Goal: Task Accomplishment & Management: Use online tool/utility

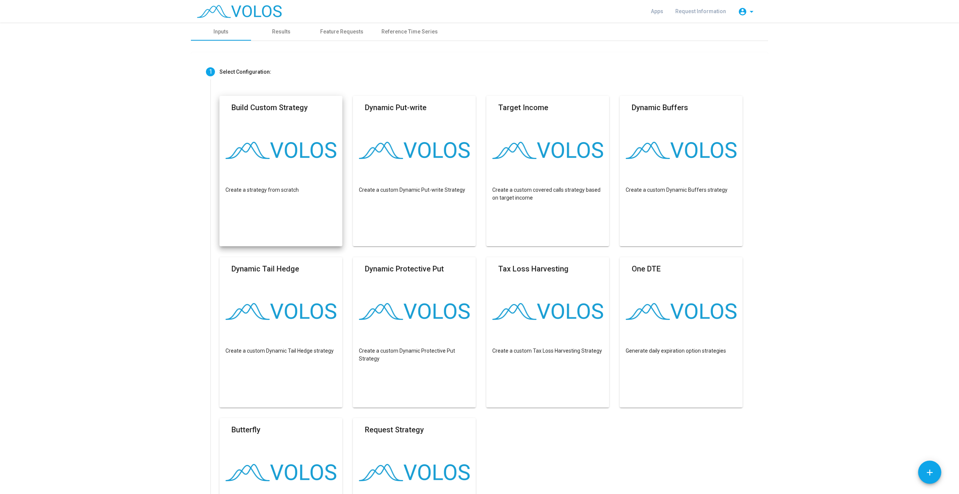
click at [250, 7] on img at bounding box center [239, 11] width 85 height 13
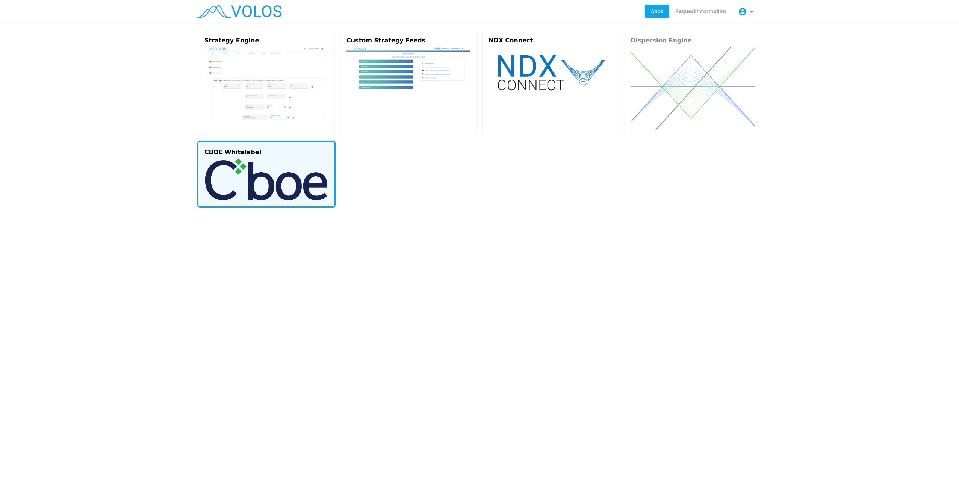
click at [300, 188] on img at bounding box center [266, 179] width 124 height 42
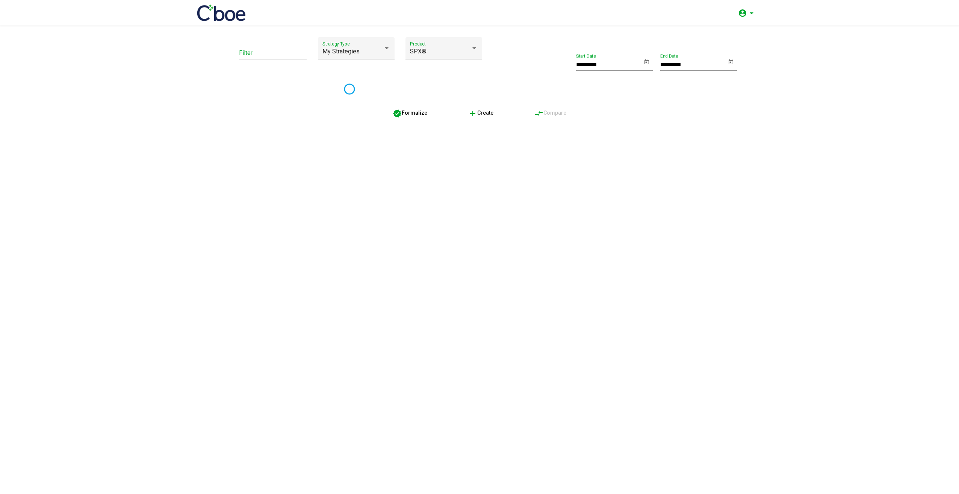
type input "*********"
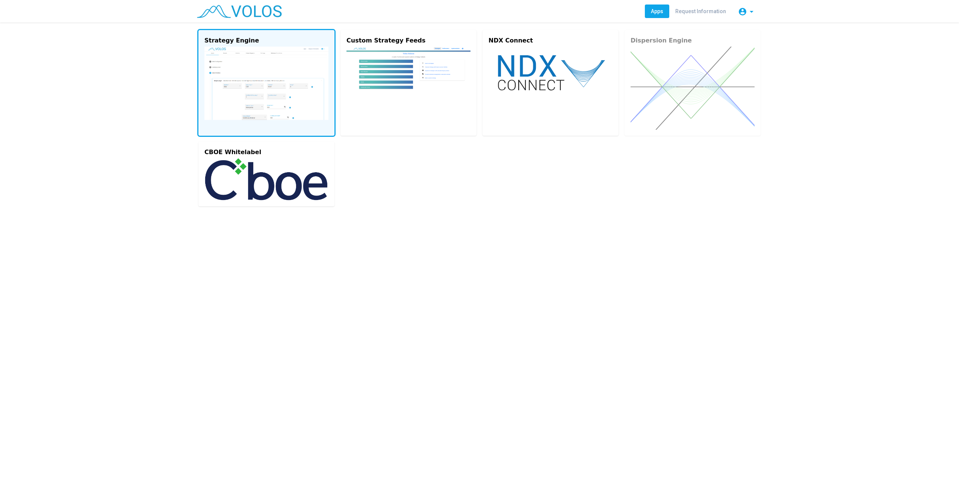
click at [282, 99] on img at bounding box center [266, 83] width 124 height 73
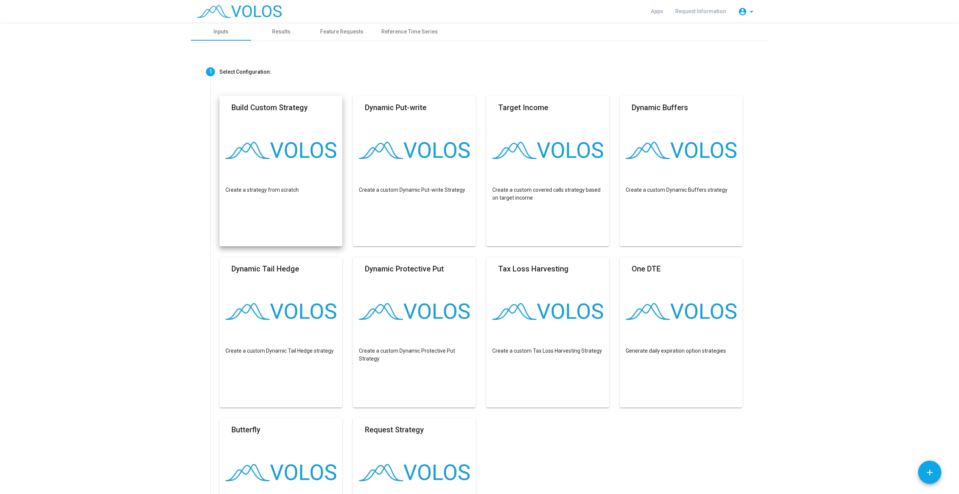
click at [317, 168] on mat-card "Build Custom Strategy Create a strategy from scratch" at bounding box center [280, 171] width 123 height 150
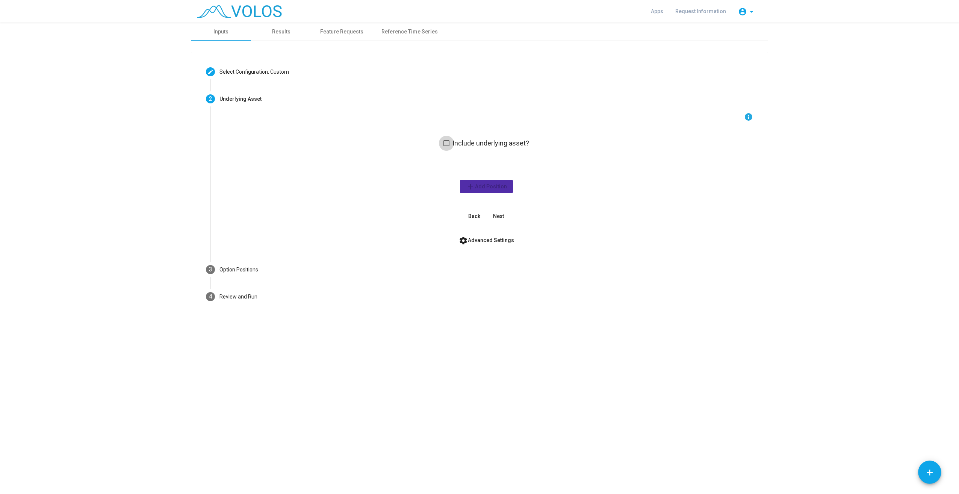
click at [498, 141] on span "Include underlying asset?" at bounding box center [490, 143] width 77 height 9
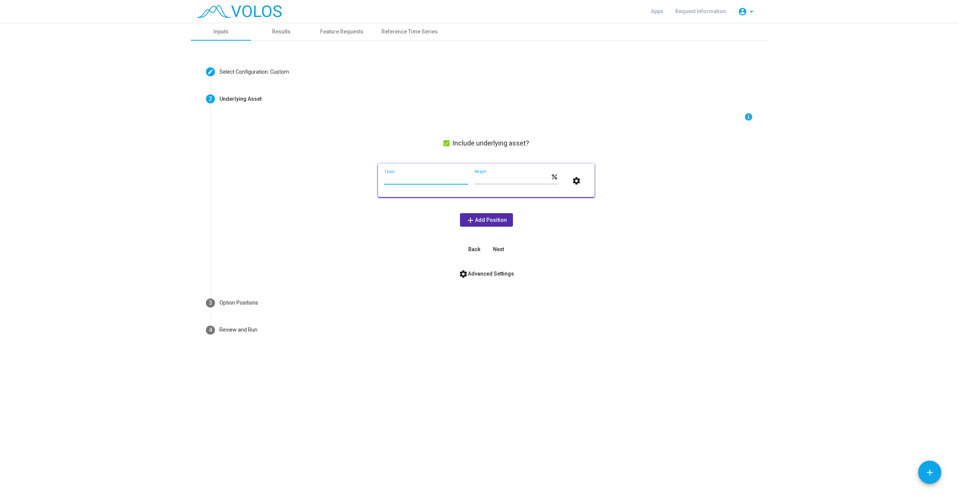
click at [435, 177] on input "Ticker" at bounding box center [426, 179] width 84 height 6
type input "***"
drag, startPoint x: 506, startPoint y: 180, endPoint x: 453, endPoint y: 173, distance: 52.7
click at [453, 173] on div "*** Ticker *** Weight percent settings" at bounding box center [486, 179] width 204 height 21
type input "**"
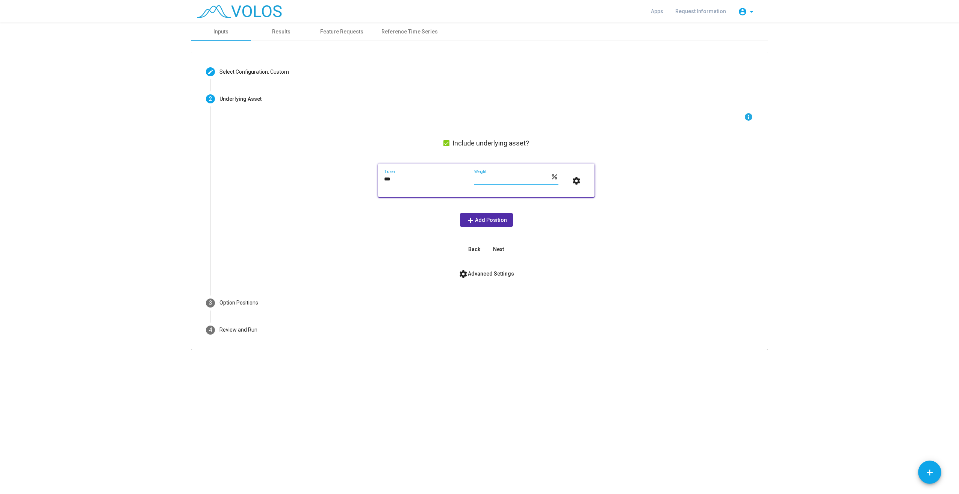
click at [483, 218] on span "add Add Position" at bounding box center [486, 220] width 41 height 6
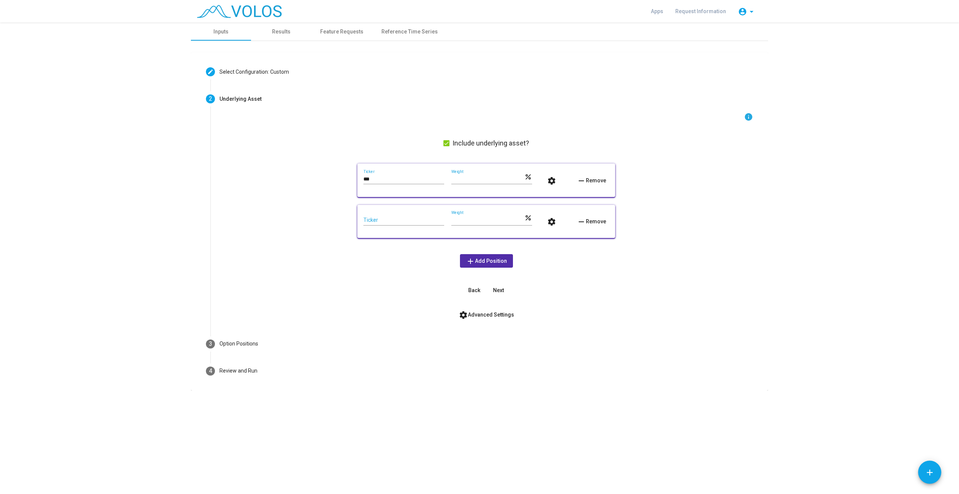
click at [409, 219] on input "Ticker" at bounding box center [403, 220] width 81 height 6
type input "***"
drag, startPoint x: 467, startPoint y: 222, endPoint x: 474, endPoint y: 217, distance: 9.7
click at [469, 222] on input "***" at bounding box center [487, 220] width 73 height 6
drag, startPoint x: 472, startPoint y: 215, endPoint x: 335, endPoint y: 209, distance: 137.6
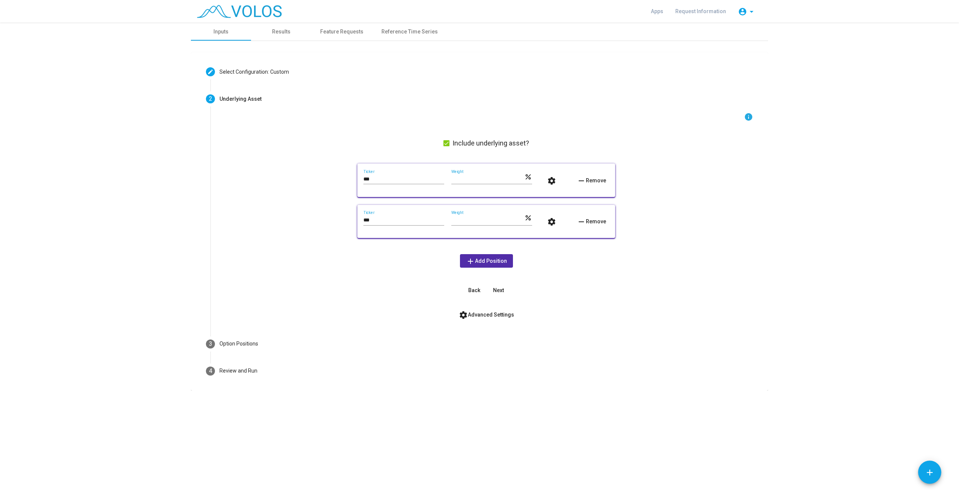
click at [335, 209] on div "info Include underlying asset? *** Ticker ** Weight percent settings remove Rem…" at bounding box center [485, 204] width 533 height 184
drag, startPoint x: 481, startPoint y: 221, endPoint x: 486, endPoint y: 222, distance: 5.3
click at [482, 221] on input "***" at bounding box center [487, 220] width 73 height 6
drag, startPoint x: 486, startPoint y: 222, endPoint x: 602, endPoint y: 323, distance: 153.3
click at [440, 219] on div "*** Ticker *** Weight percent settings remove Remove" at bounding box center [486, 221] width 246 height 21
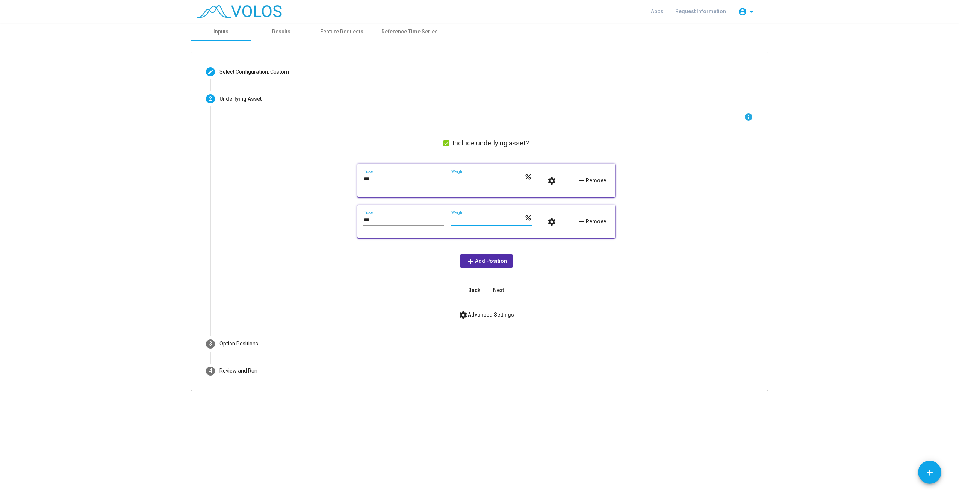
type input "**"
click at [502, 290] on span "Next" at bounding box center [498, 290] width 11 height 6
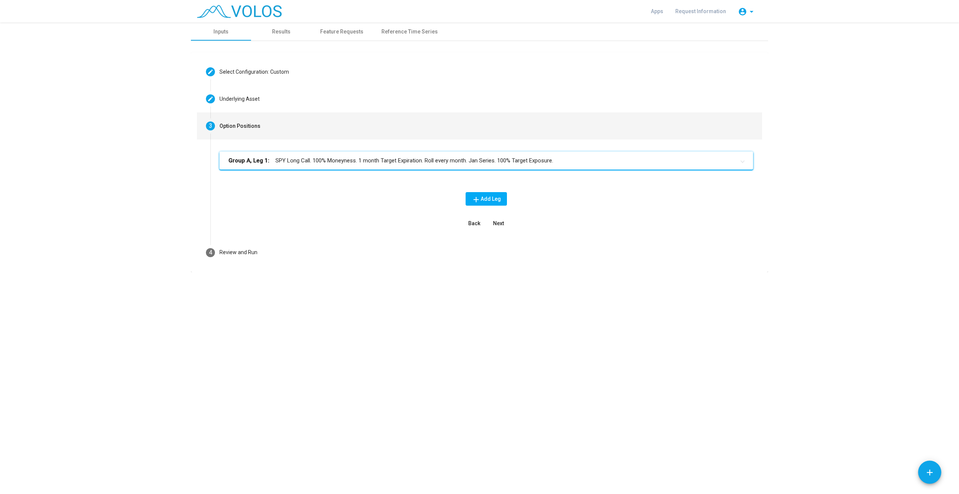
click at [276, 158] on mat-panel-title "Group A, Leg 1: SPY Long Call. 100% Moneyness. 1 month Target Expiration. Roll …" at bounding box center [481, 160] width 506 height 9
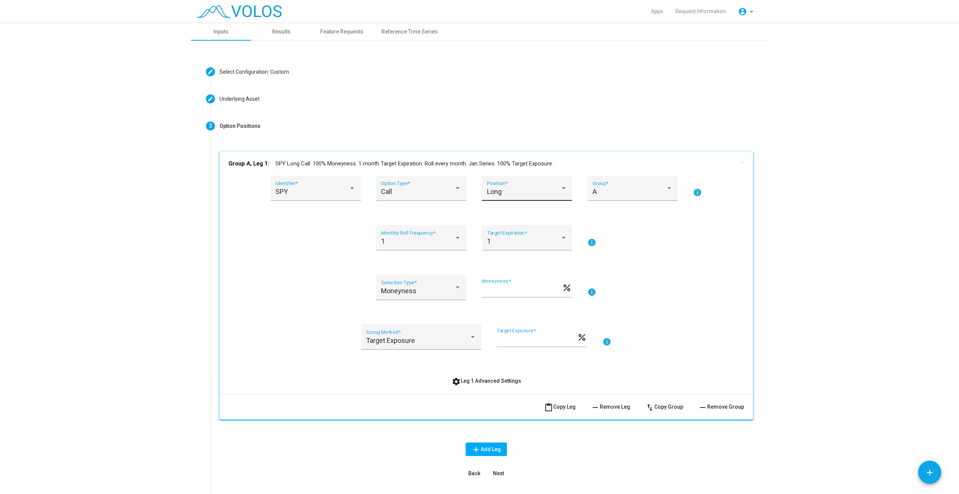
click at [541, 187] on div "Long Position *" at bounding box center [527, 191] width 80 height 20
drag, startPoint x: 498, startPoint y: 215, endPoint x: 525, endPoint y: 211, distance: 27.8
click at [498, 215] on span "Short" at bounding box center [524, 212] width 80 height 20
click at [414, 285] on div "Moneyness Selection Type *" at bounding box center [421, 290] width 80 height 20
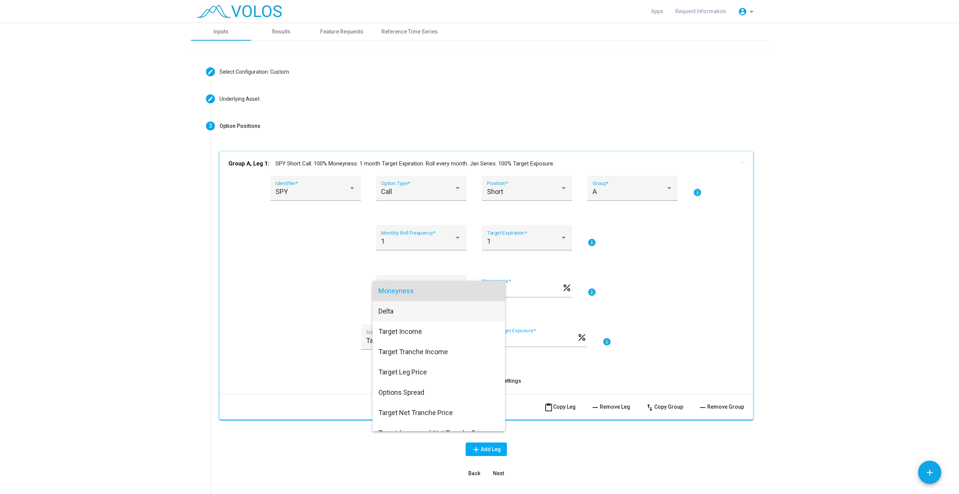
click at [417, 309] on span "Delta" at bounding box center [438, 311] width 121 height 20
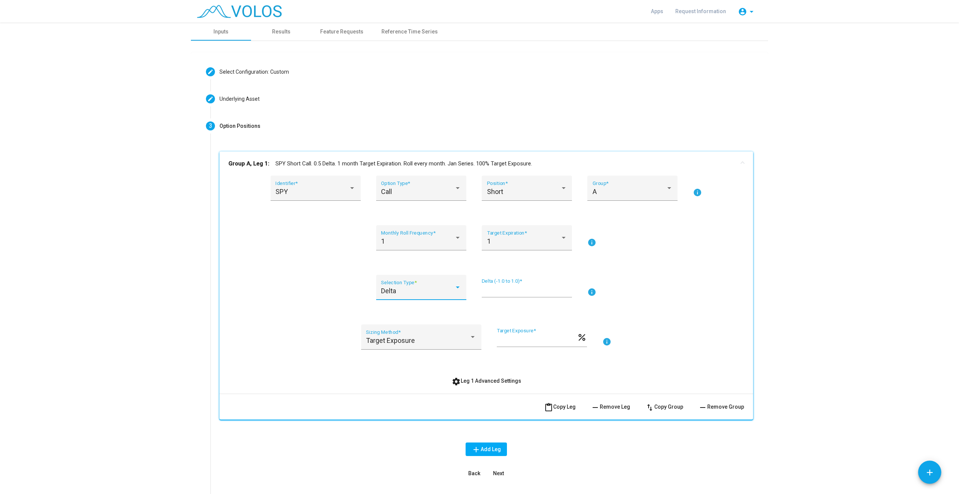
click at [494, 291] on input "***" at bounding box center [527, 291] width 90 height 8
type input "****"
click at [287, 315] on div "SPY Identifier * Call Option Type * Short Position * A Group * info 1 Monthly R…" at bounding box center [485, 281] width 515 height 212
click at [424, 342] on div "Target Exposure" at bounding box center [417, 341] width 103 height 8
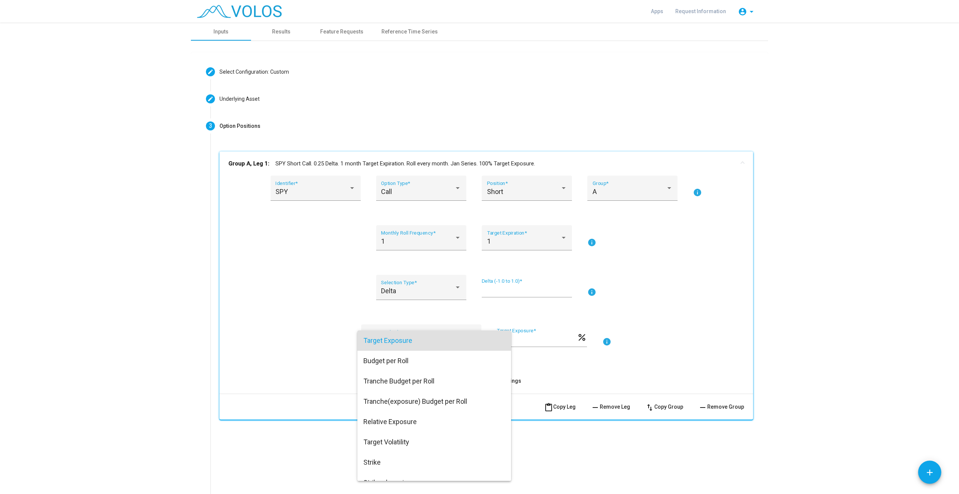
click at [718, 346] on div at bounding box center [479, 247] width 959 height 494
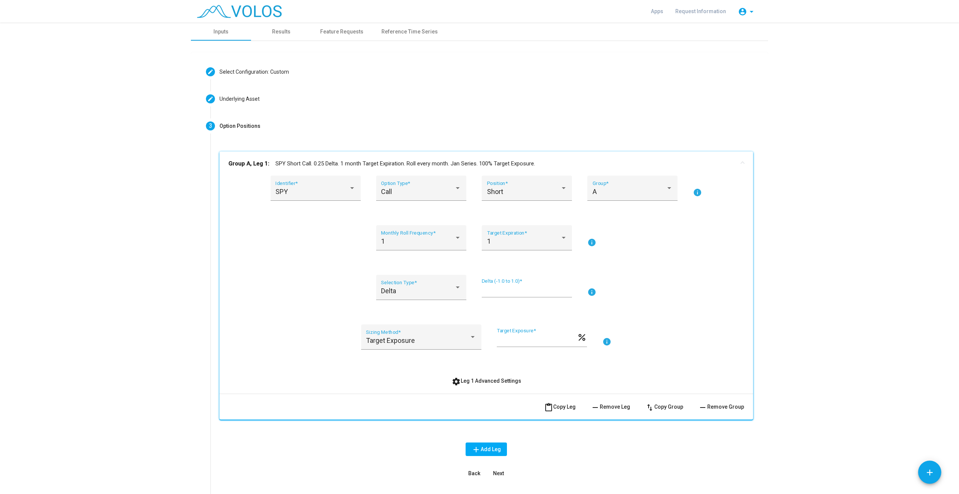
click at [476, 446] on mat-icon "add" at bounding box center [475, 449] width 9 height 9
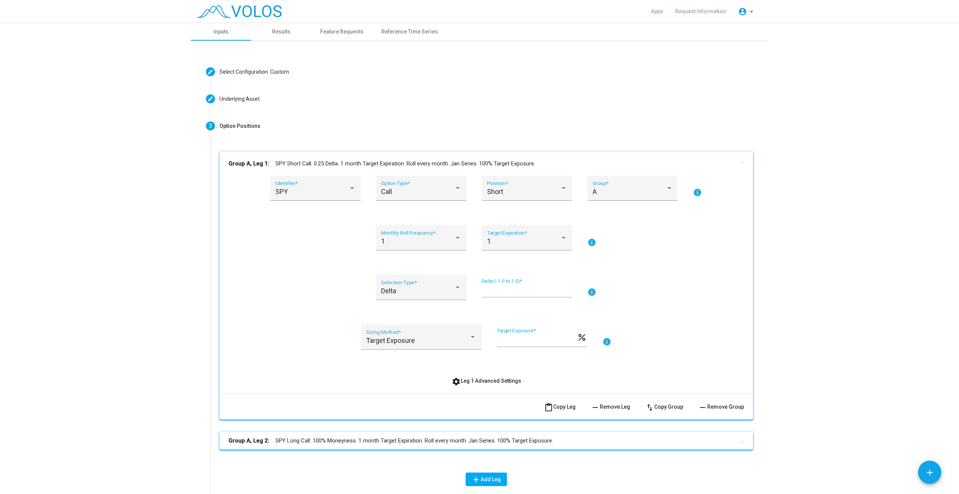
scroll to position [38, 0]
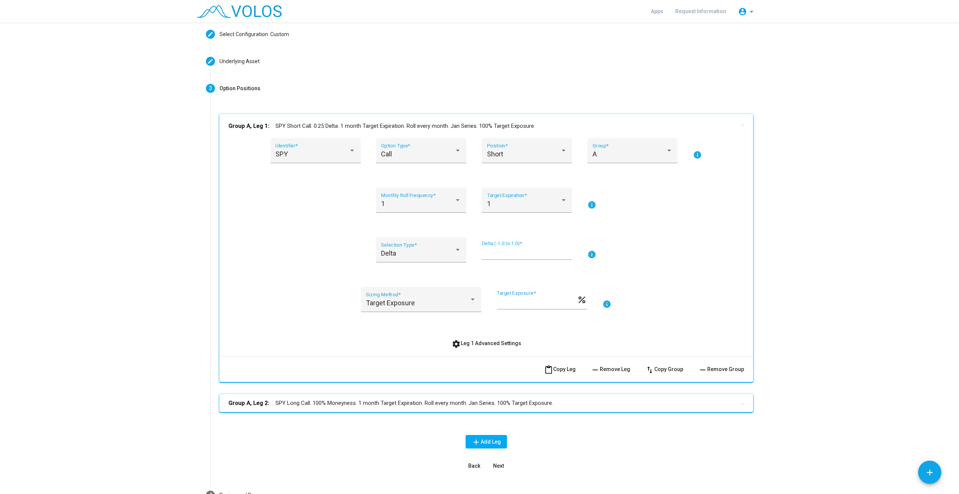
click at [332, 406] on mat-panel-title "Group A, Leg 2: SPY Long Call. 100% Moneyness. 1 month Target Expiration. Roll …" at bounding box center [481, 403] width 506 height 9
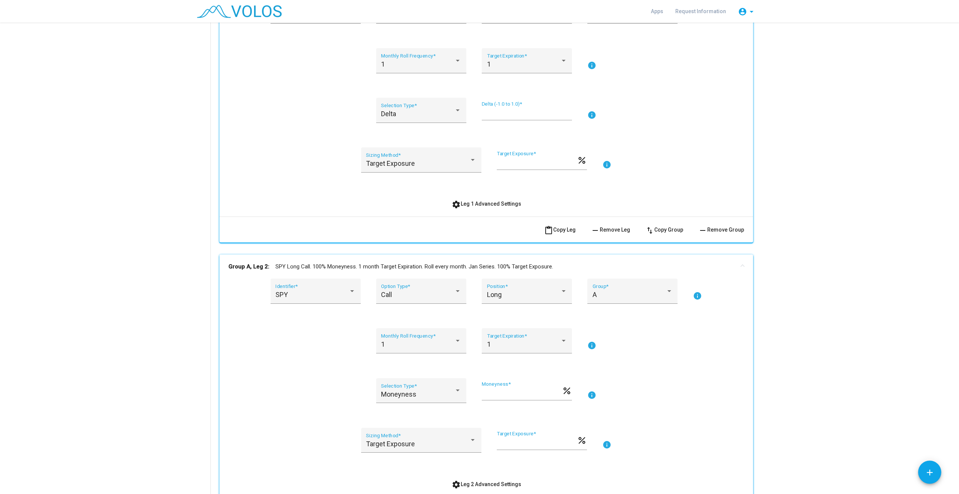
scroll to position [188, 0]
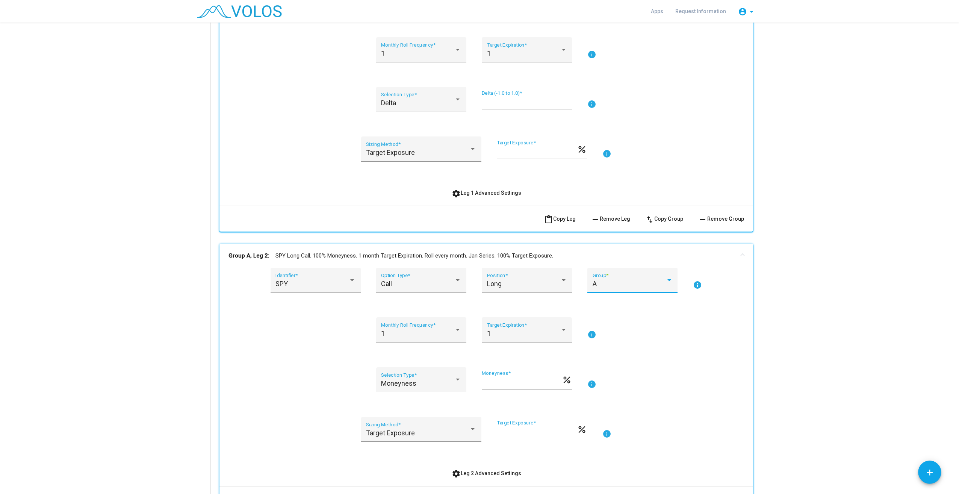
click at [661, 285] on div "A" at bounding box center [628, 284] width 73 height 8
click at [622, 306] on span "B" at bounding box center [629, 304] width 80 height 20
click at [332, 288] on div "SPY Identifier *" at bounding box center [315, 283] width 80 height 20
type input "***"
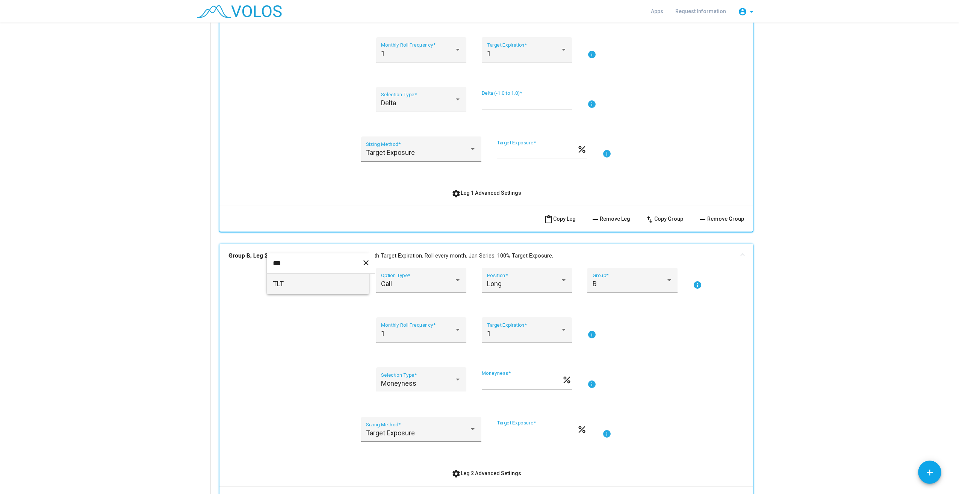
click at [293, 291] on span "TLT" at bounding box center [318, 283] width 90 height 20
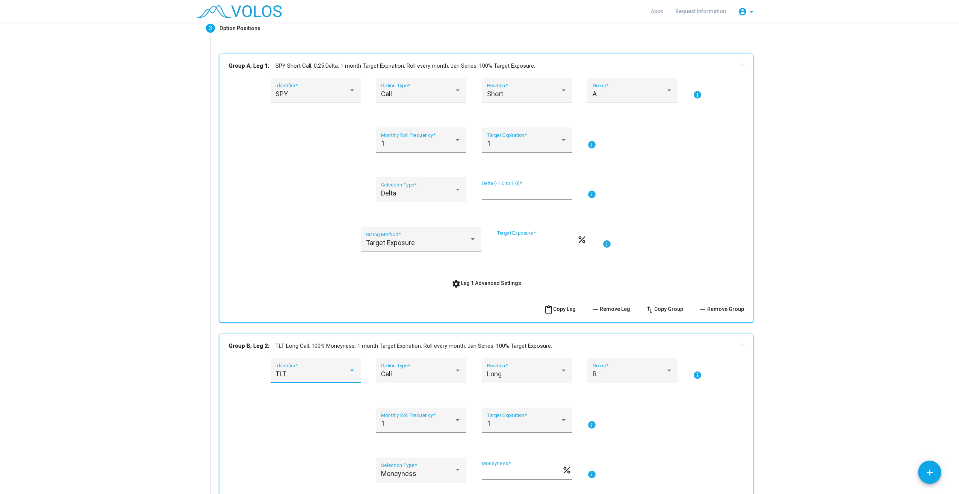
scroll to position [188, 0]
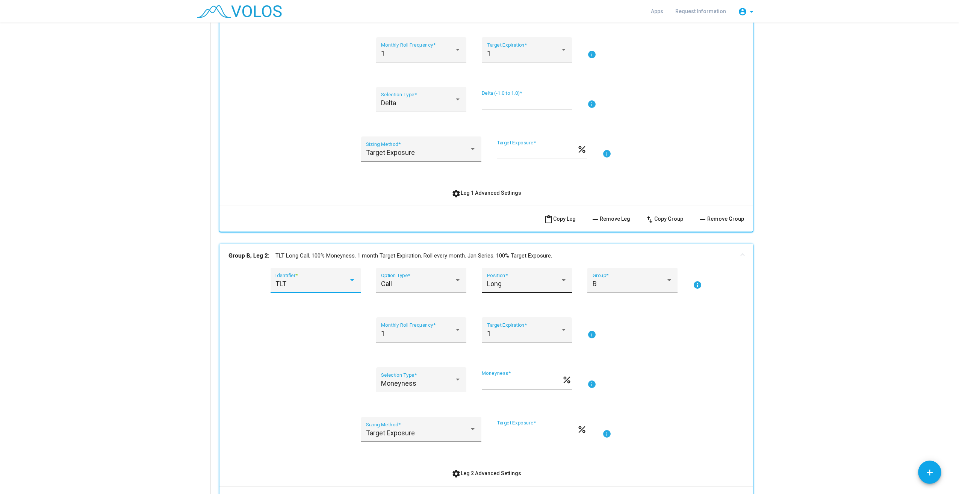
click at [538, 288] on div "Long Position *" at bounding box center [527, 283] width 80 height 20
click at [535, 302] on span "Short" at bounding box center [524, 304] width 80 height 20
click at [411, 381] on span "Moneyness" at bounding box center [398, 383] width 35 height 8
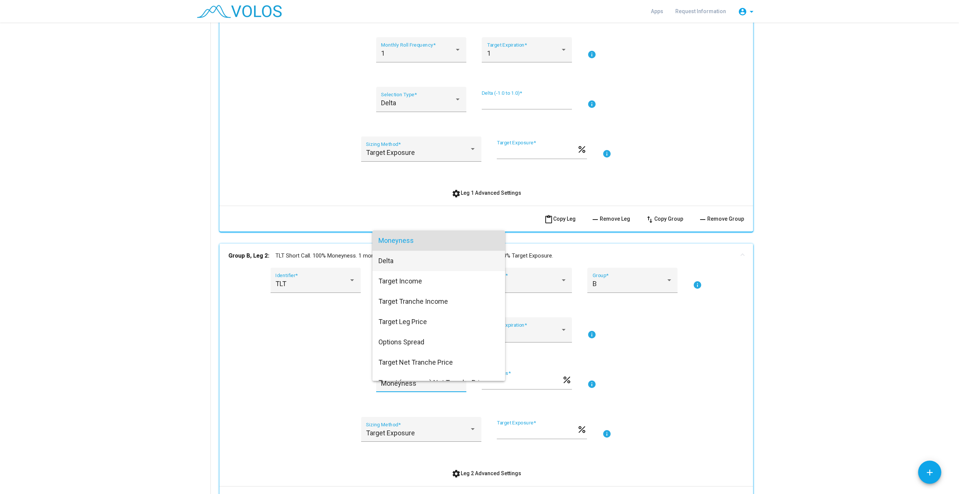
click at [419, 265] on span "Delta" at bounding box center [438, 261] width 121 height 20
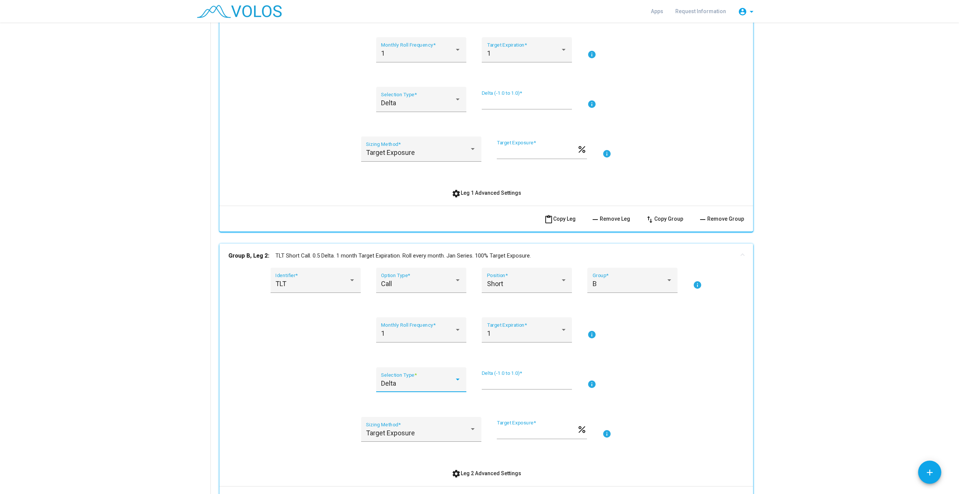
click at [515, 380] on input "***" at bounding box center [527, 383] width 90 height 8
type input "***"
drag, startPoint x: 683, startPoint y: 372, endPoint x: 683, endPoint y: 376, distance: 4.1
click at [683, 372] on div "Delta Selection Type * *** Delta (-1.0 to 1.0) * info" at bounding box center [485, 384] width 515 height 34
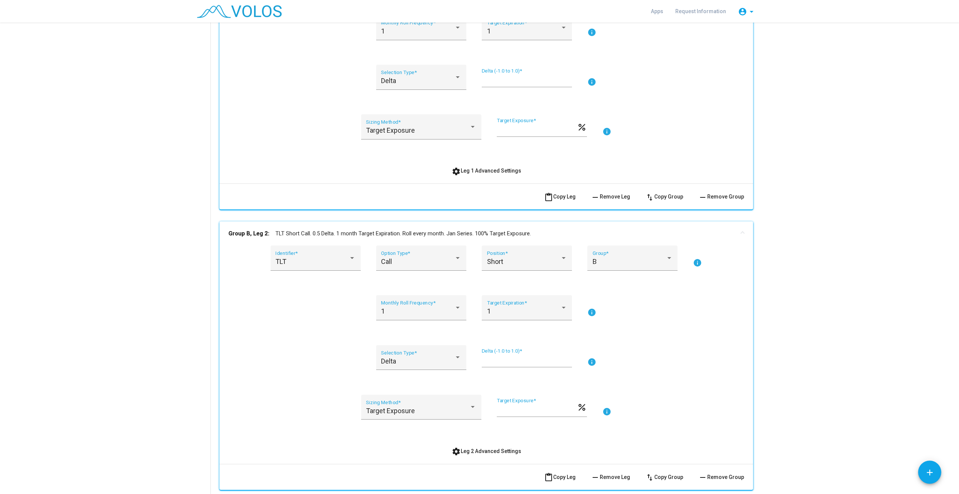
scroll to position [263, 0]
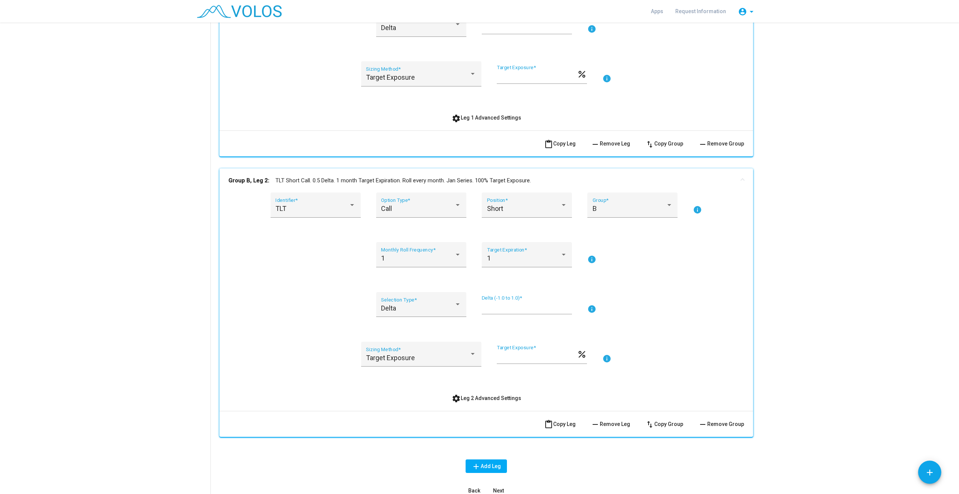
click at [606, 358] on mat-icon "info" at bounding box center [606, 358] width 9 height 9
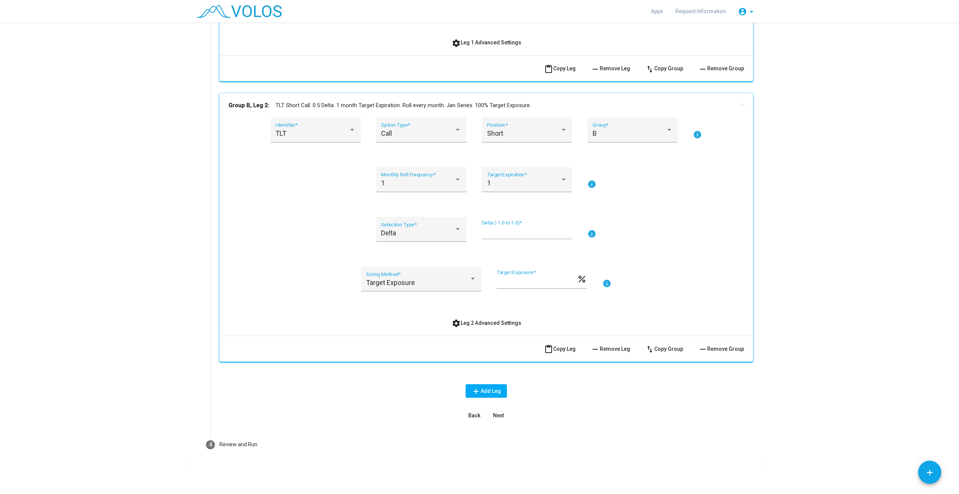
scroll to position [338, 0]
click at [501, 417] on button "Next" at bounding box center [498, 415] width 24 height 14
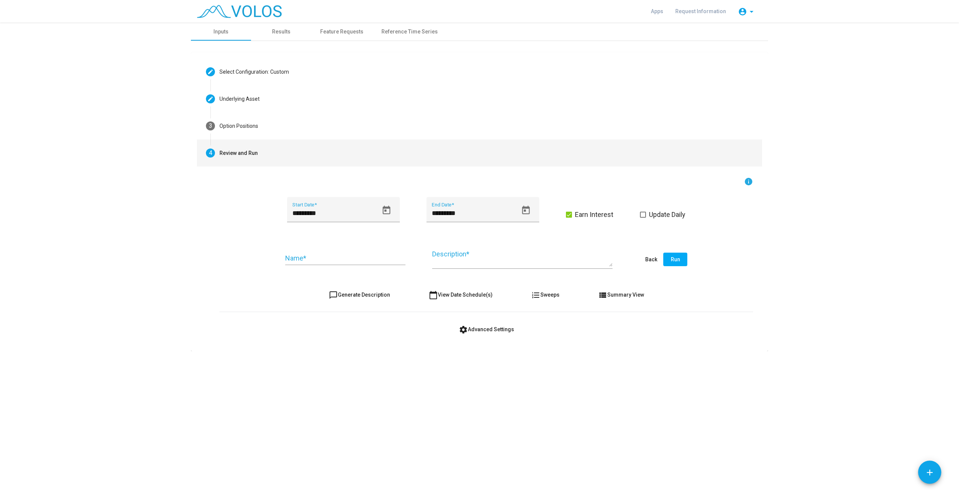
click at [353, 260] on input "Name *" at bounding box center [345, 258] width 120 height 8
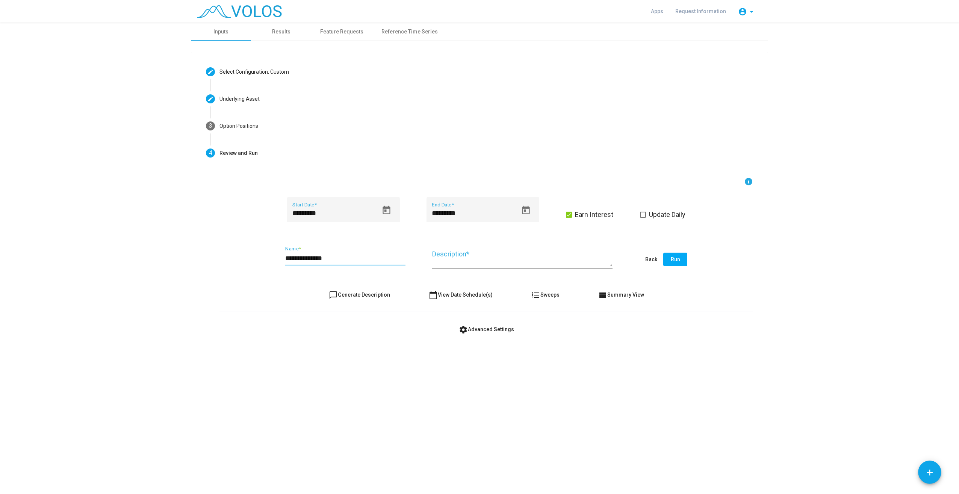
click at [295, 259] on input "**********" at bounding box center [345, 258] width 120 height 8
click at [338, 255] on input "**********" at bounding box center [345, 258] width 120 height 8
type input "**********"
click at [683, 258] on button "Run" at bounding box center [675, 259] width 24 height 14
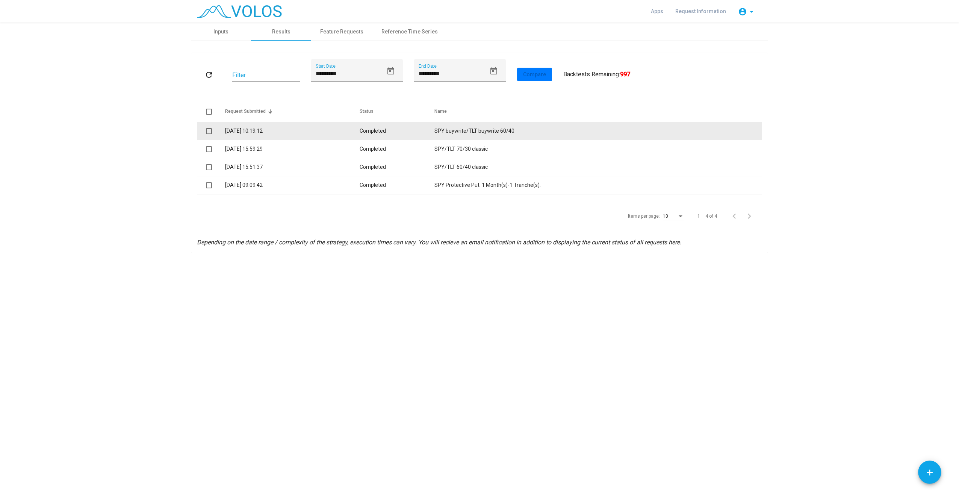
click at [210, 131] on span at bounding box center [209, 131] width 6 height 6
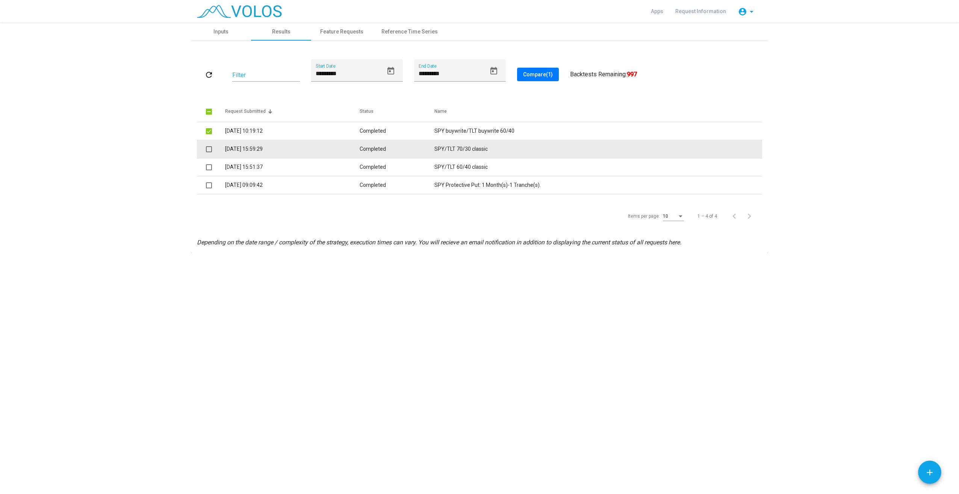
click at [208, 148] on span at bounding box center [209, 149] width 6 height 6
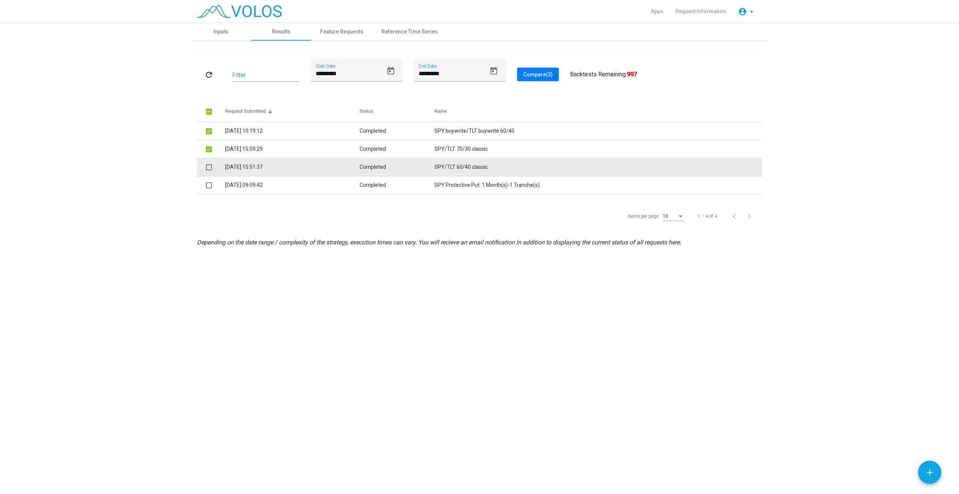
click at [209, 167] on span at bounding box center [209, 167] width 6 height 6
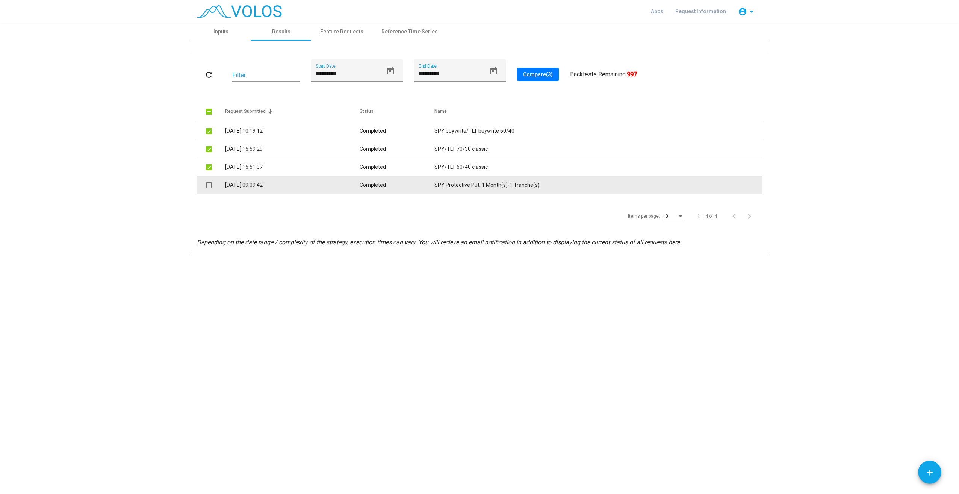
click at [208, 184] on span at bounding box center [209, 185] width 6 height 6
click at [208, 187] on span at bounding box center [209, 185] width 6 height 6
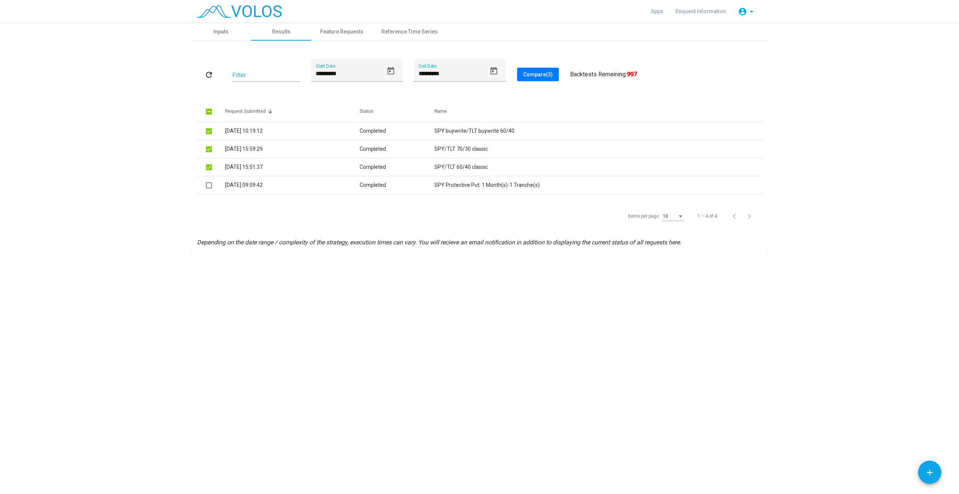
click at [534, 78] on button "Compare (3)" at bounding box center [538, 75] width 42 height 14
click at [221, 32] on div "Inputs" at bounding box center [220, 32] width 15 height 8
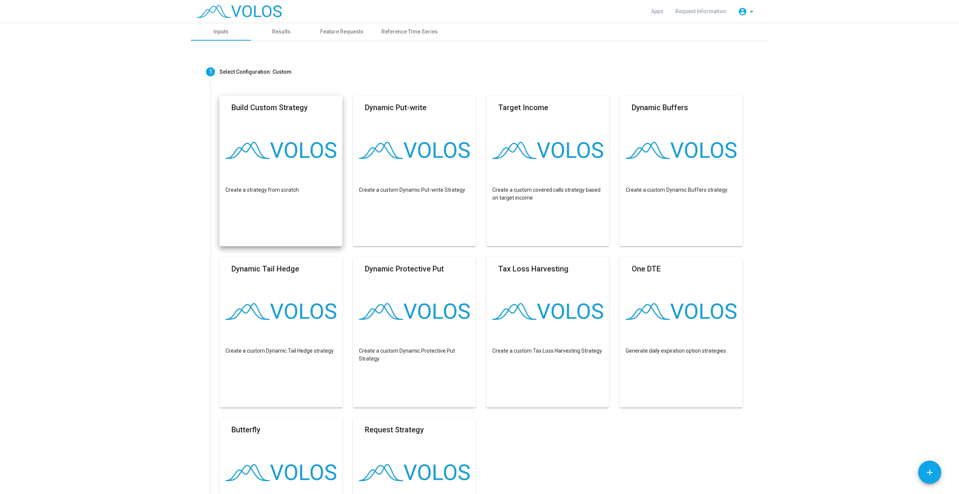
click at [316, 202] on mat-card "Build Custom Strategy Create a strategy from scratch" at bounding box center [280, 171] width 123 height 150
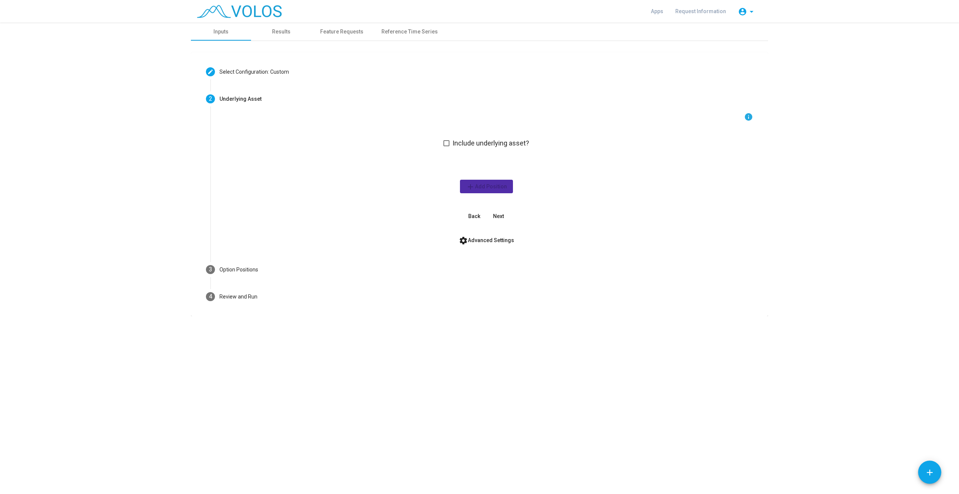
click at [488, 147] on mat-checkbox "Include underlying asset?" at bounding box center [486, 142] width 86 height 10
click at [445, 144] on span at bounding box center [446, 143] width 6 height 6
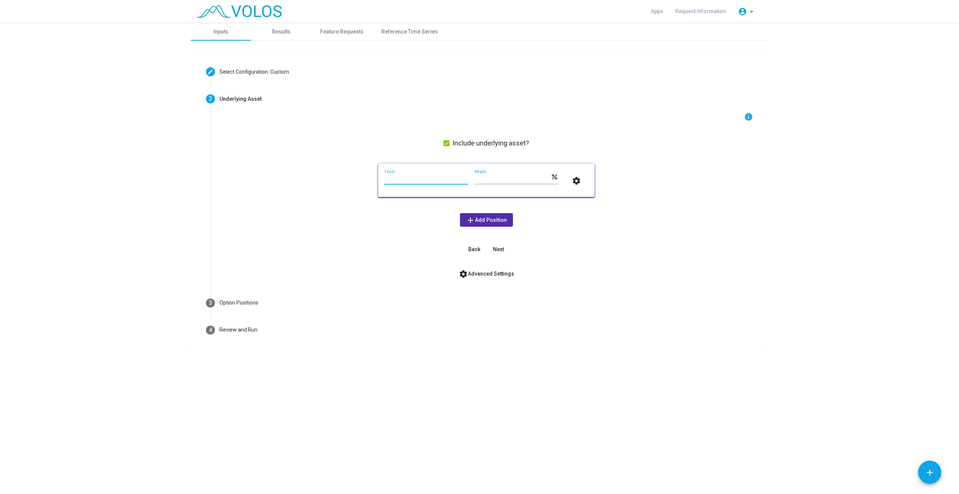
click at [443, 181] on input "Ticker" at bounding box center [426, 179] width 84 height 6
type input "***"
drag, startPoint x: 534, startPoint y: 180, endPoint x: 379, endPoint y: 157, distance: 156.8
click at [379, 157] on div "info Include underlying asset? *** Ticker *** Weight percent settings add Add P…" at bounding box center [485, 184] width 533 height 144
type input "**"
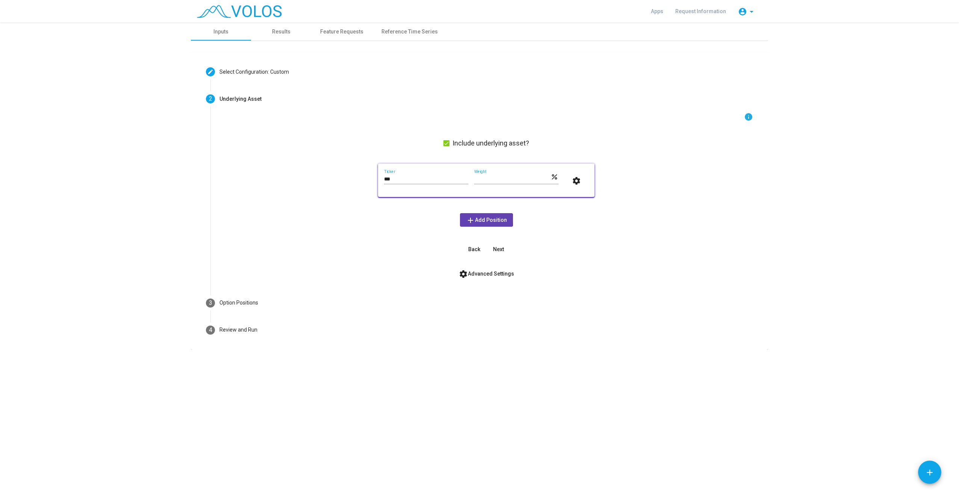
click at [479, 219] on span "add Add Position" at bounding box center [486, 220] width 41 height 6
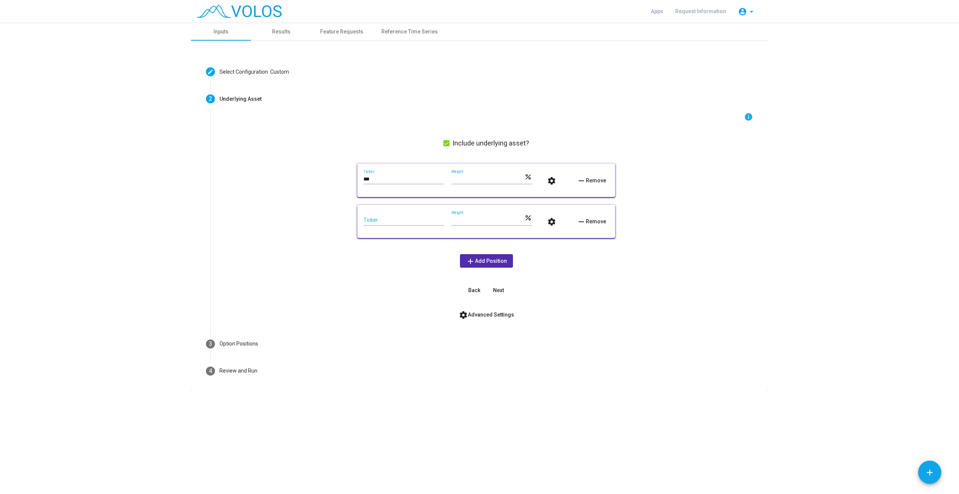
click at [418, 223] on div "Ticker" at bounding box center [403, 218] width 81 height 15
click at [418, 222] on input "Ticker" at bounding box center [403, 220] width 81 height 6
type input "***"
drag, startPoint x: 465, startPoint y: 220, endPoint x: 411, endPoint y: 215, distance: 54.7
click at [411, 215] on div "*** Ticker *** Weight percent settings remove Remove" at bounding box center [486, 221] width 246 height 21
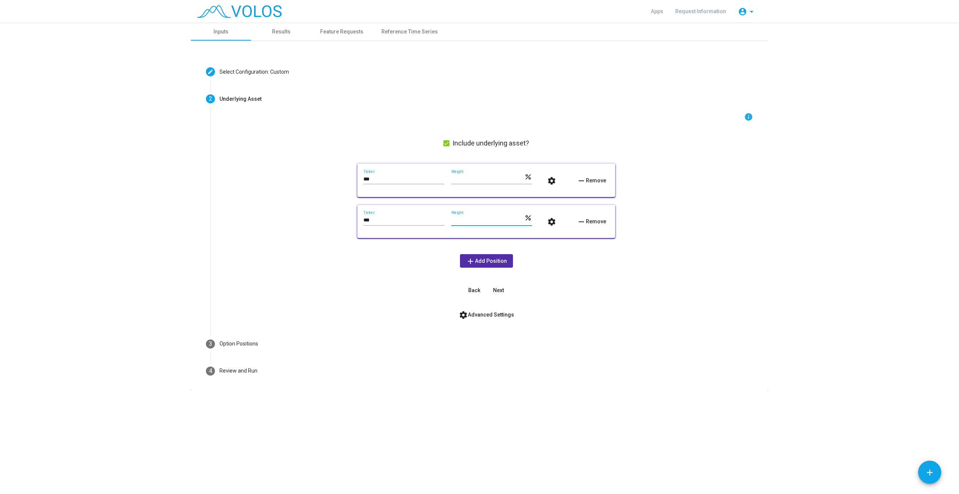
type input "**"
click at [611, 279] on div "info Include underlying asset? *** Ticker ** Weight percent settings remove Rem…" at bounding box center [485, 204] width 533 height 184
click at [505, 289] on button "Next" at bounding box center [498, 290] width 24 height 14
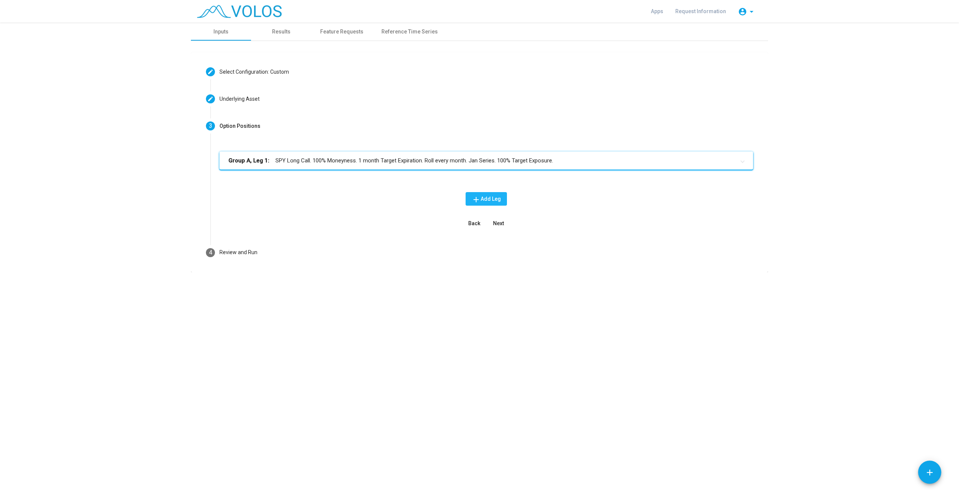
click at [494, 198] on span "add Add Leg" at bounding box center [485, 199] width 29 height 6
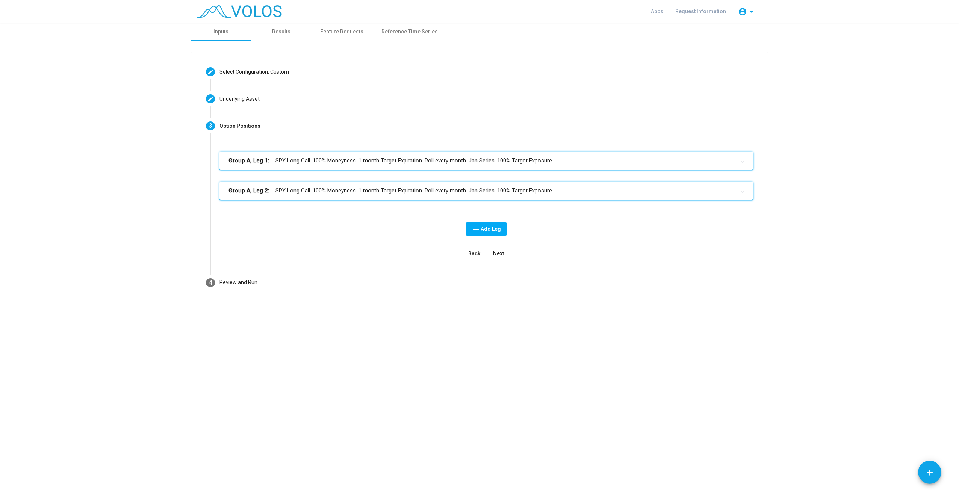
click at [397, 163] on mat-panel-title "Group A, Leg 1: SPY Long Call. 100% Moneyness. 1 month Target Expiration. Roll …" at bounding box center [481, 160] width 506 height 9
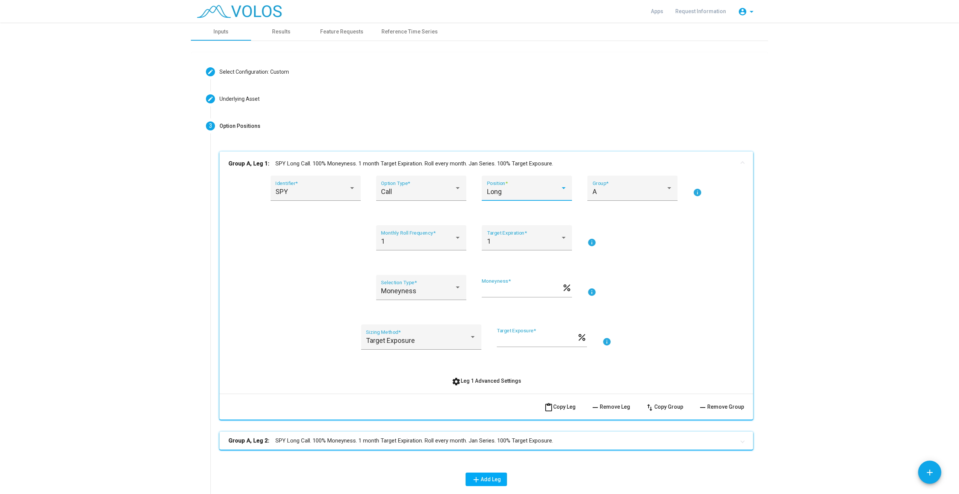
click at [501, 192] on div "Long" at bounding box center [523, 192] width 73 height 8
click at [509, 214] on span "Short" at bounding box center [524, 212] width 80 height 20
click at [313, 196] on div "SPY Identifier *" at bounding box center [315, 191] width 80 height 20
type input "***"
click at [313, 184] on span "TLT" at bounding box center [318, 191] width 90 height 20
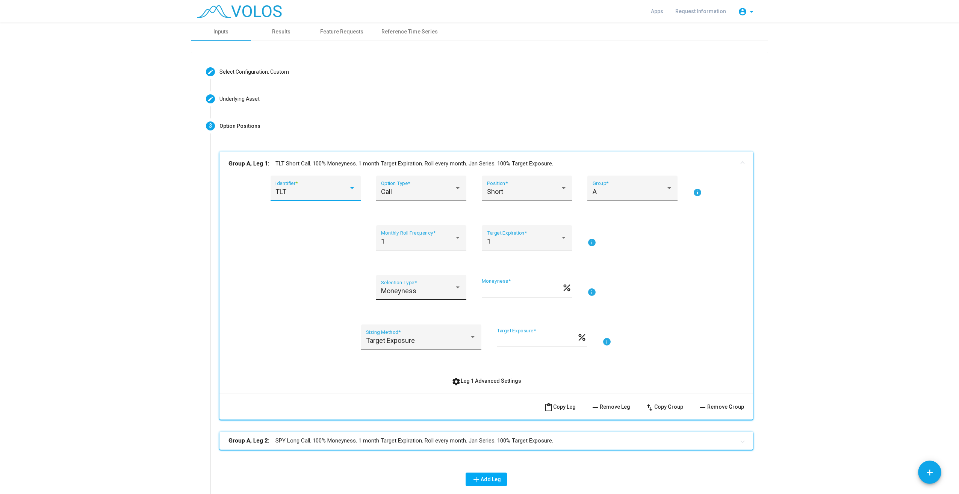
click at [429, 287] on div "Moneyness Selection Type *" at bounding box center [421, 290] width 80 height 20
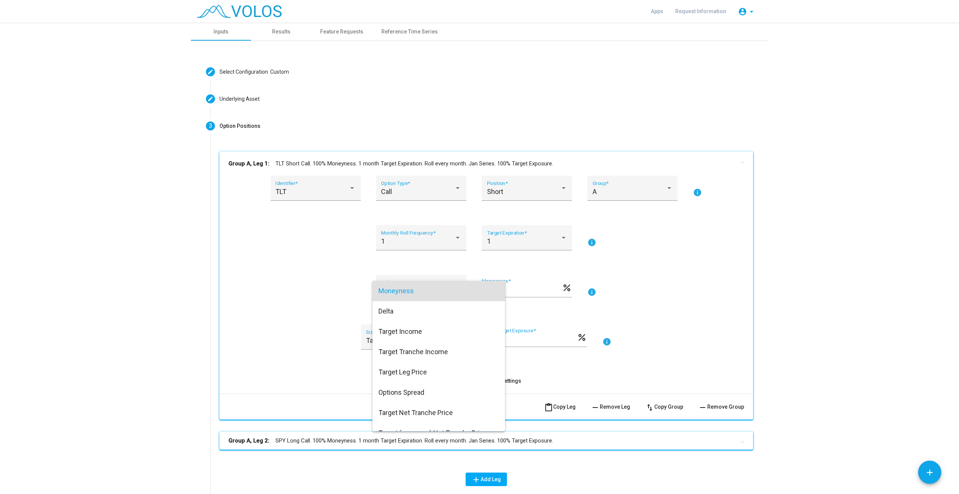
click at [737, 278] on div at bounding box center [479, 247] width 959 height 494
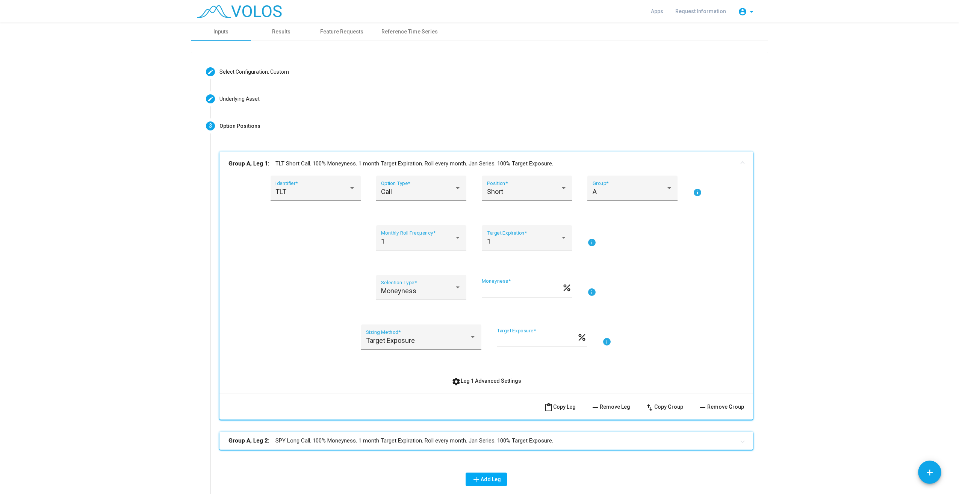
click at [564, 437] on mat-panel-title "Group A, Leg 2: SPY Long Call. 100% Moneyness. 1 month Target Expiration. Roll …" at bounding box center [481, 440] width 506 height 9
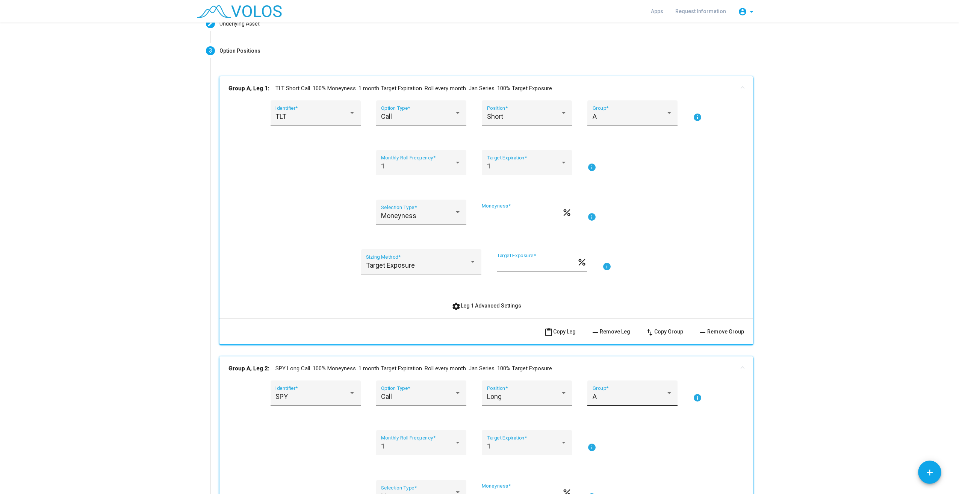
scroll to position [225, 0]
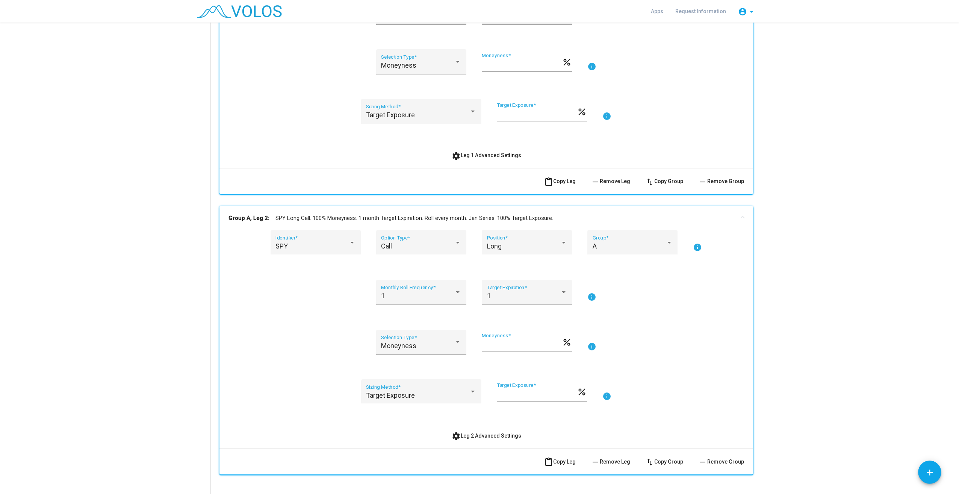
click at [616, 459] on span "remove Remove Leg" at bounding box center [610, 461] width 39 height 6
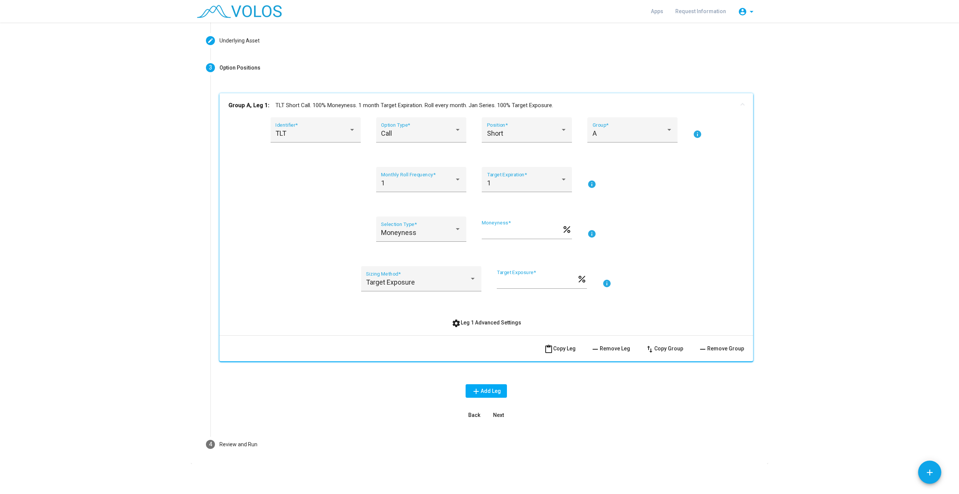
scroll to position [58, 0]
click at [496, 414] on span "Next" at bounding box center [498, 415] width 11 height 6
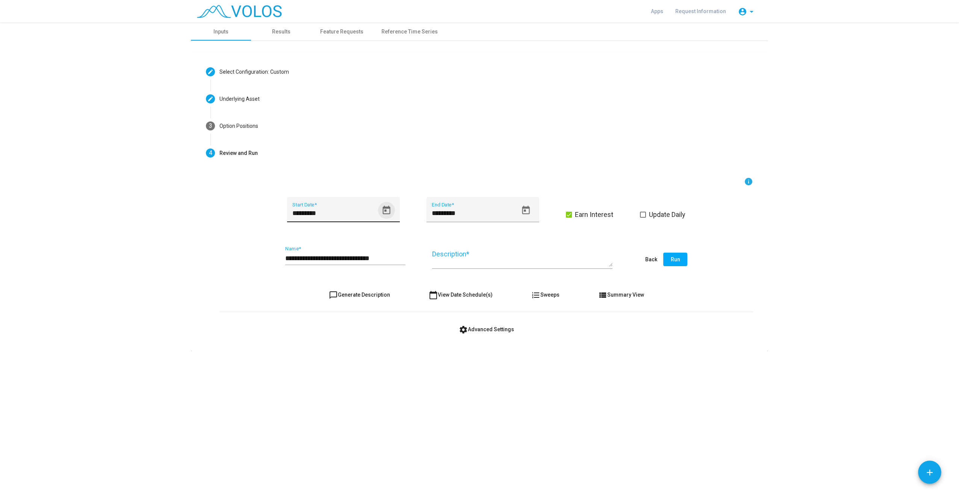
click at [387, 213] on icon "Open calendar" at bounding box center [386, 209] width 8 height 9
click at [322, 240] on button "[DATE]" at bounding box center [305, 237] width 33 height 15
click at [357, 292] on div "2015" at bounding box center [355, 291] width 24 height 14
click at [332, 293] on div "JUN" at bounding box center [329, 291] width 24 height 14
click at [344, 300] on div "10" at bounding box center [342, 301] width 14 height 14
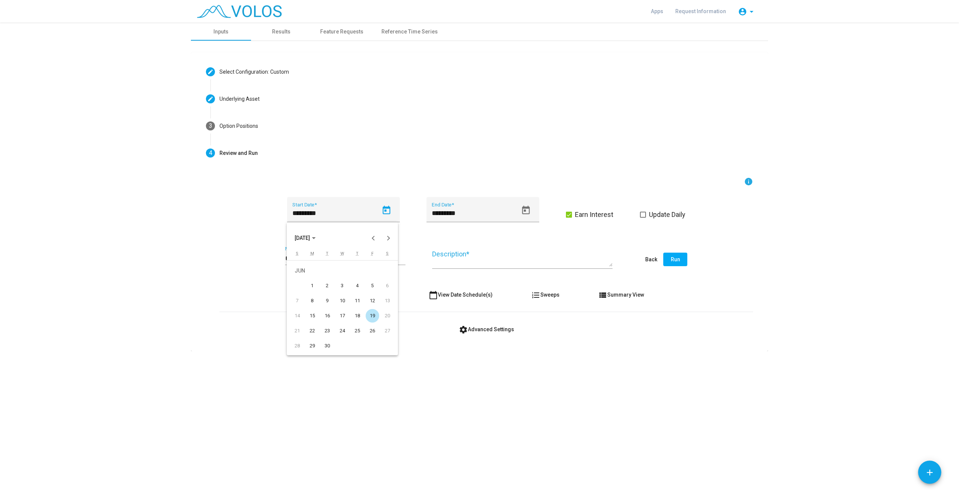
type input "*********"
click at [314, 259] on input "**********" at bounding box center [345, 258] width 120 height 8
type input "**********"
click at [682, 258] on button "Run" at bounding box center [675, 259] width 24 height 14
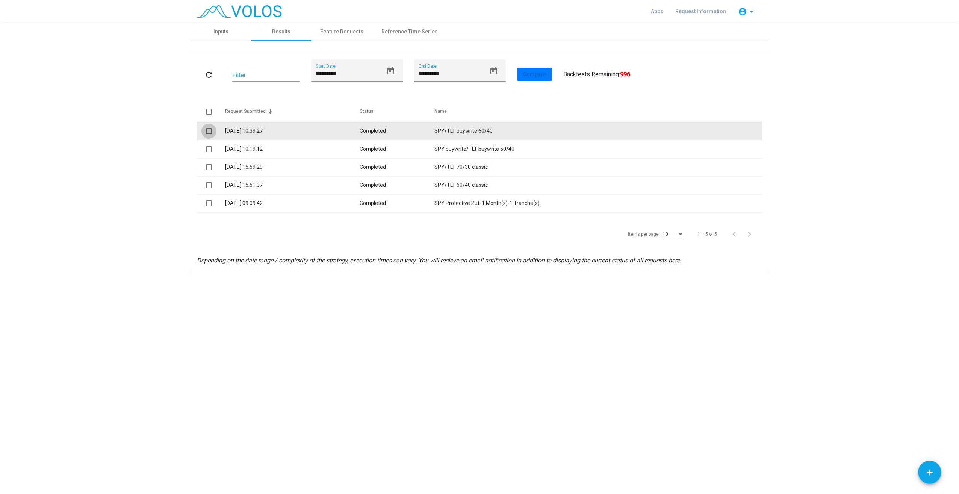
click at [208, 131] on span at bounding box center [209, 131] width 6 height 6
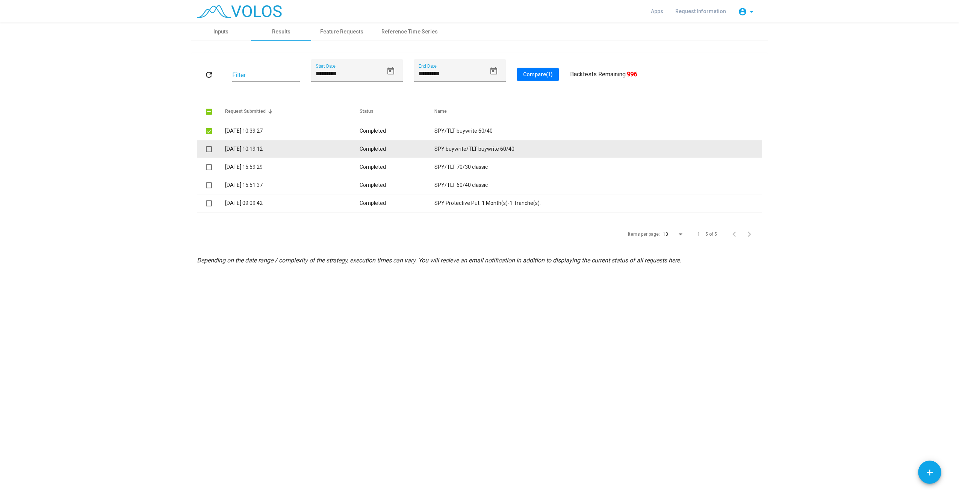
click at [208, 150] on span at bounding box center [209, 149] width 6 height 6
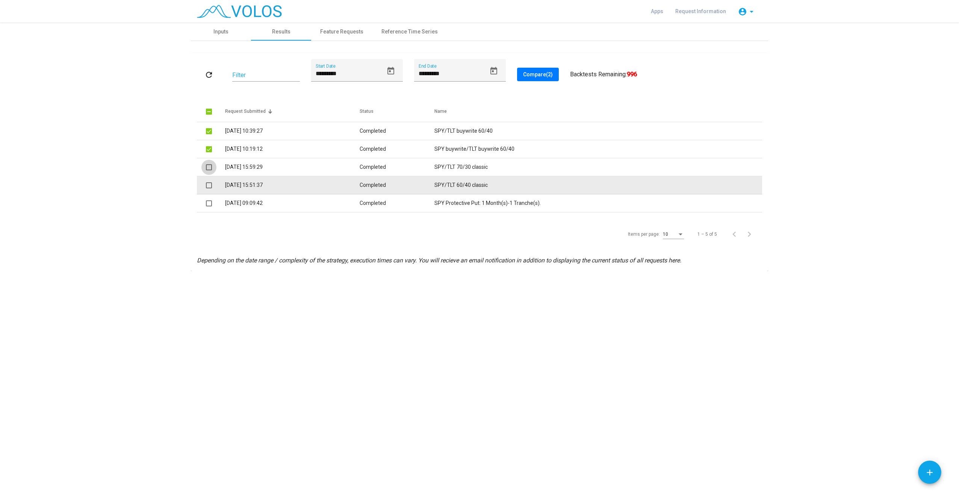
drag, startPoint x: 209, startPoint y: 165, endPoint x: 208, endPoint y: 192, distance: 27.4
click at [209, 165] on span at bounding box center [209, 167] width 6 height 6
click at [209, 186] on span at bounding box center [209, 185] width 6 height 6
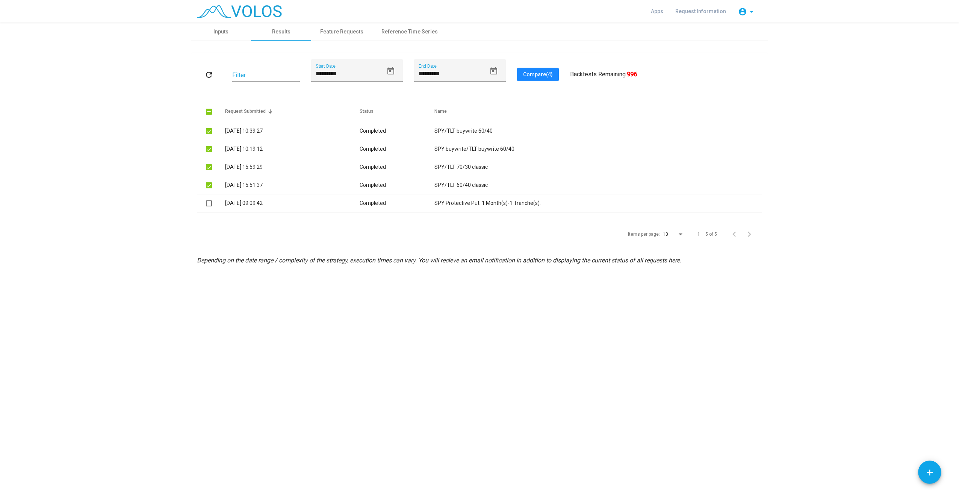
click at [544, 73] on span "Compare (4)" at bounding box center [538, 74] width 30 height 6
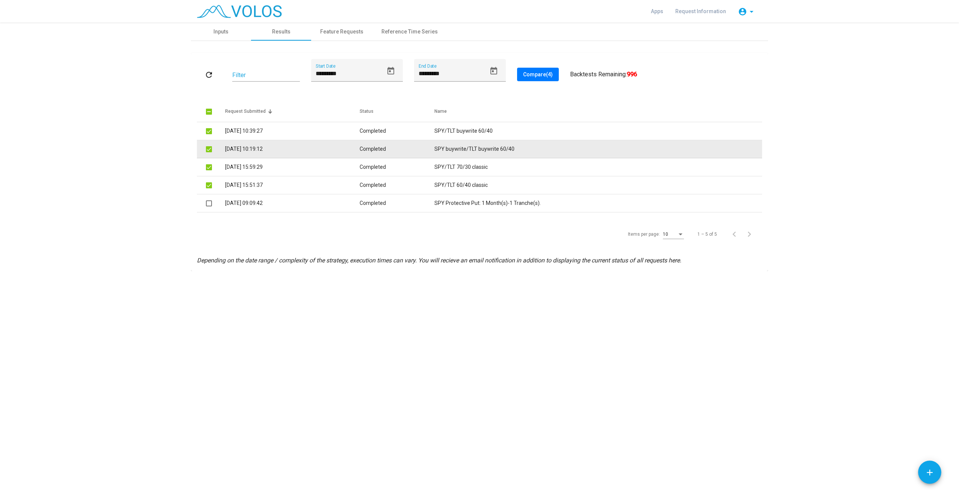
click at [291, 153] on td "19/09/2025 10:19:12" at bounding box center [292, 149] width 134 height 18
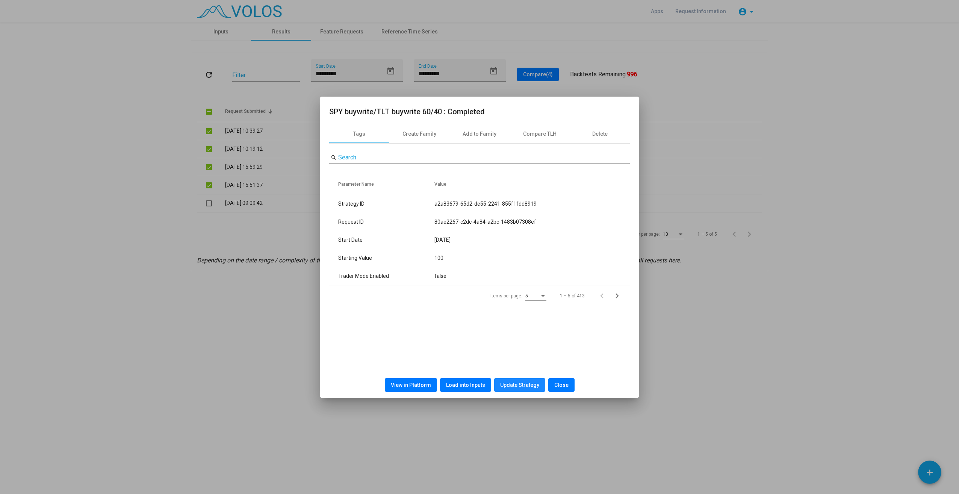
click at [525, 383] on span "Update Strategy" at bounding box center [519, 385] width 39 height 6
click at [521, 384] on span "Update Strategy" at bounding box center [519, 385] width 39 height 6
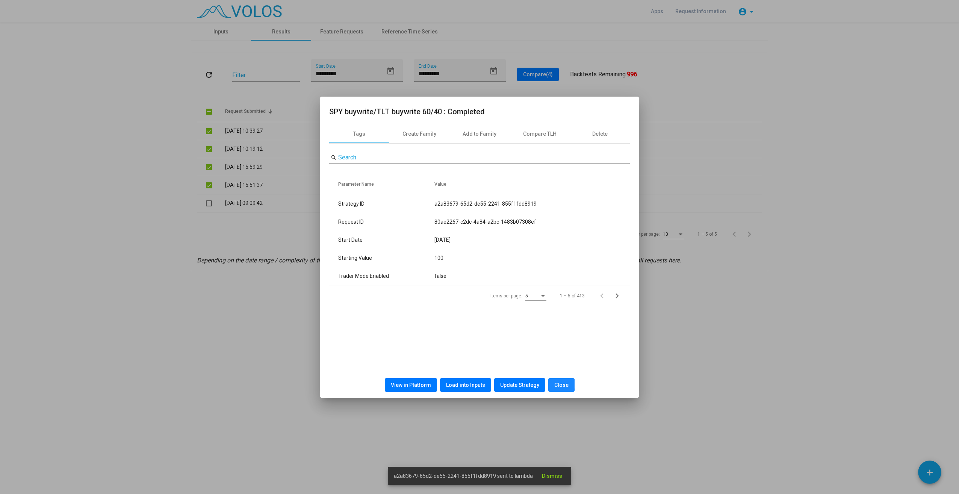
click at [556, 384] on span "Close" at bounding box center [561, 385] width 14 height 6
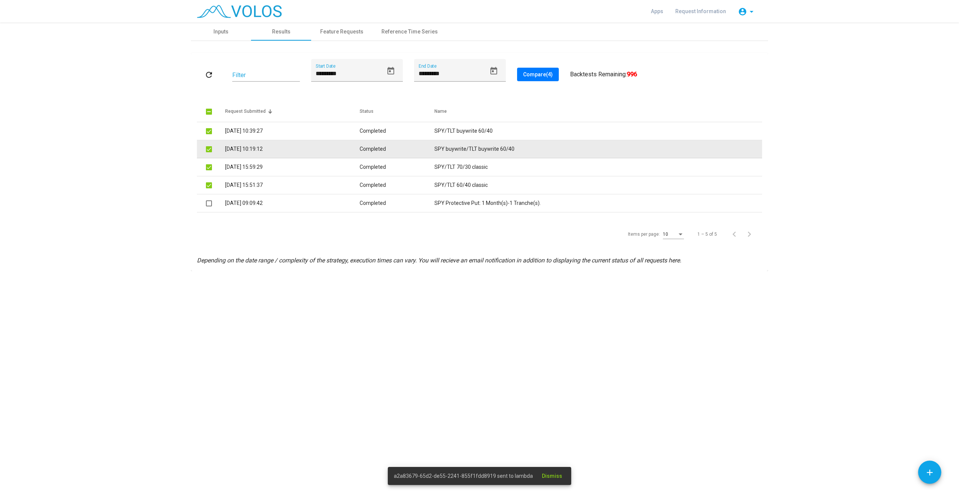
click at [389, 148] on td "Completed" at bounding box center [397, 149] width 75 height 18
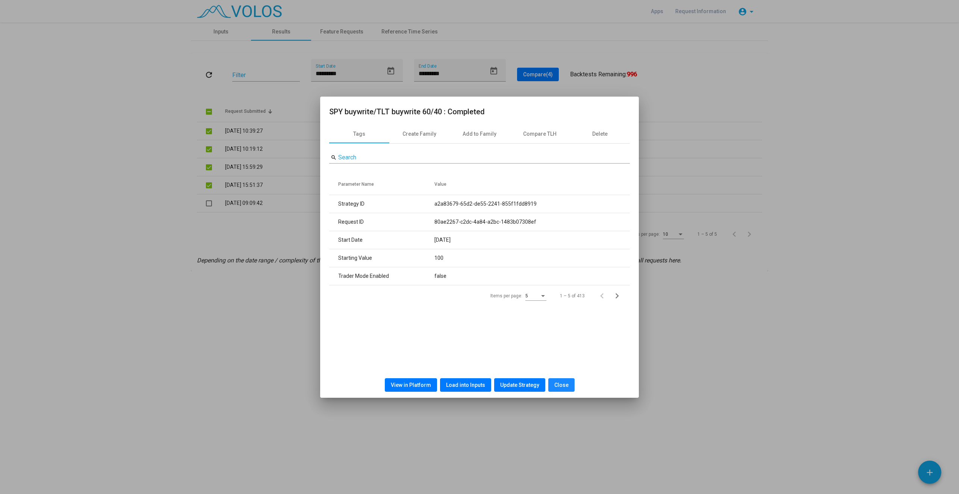
click at [559, 390] on button "Close" at bounding box center [561, 385] width 26 height 14
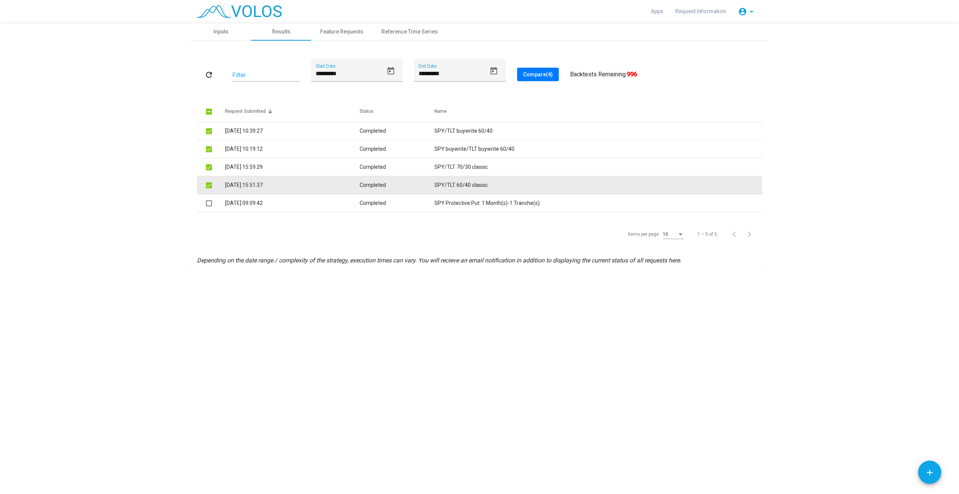
click at [488, 184] on td "SPY/TLT 60/40 classic" at bounding box center [598, 185] width 328 height 18
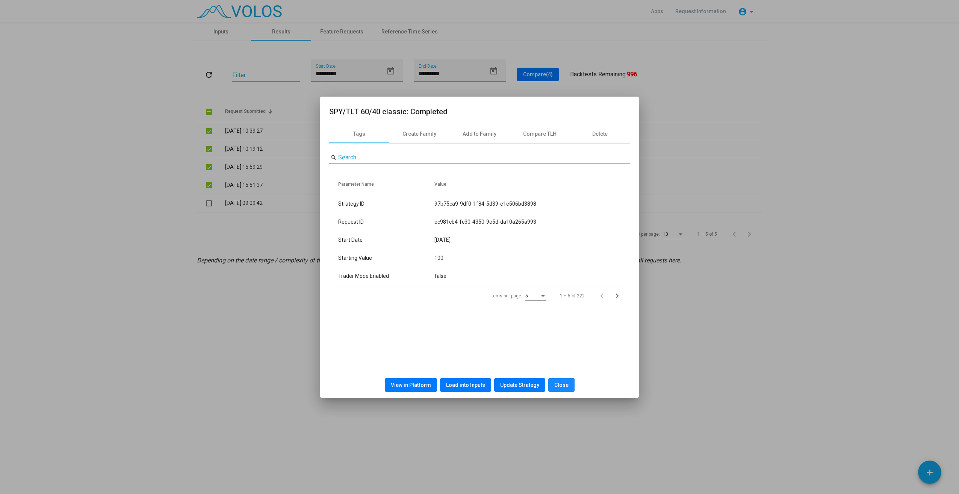
click at [566, 384] on button "Close" at bounding box center [561, 385] width 26 height 14
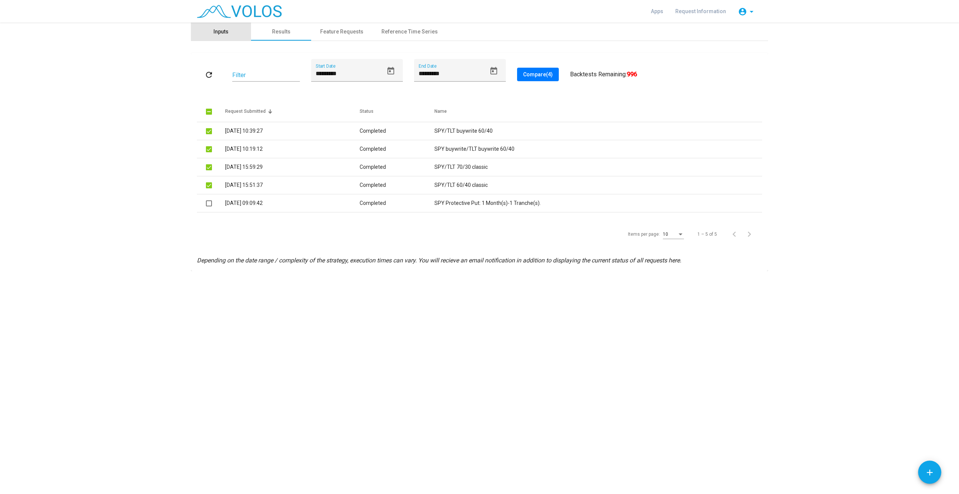
drag, startPoint x: 216, startPoint y: 28, endPoint x: 239, endPoint y: 40, distance: 25.9
click at [217, 28] on div "Inputs" at bounding box center [220, 32] width 15 height 8
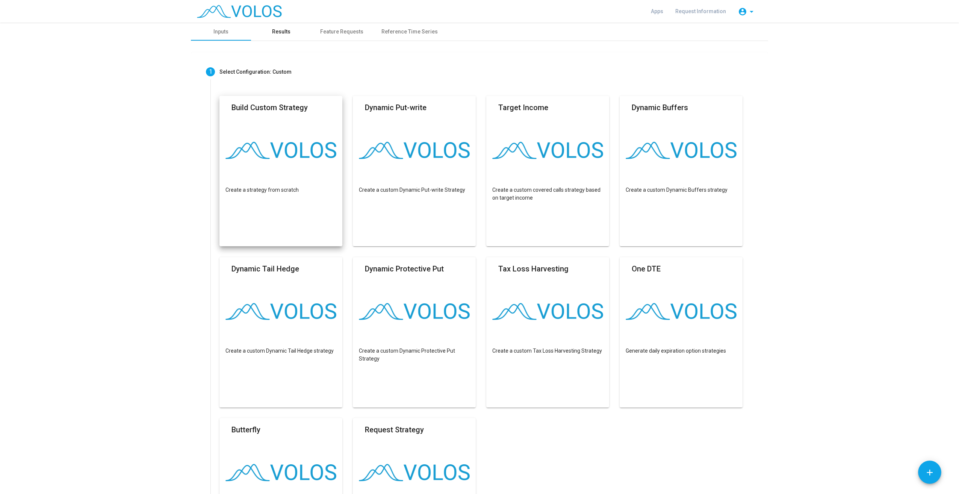
drag, startPoint x: 287, startPoint y: 32, endPoint x: 292, endPoint y: 32, distance: 4.9
click at [287, 32] on div "Results" at bounding box center [281, 32] width 60 height 18
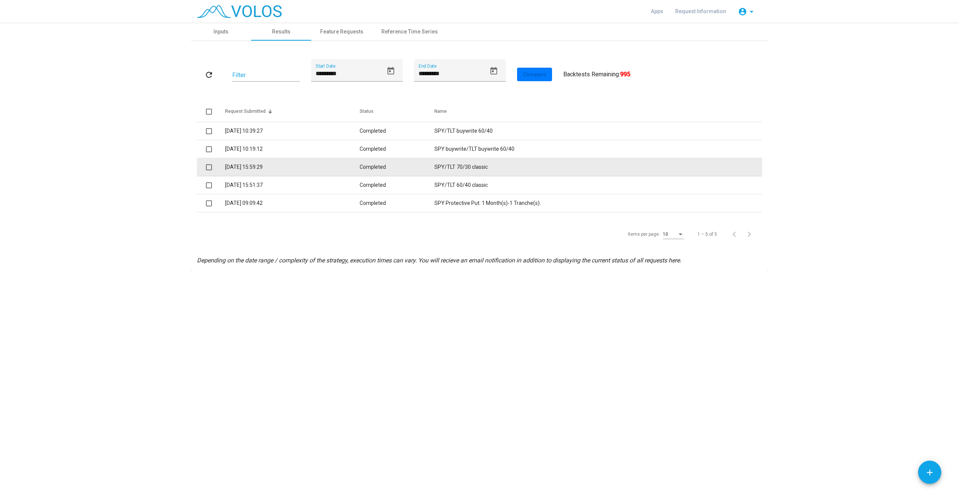
drag, startPoint x: 478, startPoint y: 165, endPoint x: 266, endPoint y: 170, distance: 211.6
click at [266, 170] on td "18/09/2025 15:59:29" at bounding box center [292, 167] width 134 height 18
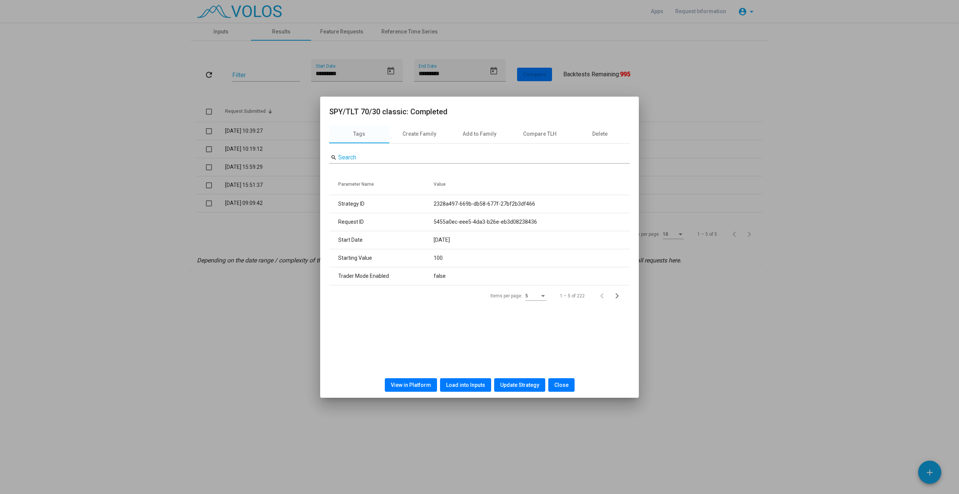
click at [521, 388] on button "Update Strategy" at bounding box center [519, 385] width 51 height 14
click at [556, 477] on span "Dismiss" at bounding box center [551, 476] width 20 height 6
click at [435, 135] on div "Create Family" at bounding box center [419, 134] width 34 height 8
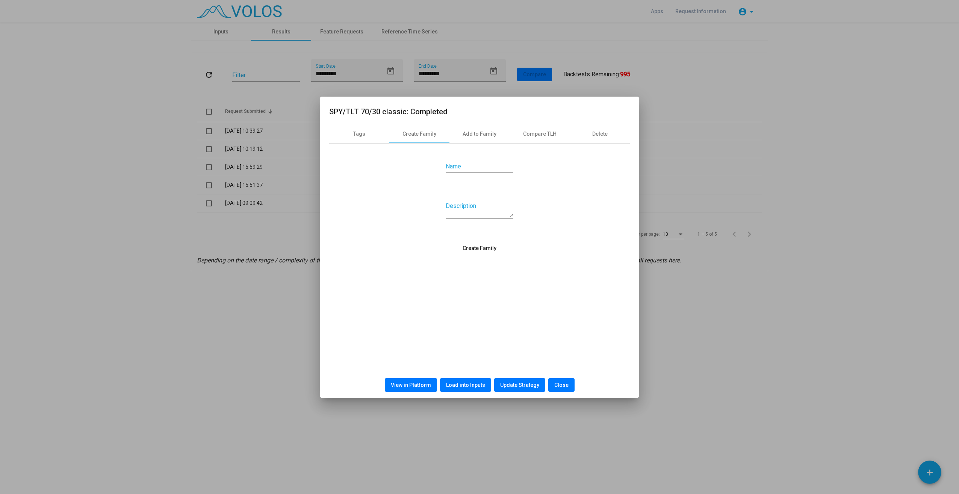
click at [556, 384] on span "Close" at bounding box center [561, 385] width 14 height 6
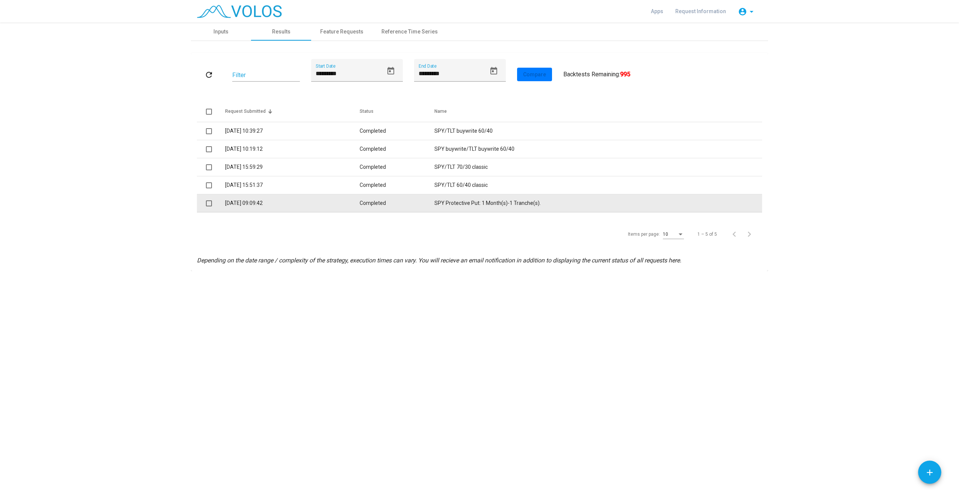
click at [305, 206] on td "12/09/2025 09:09:42" at bounding box center [292, 203] width 134 height 18
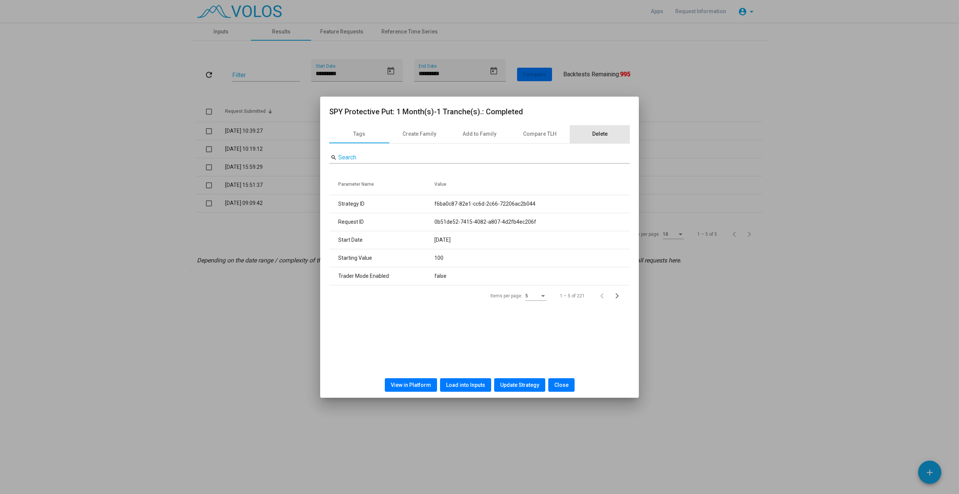
click at [599, 136] on div "Delete" at bounding box center [599, 134] width 15 height 8
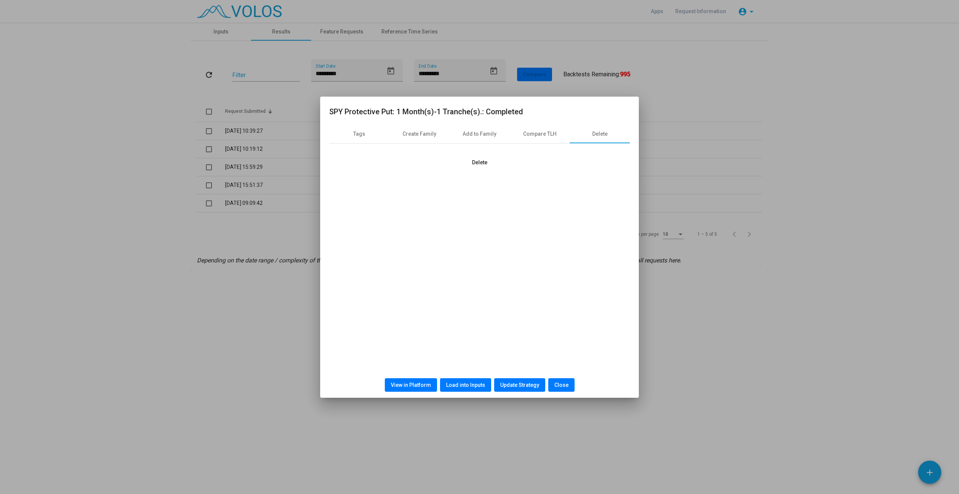
click at [483, 160] on span "Delete" at bounding box center [479, 162] width 15 height 6
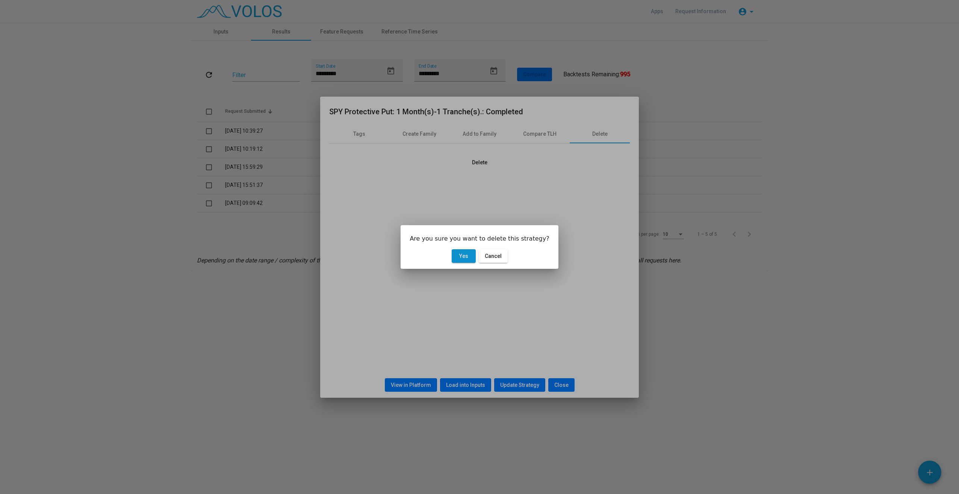
click at [465, 255] on span "Yes" at bounding box center [463, 256] width 9 height 6
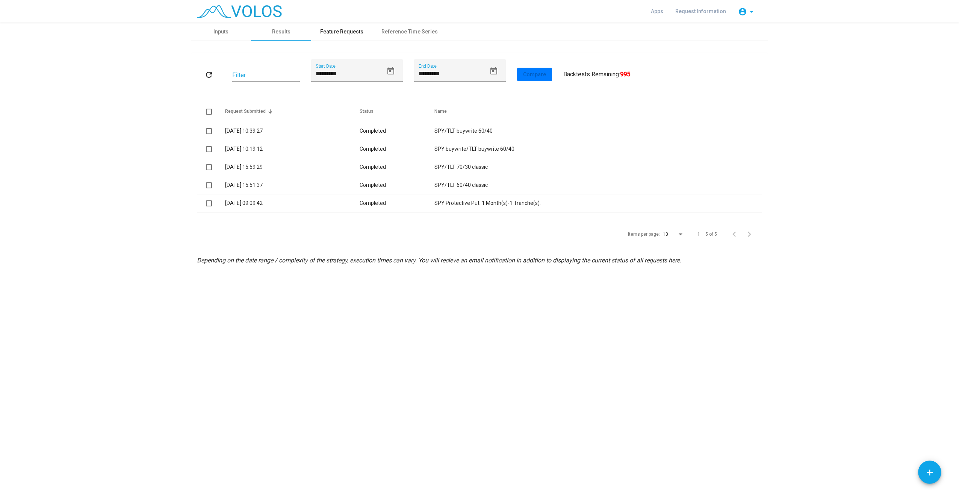
click at [335, 26] on div "Feature Requests" at bounding box center [341, 32] width 61 height 18
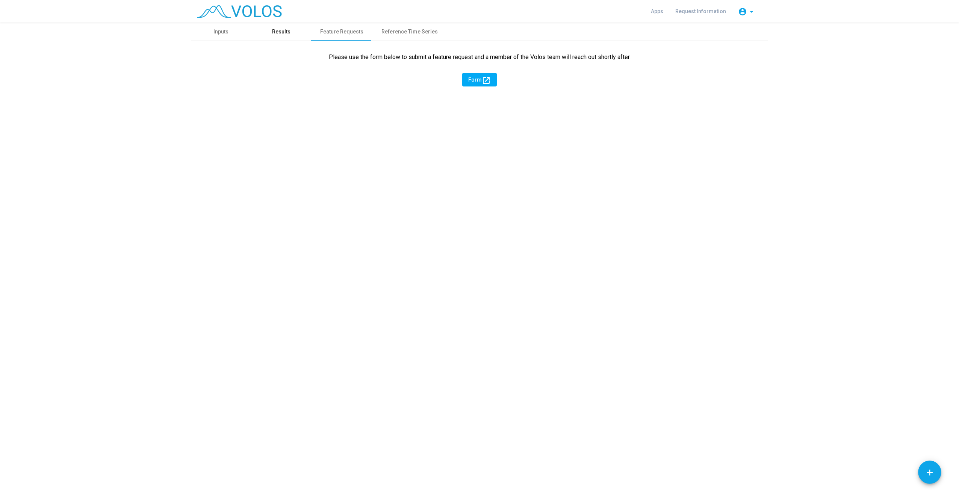
drag, startPoint x: 275, startPoint y: 33, endPoint x: 322, endPoint y: 35, distance: 47.0
click at [276, 33] on div "Results" at bounding box center [281, 32] width 18 height 8
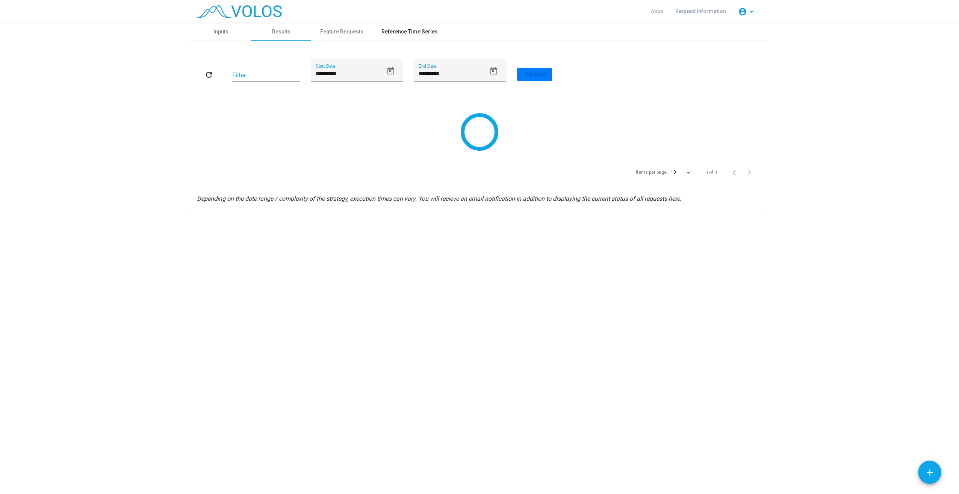
click at [413, 35] on div "Reference Time Series" at bounding box center [409, 32] width 56 height 8
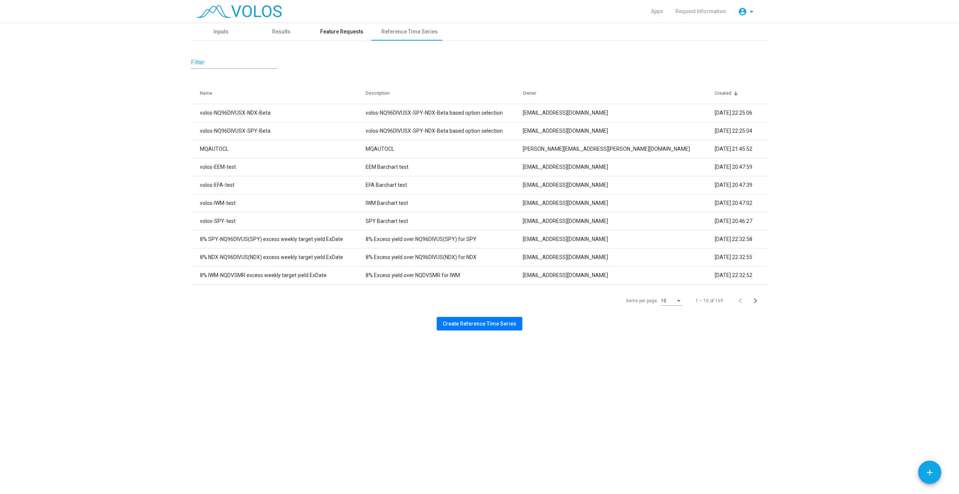
click at [329, 32] on div "Feature Requests" at bounding box center [341, 32] width 43 height 8
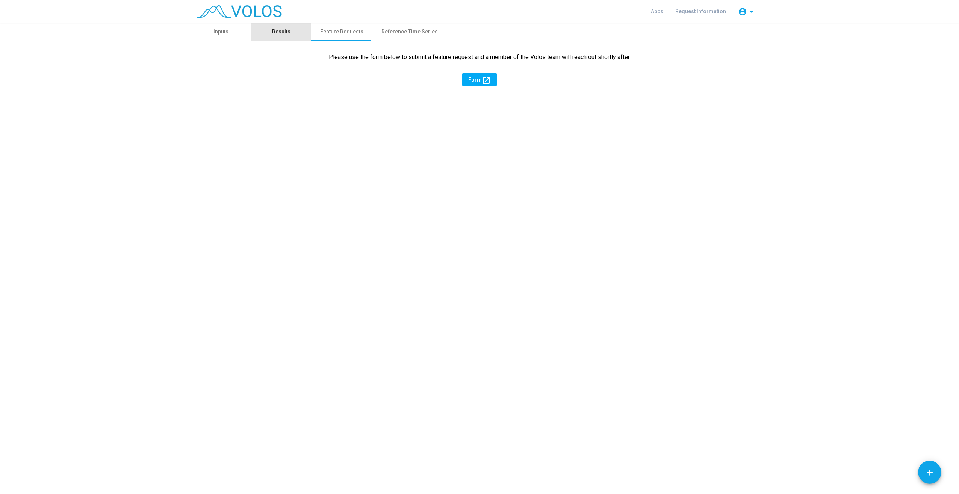
click at [290, 32] on div "Results" at bounding box center [281, 32] width 60 height 18
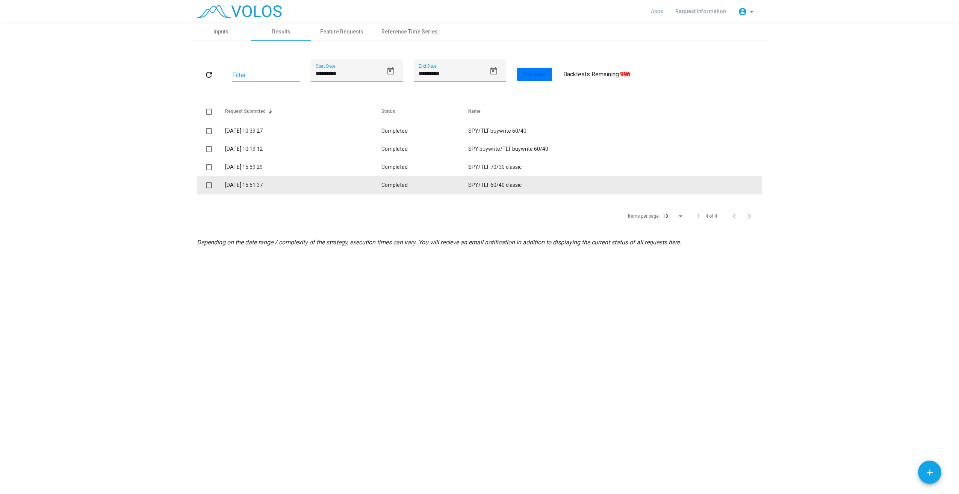
click at [247, 185] on td "18/09/2025 15:51:37" at bounding box center [303, 185] width 156 height 18
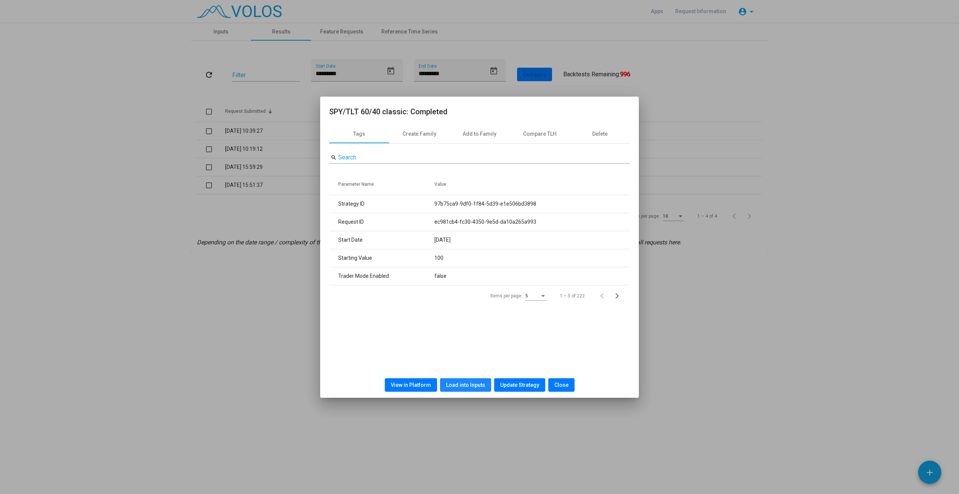
click at [477, 388] on button "Load into Inputs" at bounding box center [465, 385] width 51 height 14
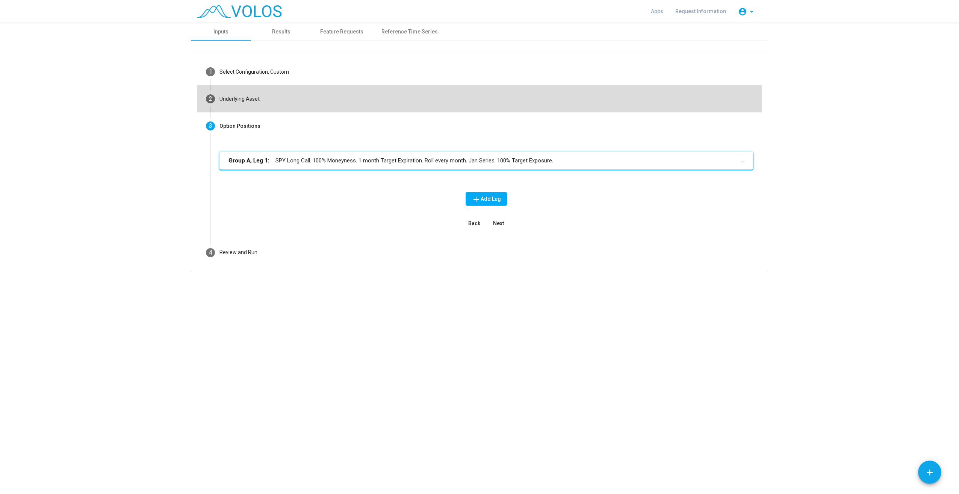
click at [281, 104] on mat-step-header "2 Underlying Asset" at bounding box center [479, 98] width 565 height 27
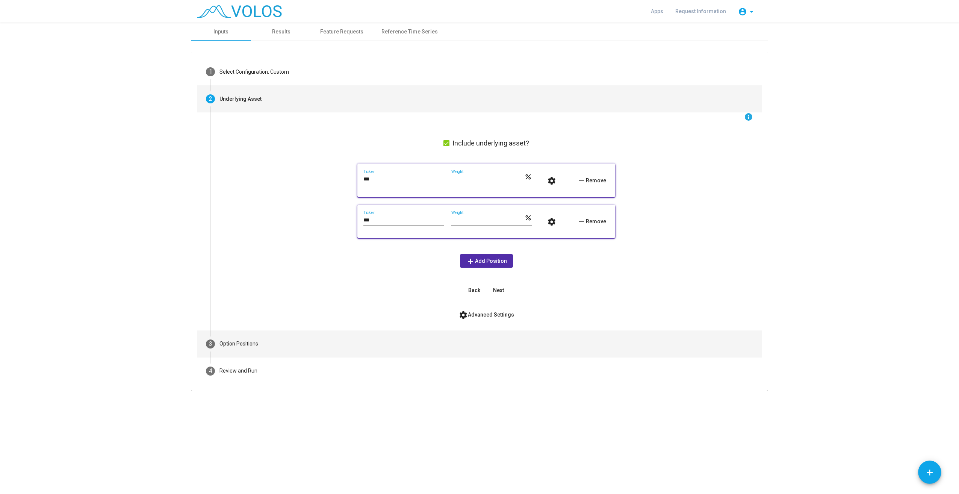
click at [291, 352] on mat-step-header "3 Option Positions" at bounding box center [479, 343] width 565 height 27
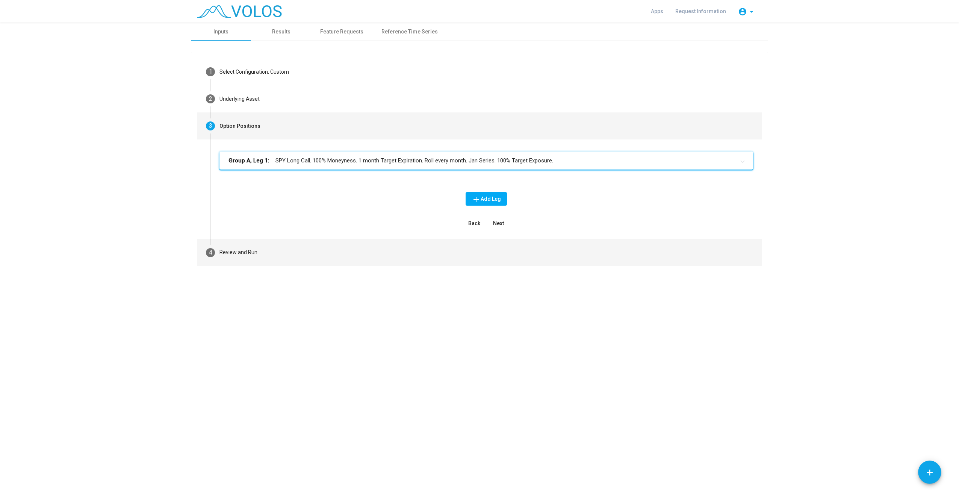
click at [270, 254] on mat-step-header "4 Review and Run" at bounding box center [479, 252] width 565 height 27
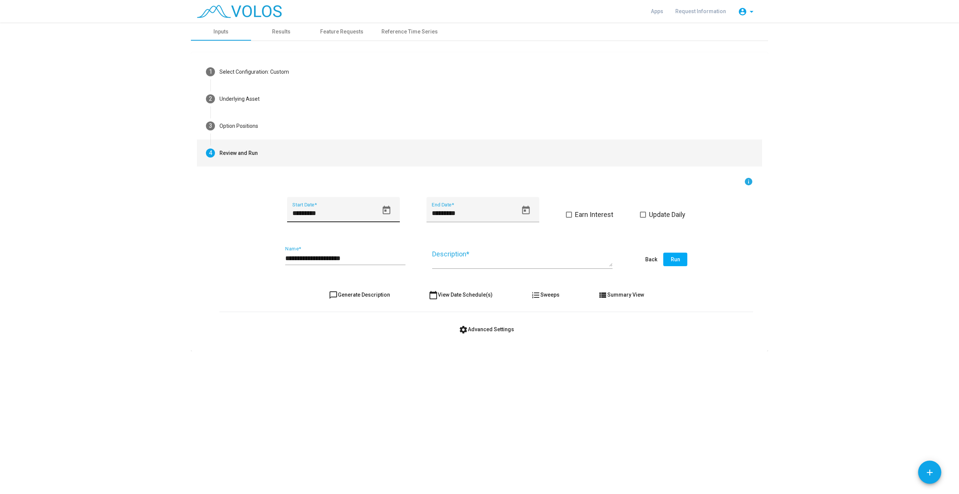
click at [384, 210] on icon "Open calendar" at bounding box center [386, 209] width 8 height 9
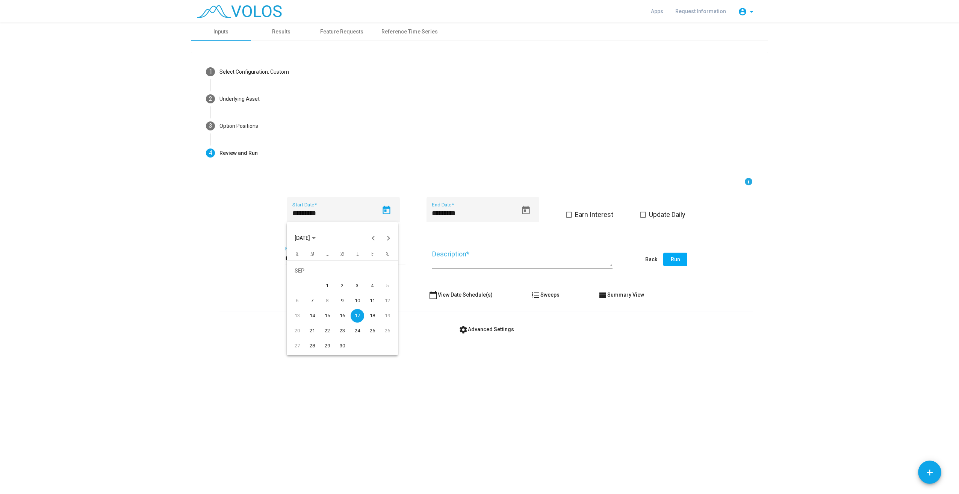
click at [322, 240] on button "SEP 2020" at bounding box center [305, 237] width 33 height 15
click at [353, 292] on div "2015" at bounding box center [355, 291] width 24 height 14
click at [331, 293] on div "JUN" at bounding box center [329, 291] width 24 height 14
click at [344, 302] on div "10" at bounding box center [342, 301] width 14 height 14
type input "*********"
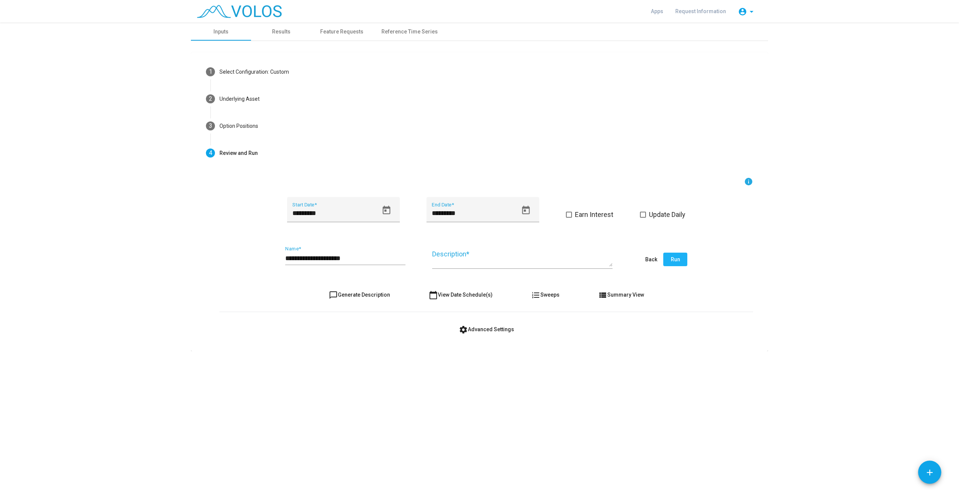
click at [680, 258] on button "Run" at bounding box center [675, 259] width 24 height 14
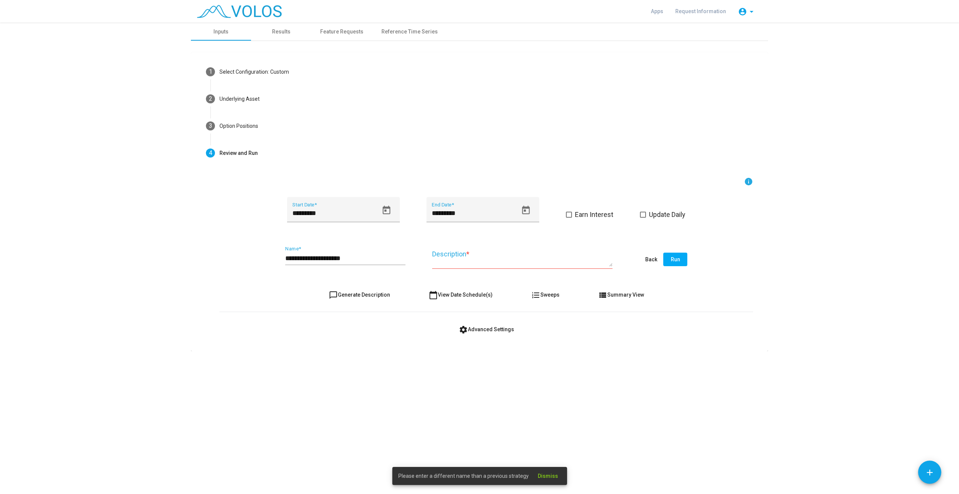
click at [548, 476] on span "Dismiss" at bounding box center [548, 476] width 20 height 6
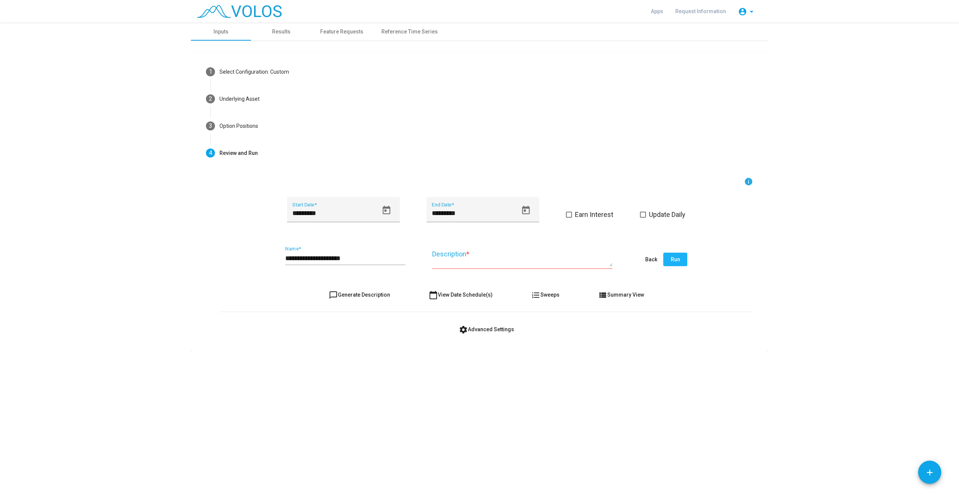
click at [680, 264] on button "Run" at bounding box center [675, 259] width 24 height 14
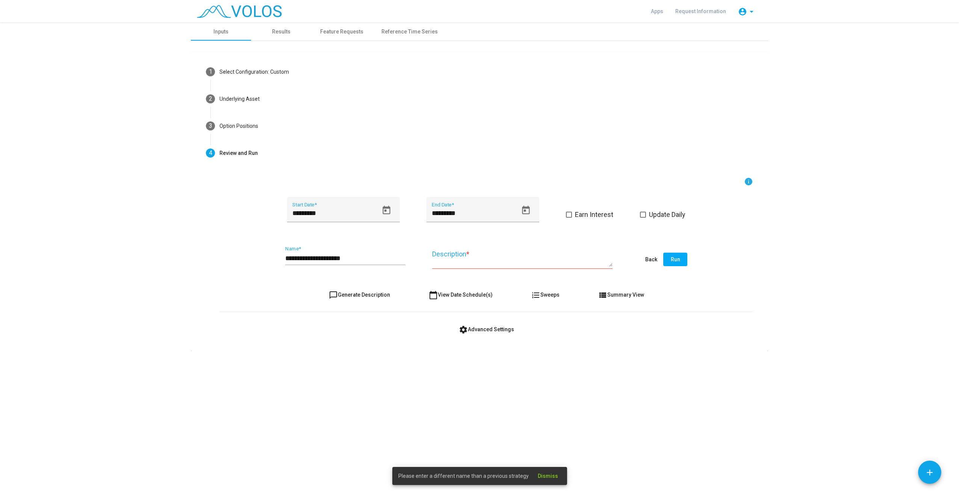
click at [700, 414] on div "**********" at bounding box center [479, 258] width 959 height 471
click at [558, 477] on button "Dismiss" at bounding box center [548, 476] width 32 height 14
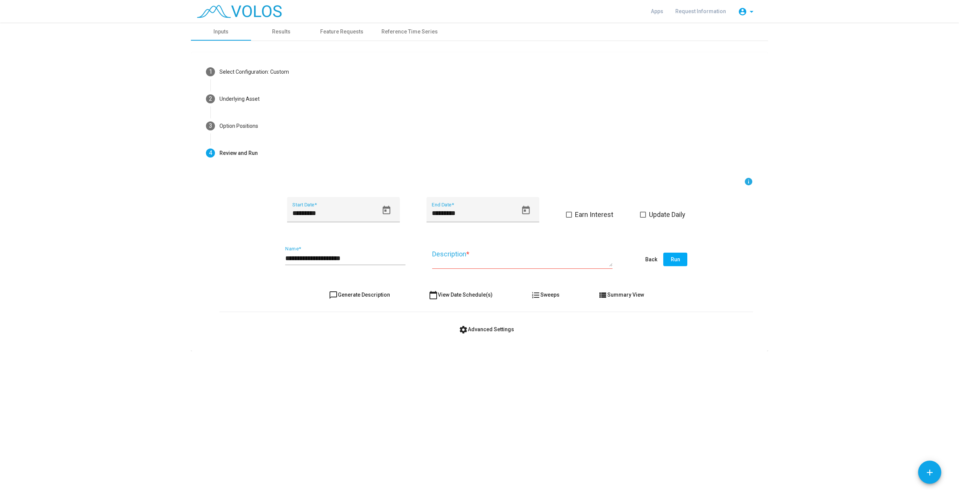
click at [697, 396] on div "**********" at bounding box center [479, 258] width 959 height 471
click at [280, 33] on div "Results" at bounding box center [281, 32] width 18 height 8
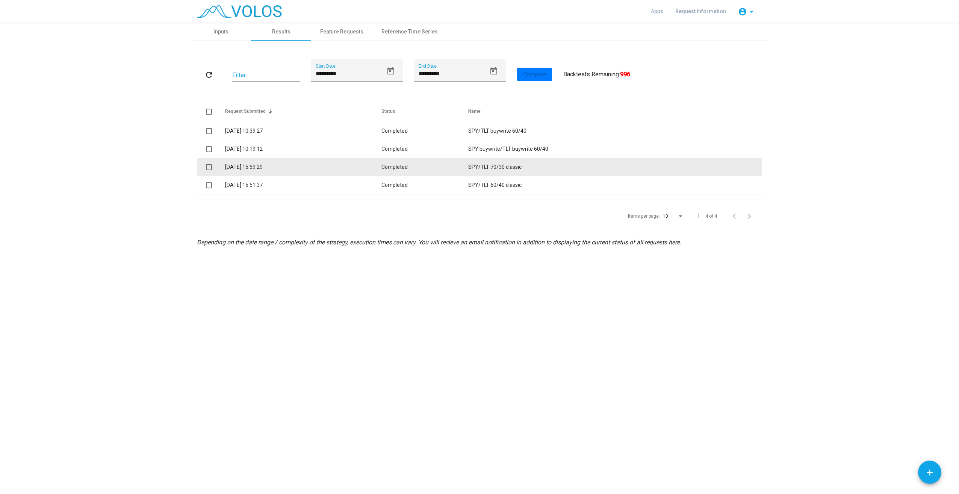
click at [310, 171] on td "18/09/2025 15:59:29" at bounding box center [303, 167] width 156 height 18
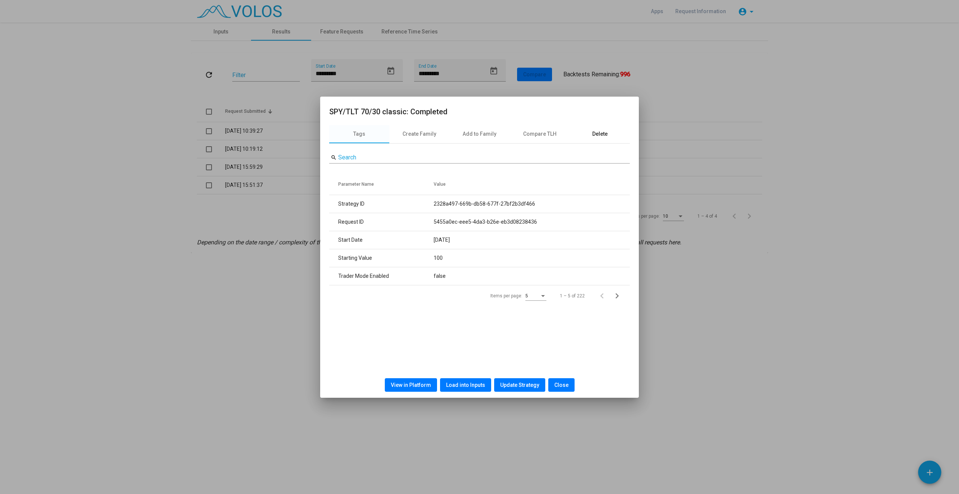
click at [610, 142] on div "Delete" at bounding box center [600, 134] width 60 height 18
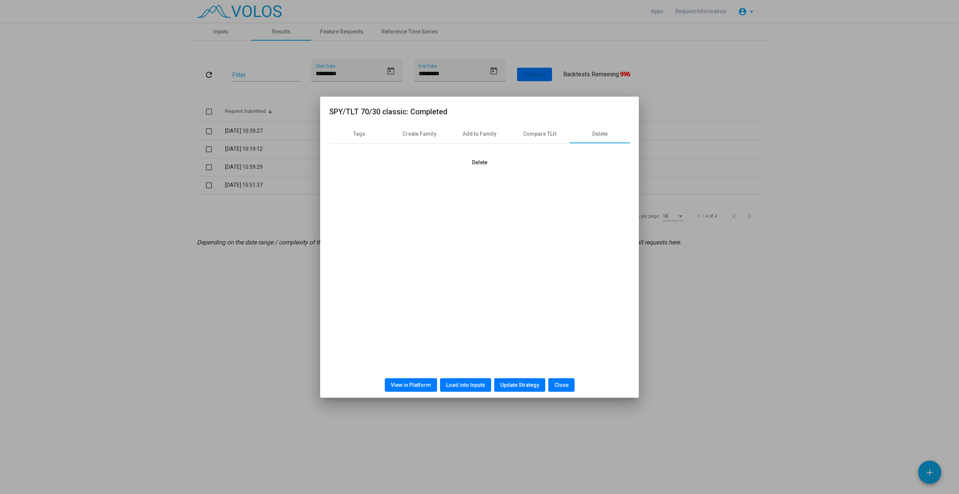
click at [483, 161] on span "Delete" at bounding box center [479, 162] width 15 height 6
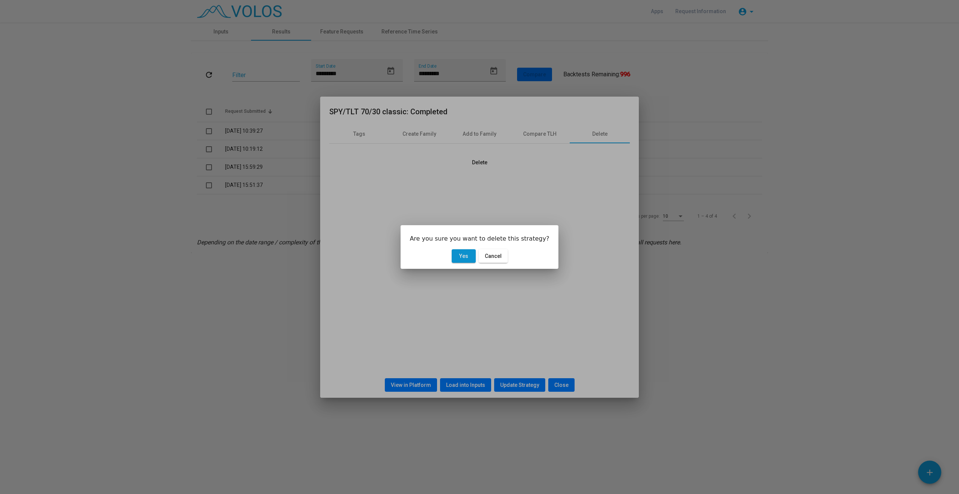
click at [463, 256] on span "Yes" at bounding box center [463, 256] width 9 height 6
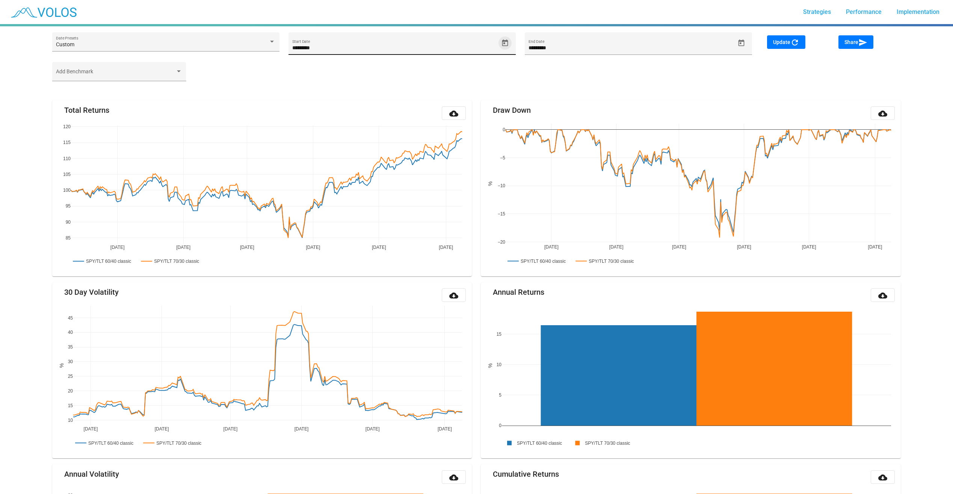
click at [507, 41] on icon "Open calendar" at bounding box center [505, 42] width 6 height 7
click at [496, 62] on div at bounding box center [476, 247] width 953 height 494
click at [824, 14] on span "Strategies" at bounding box center [817, 11] width 28 height 7
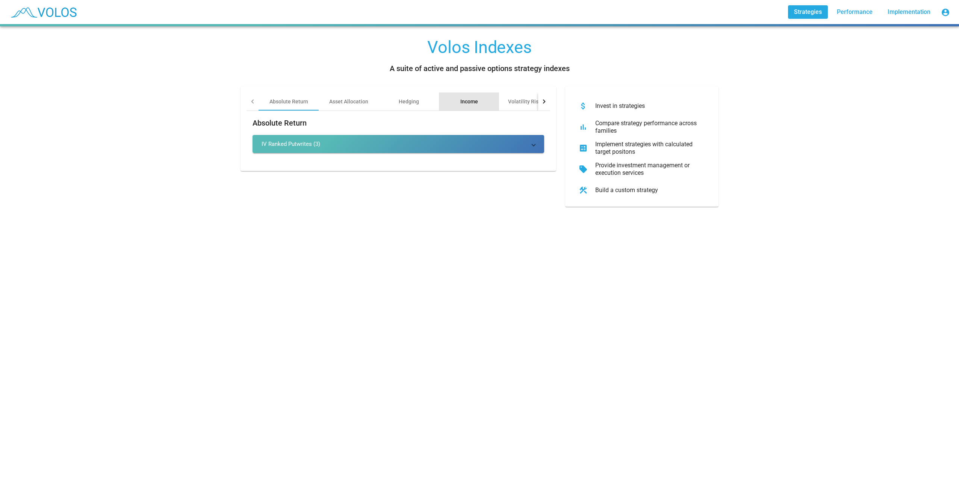
click at [460, 103] on div "Income" at bounding box center [469, 102] width 18 height 8
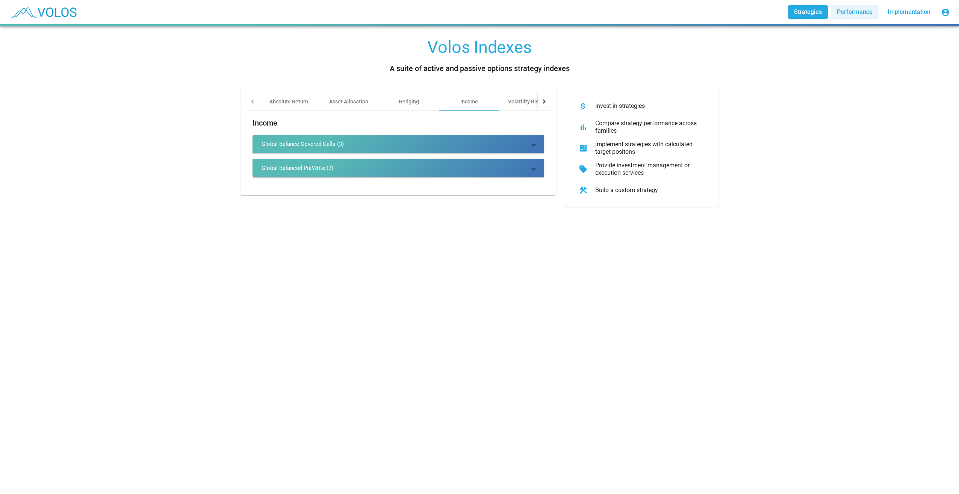
click at [864, 17] on link "Performance" at bounding box center [855, 12] width 48 height 14
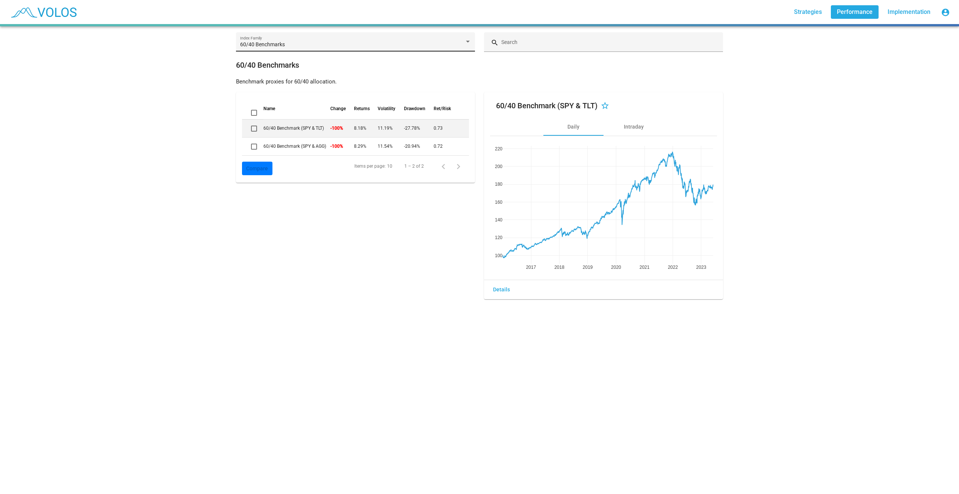
click at [448, 43] on div "60/40 Benchmarks" at bounding box center [352, 45] width 224 height 6
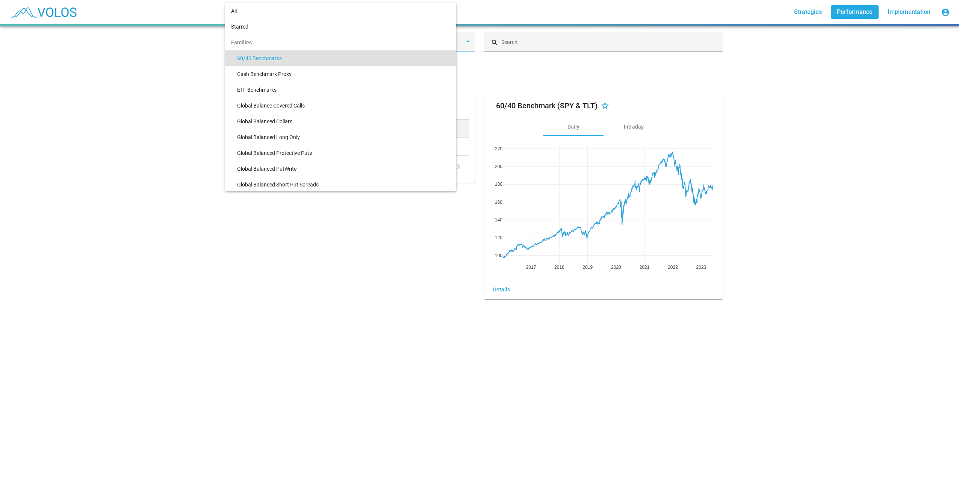
scroll to position [14, 0]
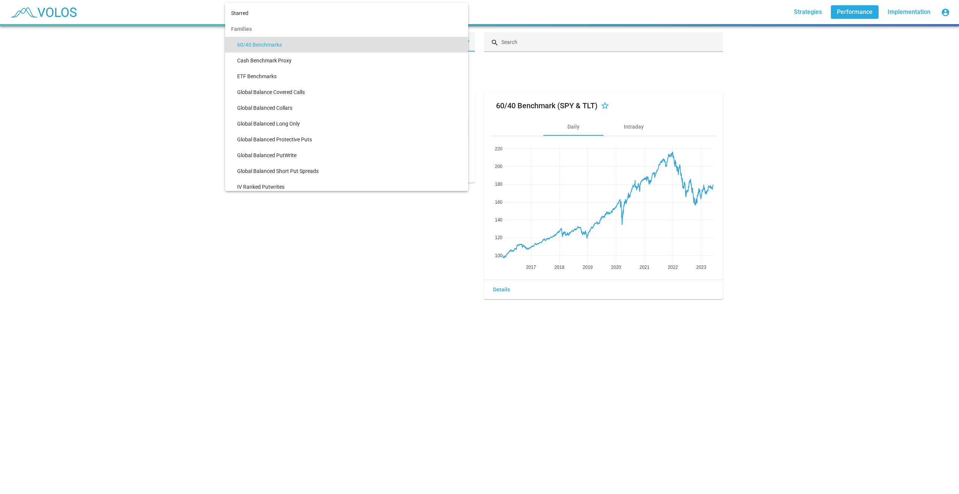
drag, startPoint x: 171, startPoint y: 183, endPoint x: 198, endPoint y: 147, distance: 45.5
click at [172, 181] on div at bounding box center [479, 247] width 959 height 494
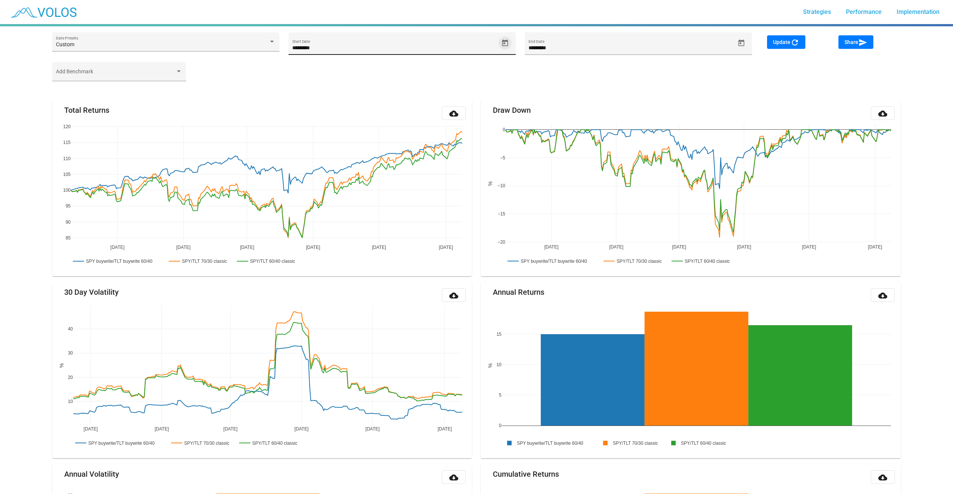
click at [506, 39] on icon "Open calendar" at bounding box center [505, 43] width 8 height 8
click at [318, 68] on span "SEP 2024" at bounding box center [306, 71] width 21 height 6
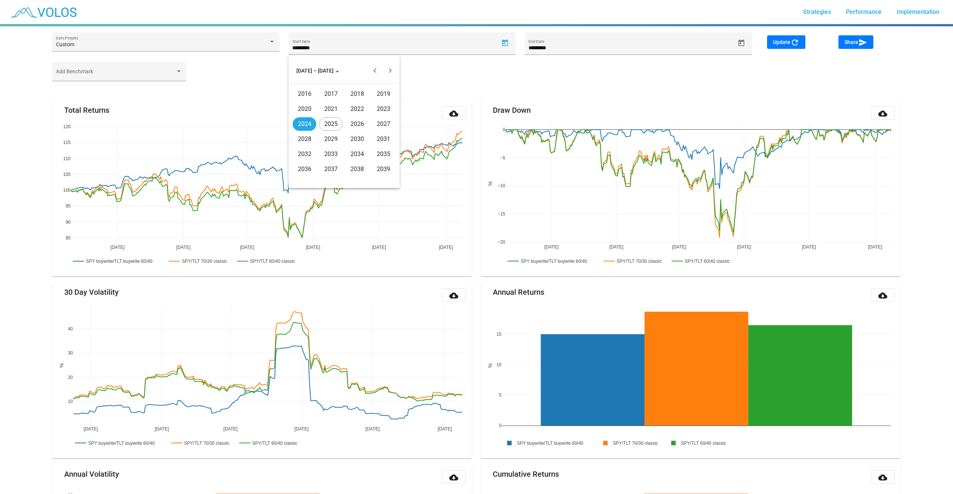
click at [379, 108] on div "2023" at bounding box center [384, 109] width 24 height 14
click at [357, 121] on div "JUL" at bounding box center [357, 124] width 24 height 14
click at [339, 130] on div "12" at bounding box center [344, 135] width 14 height 14
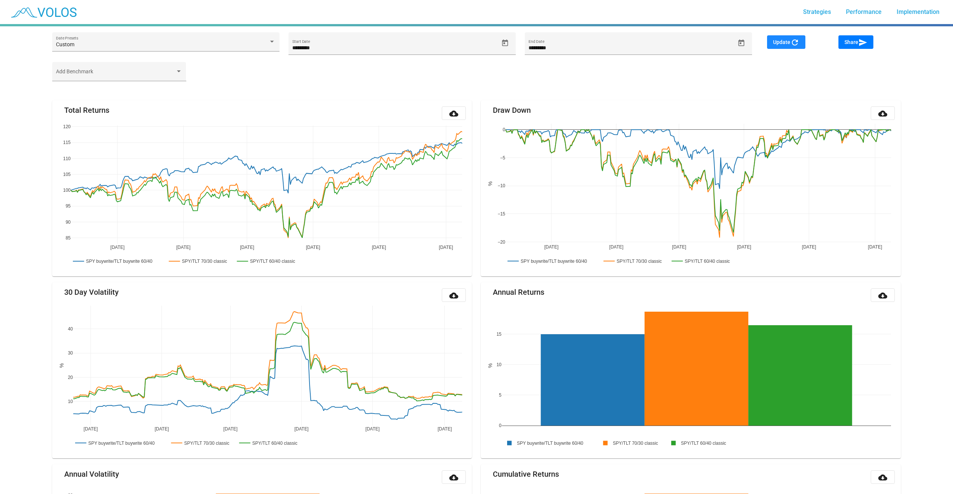
click at [795, 45] on mat-icon "refresh" at bounding box center [794, 42] width 9 height 9
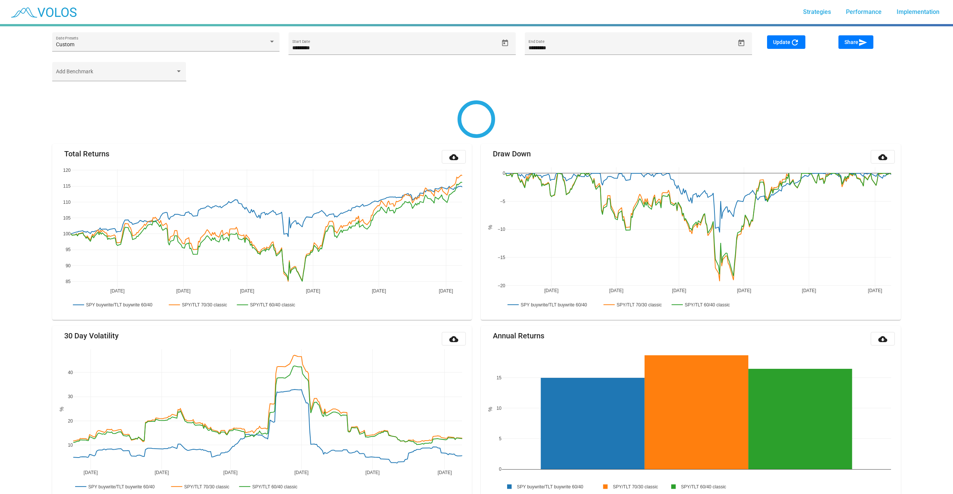
type input "*********"
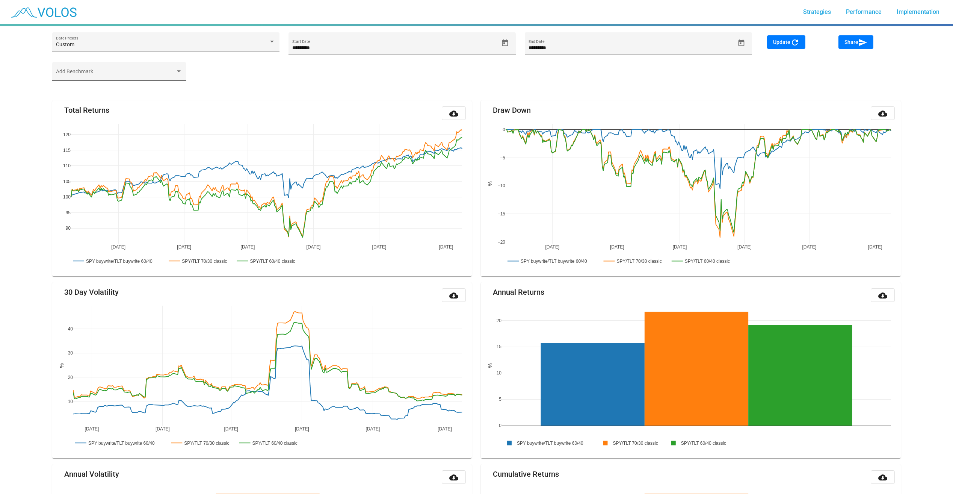
click at [174, 74] on span at bounding box center [115, 74] width 119 height 6
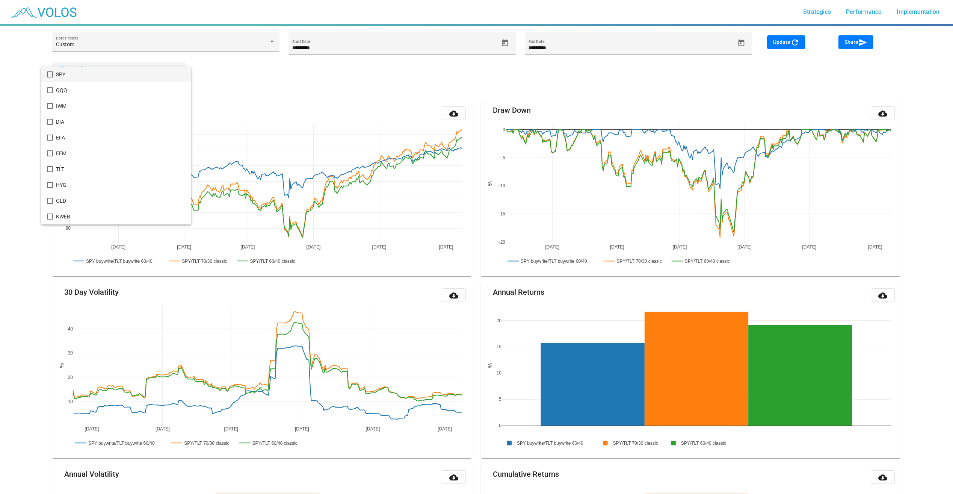
click at [51, 73] on mat-pseudo-checkbox at bounding box center [50, 74] width 6 height 6
click at [341, 78] on div at bounding box center [476, 247] width 953 height 494
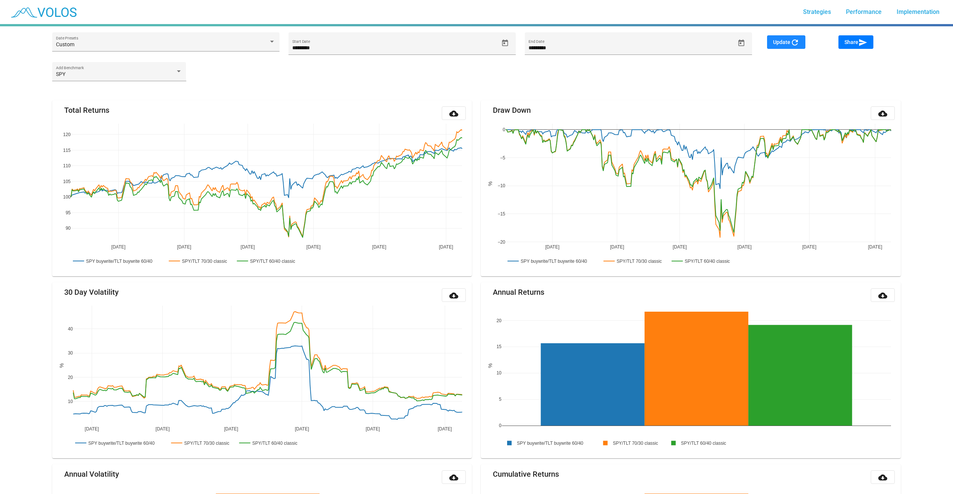
click at [801, 44] on button "Update refresh" at bounding box center [786, 42] width 38 height 14
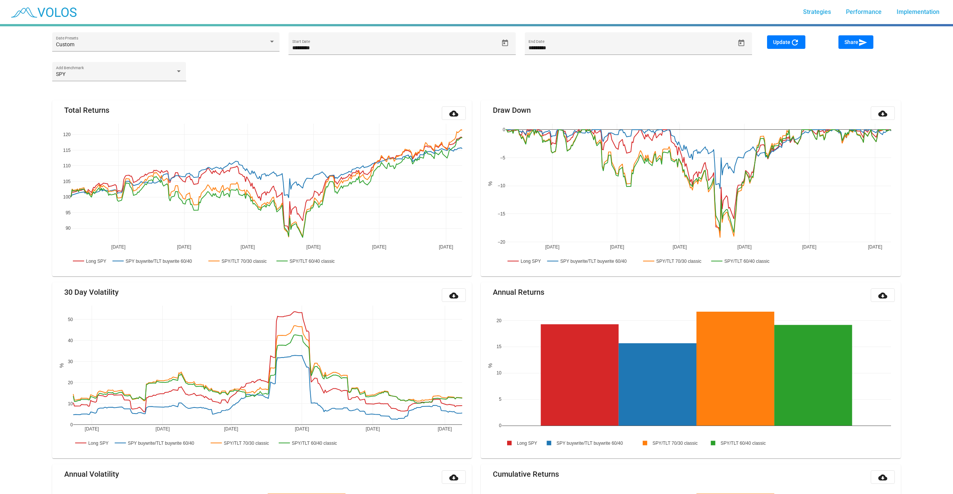
click at [69, 11] on img at bounding box center [43, 12] width 74 height 19
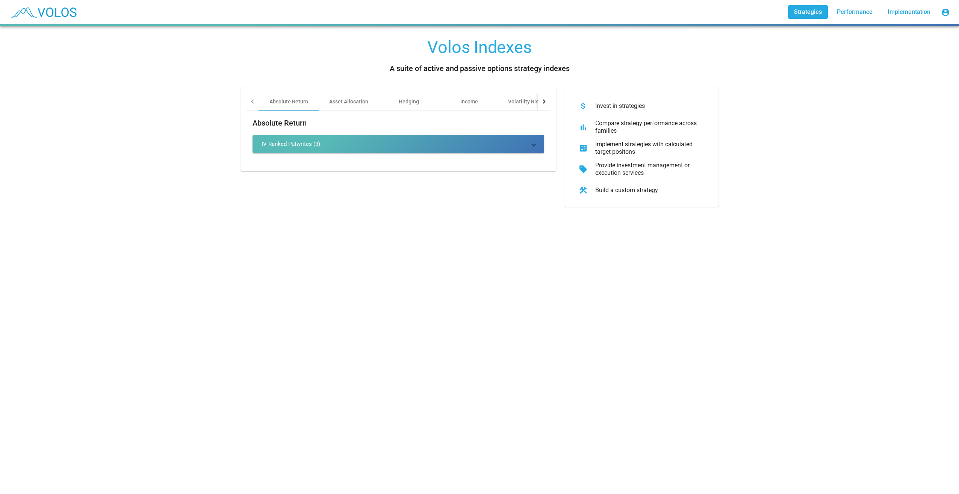
click at [810, 12] on span "Strategies" at bounding box center [808, 11] width 28 height 7
click at [825, 15] on link "Strategies" at bounding box center [808, 12] width 40 height 14
click at [861, 14] on span "Performance" at bounding box center [855, 11] width 36 height 7
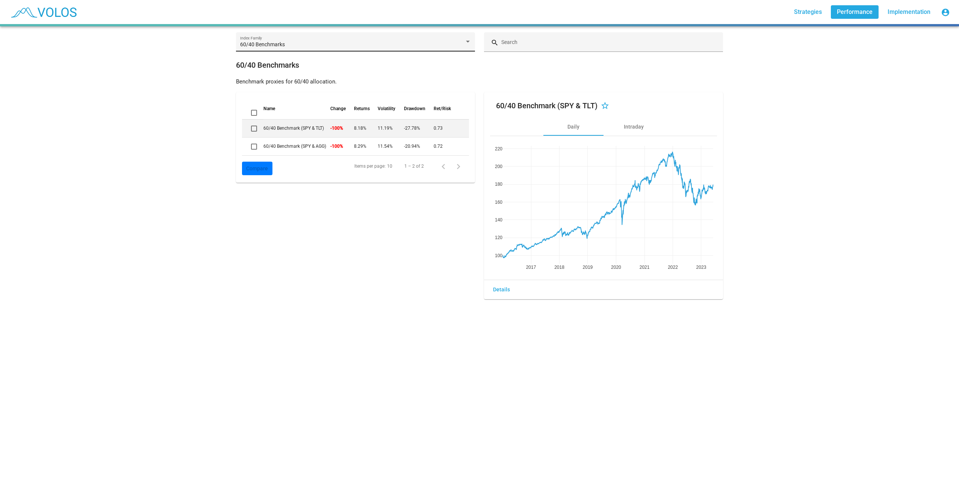
click at [278, 45] on span "60/40 Benchmarks" at bounding box center [262, 44] width 45 height 6
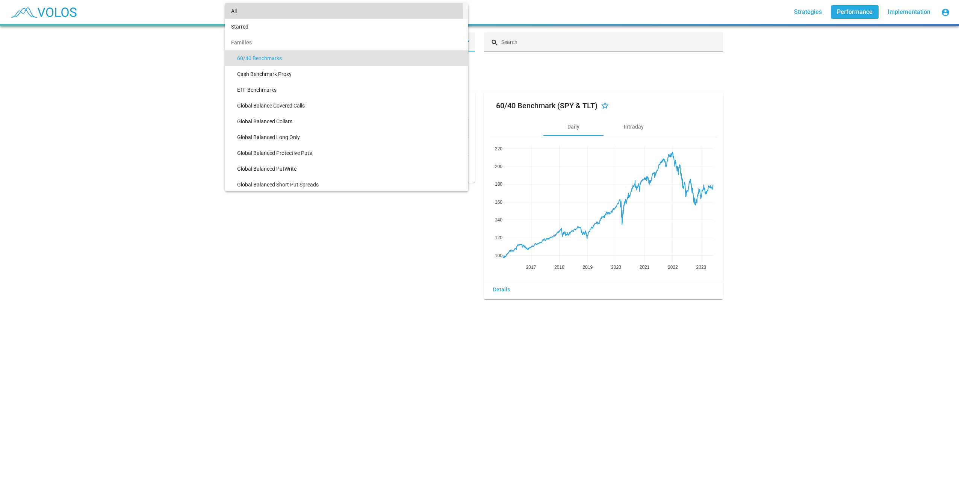
click at [253, 13] on span "All" at bounding box center [346, 11] width 231 height 16
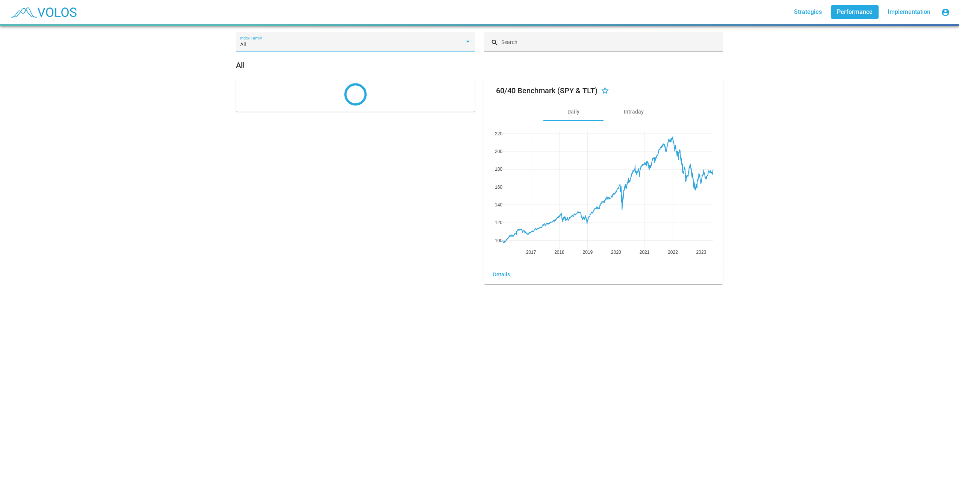
click at [920, 10] on span "Implementation" at bounding box center [908, 11] width 43 height 7
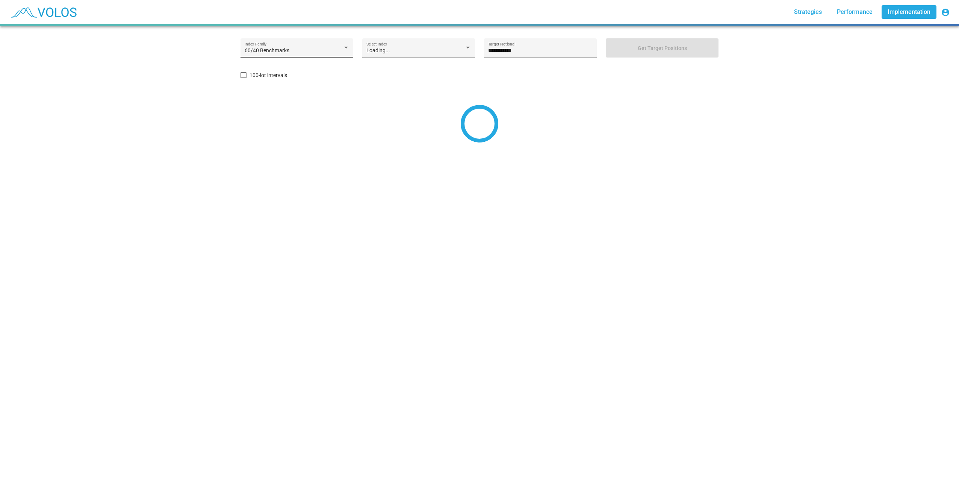
click at [335, 51] on div "60/40 Benchmarks" at bounding box center [294, 51] width 98 height 6
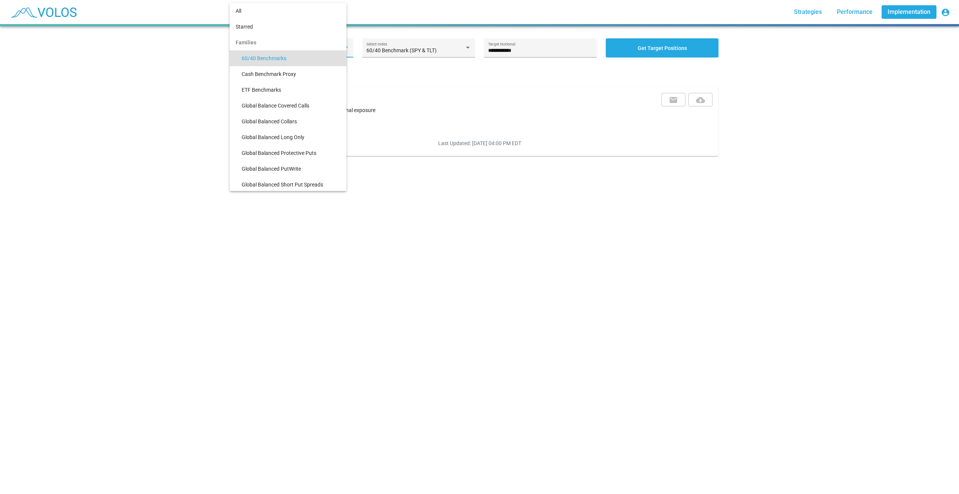
click at [429, 269] on div at bounding box center [479, 247] width 959 height 494
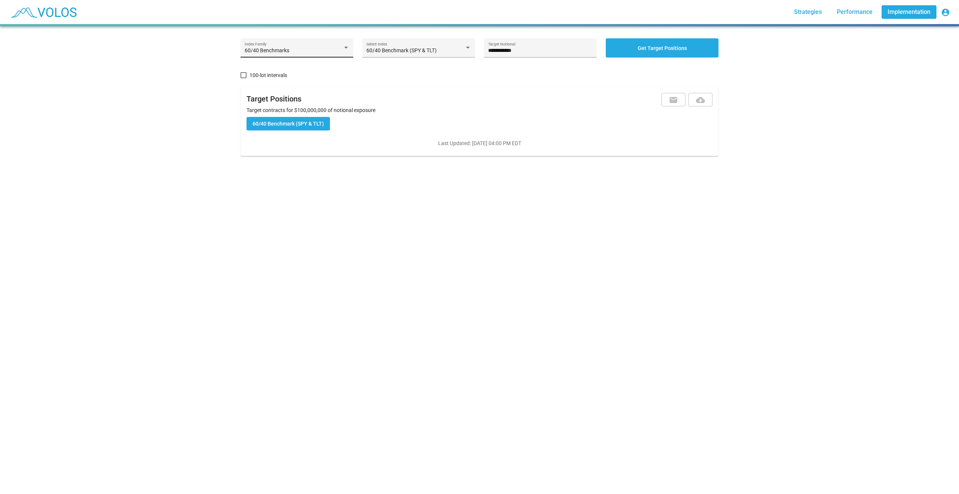
click at [334, 49] on div "60/40 Benchmarks" at bounding box center [294, 51] width 98 height 6
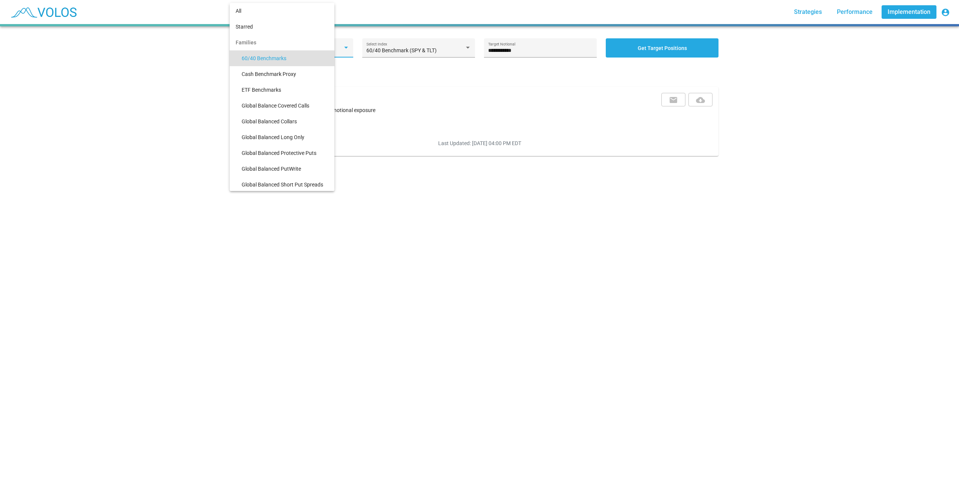
scroll to position [8, 0]
click at [382, 228] on div at bounding box center [479, 247] width 959 height 494
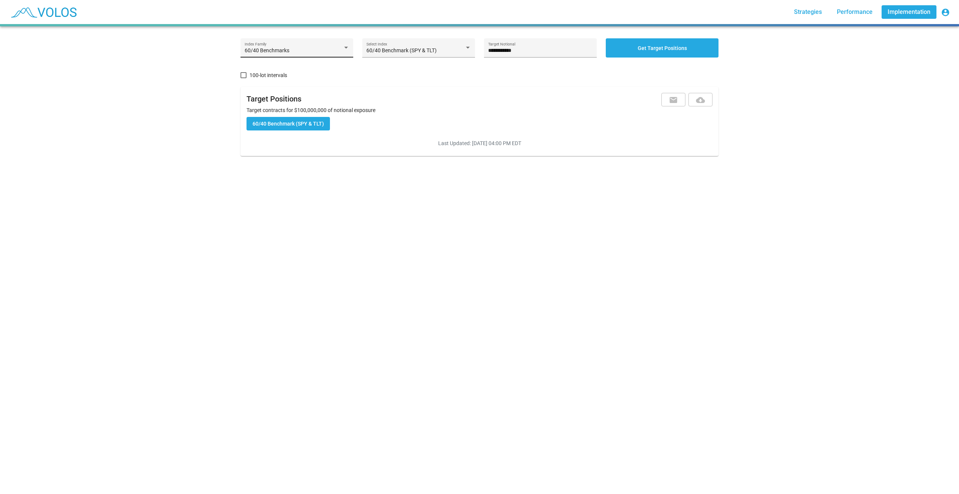
click at [311, 53] on div "60/40 Benchmarks" at bounding box center [294, 51] width 98 height 6
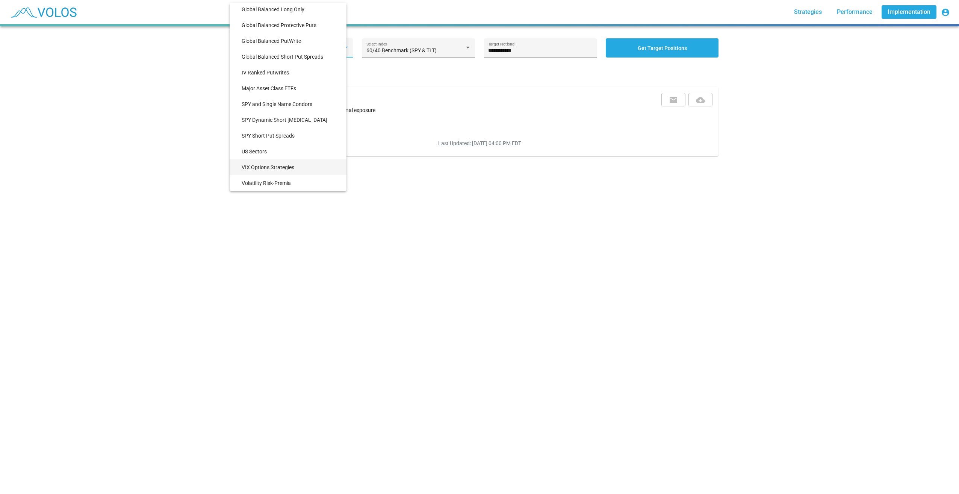
scroll to position [0, 0]
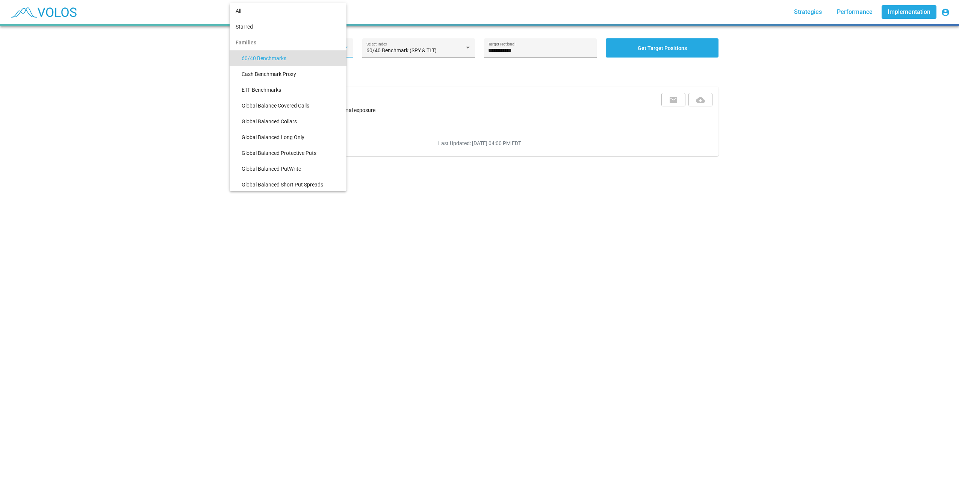
click at [560, 212] on div at bounding box center [479, 247] width 959 height 494
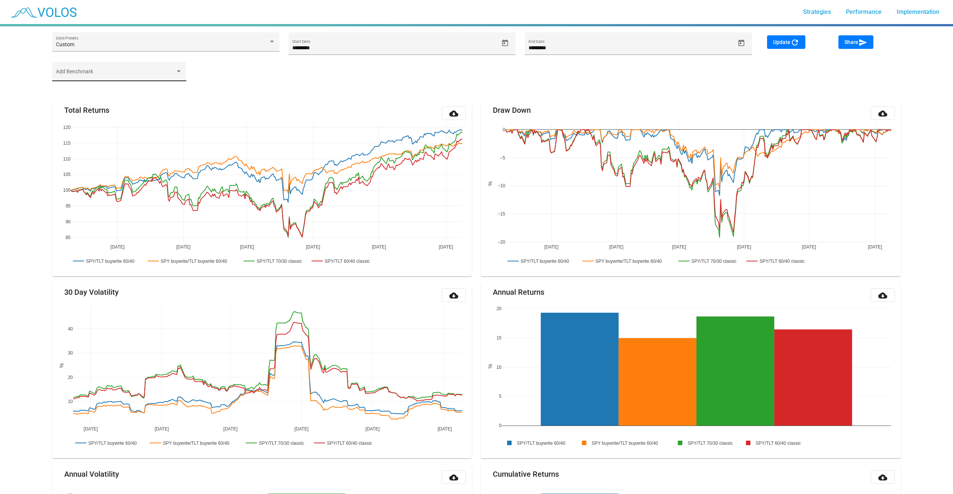
click at [183, 74] on div "Add Benchmark" at bounding box center [119, 71] width 134 height 19
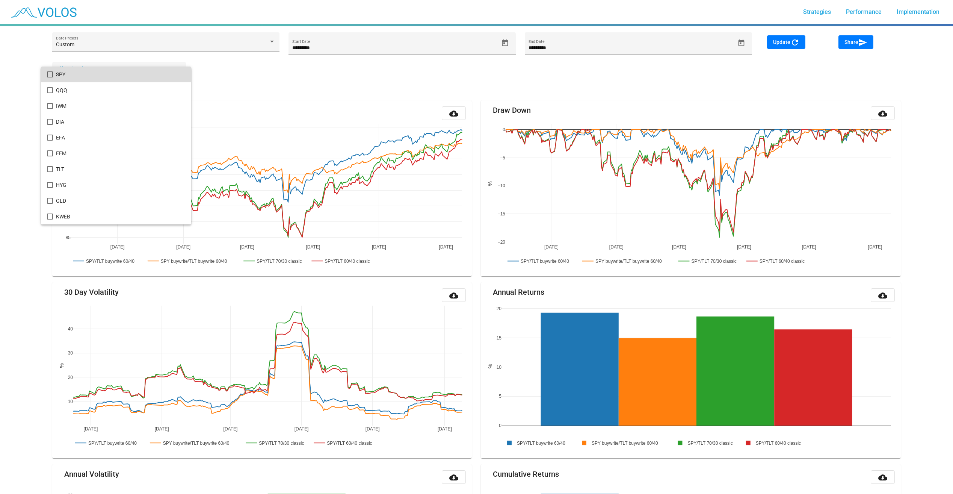
click at [52, 74] on mat-pseudo-checkbox at bounding box center [50, 74] width 6 height 6
click at [419, 79] on div at bounding box center [476, 247] width 953 height 494
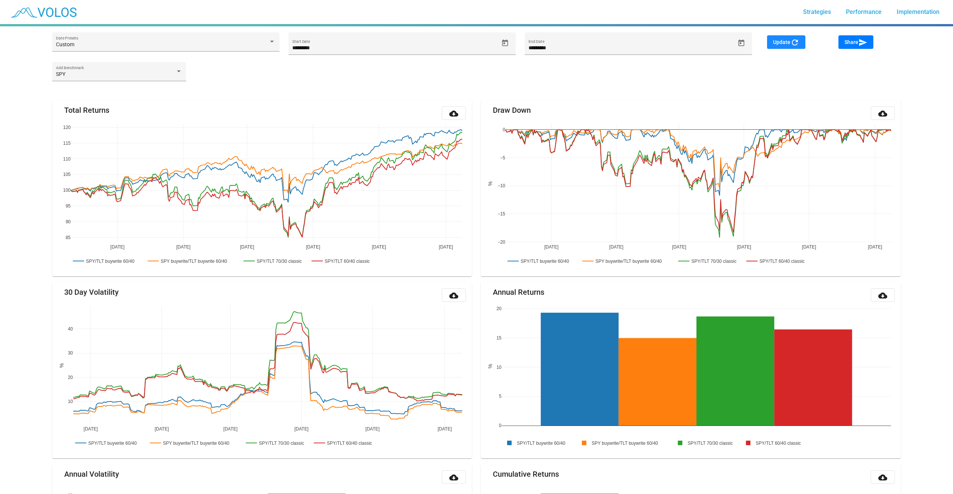
click at [787, 47] on button "Update refresh" at bounding box center [786, 42] width 38 height 14
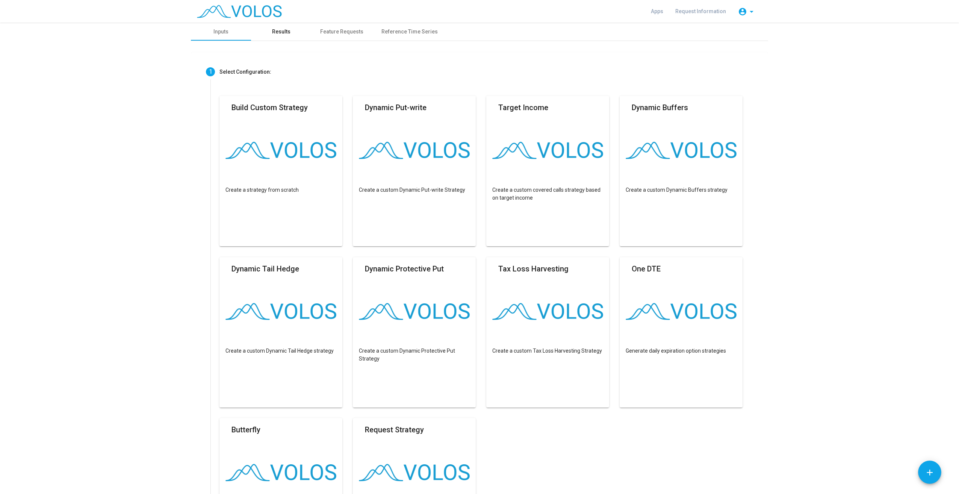
click at [289, 37] on div "Results" at bounding box center [281, 32] width 60 height 18
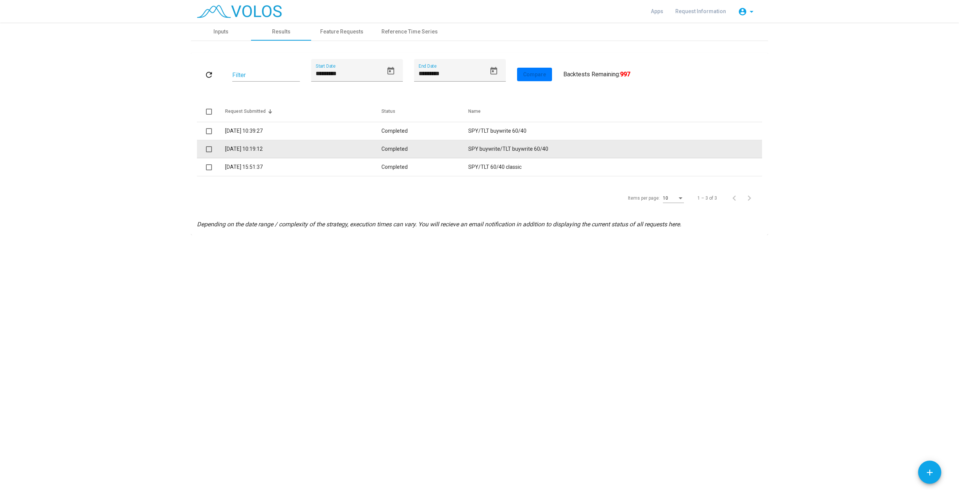
click at [276, 148] on td "[DATE] 10:19:12" at bounding box center [303, 149] width 156 height 18
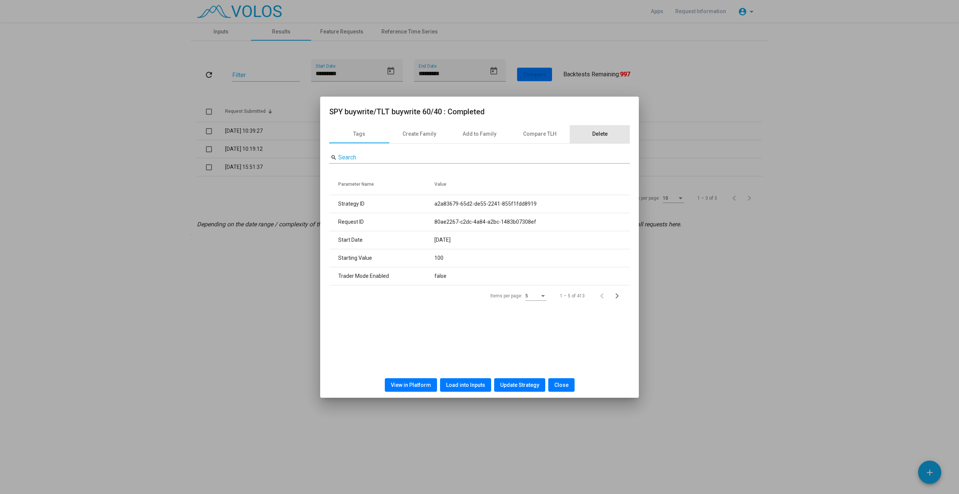
click at [607, 133] on div "Delete" at bounding box center [600, 134] width 60 height 18
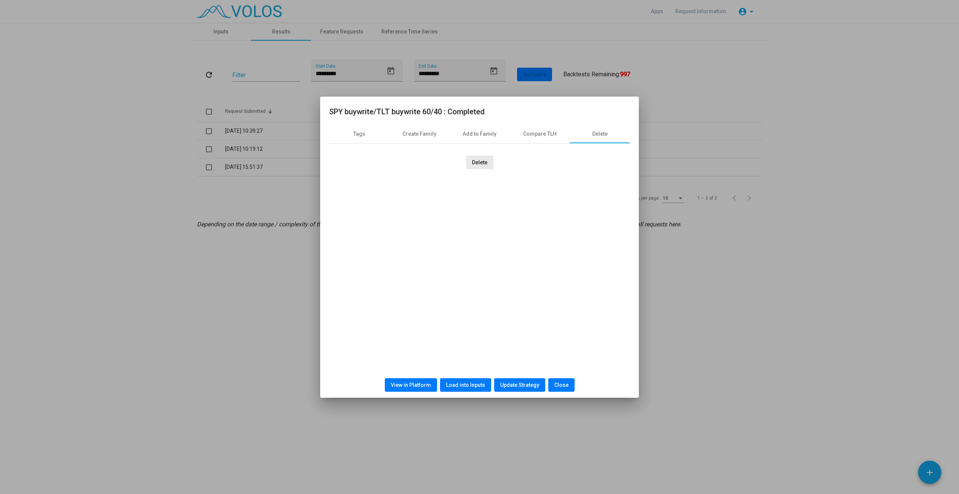
click at [474, 161] on span "Delete" at bounding box center [479, 162] width 15 height 6
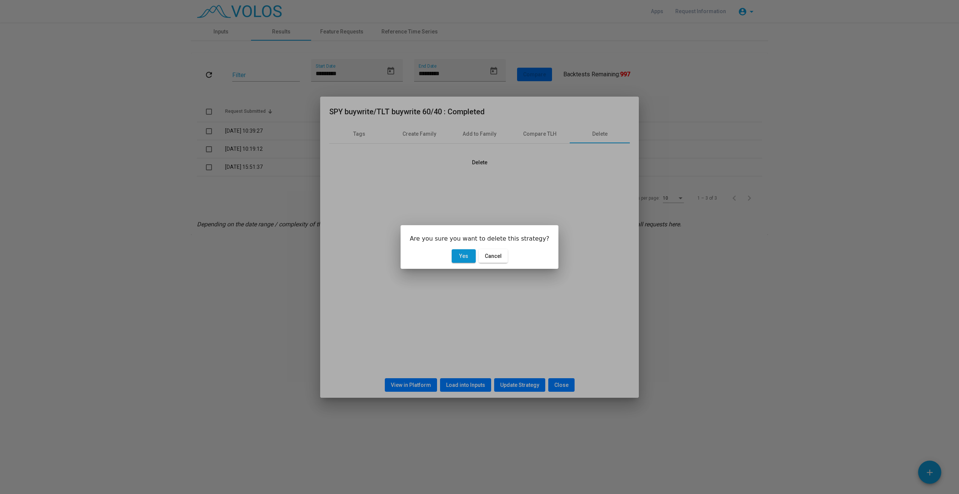
click at [464, 257] on span "Yes" at bounding box center [463, 256] width 9 height 6
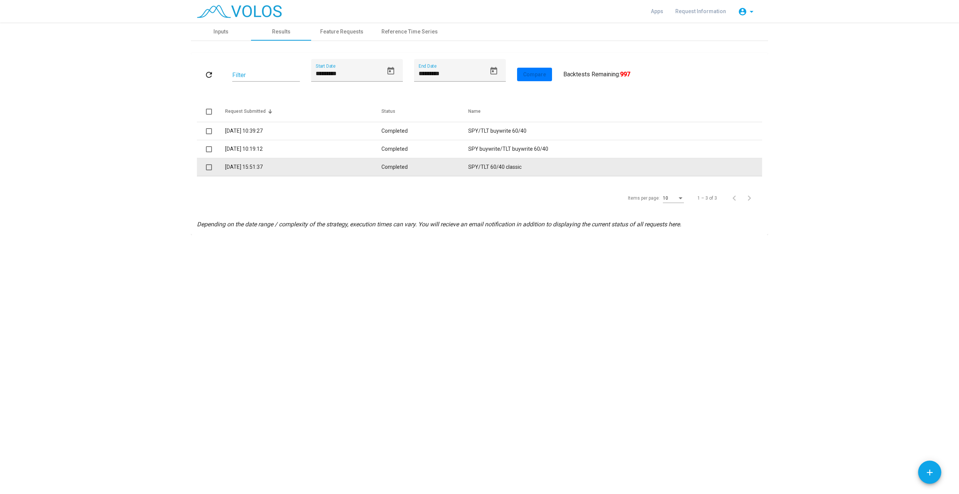
click at [308, 168] on td "[DATE] 15:51:37" at bounding box center [303, 167] width 156 height 18
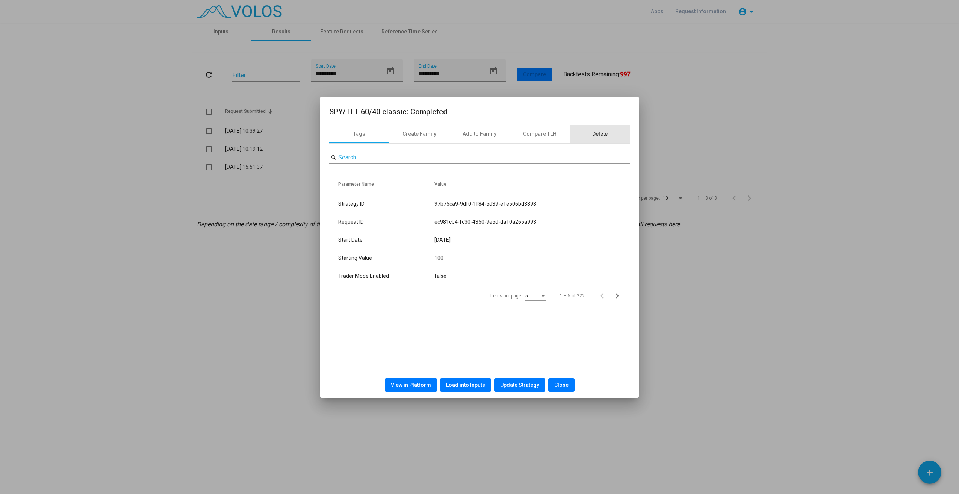
click at [603, 137] on div "Delete" at bounding box center [599, 134] width 15 height 8
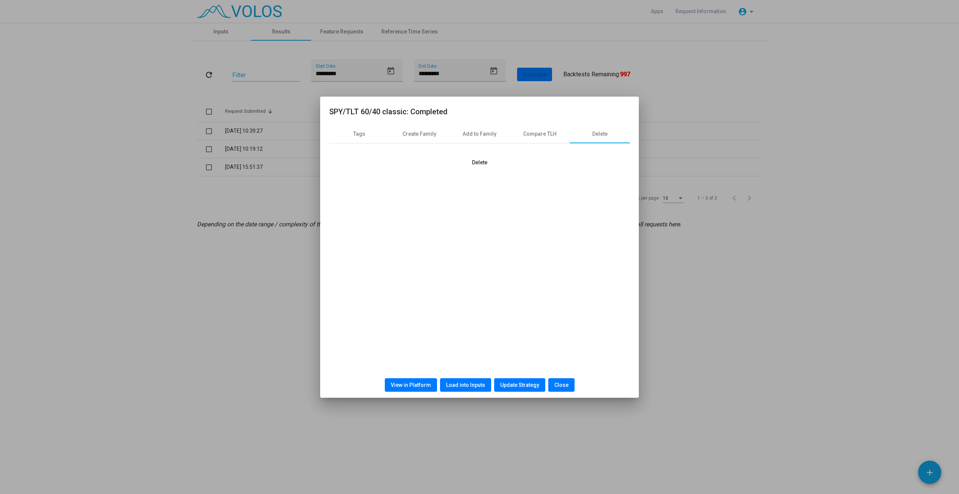
click at [473, 162] on span "Delete" at bounding box center [479, 162] width 15 height 6
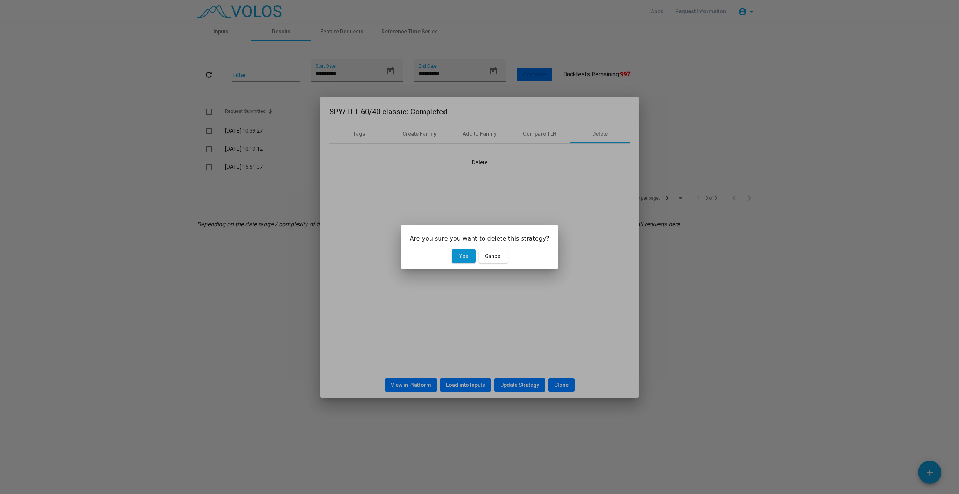
click at [464, 258] on span "Yes" at bounding box center [463, 256] width 9 height 6
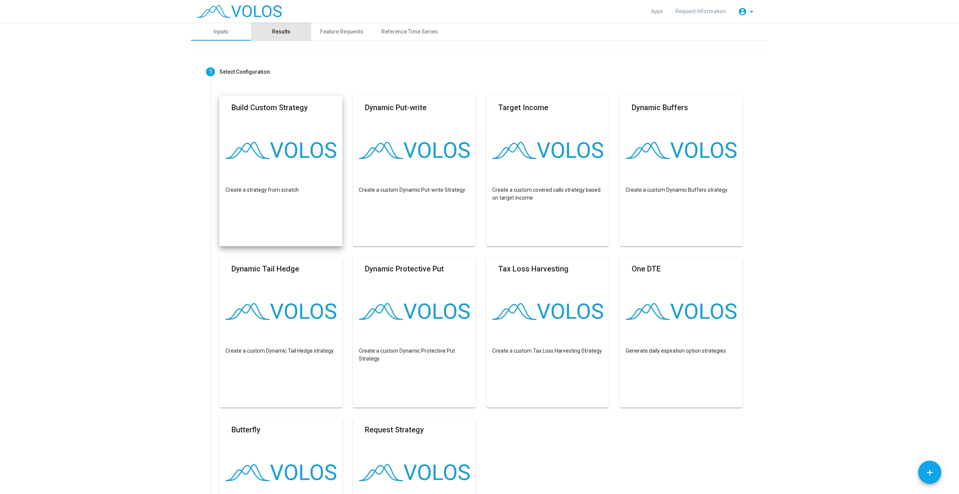
click at [284, 35] on div "Results" at bounding box center [281, 32] width 18 height 8
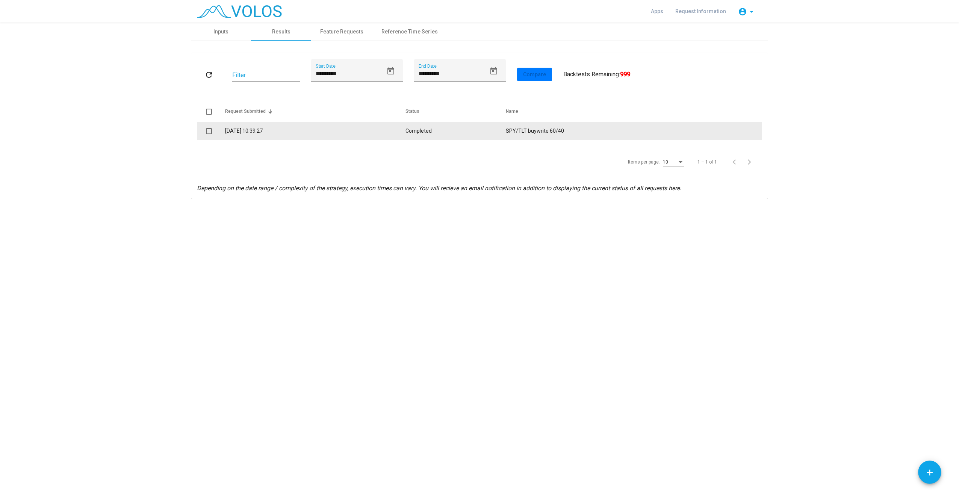
click at [459, 134] on td "Completed" at bounding box center [455, 131] width 100 height 18
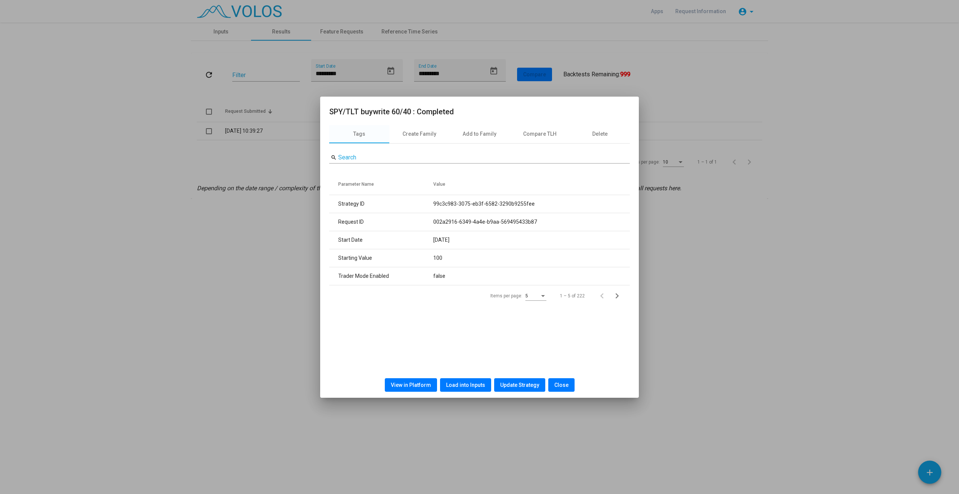
click at [468, 383] on span "Load into Inputs" at bounding box center [465, 385] width 39 height 6
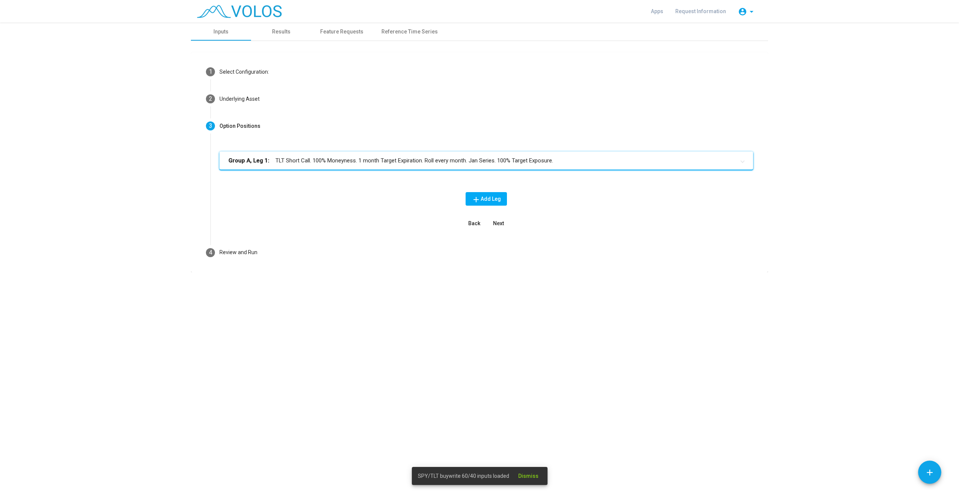
click at [254, 254] on div "Review and Run" at bounding box center [238, 252] width 38 height 8
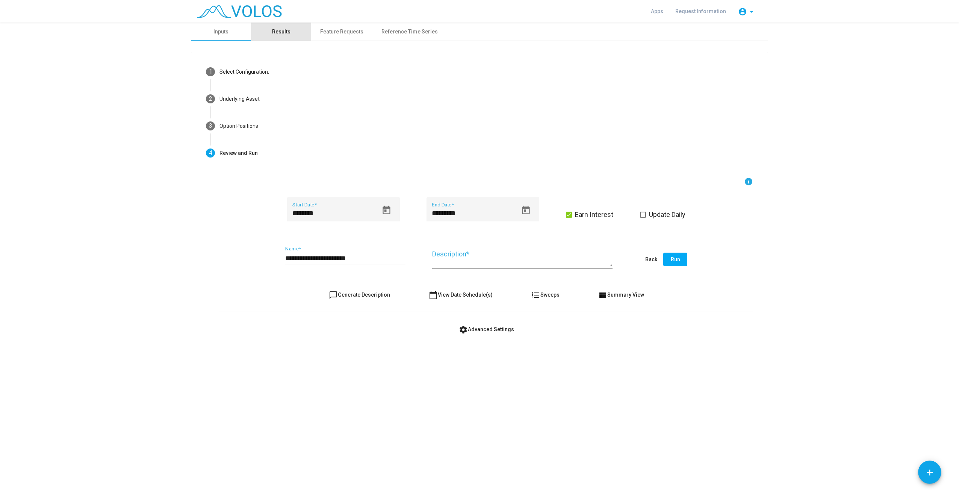
click at [287, 30] on div "Results" at bounding box center [281, 32] width 18 height 8
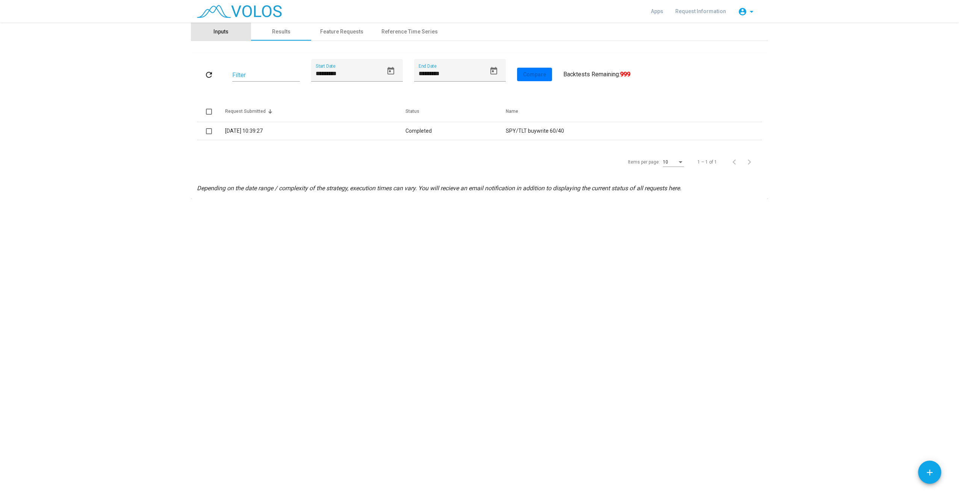
click at [238, 28] on div "Inputs" at bounding box center [221, 32] width 60 height 18
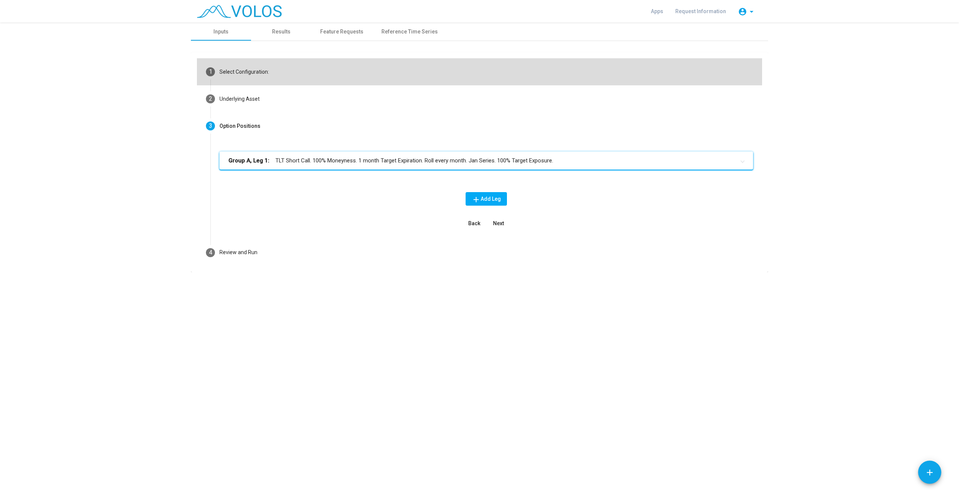
click at [279, 67] on mat-step-header "1 Select Configuration:" at bounding box center [479, 71] width 565 height 27
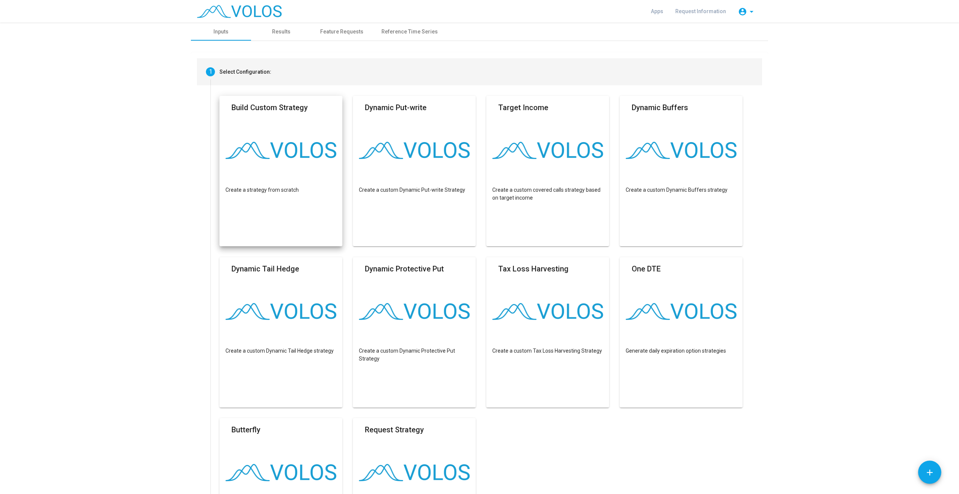
click at [283, 139] on mat-card "Build Custom Strategy Create a strategy from scratch" at bounding box center [280, 171] width 123 height 150
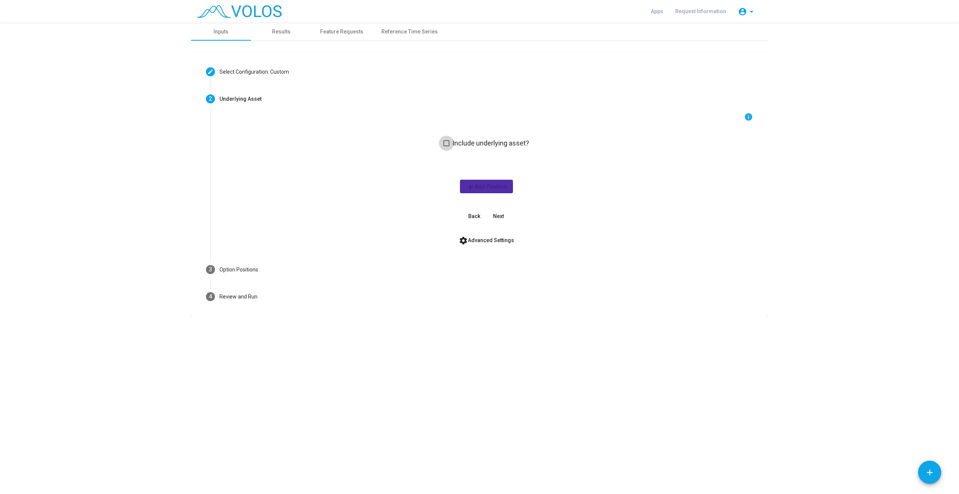
click at [473, 143] on span "Include underlying asset?" at bounding box center [490, 143] width 77 height 9
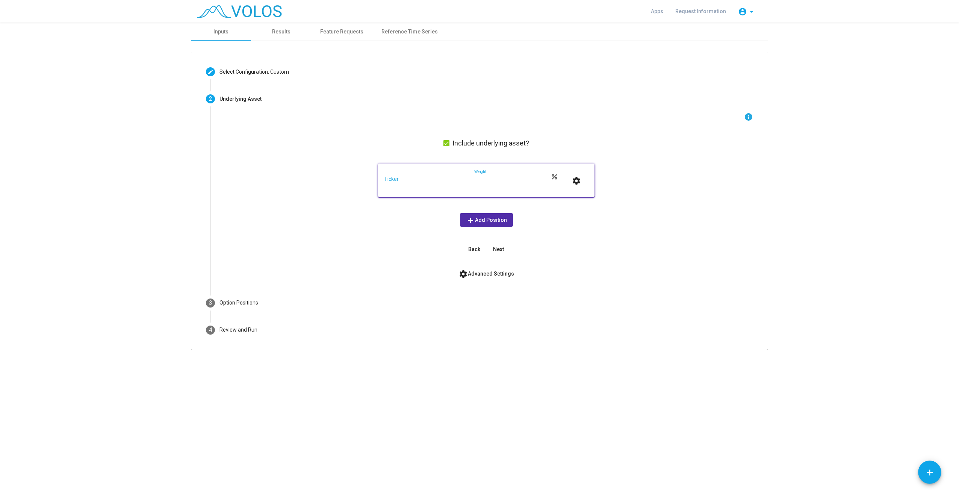
click at [431, 177] on input "Ticker" at bounding box center [426, 179] width 84 height 6
type input "***"
drag, startPoint x: 496, startPoint y: 179, endPoint x: 426, endPoint y: 174, distance: 70.5
click at [426, 174] on div "*** Ticker *** Weight percent settings" at bounding box center [486, 179] width 204 height 21
type input "**"
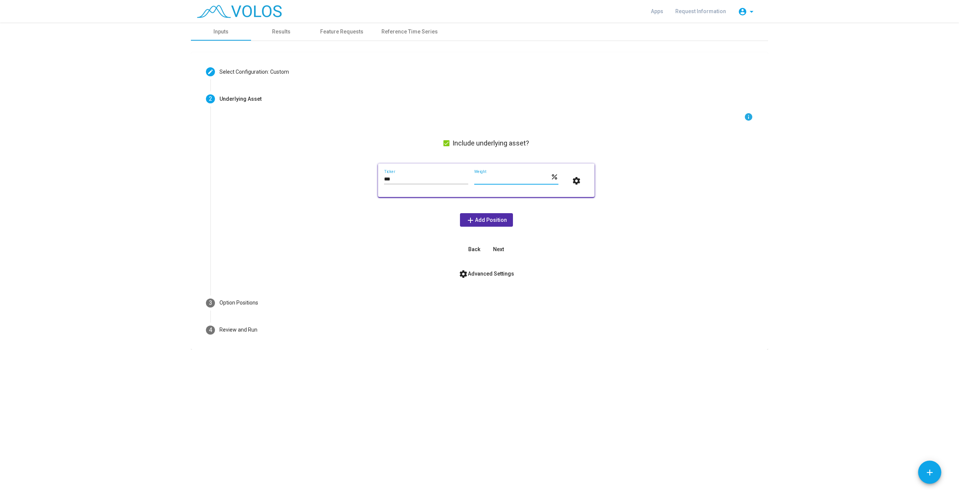
click at [476, 220] on span "add Add Position" at bounding box center [486, 220] width 41 height 6
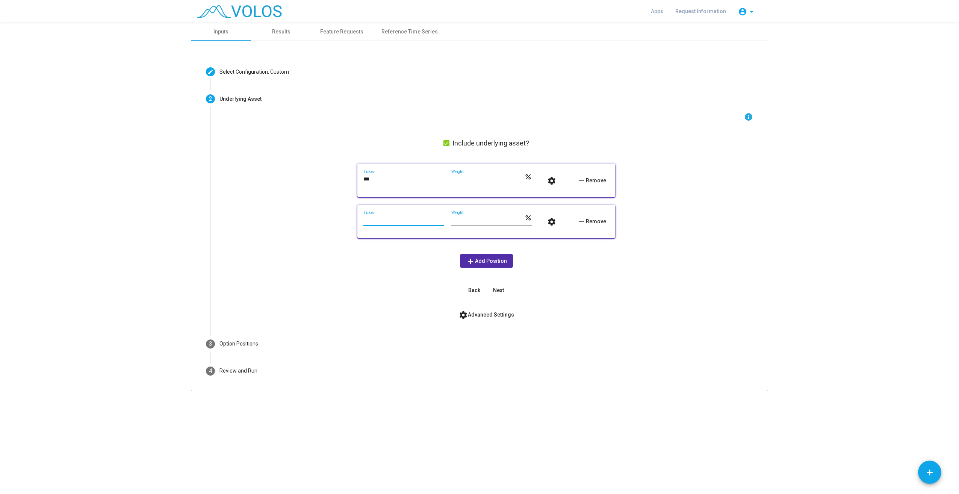
click at [414, 218] on input "Ticker" at bounding box center [403, 220] width 81 height 6
type input "***"
drag, startPoint x: 497, startPoint y: 220, endPoint x: 356, endPoint y: 209, distance: 141.7
click at [354, 209] on div "info Include underlying asset? *** Ticker ** Weight percent settings remove Rem…" at bounding box center [485, 204] width 533 height 184
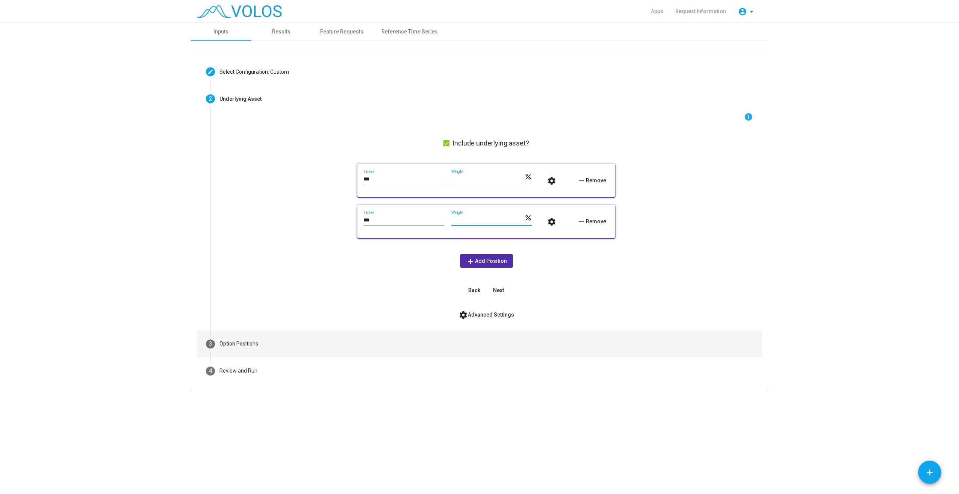
type input "**"
click at [755, 340] on mat-step-header "3 Option Positions" at bounding box center [479, 343] width 565 height 27
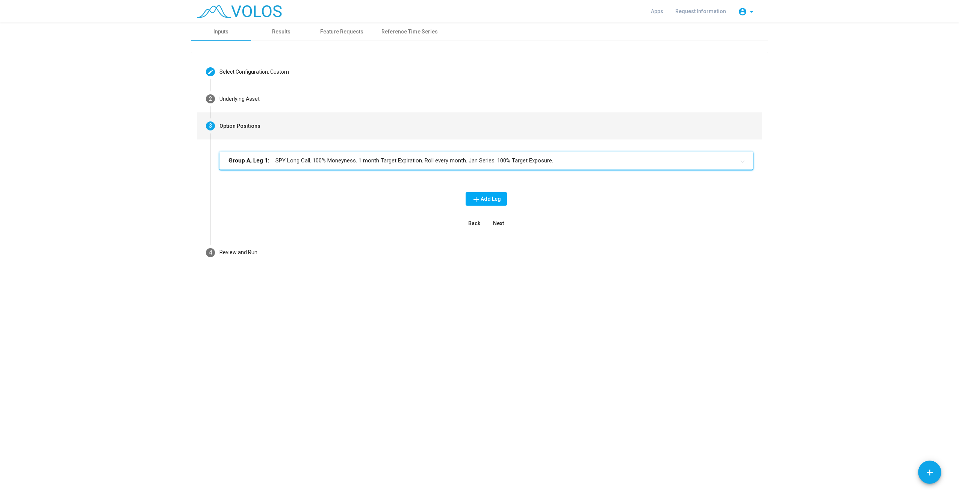
click at [354, 160] on mat-panel-title "Group A, Leg 1: SPY Long Call. 100% Moneyness. 1 month Target Expiration. Roll …" at bounding box center [481, 160] width 506 height 9
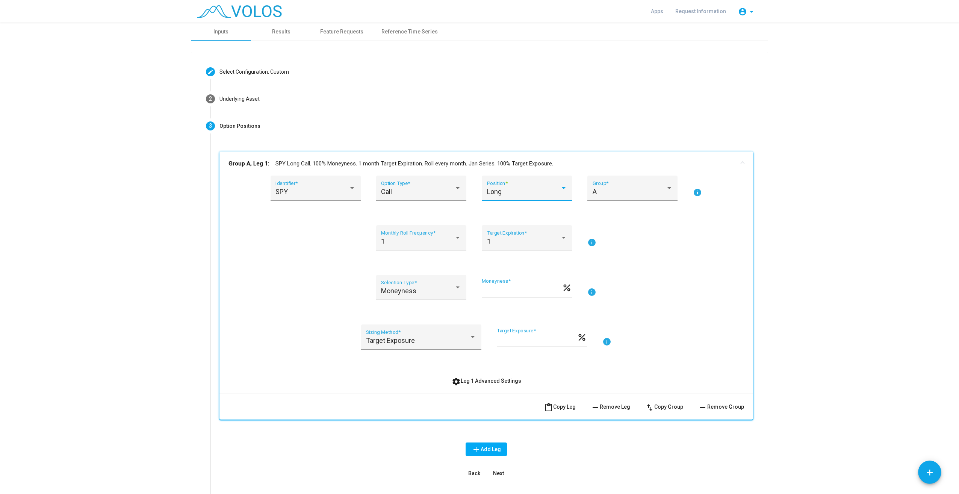
click at [507, 193] on div "Long" at bounding box center [523, 192] width 73 height 8
click at [508, 208] on span "Short" at bounding box center [524, 212] width 80 height 20
click at [441, 294] on div "Moneyness" at bounding box center [417, 291] width 73 height 8
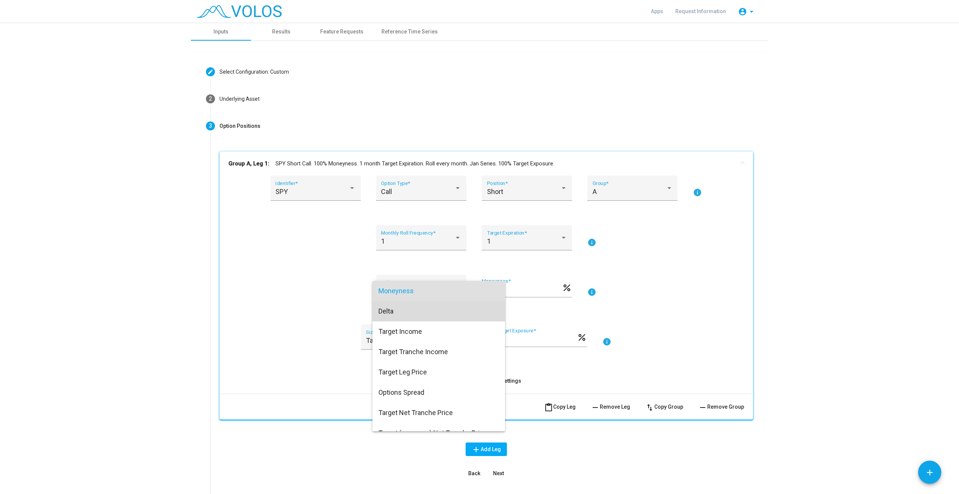
click at [442, 309] on span "Delta" at bounding box center [438, 311] width 121 height 20
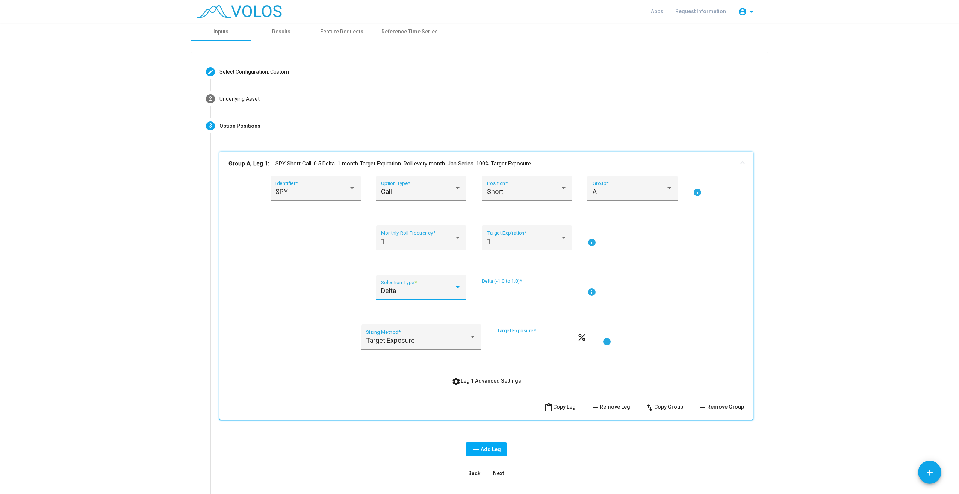
click at [424, 290] on div "Delta" at bounding box center [417, 291] width 73 height 8
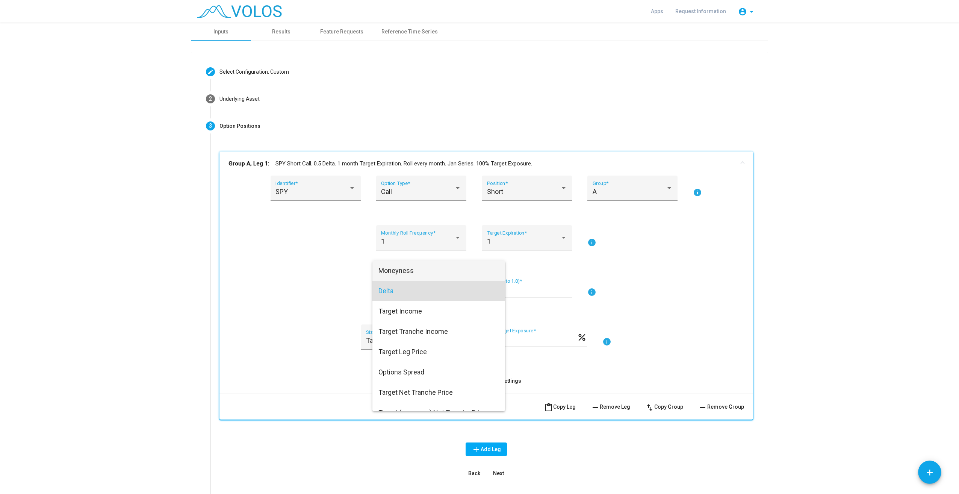
click at [423, 269] on span "Moneyness" at bounding box center [438, 270] width 121 height 20
type input "***"
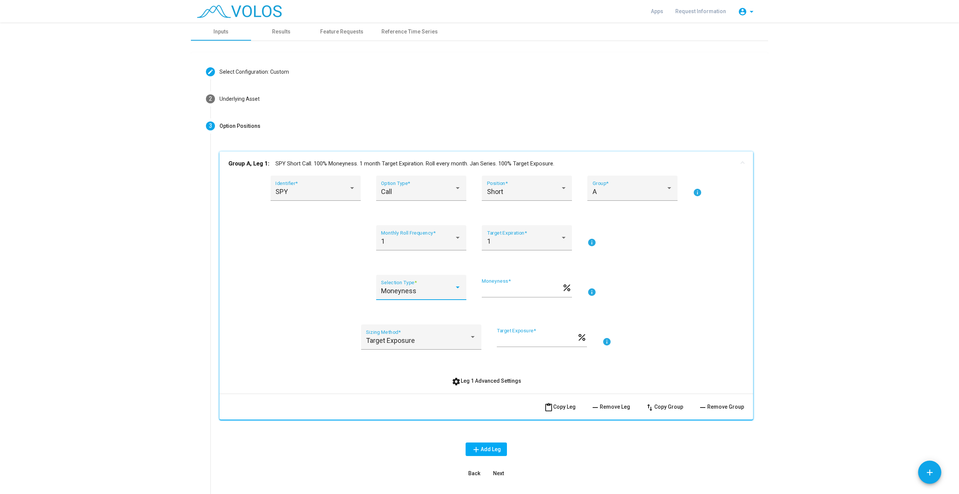
click at [486, 447] on span "add Add Leg" at bounding box center [485, 449] width 29 height 6
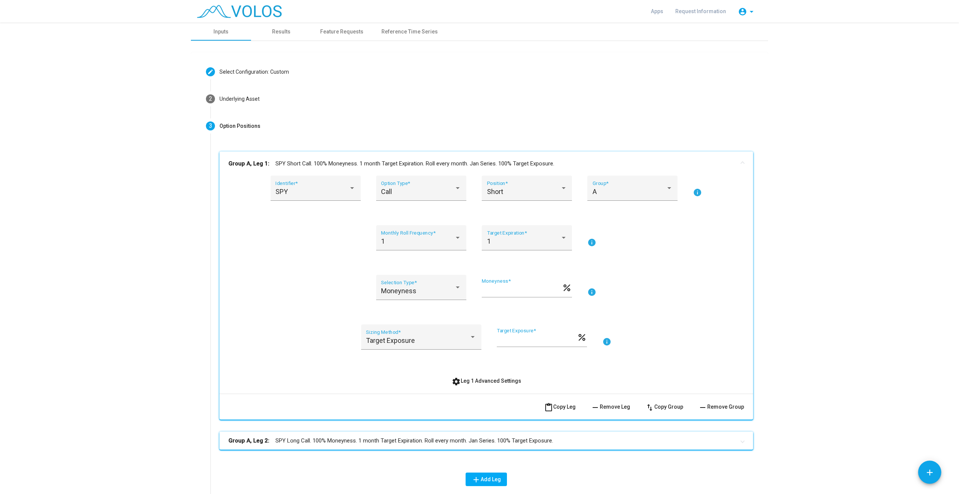
click at [362, 447] on mat-expansion-panel-header "Group A, Leg 2: SPY Long Call. 100% Moneyness. 1 month Target Expiration. Roll …" at bounding box center [485, 440] width 533 height 18
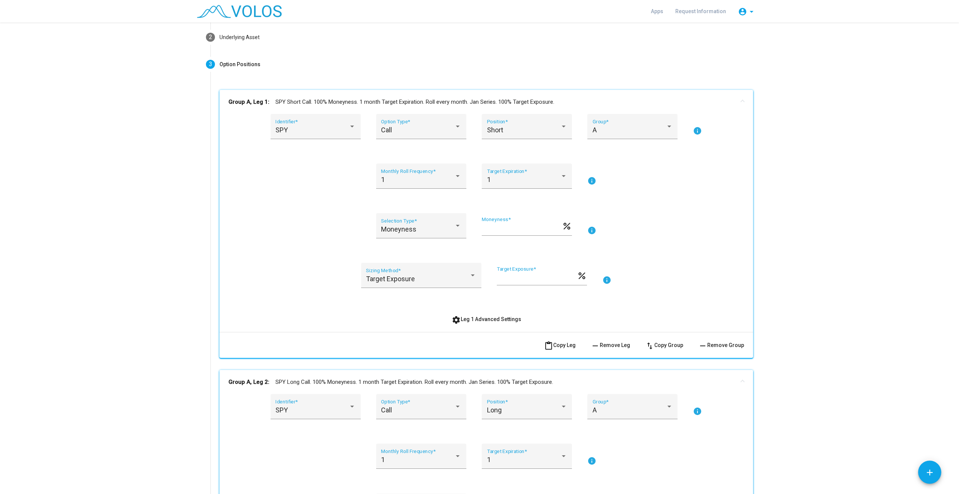
scroll to position [188, 0]
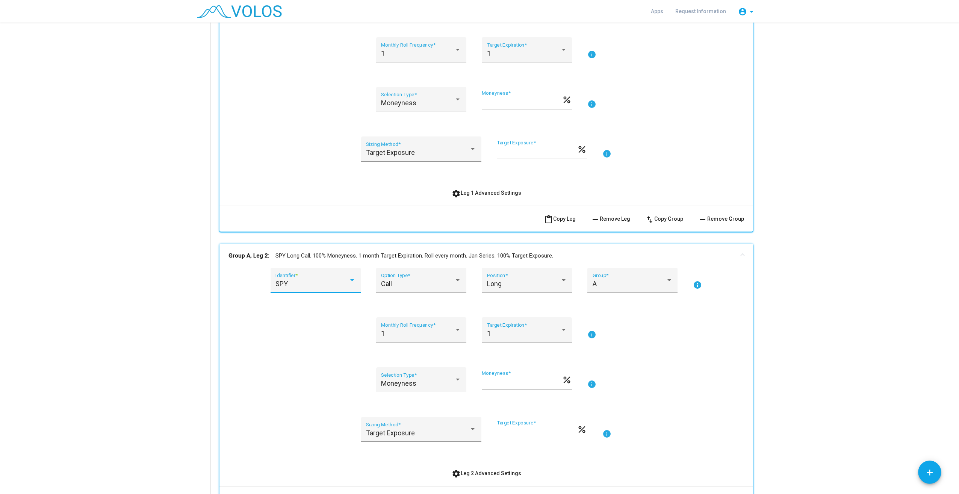
click at [324, 285] on div "SPY" at bounding box center [311, 284] width 73 height 8
type input "***"
click at [314, 285] on span "TLT" at bounding box center [318, 283] width 90 height 20
click at [520, 289] on div "Long Position *" at bounding box center [527, 283] width 80 height 20
drag, startPoint x: 517, startPoint y: 302, endPoint x: 623, endPoint y: 293, distance: 106.3
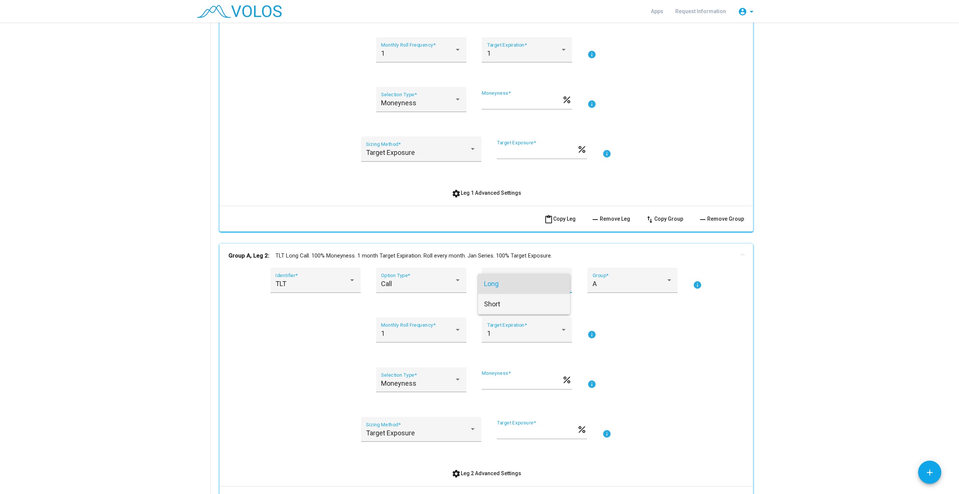
click at [517, 303] on span "Short" at bounding box center [524, 304] width 80 height 20
click at [645, 285] on div "A" at bounding box center [628, 284] width 73 height 8
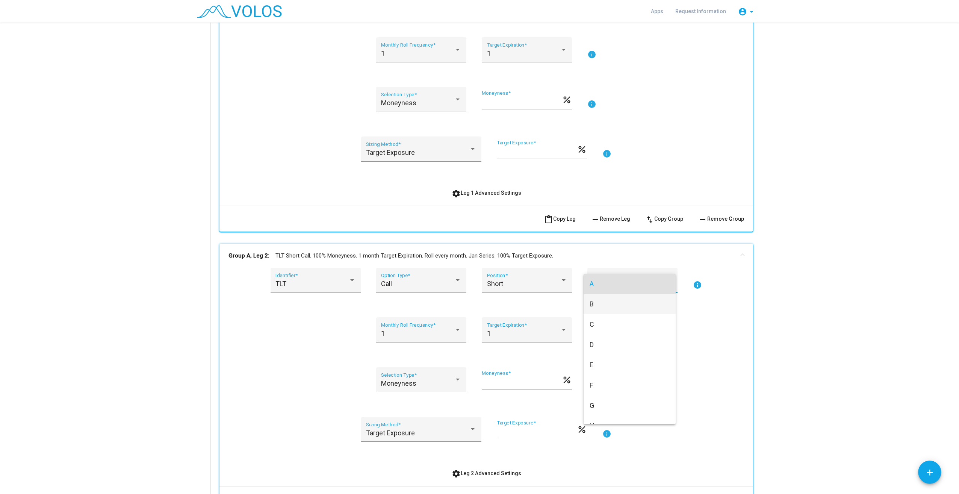
click at [619, 310] on span "B" at bounding box center [629, 304] width 80 height 20
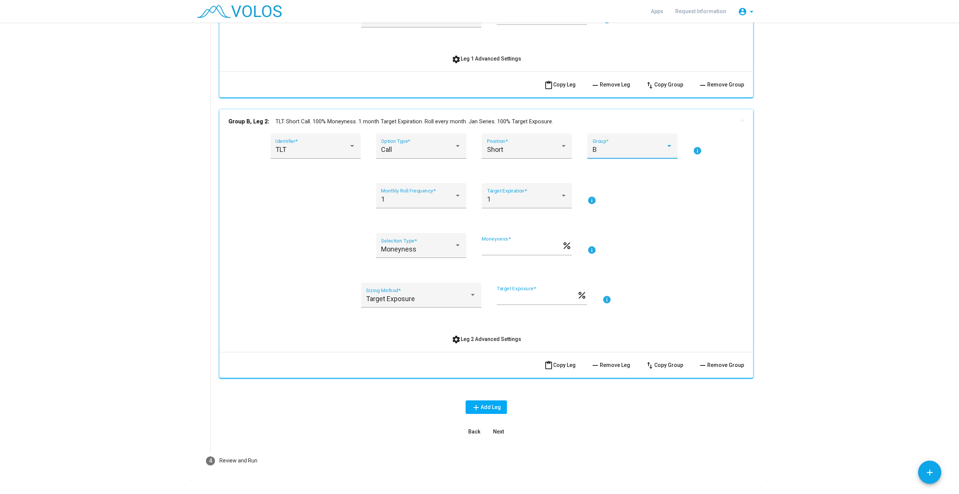
scroll to position [338, 0]
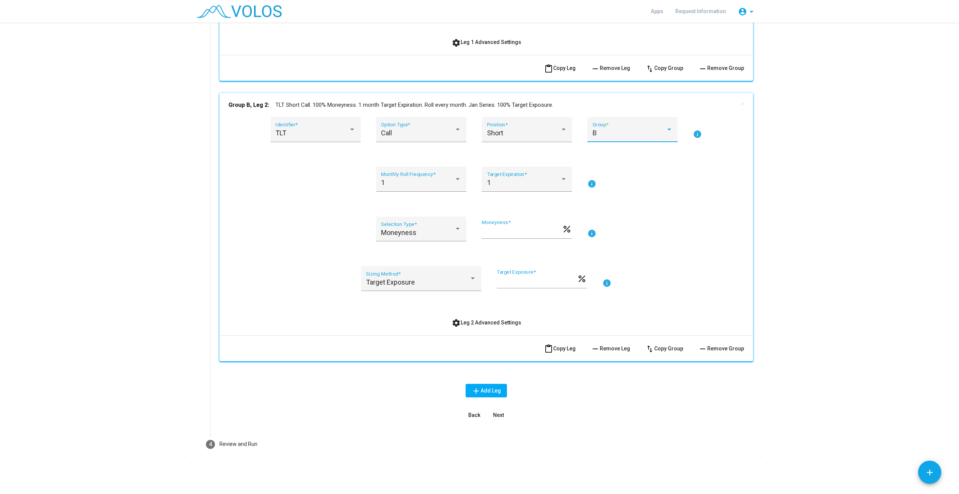
click at [501, 414] on button "Next" at bounding box center [498, 415] width 24 height 14
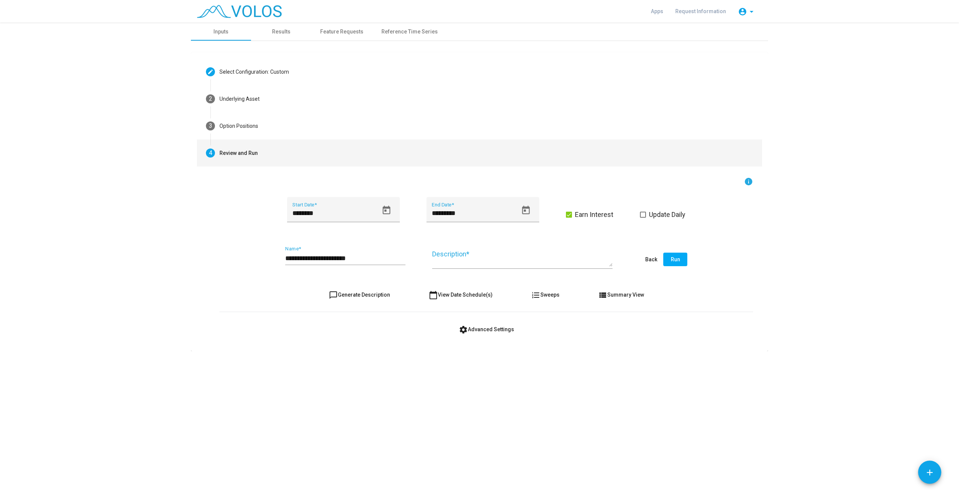
scroll to position [0, 0]
click at [298, 260] on input "**********" at bounding box center [345, 258] width 120 height 8
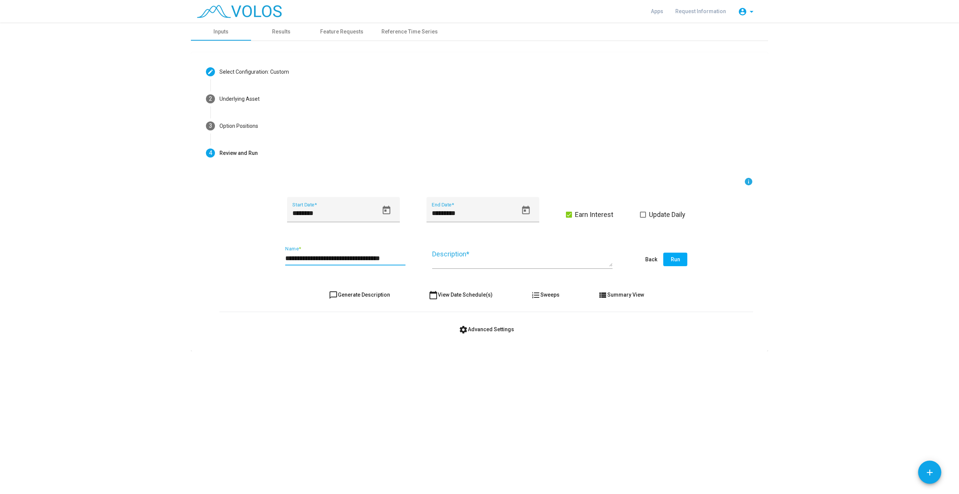
click at [381, 257] on input "**********" at bounding box center [345, 258] width 120 height 8
type input "**********"
click at [677, 258] on span "Run" at bounding box center [675, 259] width 9 height 6
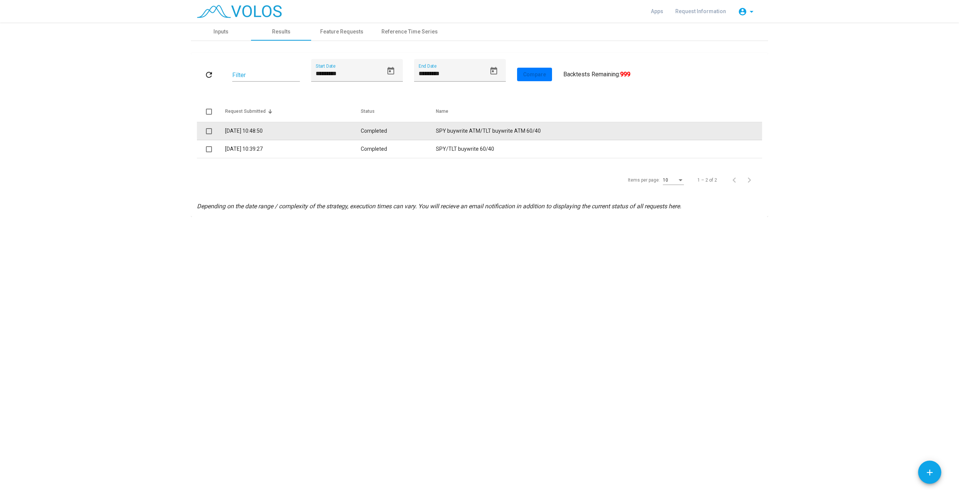
drag, startPoint x: 207, startPoint y: 133, endPoint x: 209, endPoint y: 138, distance: 5.6
click at [208, 133] on span at bounding box center [209, 131] width 6 height 6
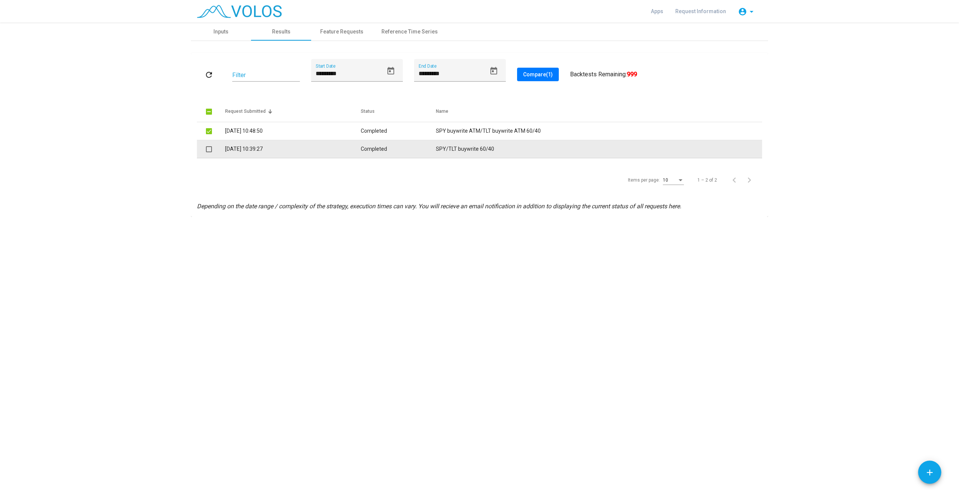
click at [210, 147] on span at bounding box center [209, 149] width 6 height 6
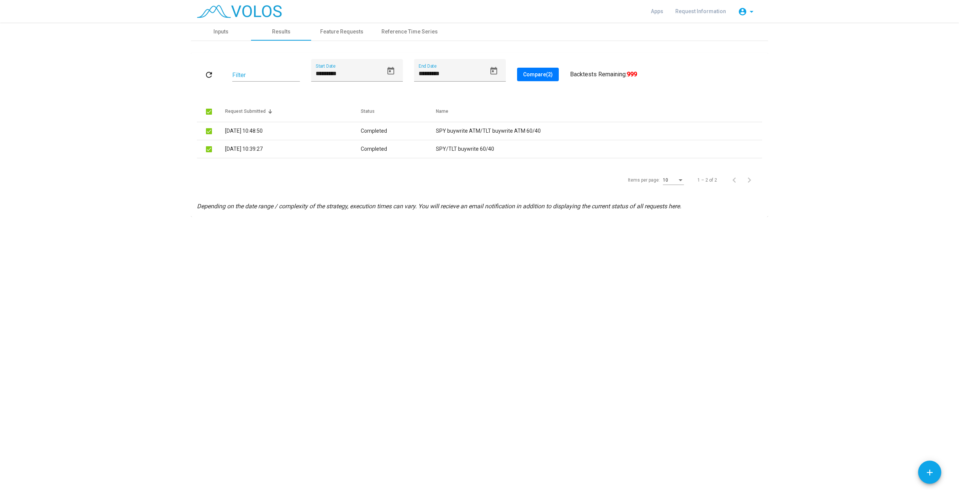
click at [531, 76] on span "Compare (2)" at bounding box center [538, 74] width 30 height 6
click at [216, 34] on div "Inputs" at bounding box center [220, 32] width 15 height 8
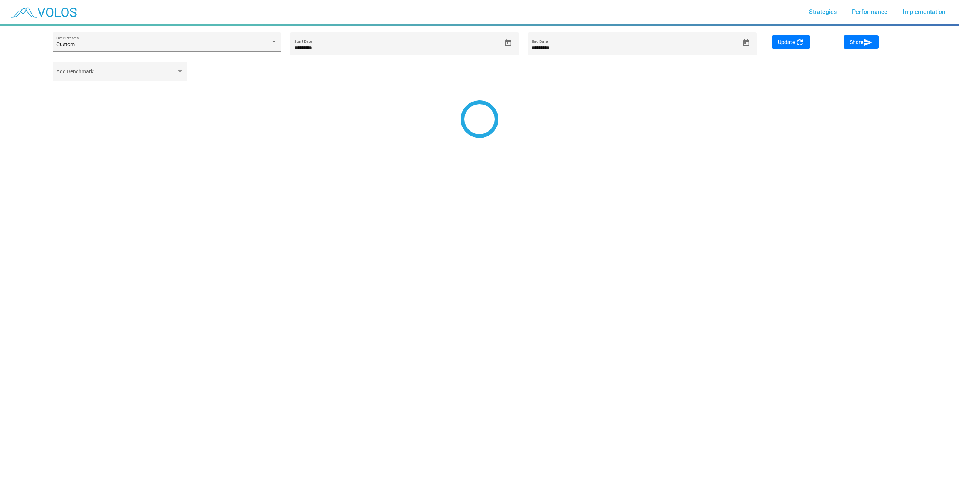
type input "*********"
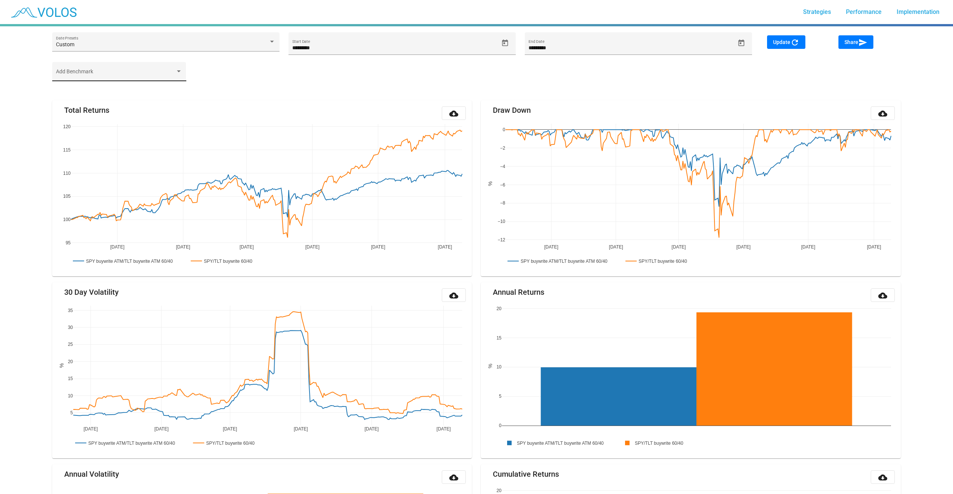
click at [135, 69] on div "Add Benchmark" at bounding box center [119, 73] width 126 height 15
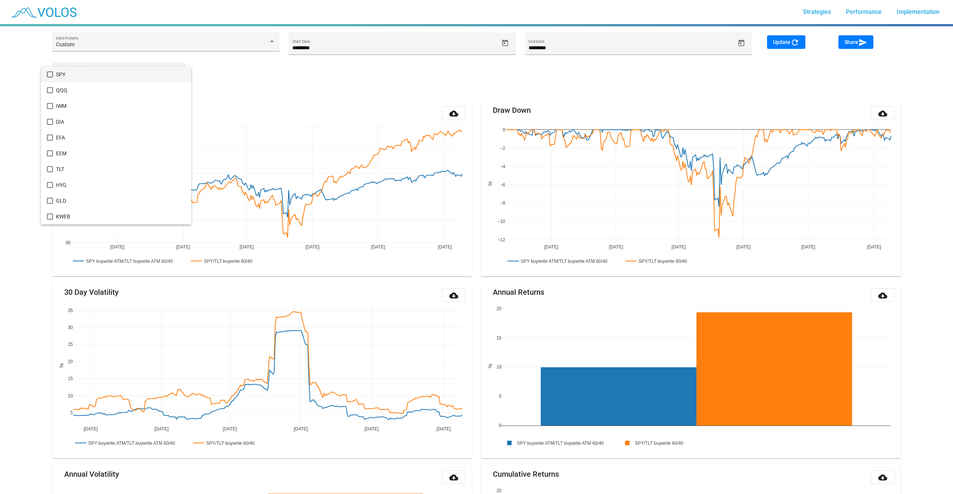
click at [58, 77] on span "SPY" at bounding box center [120, 74] width 129 height 16
click at [307, 83] on div at bounding box center [476, 247] width 953 height 494
drag, startPoint x: 790, startPoint y: 43, endPoint x: 791, endPoint y: 51, distance: 7.9
click at [791, 43] on span "Update refresh" at bounding box center [786, 42] width 26 height 6
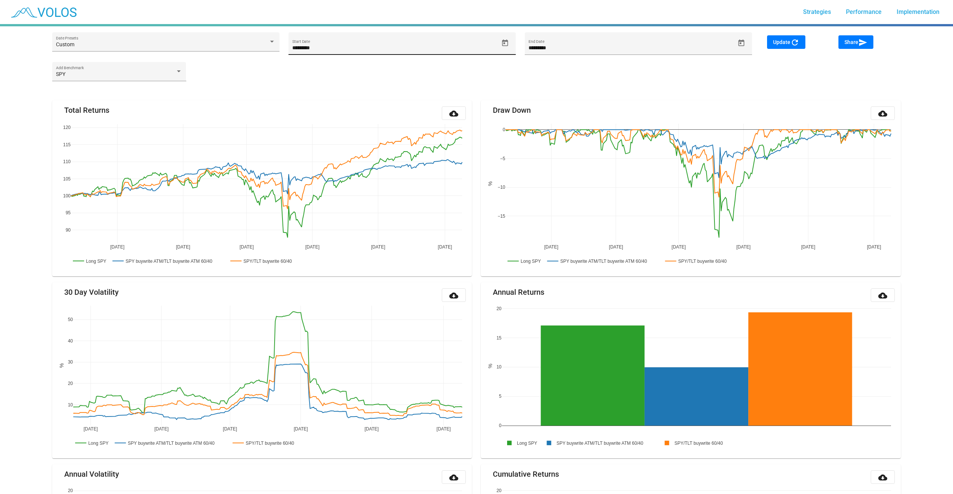
click at [502, 41] on icon "Open calendar" at bounding box center [505, 42] width 6 height 7
click at [318, 73] on span "[DATE]" at bounding box center [306, 71] width 21 height 6
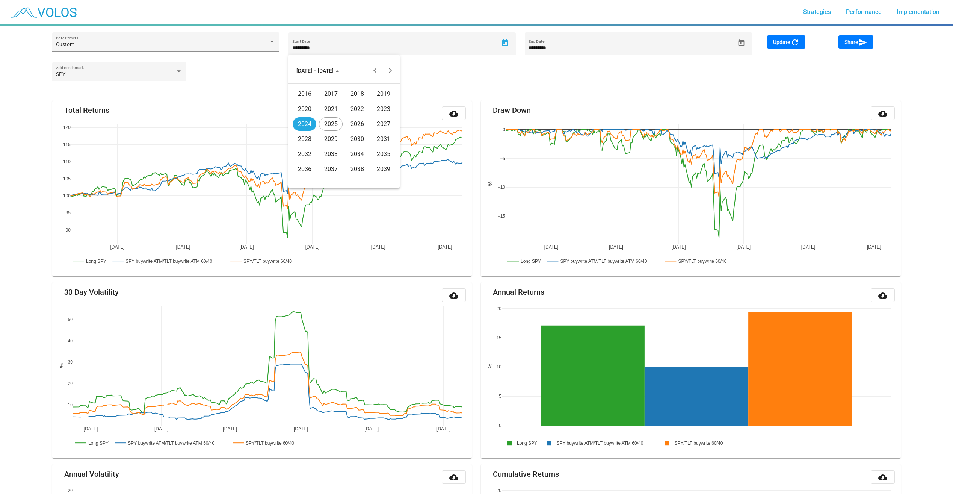
click at [306, 92] on div "2016" at bounding box center [305, 94] width 24 height 14
click at [332, 122] on div "JUN" at bounding box center [331, 124] width 24 height 14
click at [347, 119] on div "8" at bounding box center [344, 120] width 14 height 14
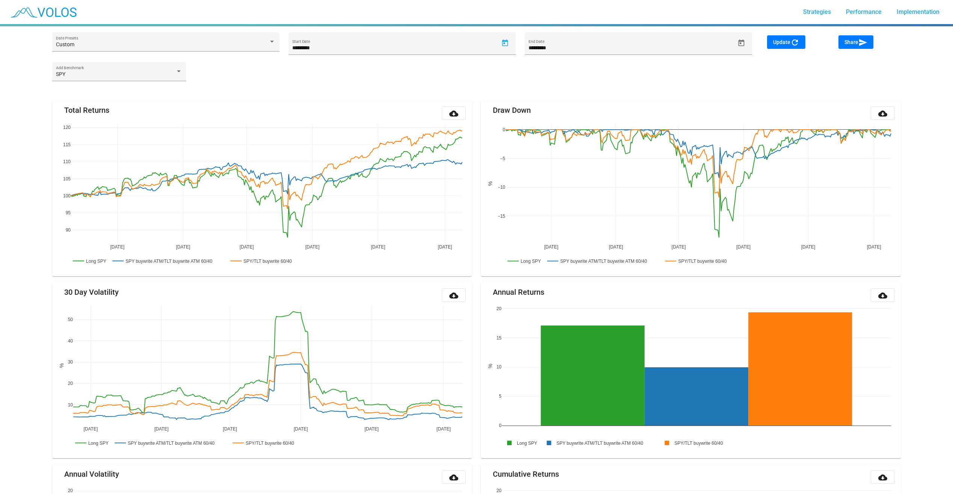
type input "********"
click at [799, 38] on mat-icon "refresh" at bounding box center [794, 42] width 9 height 9
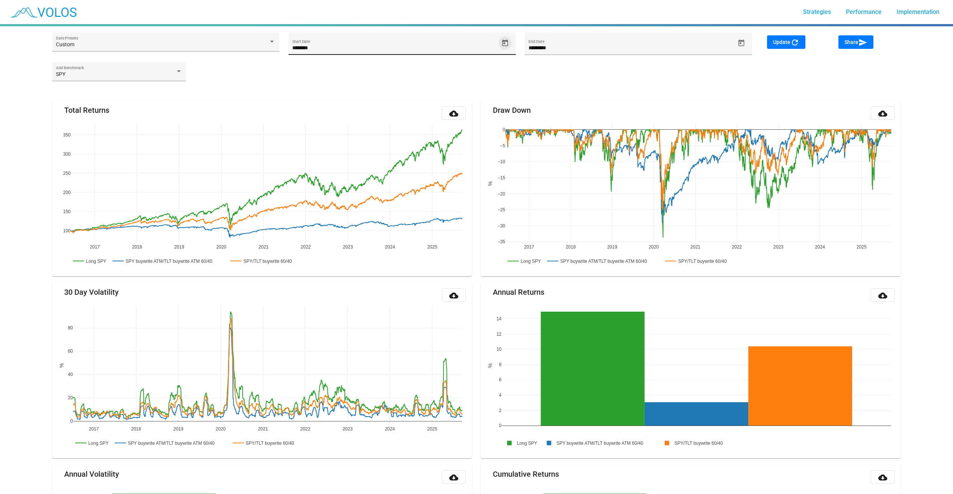
click at [507, 41] on icon "Open calendar" at bounding box center [505, 42] width 6 height 7
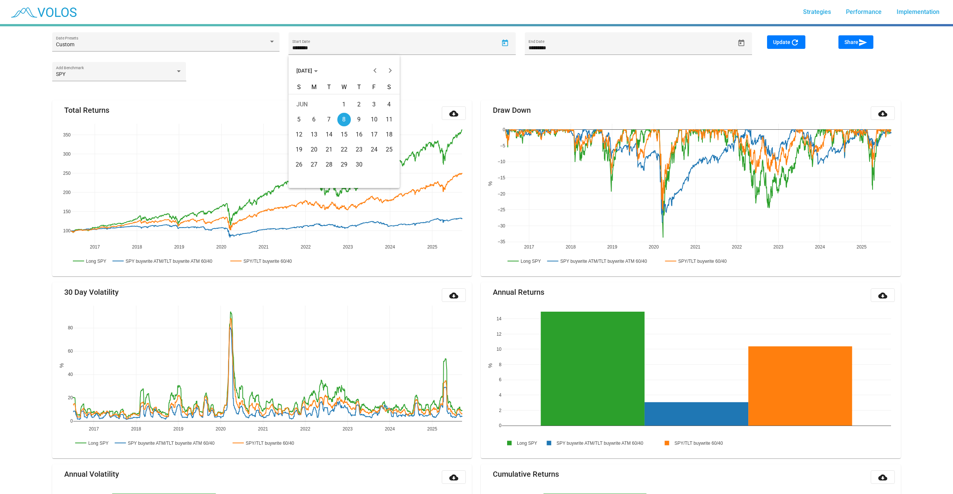
click at [313, 65] on button "[DATE]" at bounding box center [306, 70] width 33 height 15
click at [301, 122] on div "2024" at bounding box center [305, 124] width 24 height 14
click at [335, 123] on div "JUN" at bounding box center [331, 124] width 24 height 14
click at [343, 125] on div "5" at bounding box center [344, 120] width 14 height 14
click at [781, 40] on span "Update refresh" at bounding box center [786, 42] width 26 height 6
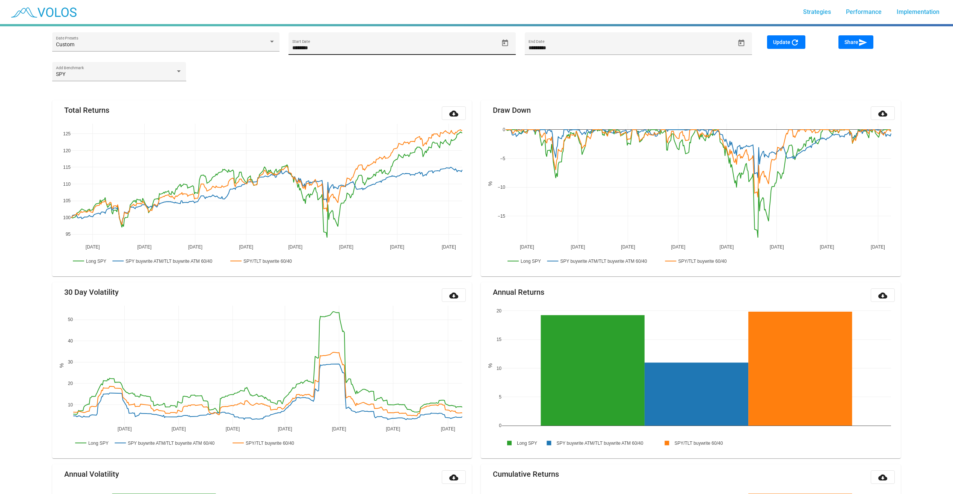
click at [511, 48] on mat-datepicker-toggle at bounding box center [505, 42] width 13 height 13
click at [509, 43] on icon "Open calendar" at bounding box center [505, 43] width 8 height 8
click at [330, 150] on div "18" at bounding box center [329, 150] width 14 height 14
click at [506, 38] on button "Open calendar" at bounding box center [505, 42] width 13 height 13
drag, startPoint x: 325, startPoint y: 69, endPoint x: 329, endPoint y: 70, distance: 4.2
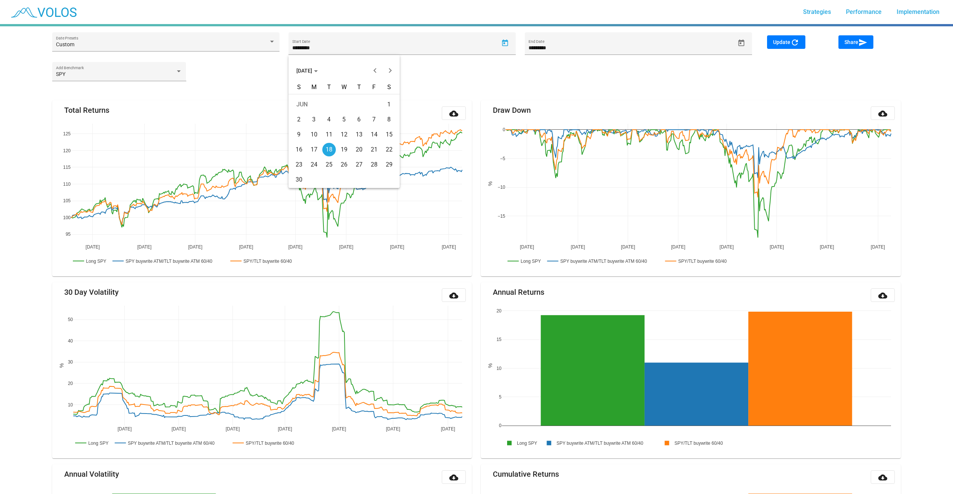
click at [318, 70] on div "Choose month and year" at bounding box center [316, 71] width 4 height 2
click at [351, 95] on div "2018" at bounding box center [357, 94] width 24 height 14
click at [362, 122] on div "[DATE]" at bounding box center [357, 124] width 24 height 14
click at [362, 124] on div "5" at bounding box center [359, 120] width 14 height 14
type input "********"
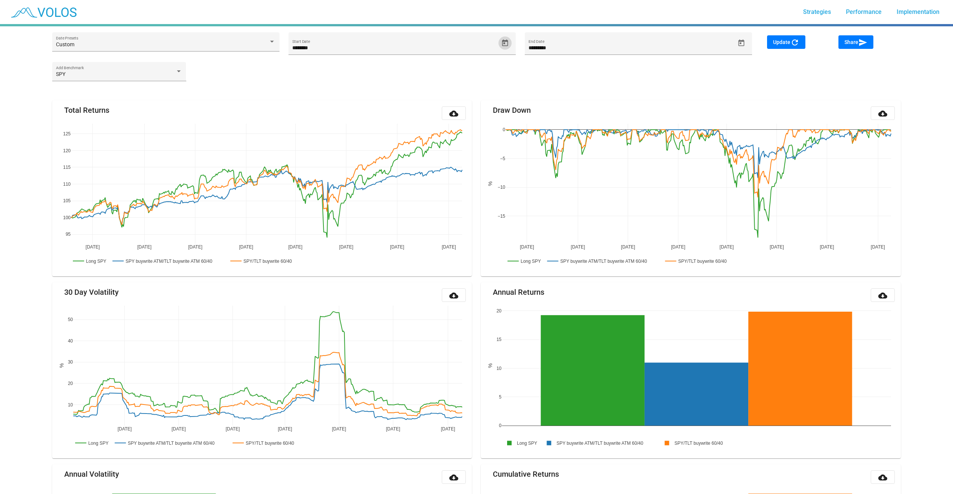
click at [797, 46] on mat-icon "refresh" at bounding box center [794, 42] width 9 height 9
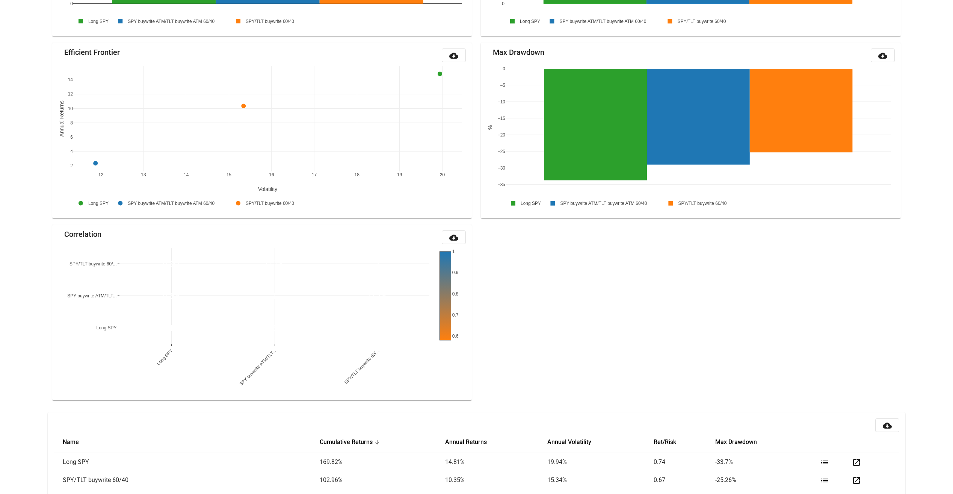
scroll to position [629, 0]
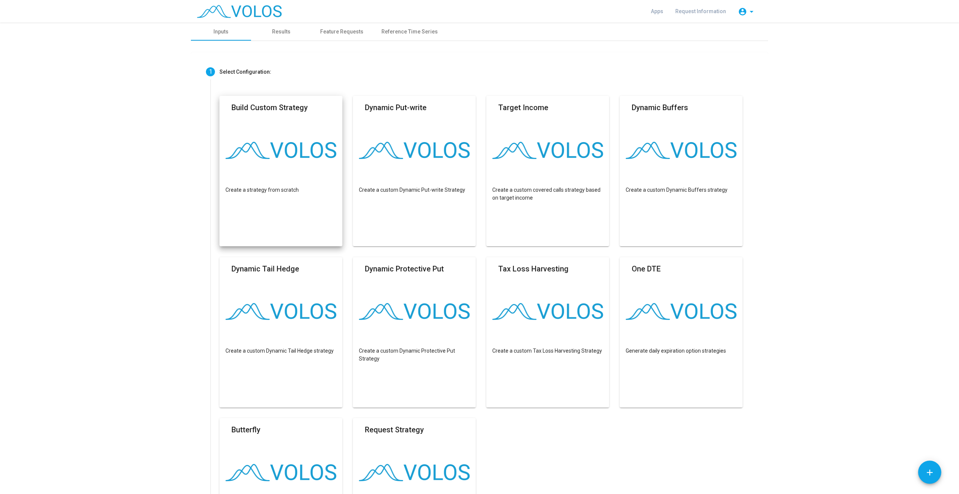
click at [309, 197] on mat-card "Build Custom Strategy Create a strategy from scratch" at bounding box center [280, 171] width 123 height 150
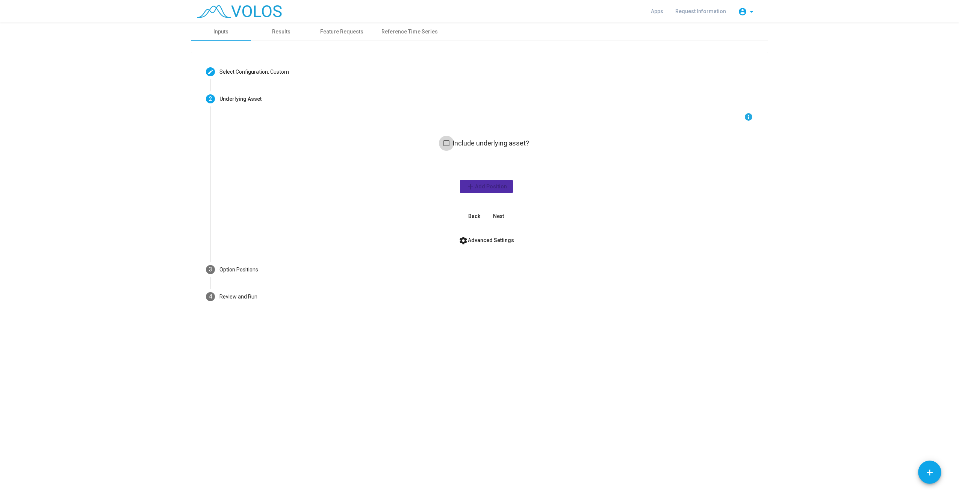
click at [474, 144] on span "Include underlying asset?" at bounding box center [490, 143] width 77 height 9
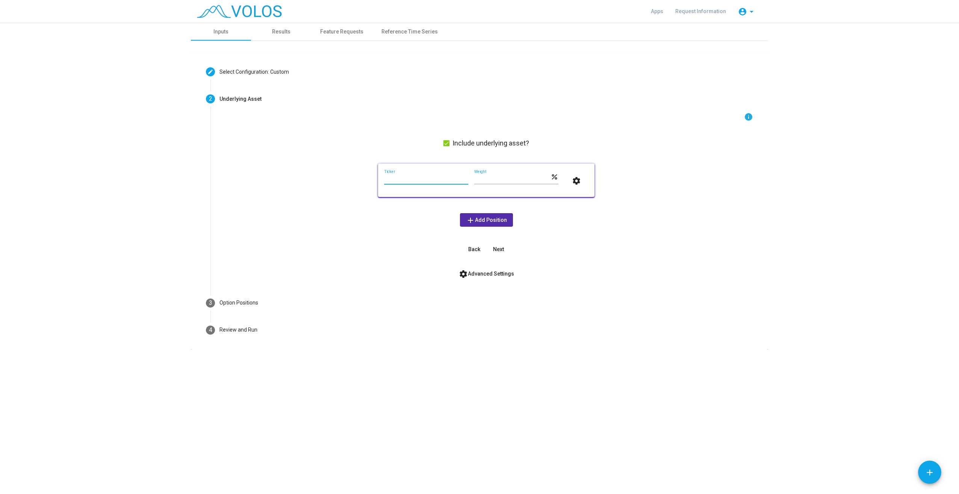
click at [426, 181] on input "Ticker" at bounding box center [426, 179] width 84 height 6
type input "***"
drag, startPoint x: 493, startPoint y: 178, endPoint x: 470, endPoint y: 182, distance: 23.0
click at [470, 182] on div "*** Ticker *** Weight percent settings" at bounding box center [486, 179] width 204 height 21
type input "**"
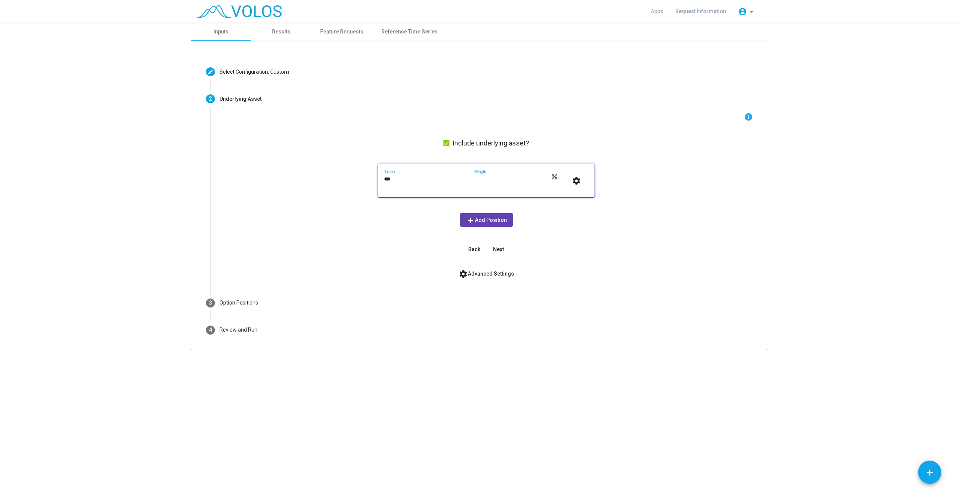
click at [497, 221] on span "add Add Position" at bounding box center [486, 220] width 41 height 6
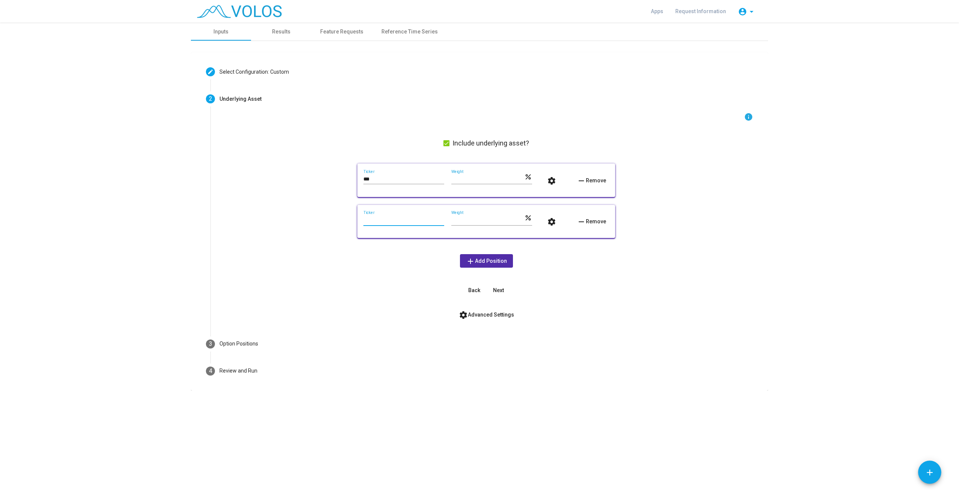
click at [393, 222] on input "Ticker" at bounding box center [403, 220] width 81 height 6
type input "***"
drag, startPoint x: 465, startPoint y: 218, endPoint x: 428, endPoint y: 217, distance: 36.5
click at [433, 218] on div "*** Ticker *** Weight percent settings remove Remove" at bounding box center [486, 221] width 246 height 21
type input "**"
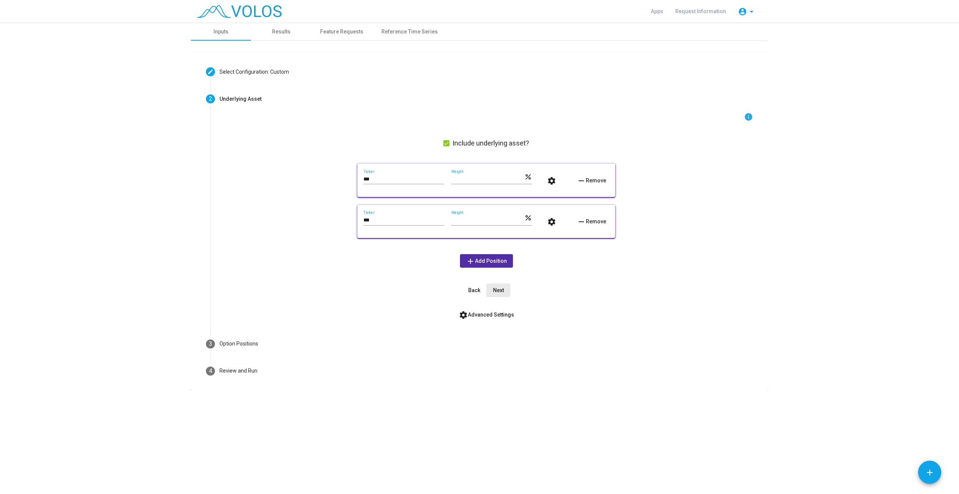
click at [493, 288] on span "Next" at bounding box center [498, 290] width 11 height 6
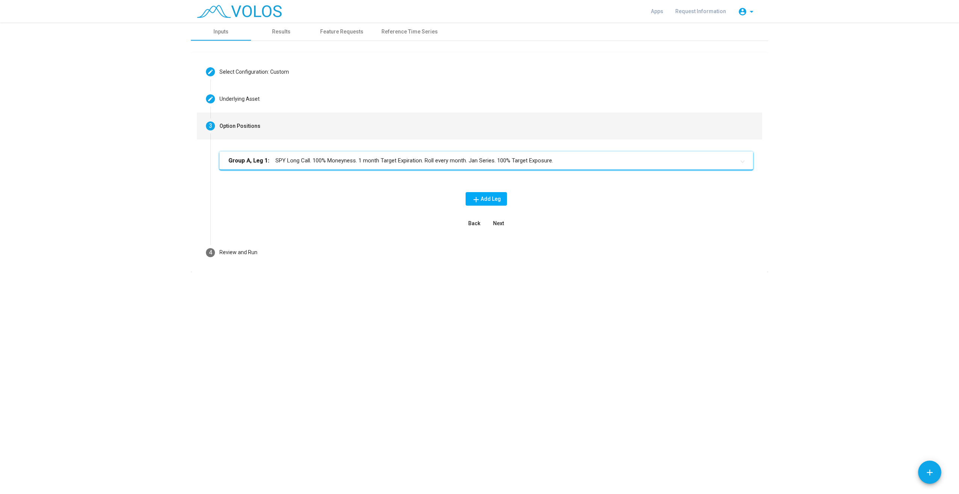
click at [483, 161] on mat-panel-title "Group A, Leg 1: SPY Long Call. 100% Moneyness. 1 month Target Expiration. Roll …" at bounding box center [481, 160] width 506 height 9
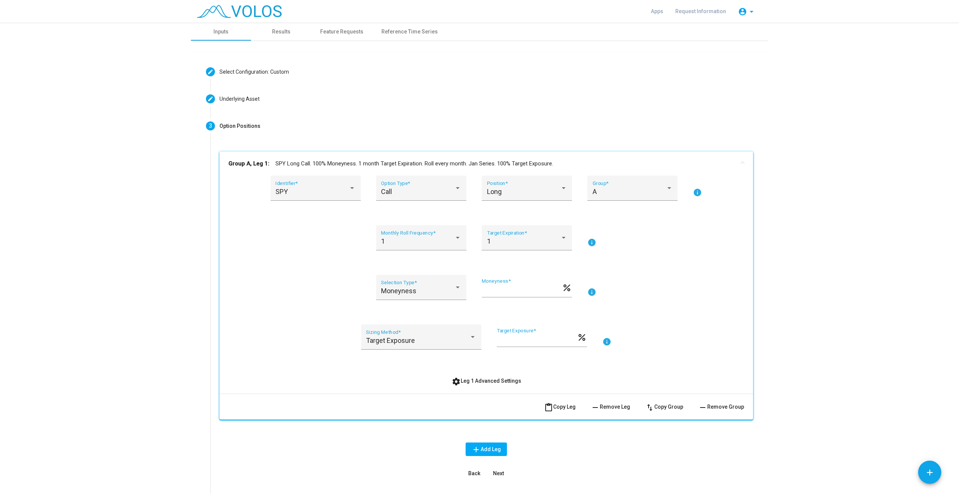
click at [623, 407] on span "remove Remove Leg" at bounding box center [610, 406] width 39 height 6
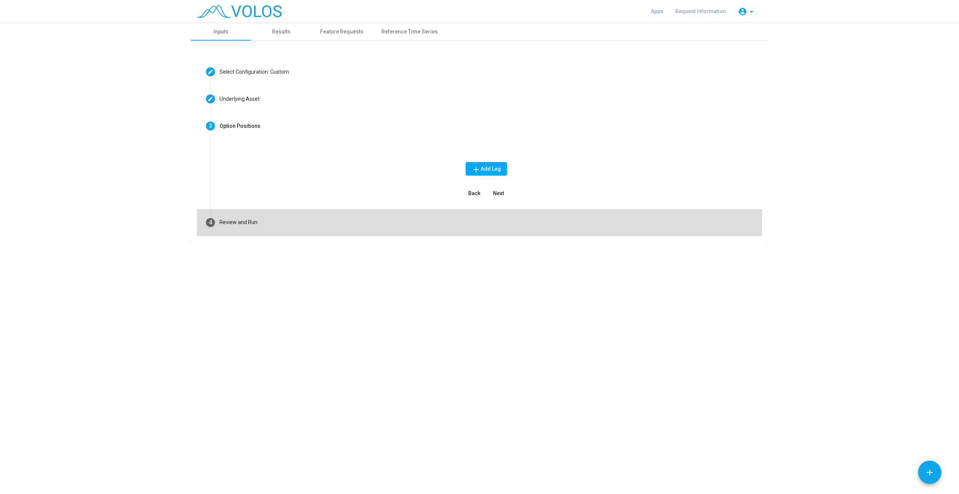
click at [242, 219] on div "Review and Run" at bounding box center [238, 222] width 38 height 8
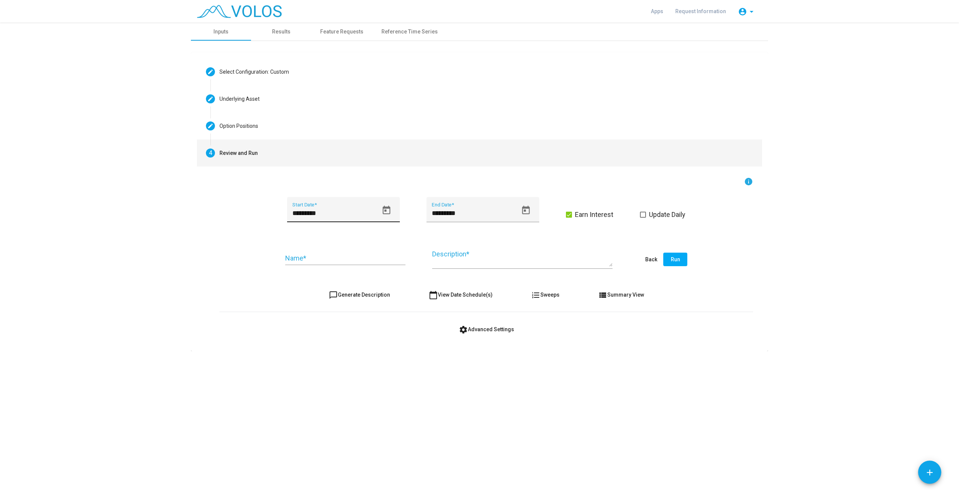
click at [385, 212] on icon "Open calendar" at bounding box center [386, 210] width 10 height 10
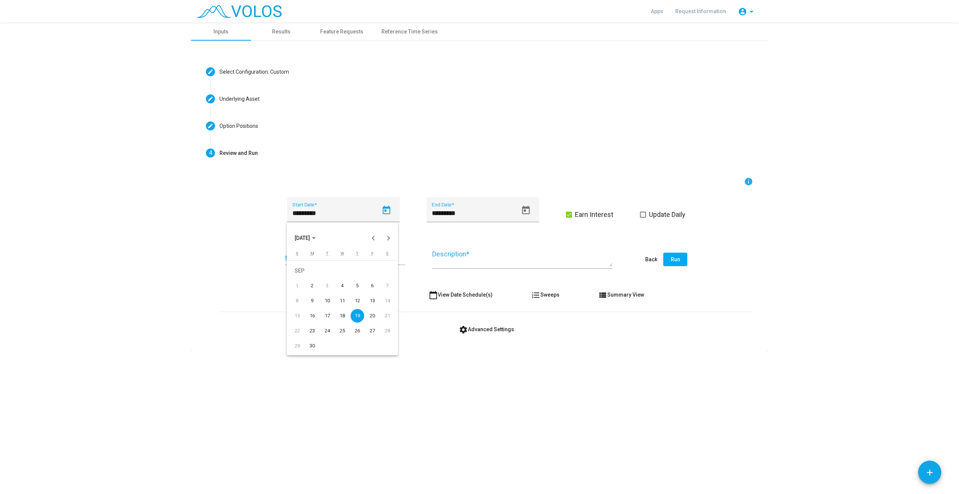
click at [310, 236] on span "[DATE]" at bounding box center [302, 238] width 15 height 6
click at [351, 293] on div "2015" at bounding box center [355, 291] width 24 height 14
click at [331, 286] on div "JUN" at bounding box center [329, 291] width 24 height 14
click at [327, 298] on div "9" at bounding box center [327, 301] width 14 height 14
type input "********"
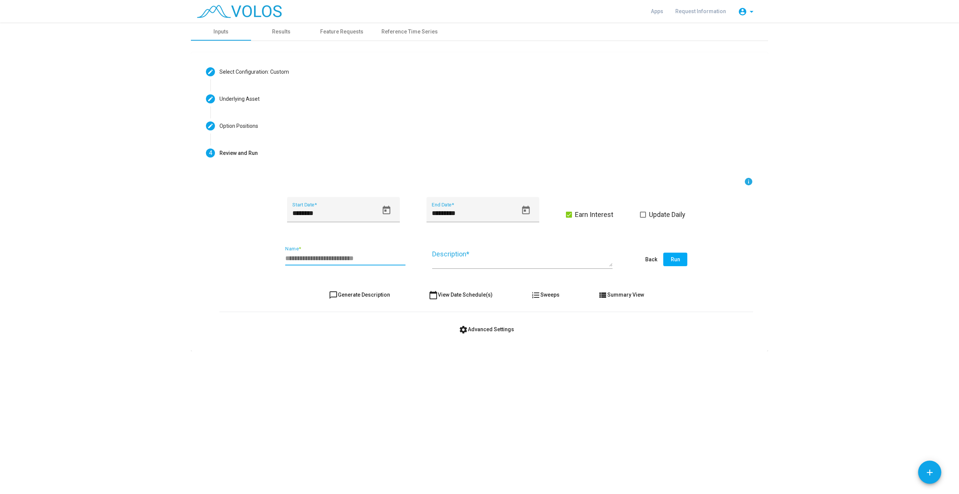
click at [365, 259] on input "Name *" at bounding box center [345, 258] width 120 height 8
click at [342, 259] on input "**********" at bounding box center [345, 258] width 120 height 8
type input "**********"
click at [686, 260] on button "Run" at bounding box center [675, 259] width 24 height 14
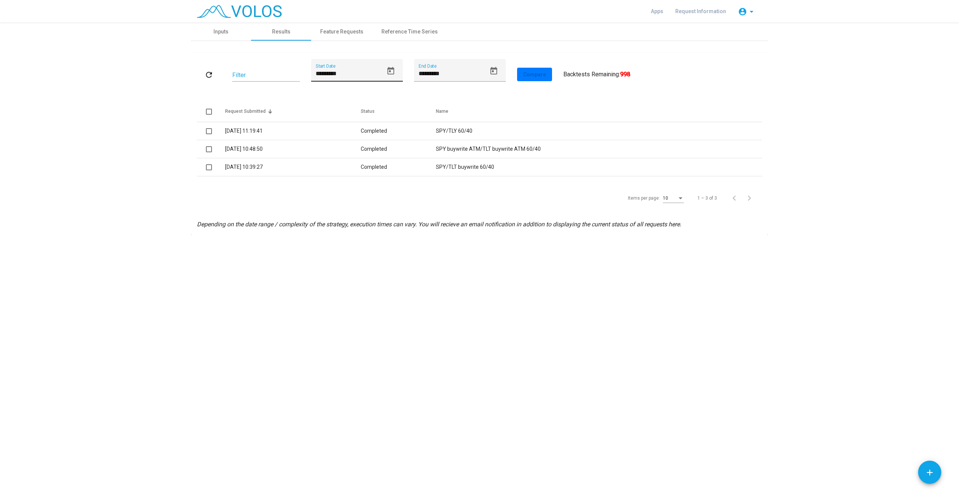
click at [393, 74] on icon "Open calendar" at bounding box center [390, 71] width 7 height 8
click at [340, 95] on span "SEP 2025" at bounding box center [329, 97] width 21 height 6
click at [327, 121] on div "2016" at bounding box center [328, 121] width 24 height 14
click at [361, 150] on div "JUN" at bounding box center [354, 151] width 24 height 14
click at [368, 145] on div "8" at bounding box center [367, 145] width 14 height 14
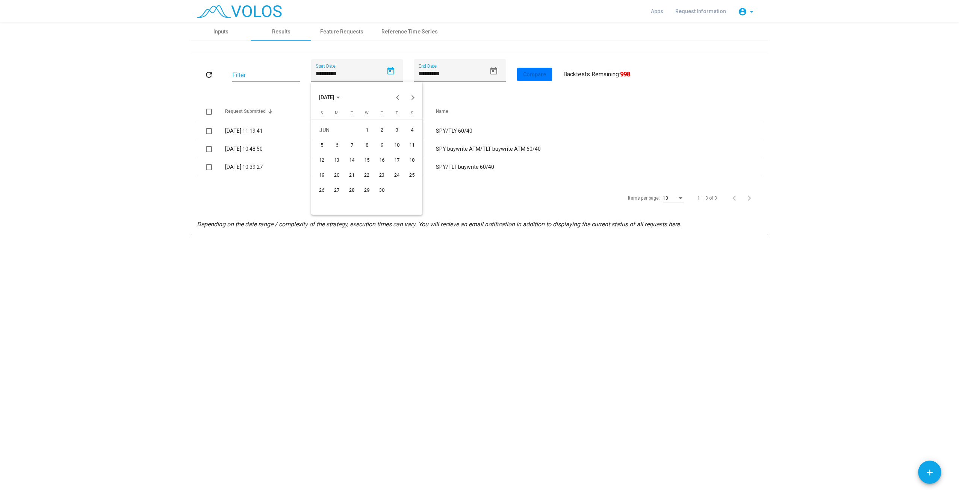
type input "********"
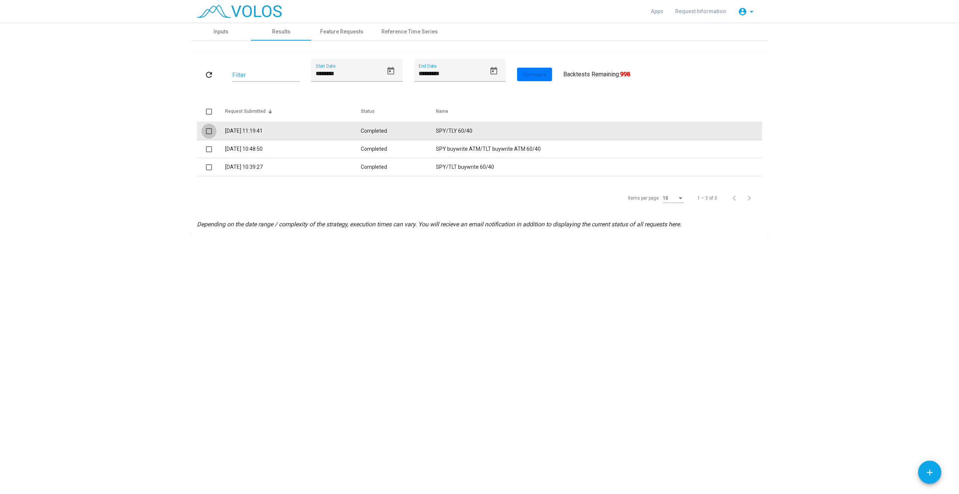
drag, startPoint x: 209, startPoint y: 134, endPoint x: 210, endPoint y: 144, distance: 10.3
click at [209, 134] on span at bounding box center [209, 131] width 6 height 6
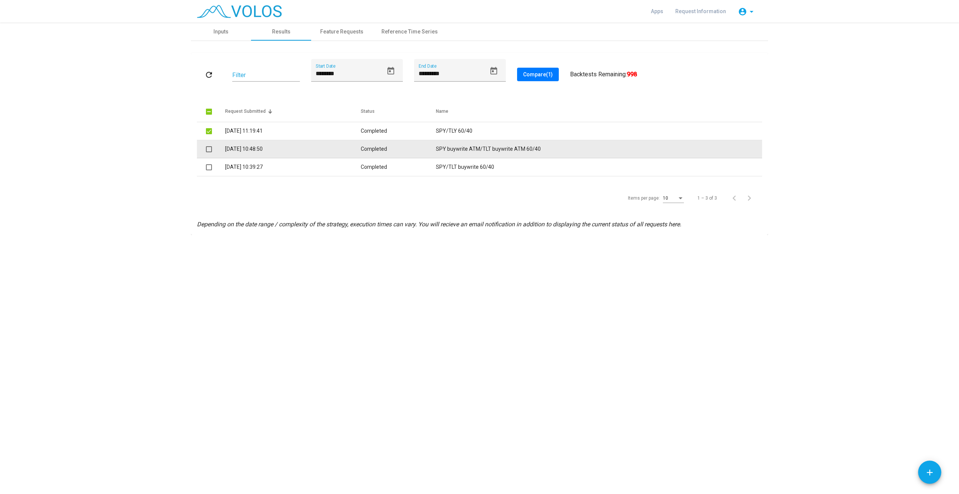
click at [210, 146] on span at bounding box center [209, 149] width 6 height 6
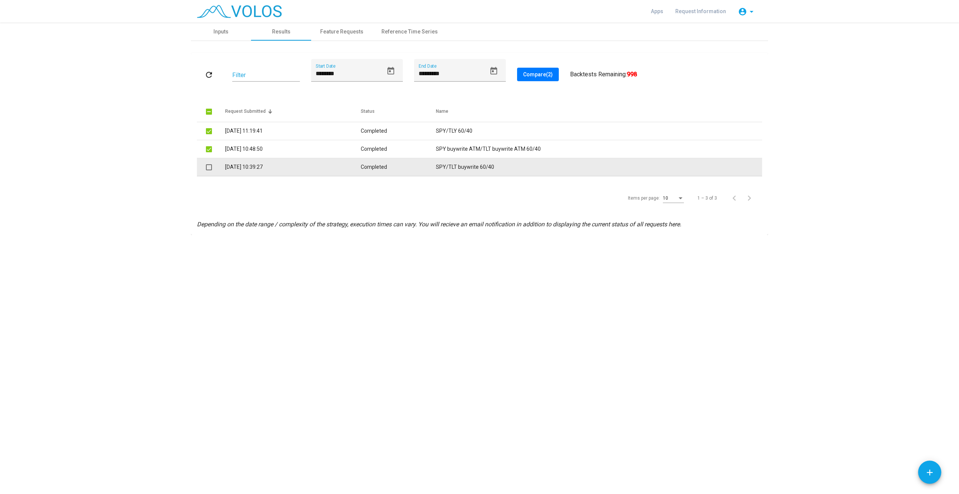
click at [210, 167] on span at bounding box center [209, 167] width 6 height 6
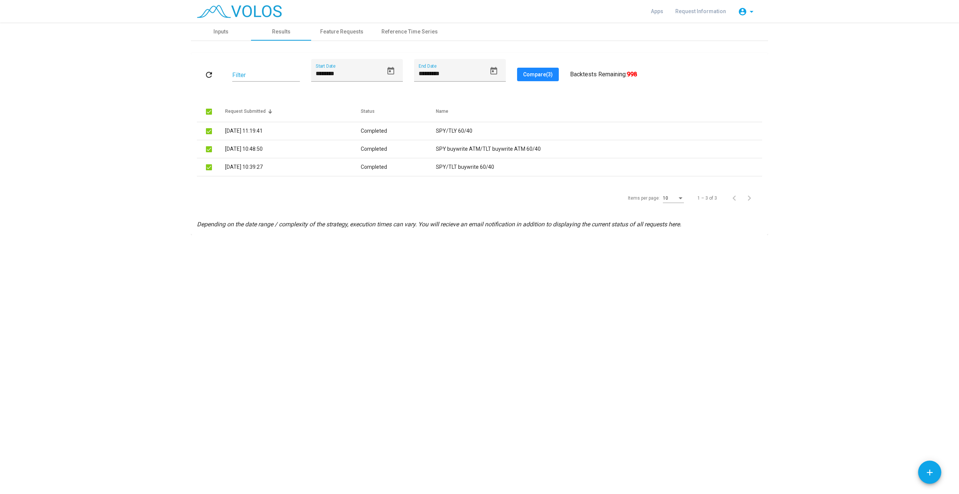
click at [530, 78] on button "Compare (3)" at bounding box center [538, 75] width 42 height 14
click at [216, 32] on div "Inputs" at bounding box center [220, 32] width 15 height 8
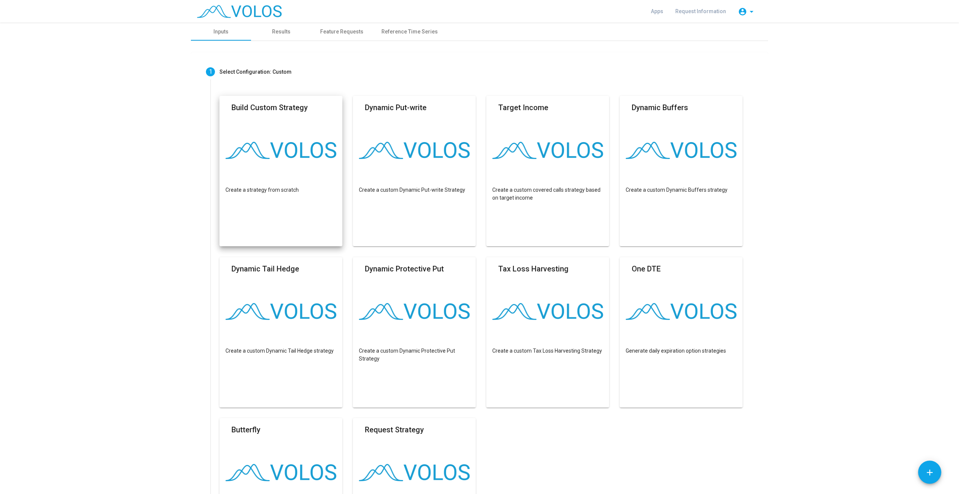
click at [278, 170] on mat-card "Build Custom Strategy Create a strategy from scratch" at bounding box center [280, 171] width 123 height 150
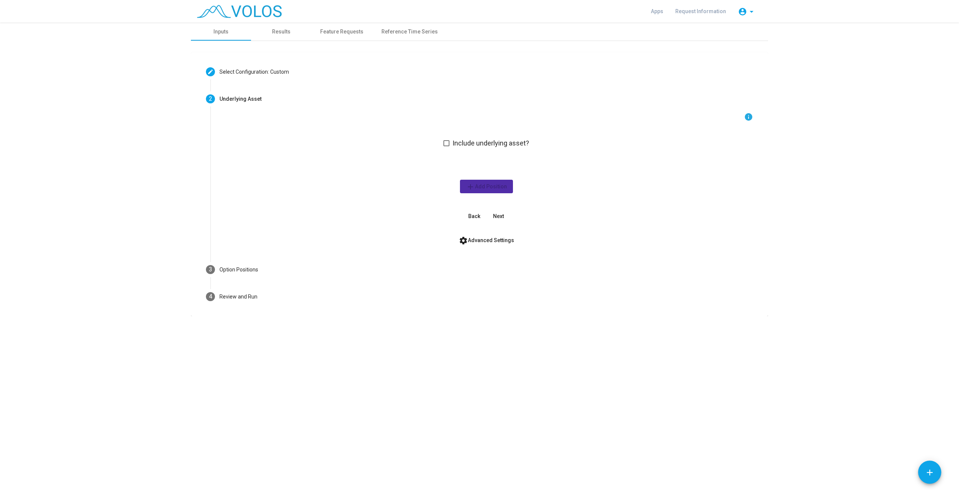
click at [479, 143] on span "Include underlying asset?" at bounding box center [490, 143] width 77 height 9
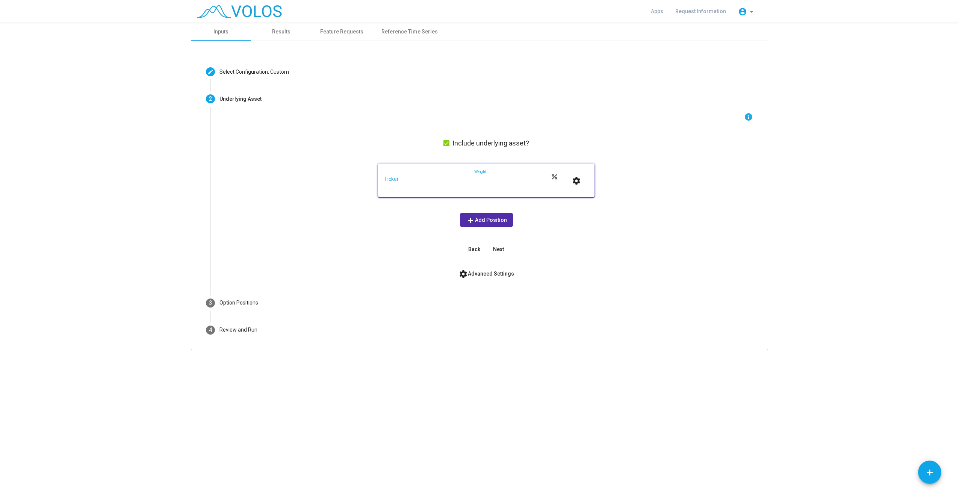
click at [436, 179] on input "Ticker" at bounding box center [426, 179] width 84 height 6
type input "***"
drag, startPoint x: 489, startPoint y: 181, endPoint x: 396, endPoint y: 168, distance: 93.7
click at [394, 168] on mat-card "*** Ticker *** Weight percent settings" at bounding box center [486, 179] width 216 height 33
type input "**"
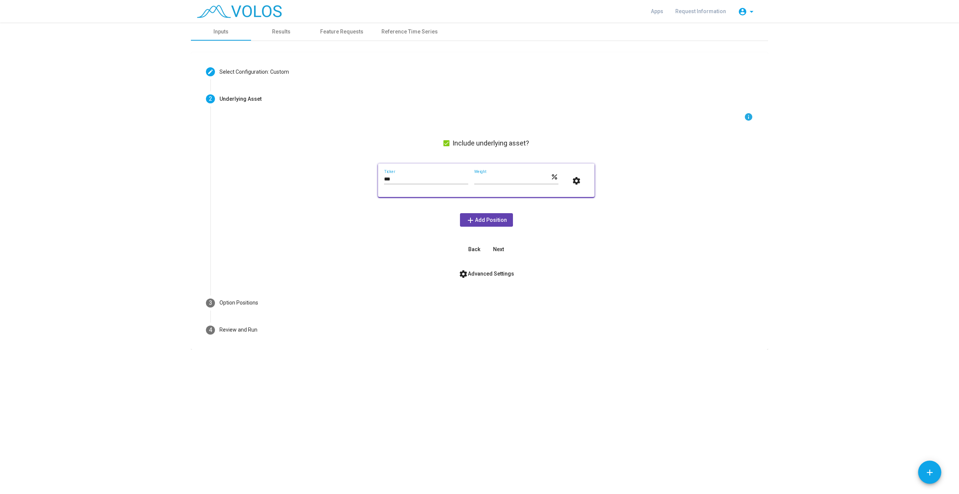
click at [483, 218] on span "add Add Position" at bounding box center [486, 220] width 41 height 6
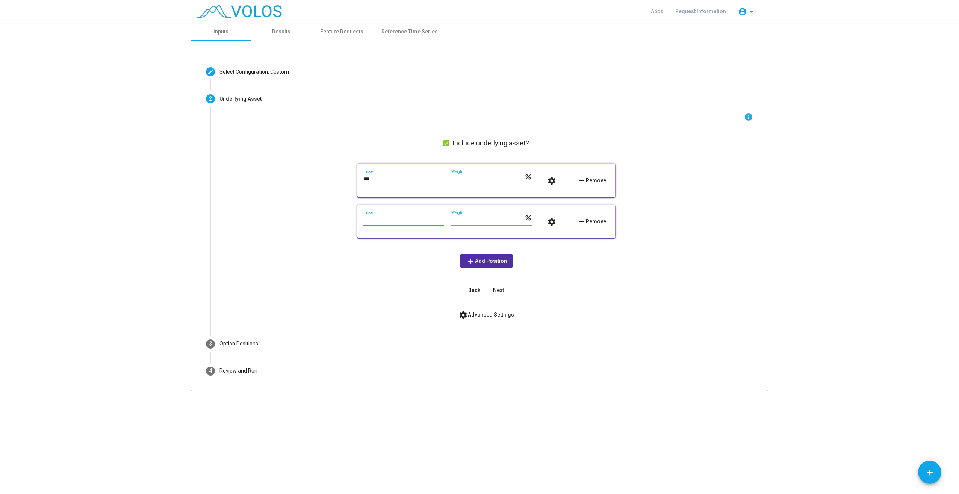
click at [424, 223] on input "Ticker" at bounding box center [403, 220] width 81 height 6
type input "***"
drag, startPoint x: 462, startPoint y: 216, endPoint x: 457, endPoint y: 218, distance: 5.5
click at [457, 218] on div "*** Weight" at bounding box center [487, 218] width 73 height 15
drag, startPoint x: 462, startPoint y: 220, endPoint x: 440, endPoint y: 218, distance: 22.3
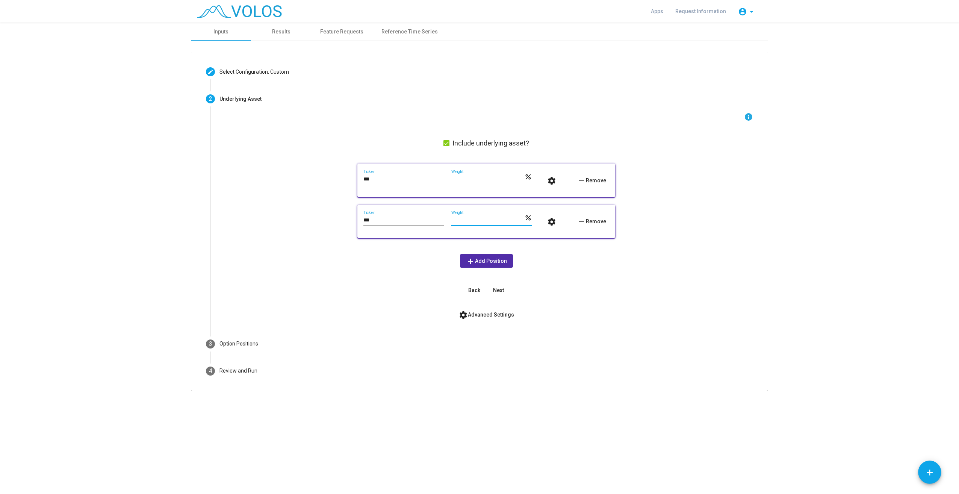
click at [440, 218] on div "*** Ticker *** Weight percent settings remove Remove" at bounding box center [486, 221] width 246 height 21
type input "**"
click at [500, 290] on span "Next" at bounding box center [498, 290] width 11 height 6
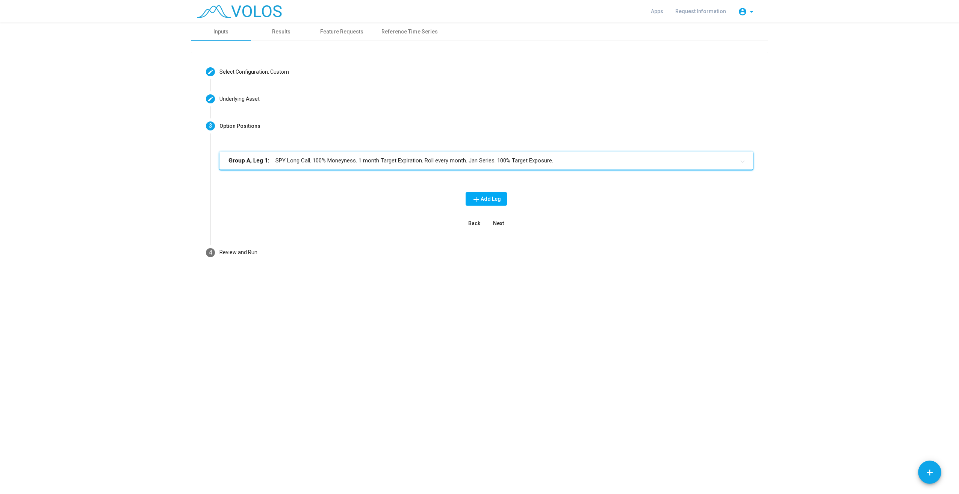
click at [380, 162] on mat-panel-title "Group A, Leg 1: SPY Long Call. 100% Moneyness. 1 month Target Expiration. Roll …" at bounding box center [481, 160] width 506 height 9
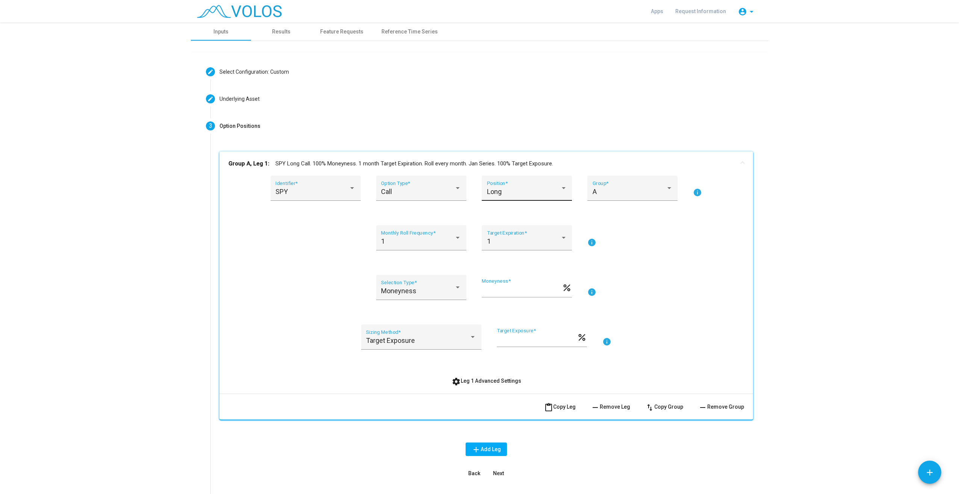
click at [531, 198] on div "Long Position *" at bounding box center [527, 191] width 80 height 20
click at [517, 210] on span "Short" at bounding box center [524, 212] width 80 height 20
click at [432, 240] on div "1" at bounding box center [417, 241] width 73 height 8
drag, startPoint x: 648, startPoint y: 246, endPoint x: 513, endPoint y: 236, distance: 136.0
click at [646, 246] on div at bounding box center [479, 247] width 959 height 494
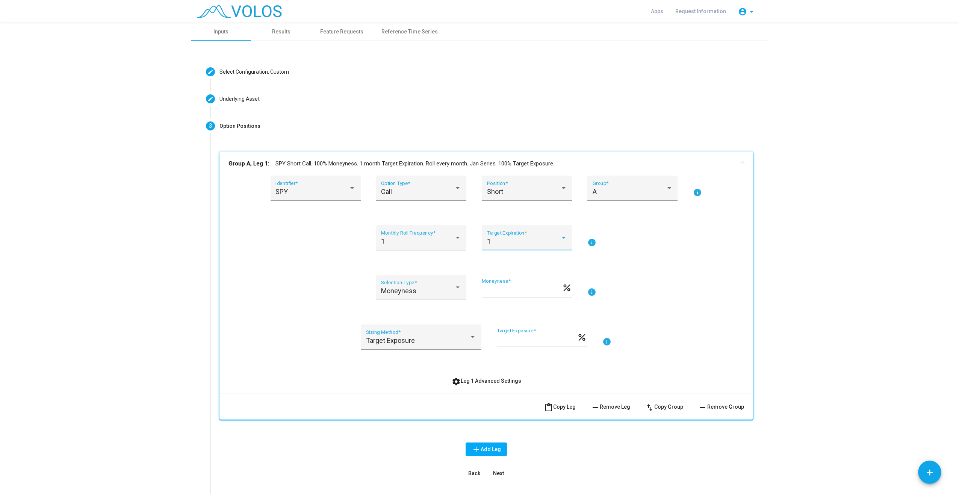
click at [510, 237] on div "1" at bounding box center [523, 241] width 73 height 8
click at [680, 248] on div at bounding box center [479, 247] width 959 height 494
click at [441, 289] on div "Moneyness" at bounding box center [417, 291] width 73 height 8
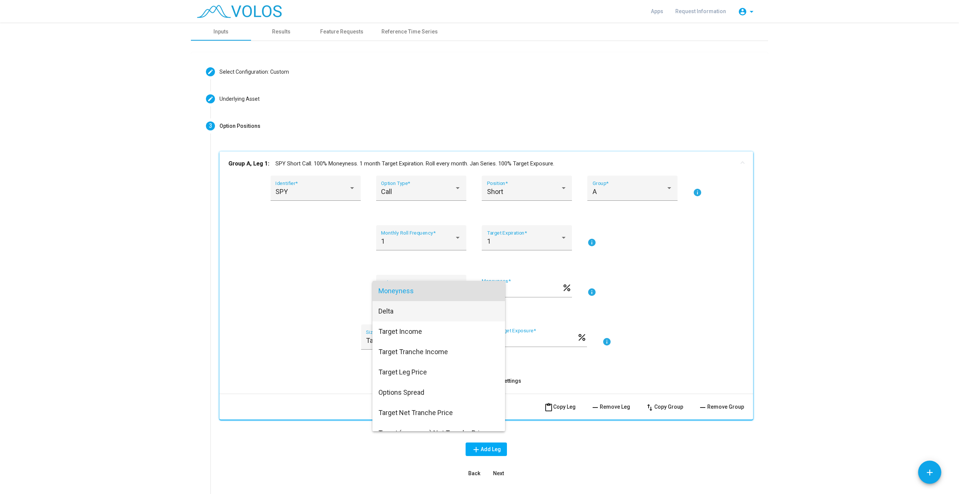
click at [399, 311] on span "Delta" at bounding box center [438, 311] width 121 height 20
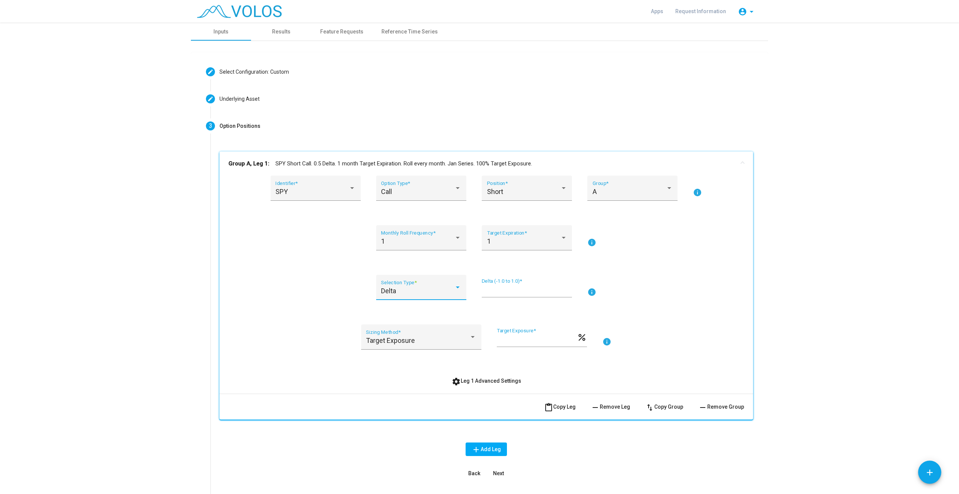
click at [542, 293] on input "***" at bounding box center [527, 291] width 90 height 8
type input "****"
drag, startPoint x: 672, startPoint y: 334, endPoint x: 680, endPoint y: 353, distance: 20.7
click at [672, 334] on div "Target Exposure Sizing Method * *** Target Exposure * percent info" at bounding box center [485, 341] width 515 height 34
click at [467, 454] on button "add Add Leg" at bounding box center [485, 449] width 41 height 14
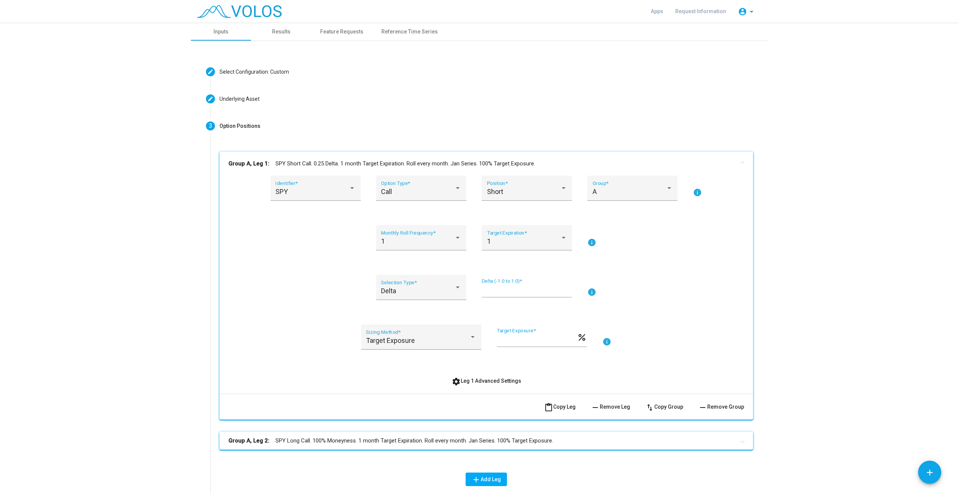
click at [367, 443] on mat-panel-title "Group A, Leg 2: SPY Long Call. 100% Moneyness. 1 month Target Expiration. Roll …" at bounding box center [481, 440] width 506 height 9
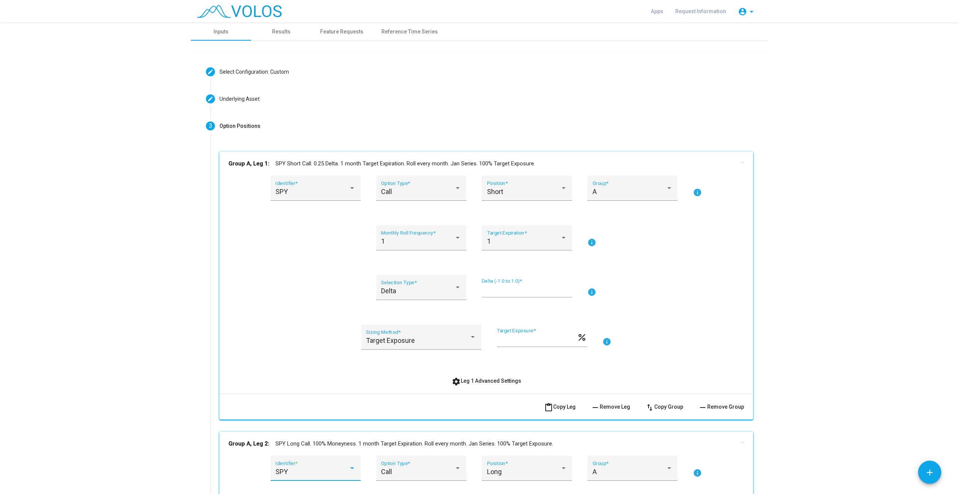
click at [306, 469] on div "SPY" at bounding box center [311, 472] width 73 height 8
type input "***"
click at [337, 470] on span "TLT" at bounding box center [318, 465] width 90 height 20
click at [552, 471] on div "Long" at bounding box center [523, 472] width 73 height 8
click at [535, 469] on span "Short" at bounding box center [524, 465] width 80 height 20
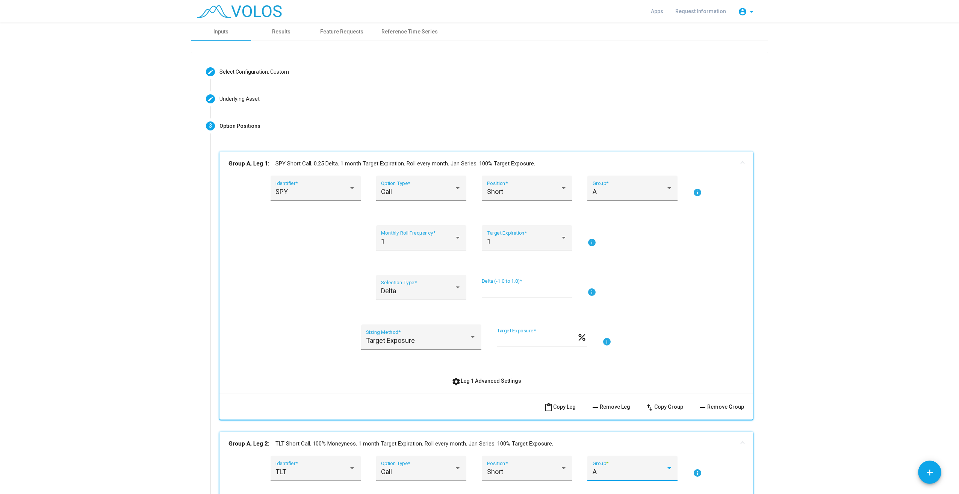
click at [621, 469] on div "A" at bounding box center [628, 472] width 73 height 8
click at [615, 358] on span "B" at bounding box center [629, 356] width 80 height 20
click at [72, 431] on as-strategy-engine-wrapper "**********" at bounding box center [479, 413] width 959 height 780
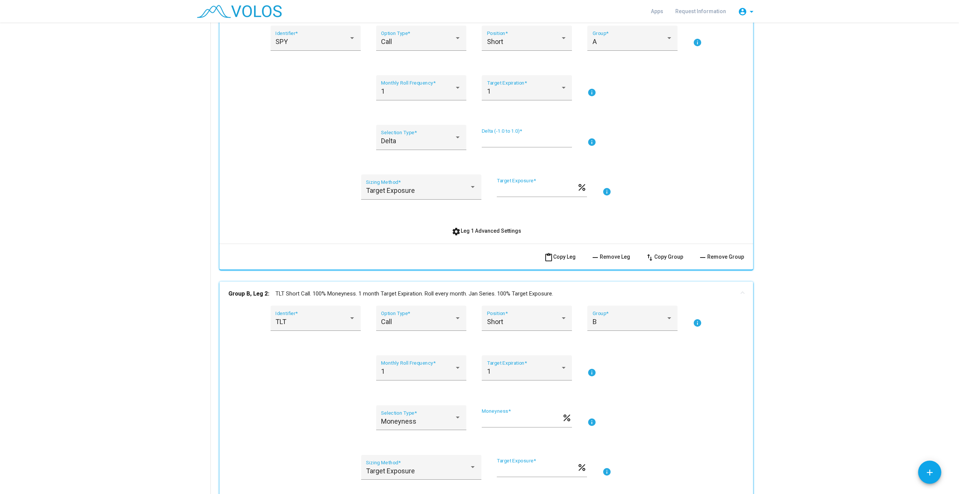
scroll to position [150, 0]
click at [427, 420] on div "Moneyness" at bounding box center [417, 421] width 73 height 8
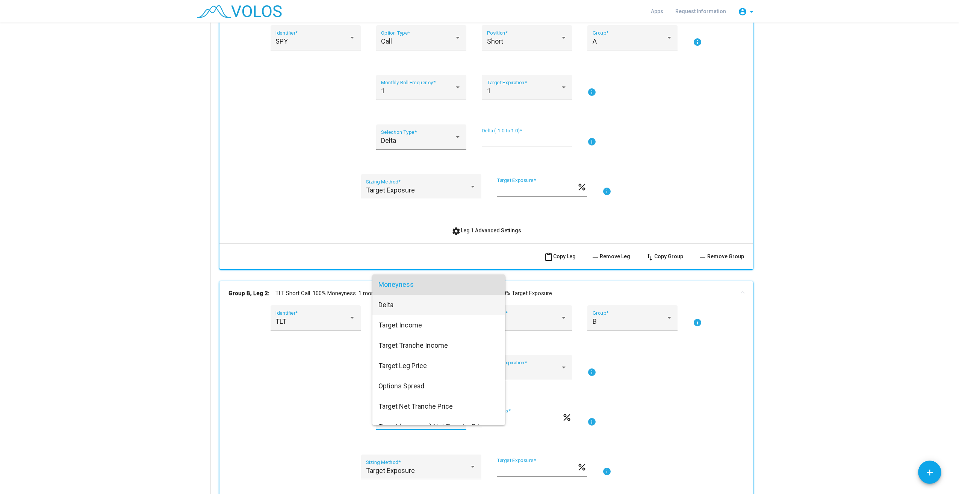
click at [414, 309] on span "Delta" at bounding box center [438, 305] width 121 height 20
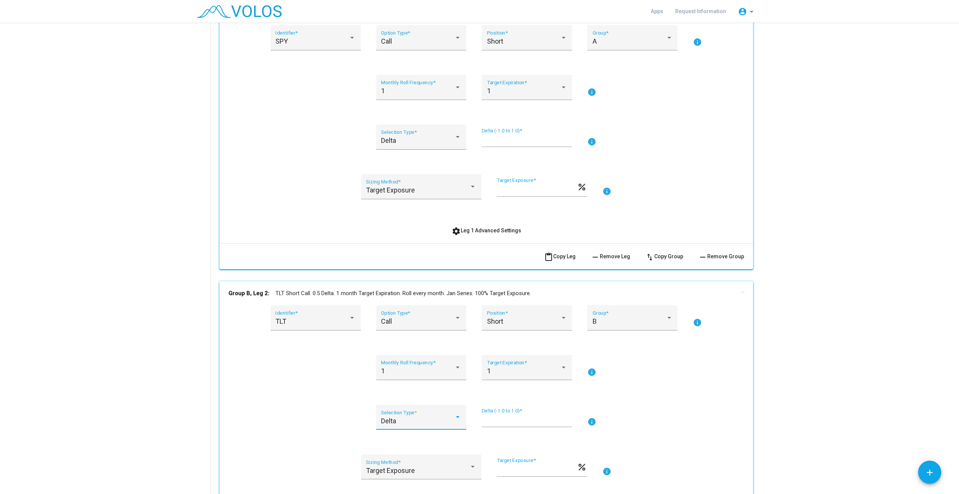
click at [522, 420] on input "***" at bounding box center [527, 420] width 90 height 8
type input "****"
click at [730, 409] on div "Delta Selection Type * **** Delta (-1.0 to 1.0) * info" at bounding box center [485, 422] width 515 height 34
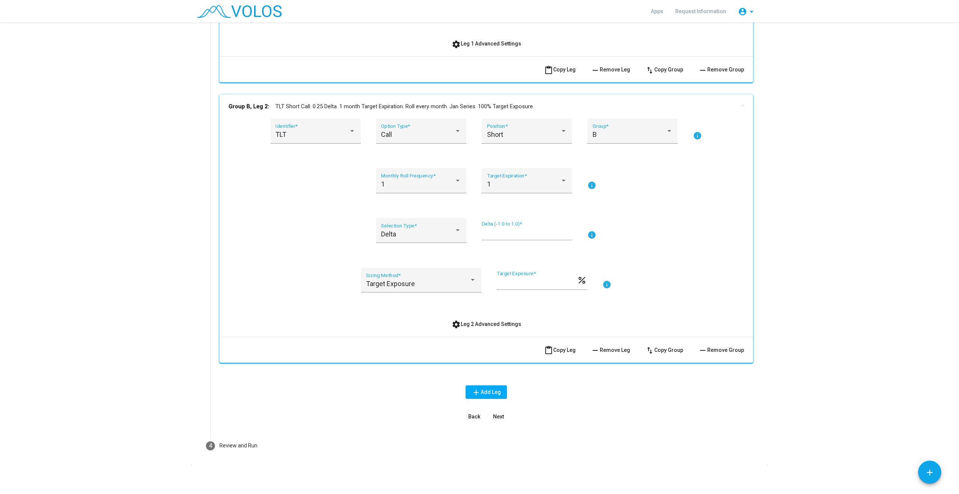
scroll to position [338, 0]
click at [497, 419] on button "Next" at bounding box center [498, 415] width 24 height 14
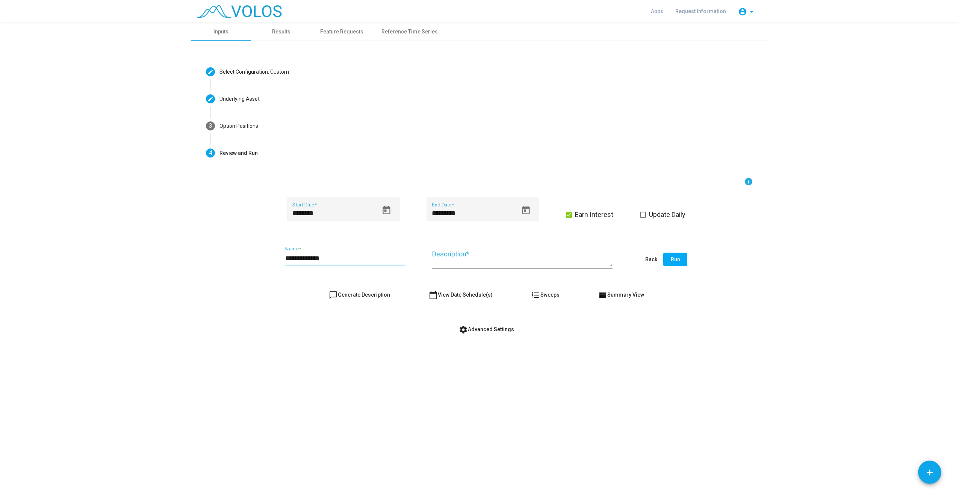
click at [297, 258] on input "**********" at bounding box center [345, 258] width 120 height 8
click at [335, 257] on input "**********" at bounding box center [345, 258] width 120 height 8
type input "**********"
click at [181, 281] on as-strategy-engine-wrapper "**********" at bounding box center [479, 187] width 959 height 328
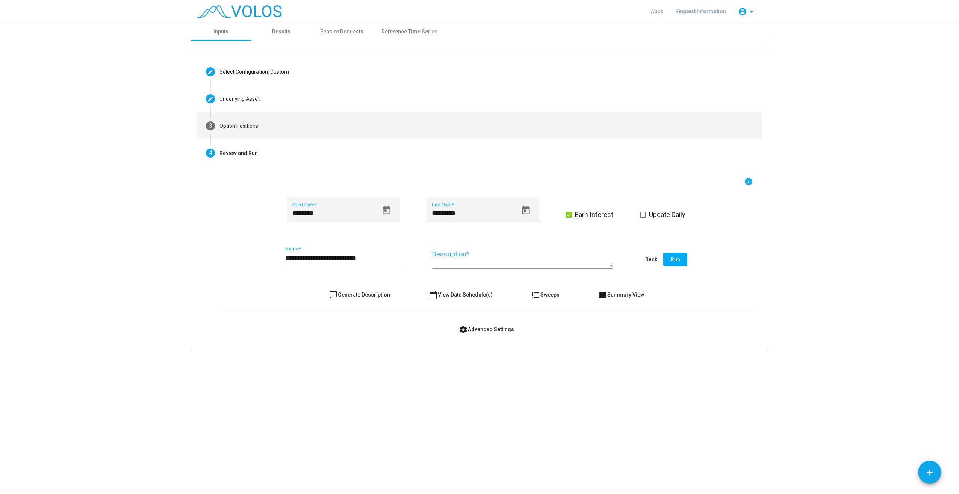
click at [289, 118] on mat-step-header "3 Option Positions" at bounding box center [479, 125] width 565 height 27
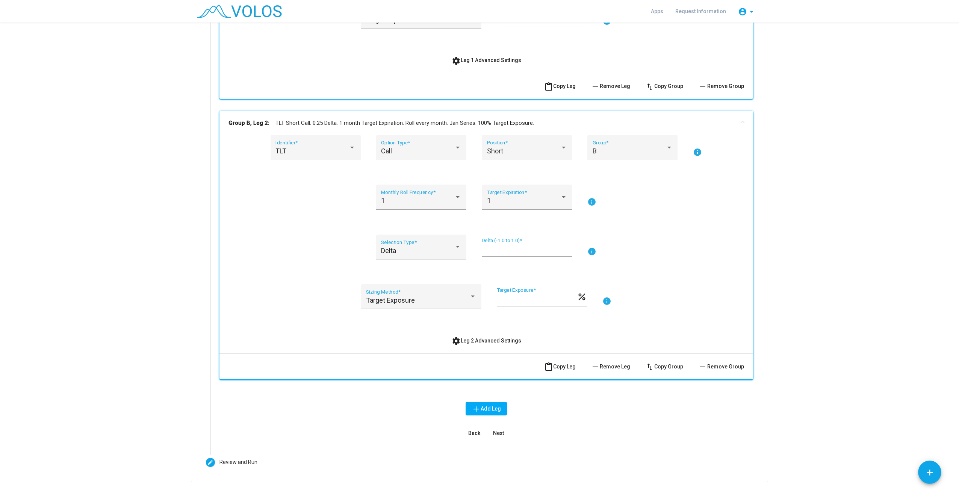
scroll to position [338, 0]
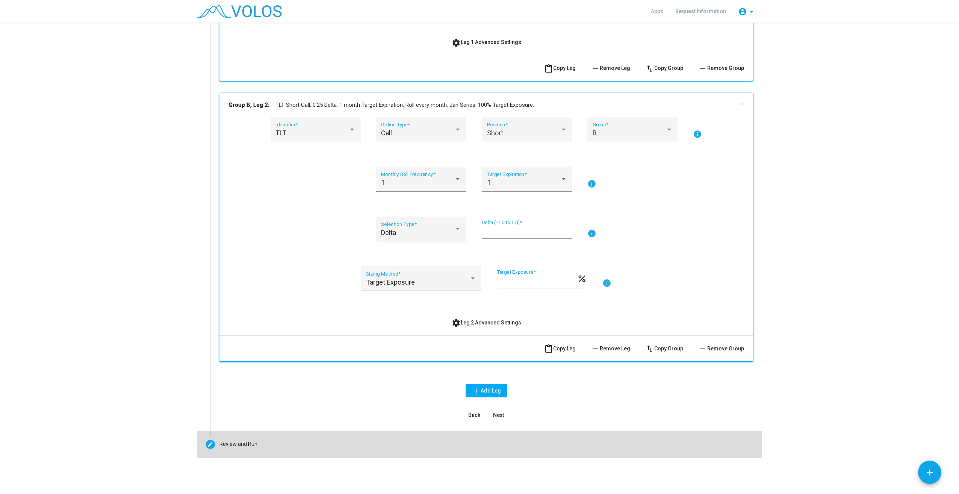
click at [247, 450] on mat-step-header "Editable create Review and Run" at bounding box center [479, 444] width 565 height 27
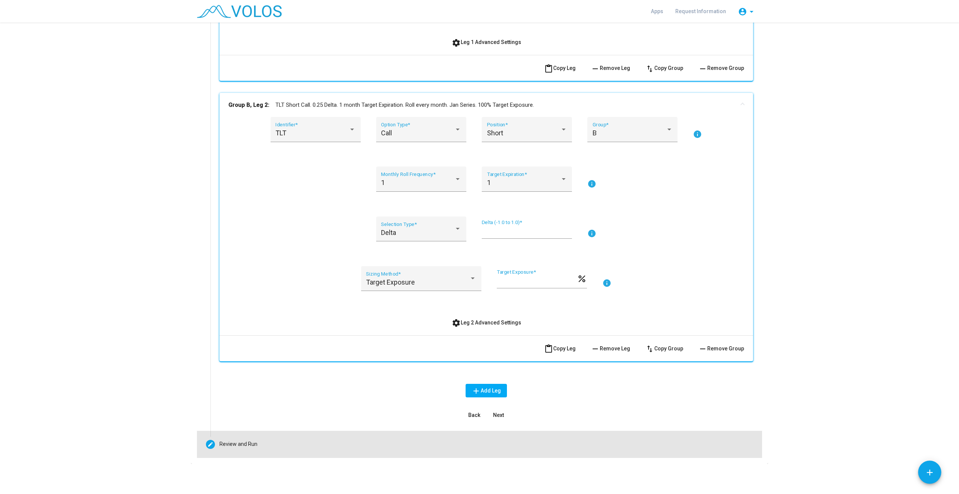
scroll to position [0, 0]
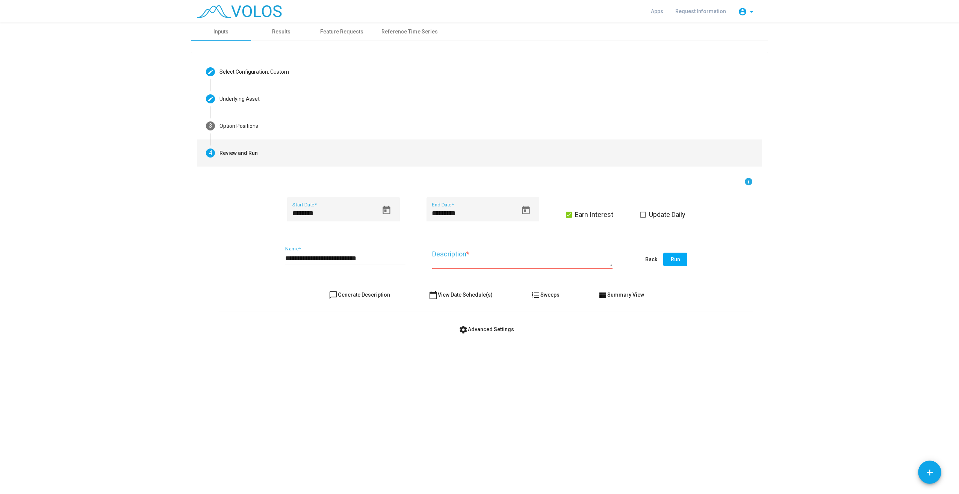
drag, startPoint x: 582, startPoint y: 260, endPoint x: 586, endPoint y: 260, distance: 4.1
click at [582, 260] on textarea "Description *" at bounding box center [522, 257] width 180 height 17
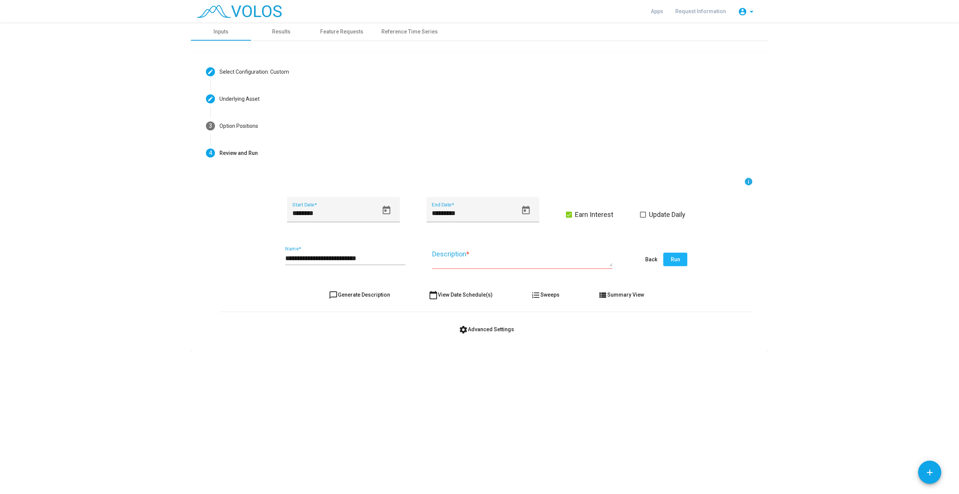
click at [677, 260] on span "Run" at bounding box center [675, 259] width 9 height 6
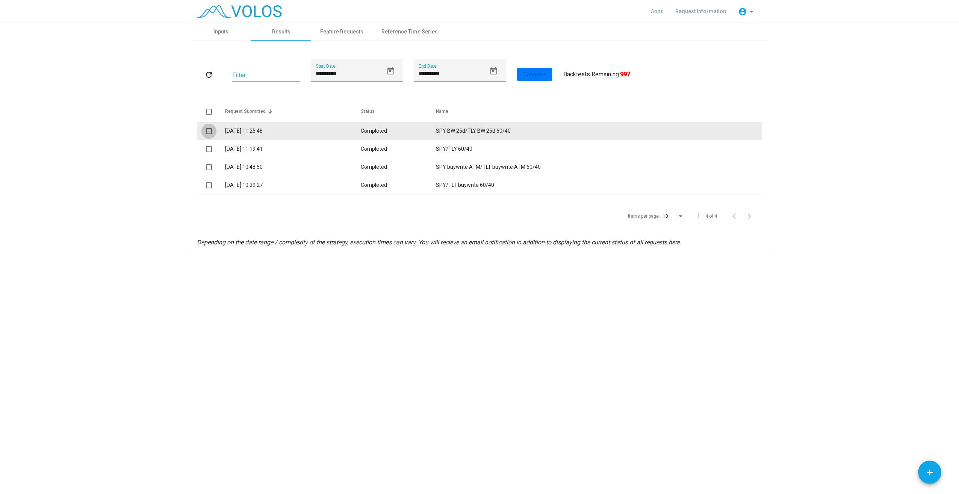
click at [206, 132] on span at bounding box center [209, 131] width 6 height 6
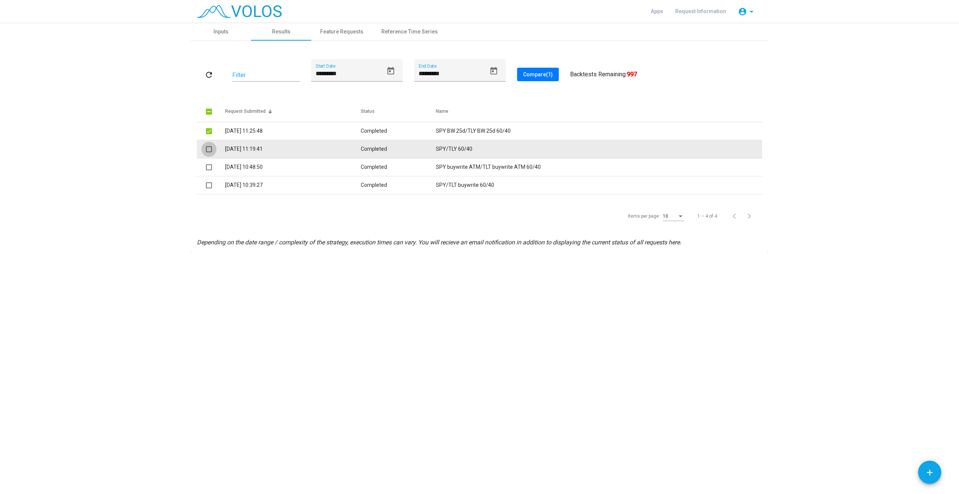
click at [208, 150] on span at bounding box center [209, 149] width 6 height 6
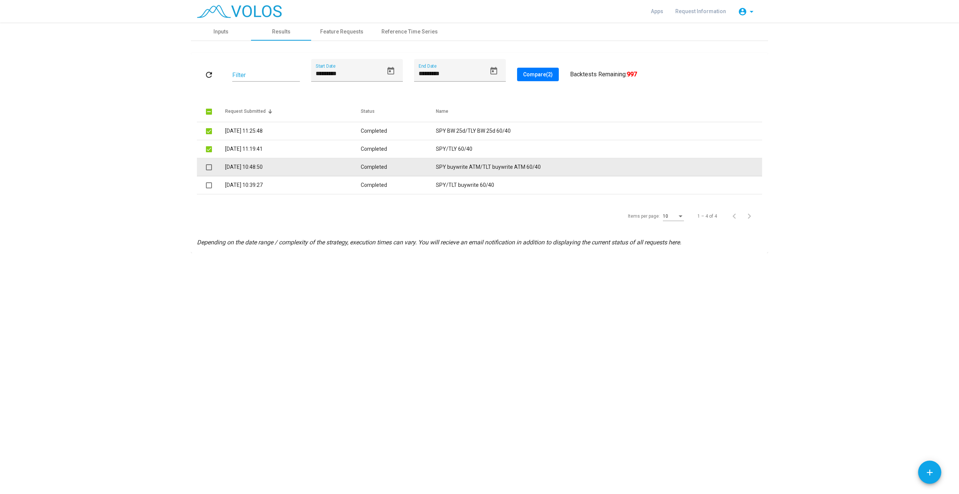
click at [208, 167] on span at bounding box center [209, 167] width 6 height 6
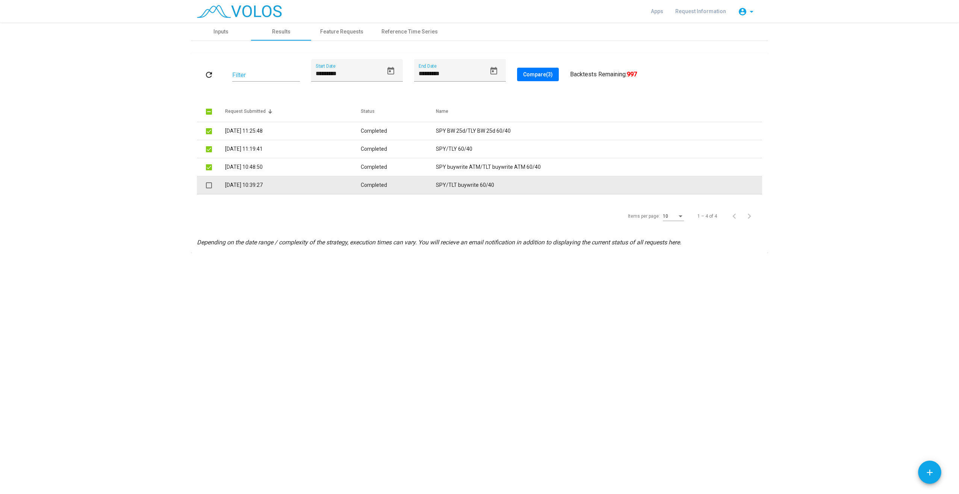
click at [205, 183] on td at bounding box center [211, 185] width 28 height 18
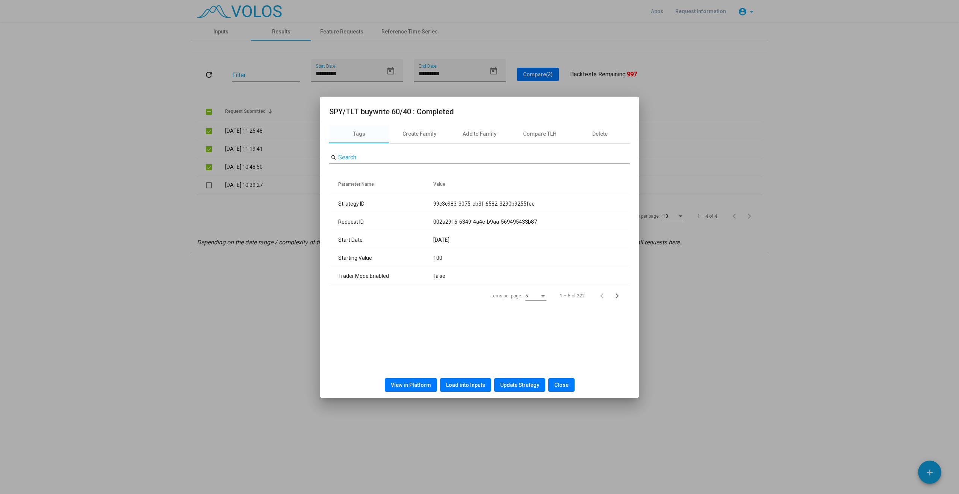
click at [568, 383] on button "Close" at bounding box center [561, 385] width 26 height 14
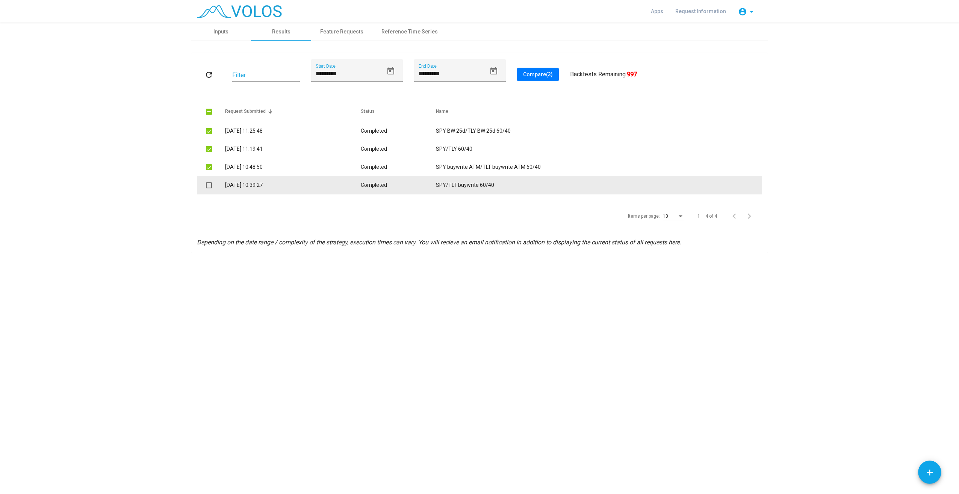
click at [208, 186] on span at bounding box center [209, 185] width 6 height 6
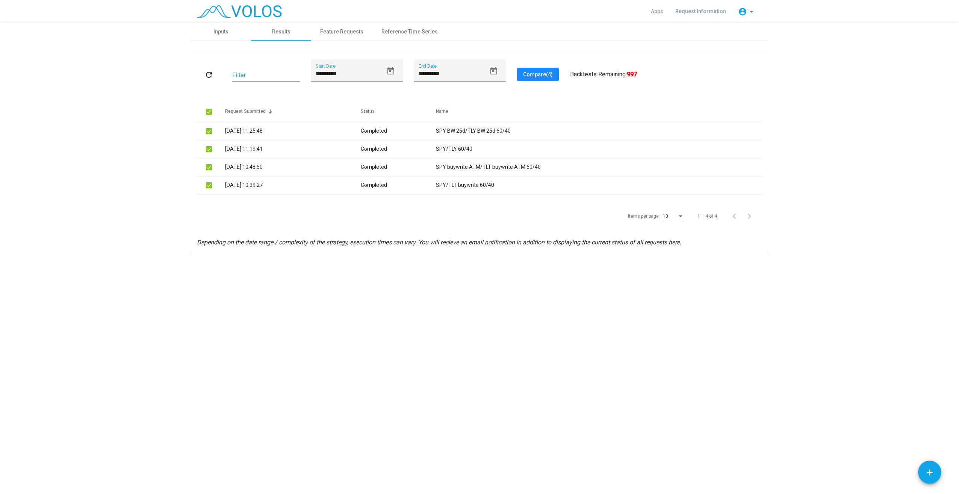
click at [538, 78] on button "Compare (4)" at bounding box center [538, 75] width 42 height 14
click at [235, 15] on img at bounding box center [239, 11] width 85 height 13
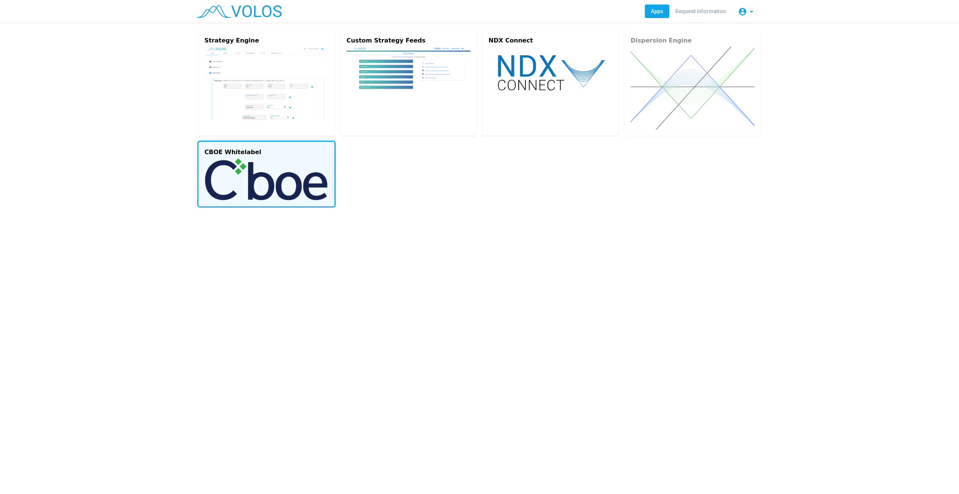
click at [319, 183] on img at bounding box center [266, 179] width 124 height 42
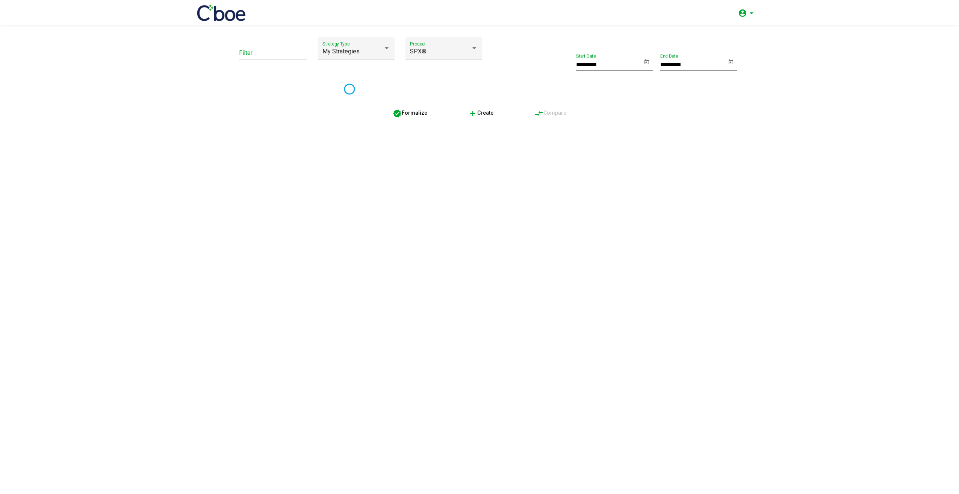
type input "*********"
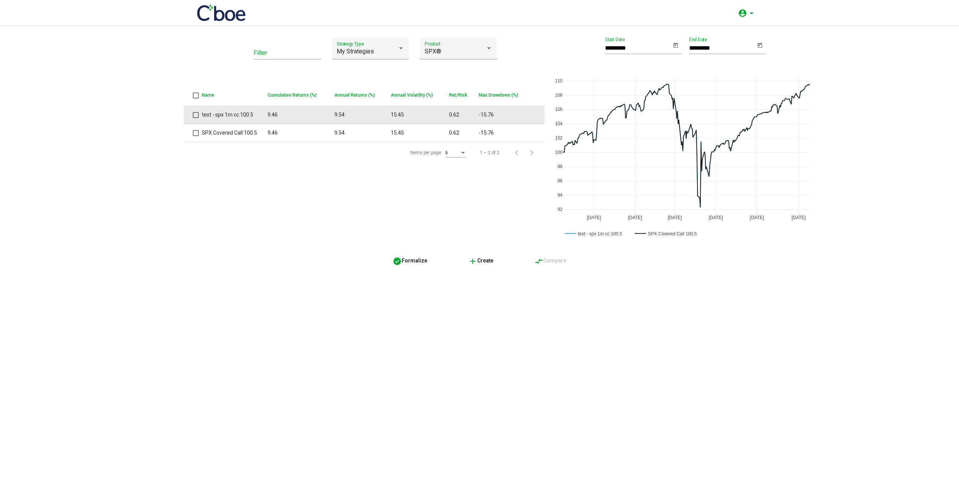
click at [197, 118] on span at bounding box center [196, 115] width 6 height 6
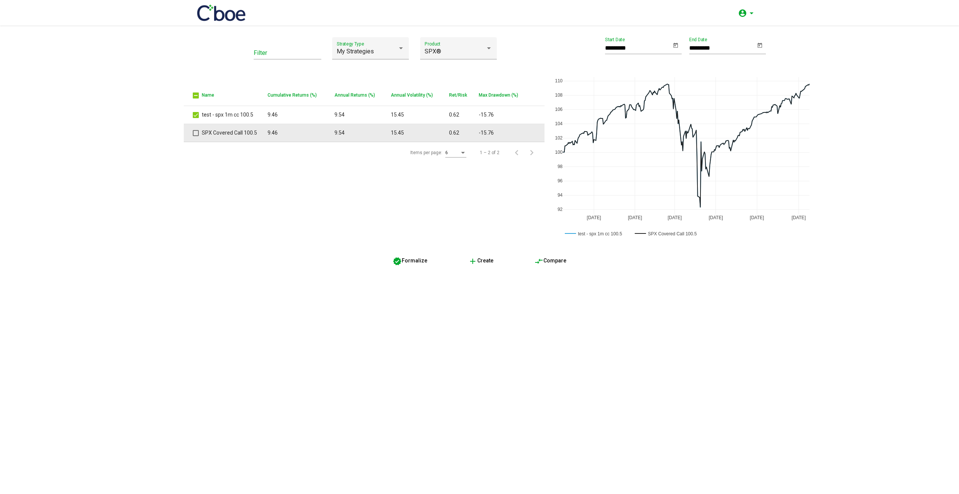
click at [195, 132] on span at bounding box center [196, 133] width 6 height 6
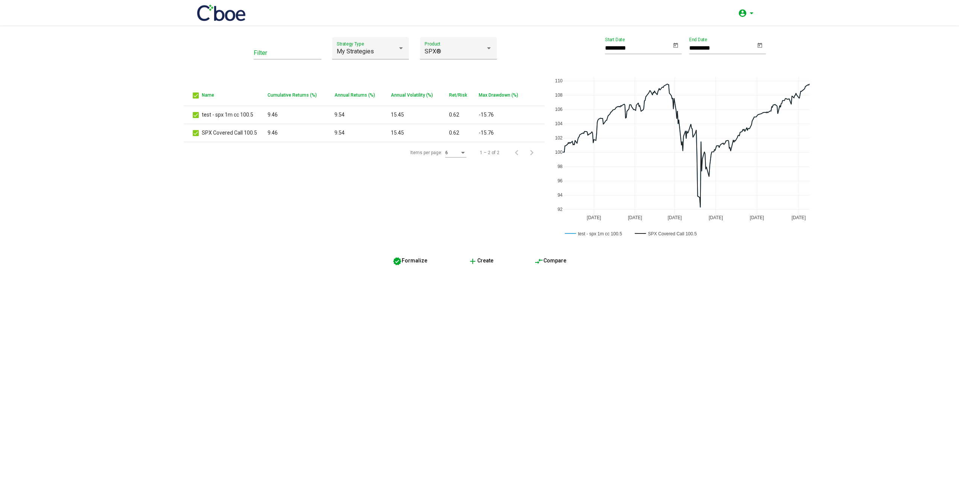
click at [553, 258] on span "compare_arrows Compare" at bounding box center [550, 260] width 32 height 6
click at [547, 257] on button "compare_arrows Compare" at bounding box center [550, 261] width 44 height 14
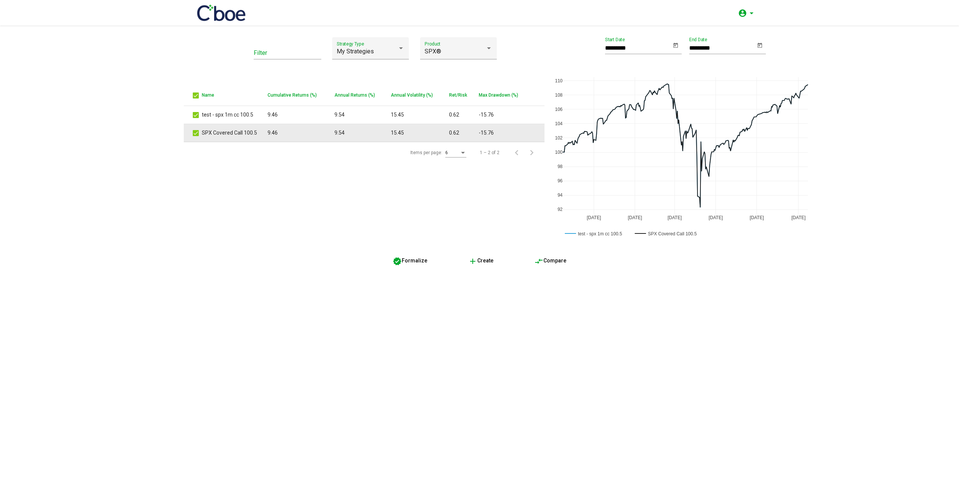
click at [213, 136] on td "SPX Covered Call 100.5" at bounding box center [235, 133] width 66 height 18
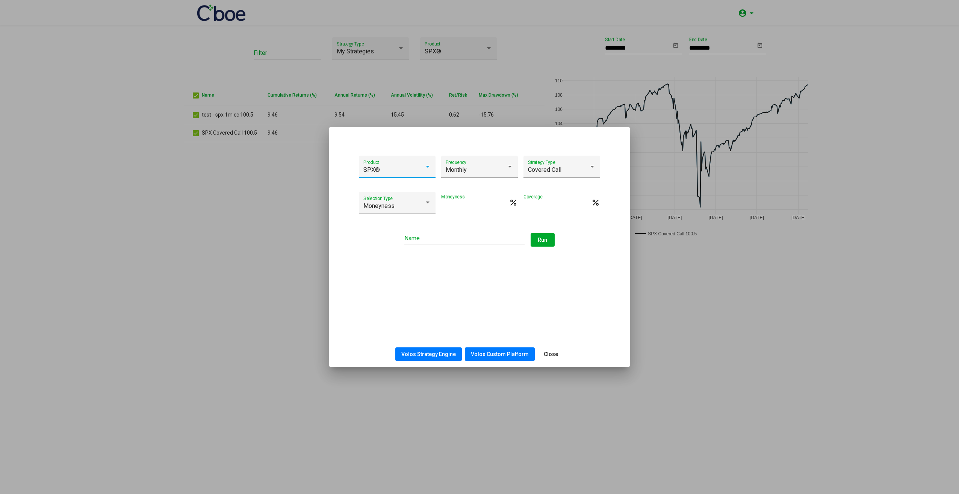
type input "*****"
type input "**********"
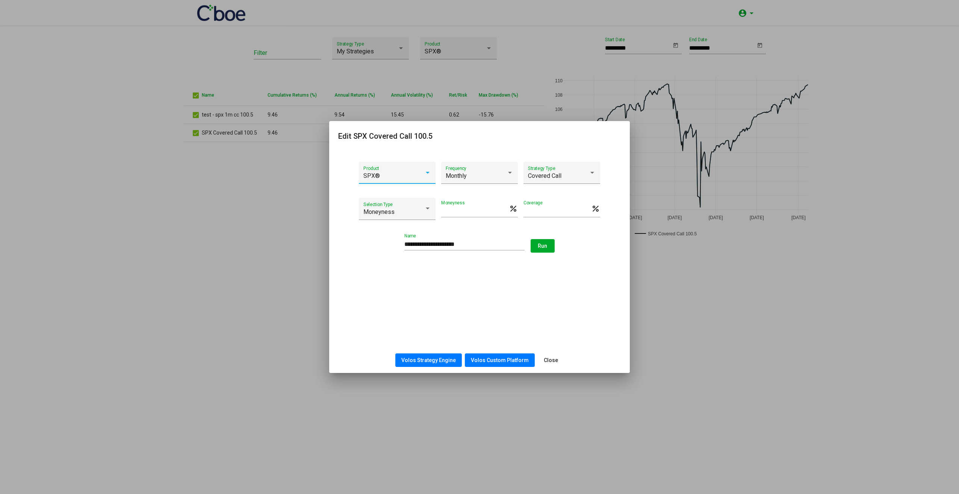
click at [552, 364] on button "Close" at bounding box center [551, 360] width 26 height 14
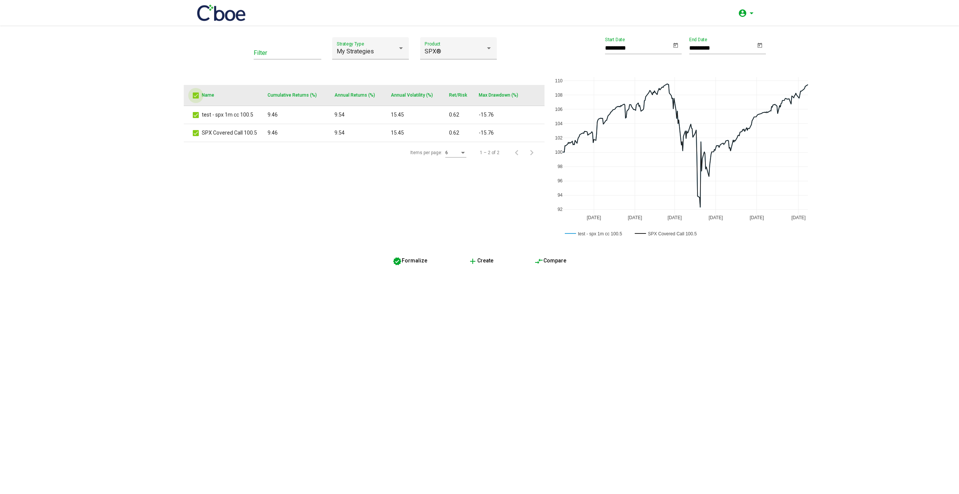
click at [196, 93] on span at bounding box center [196, 95] width 6 height 6
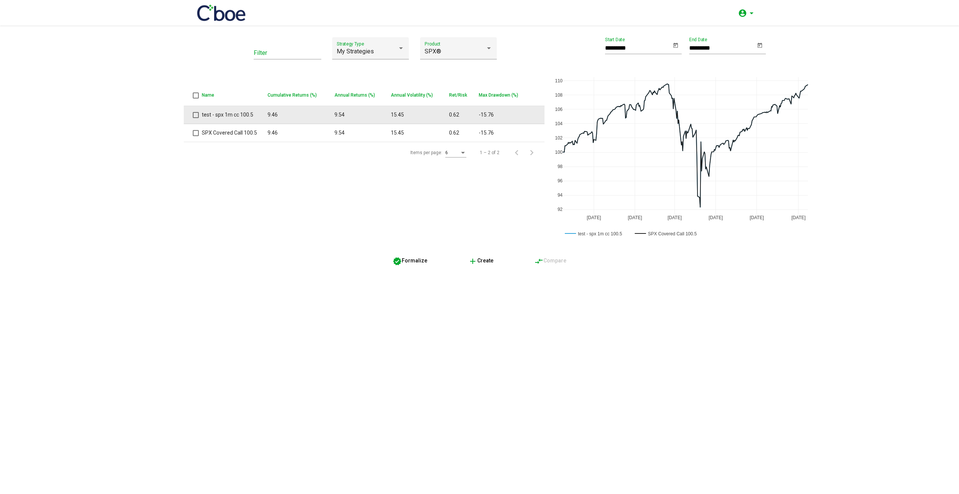
click at [195, 121] on td at bounding box center [193, 115] width 18 height 18
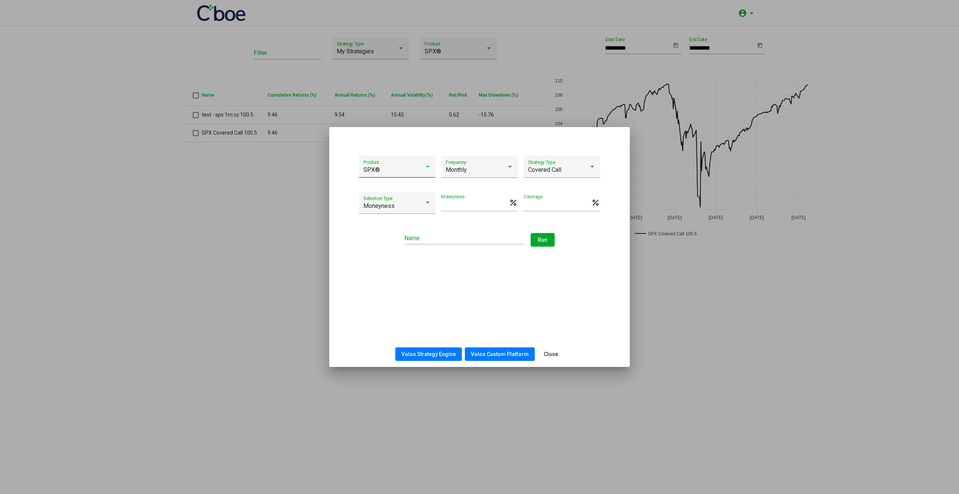
type input "*****"
type input "**********"
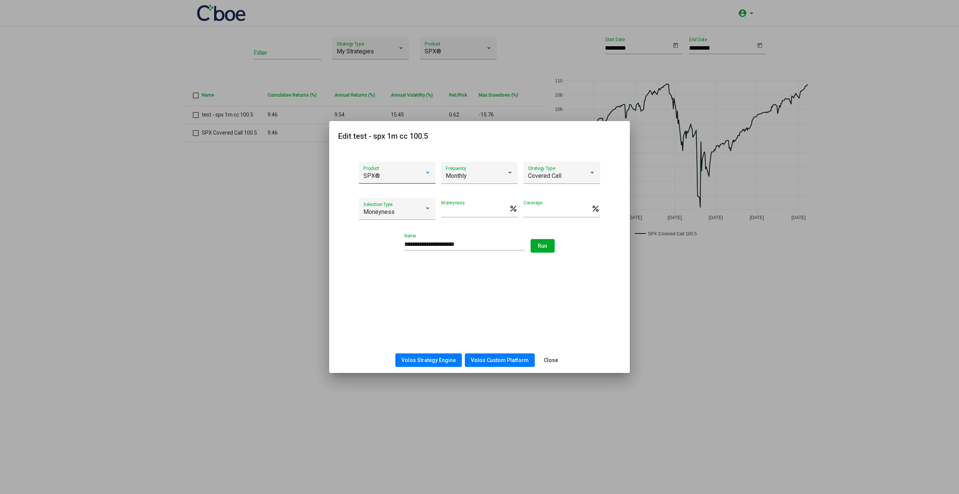
click at [549, 357] on span "Close" at bounding box center [551, 360] width 14 height 6
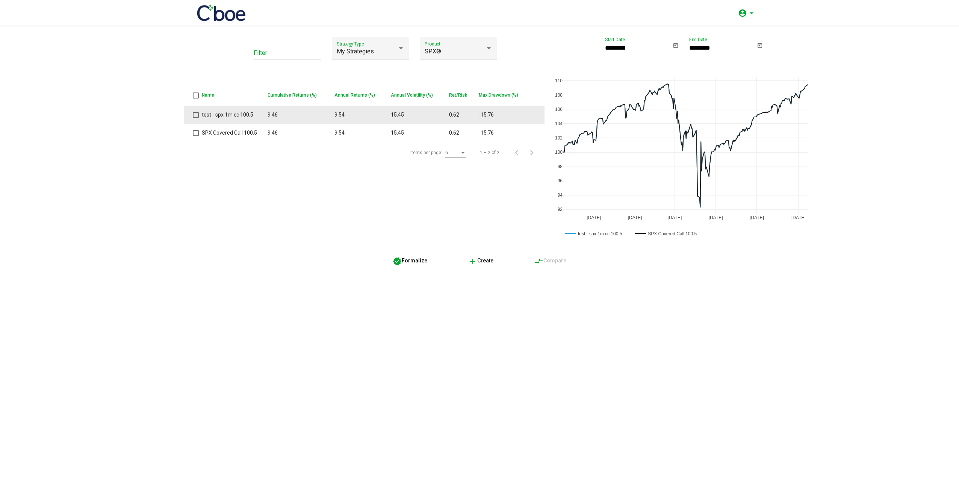
click at [196, 115] on span at bounding box center [196, 115] width 6 height 6
click at [216, 114] on td "test - spx 1m cc 100.5" at bounding box center [235, 115] width 66 height 18
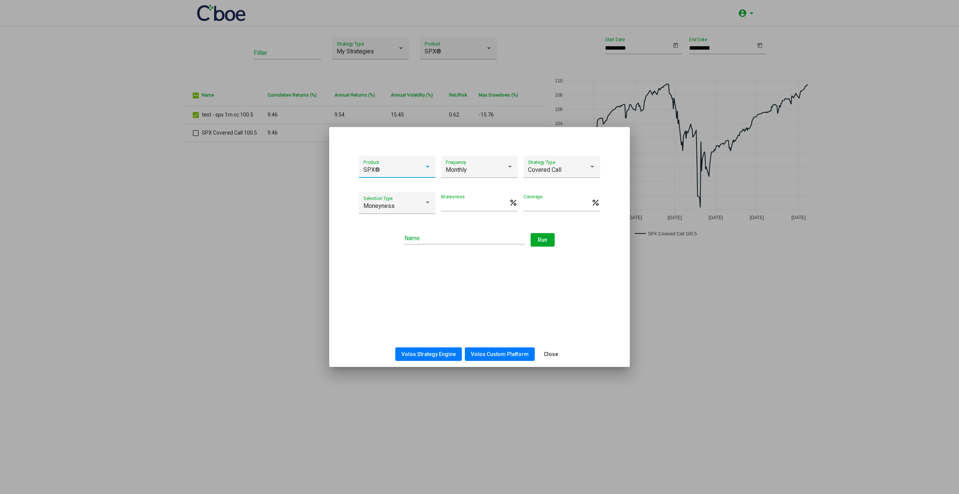
type input "*****"
type input "**********"
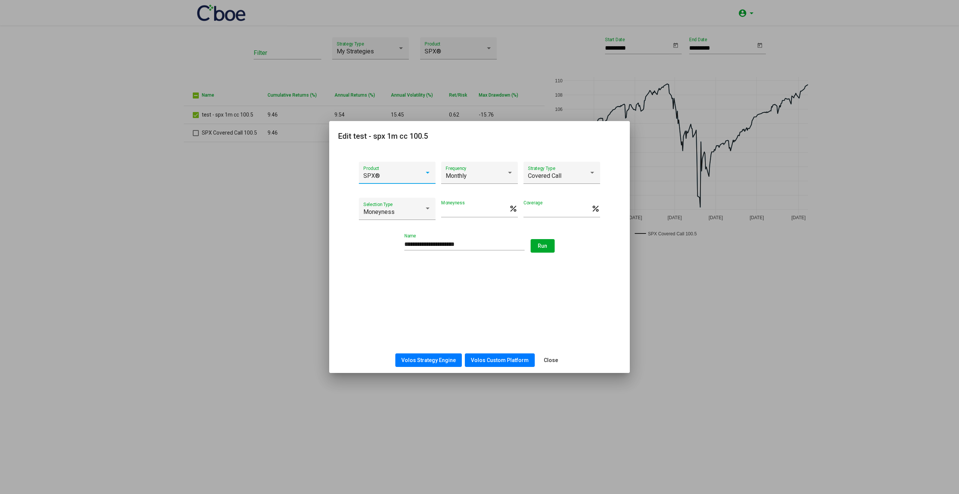
click at [451, 361] on span "Volos Strategy Engine" at bounding box center [428, 360] width 54 height 6
click at [507, 364] on button "Volos Custom Platform" at bounding box center [500, 360] width 70 height 14
click at [230, 308] on div at bounding box center [479, 247] width 959 height 494
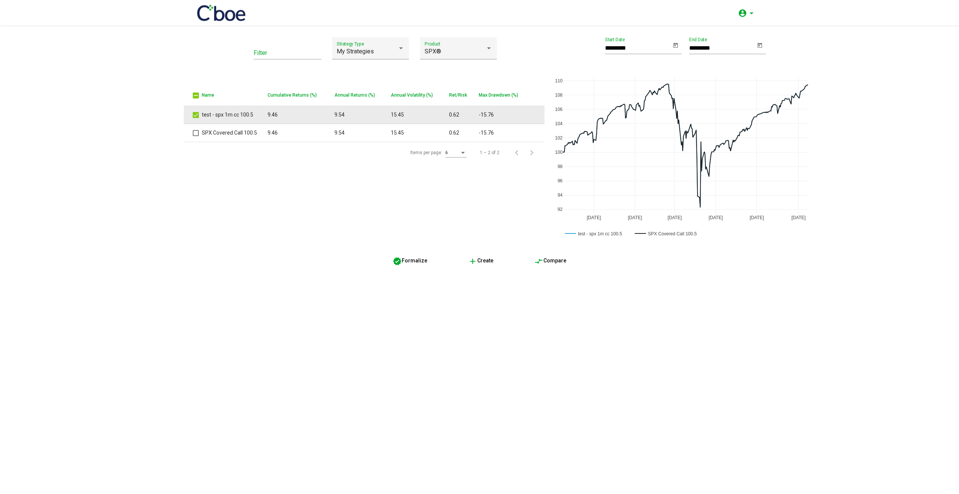
click at [250, 115] on td "test - spx 1m cc 100.5" at bounding box center [235, 115] width 66 height 18
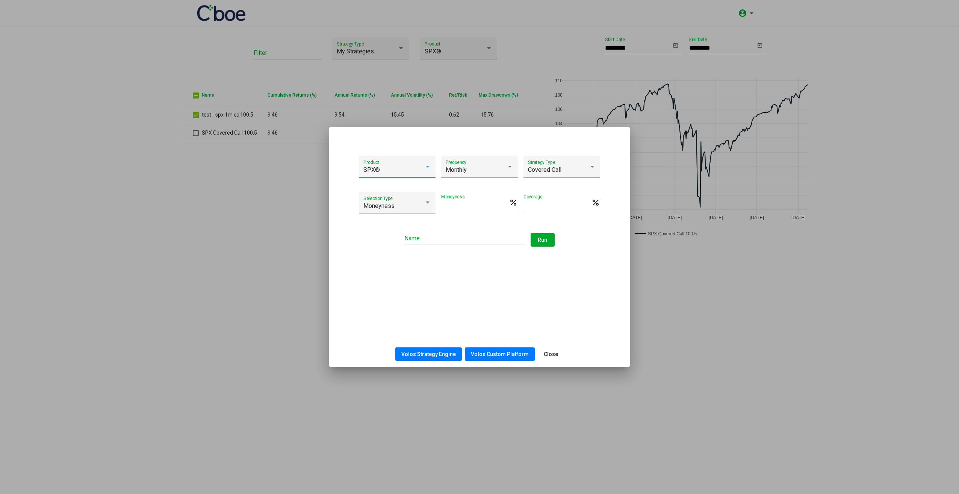
type input "*****"
type input "**********"
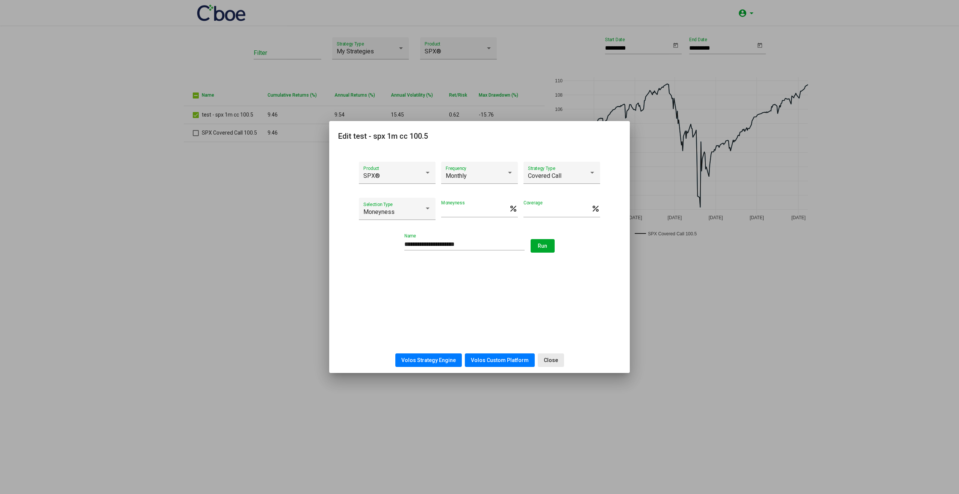
click at [553, 360] on span "Close" at bounding box center [551, 360] width 14 height 6
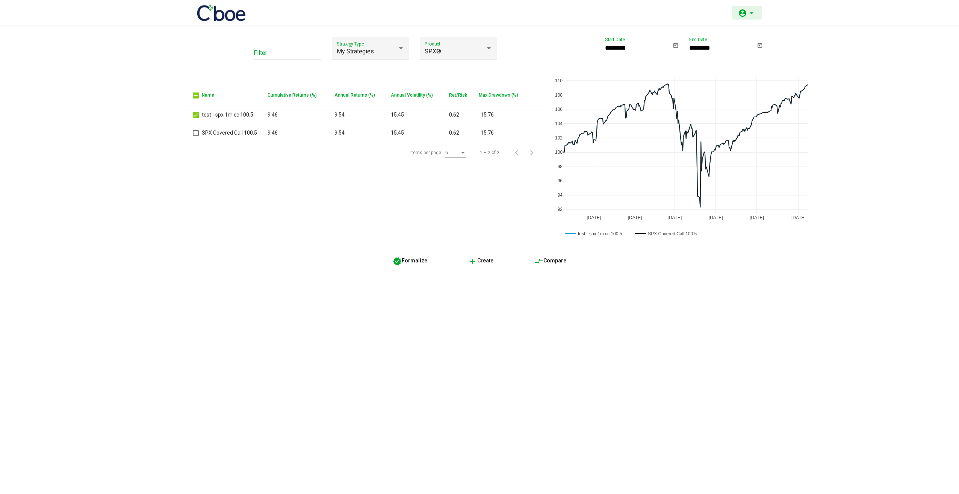
click at [749, 19] on button "account_circle arrow_drop_down" at bounding box center [747, 13] width 30 height 14
click at [662, 15] on div at bounding box center [479, 247] width 959 height 494
click at [218, 12] on img at bounding box center [221, 13] width 49 height 17
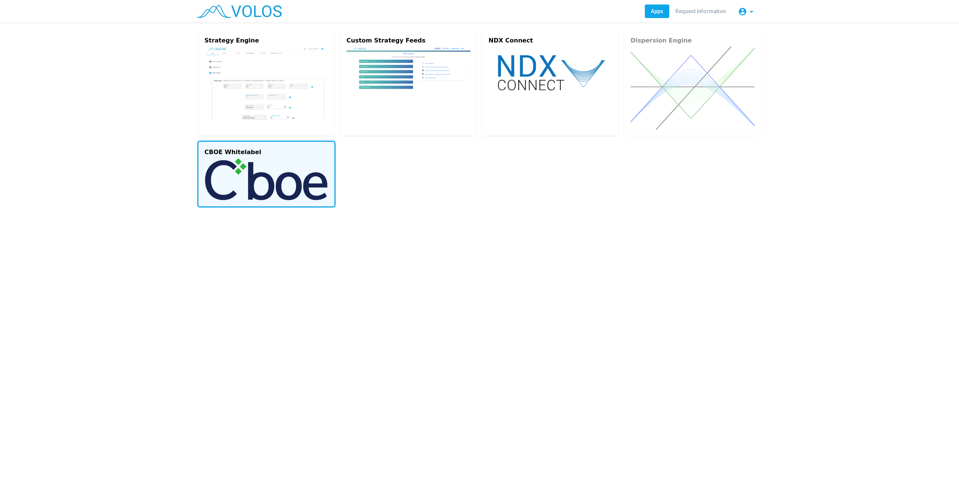
drag, startPoint x: 268, startPoint y: 194, endPoint x: 277, endPoint y: 193, distance: 9.1
click at [268, 194] on img at bounding box center [266, 179] width 124 height 42
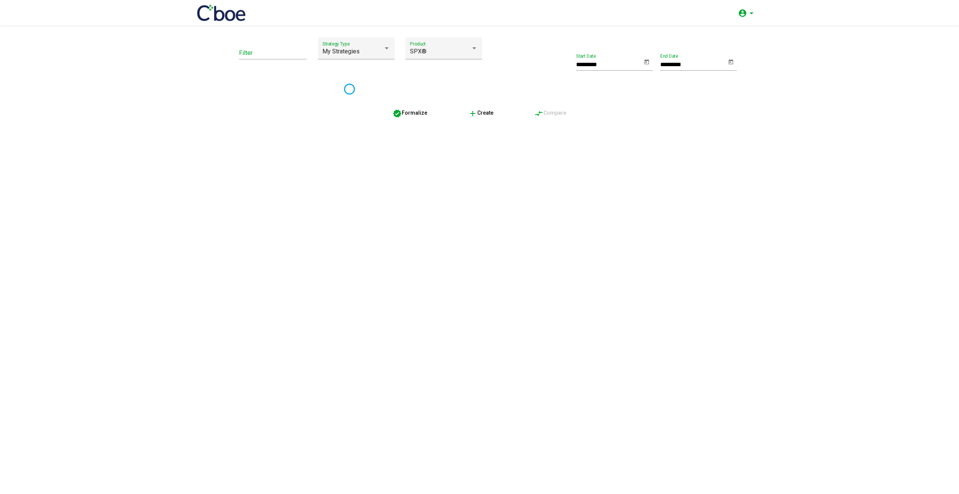
type input "*********"
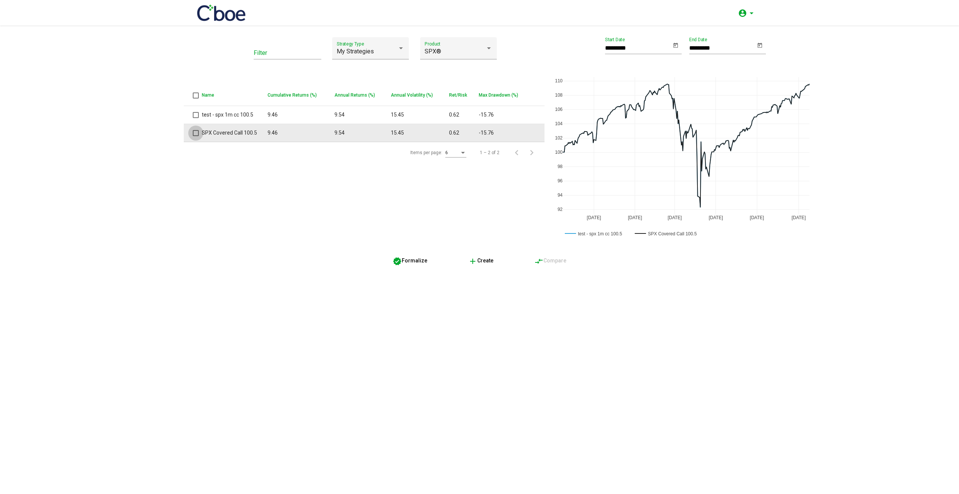
click at [195, 135] on span at bounding box center [196, 133] width 6 height 6
click at [251, 131] on td "SPX Covered Call 100.5" at bounding box center [235, 133] width 66 height 18
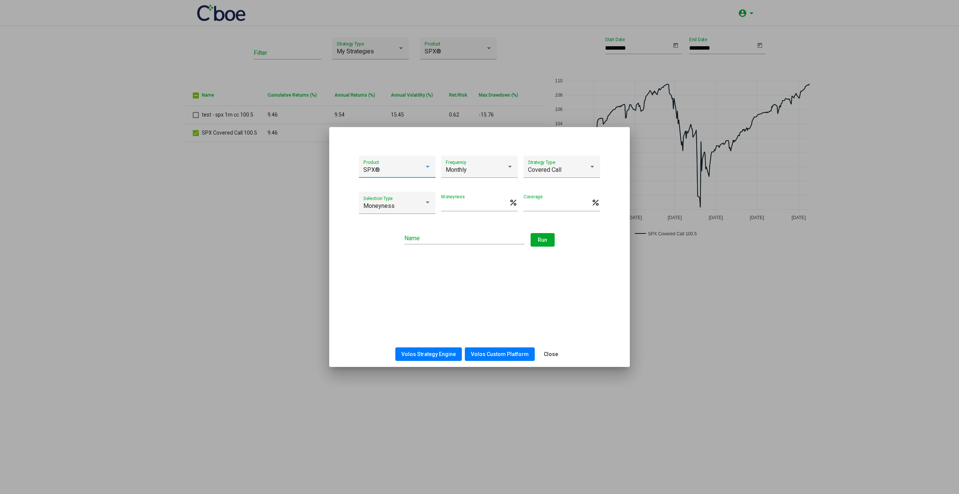
type input "*****"
type input "**********"
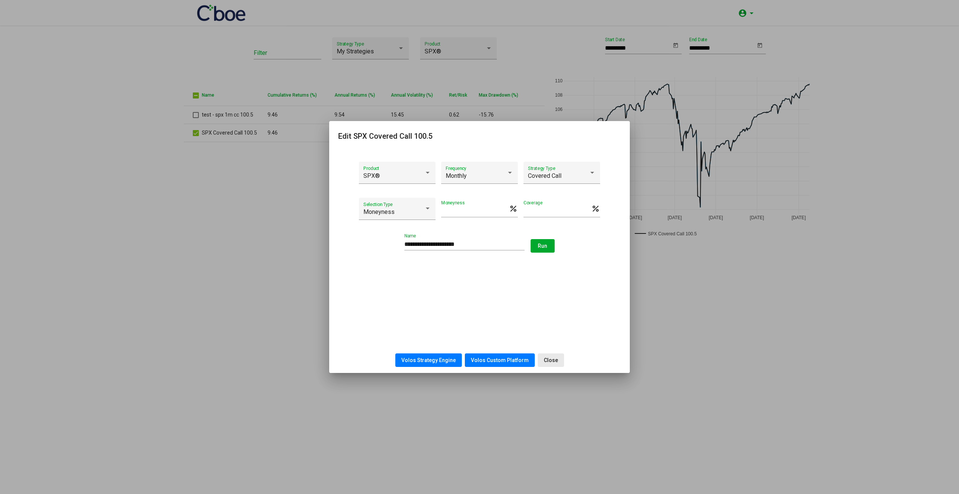
click at [554, 359] on span "Close" at bounding box center [551, 360] width 14 height 6
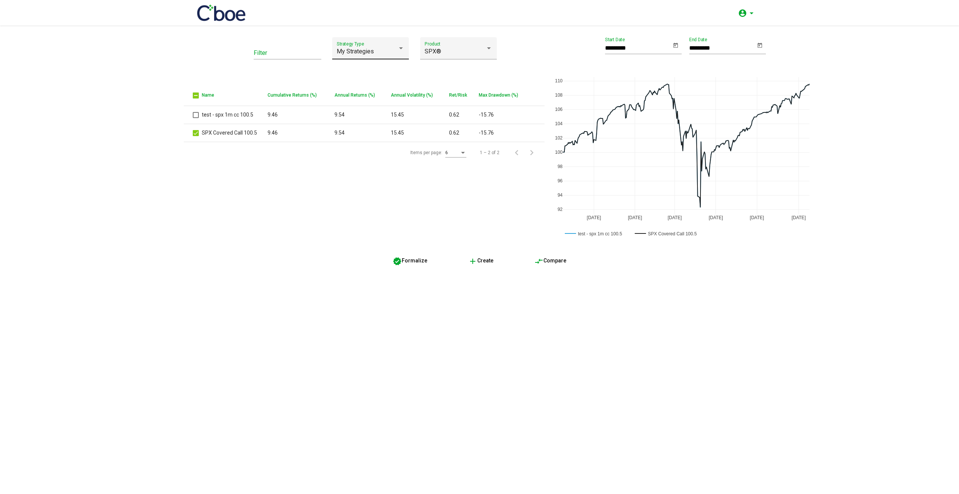
click at [391, 51] on div "My Strategies" at bounding box center [367, 51] width 61 height 7
click at [310, 242] on div at bounding box center [479, 247] width 959 height 494
click at [406, 260] on span "verified Formalize" at bounding box center [410, 260] width 35 height 6
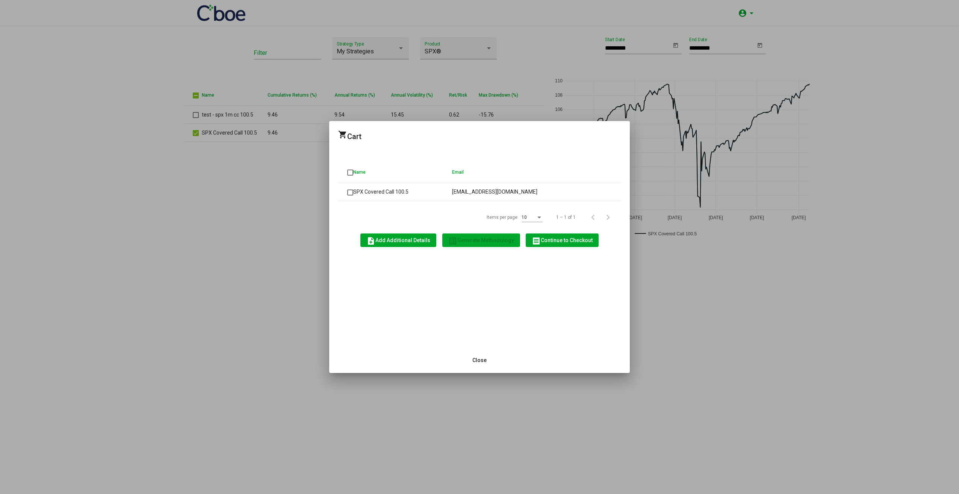
click at [485, 361] on span "Close" at bounding box center [479, 360] width 14 height 6
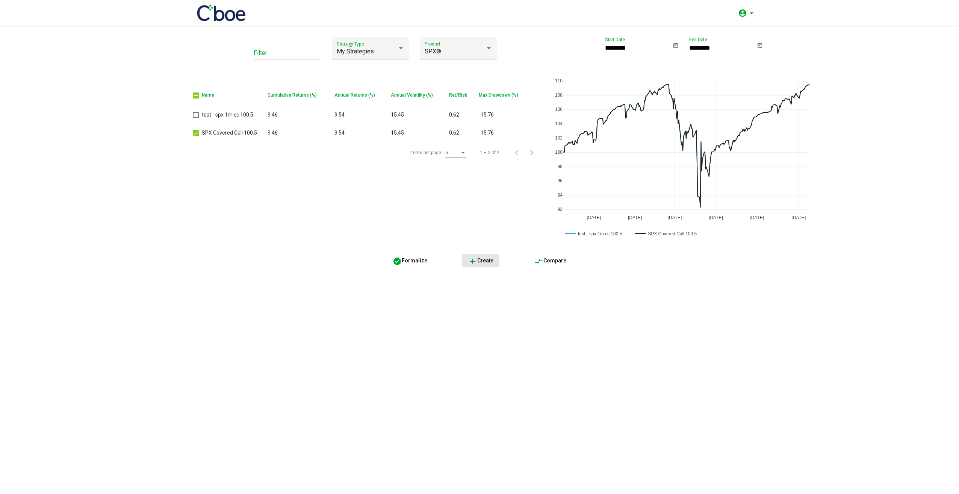
click at [493, 263] on button "add Create" at bounding box center [480, 261] width 37 height 14
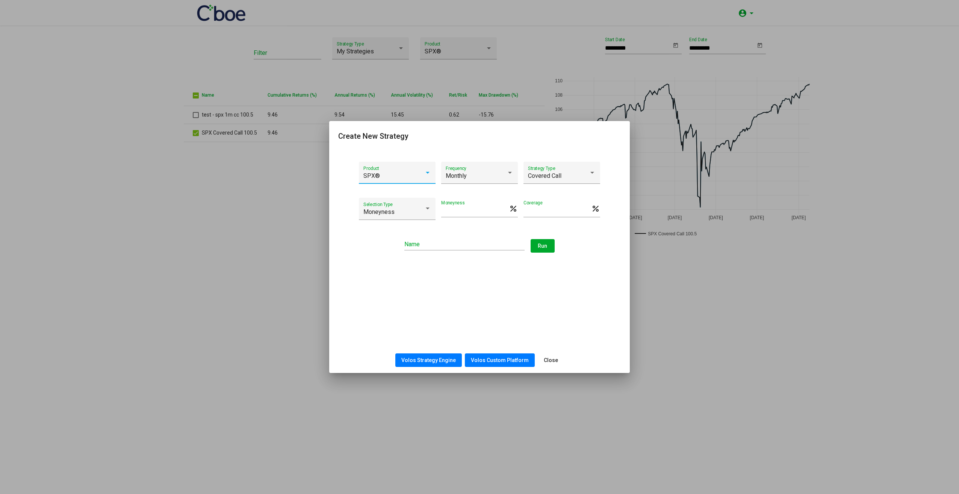
click at [550, 360] on span "Close" at bounding box center [551, 360] width 14 height 6
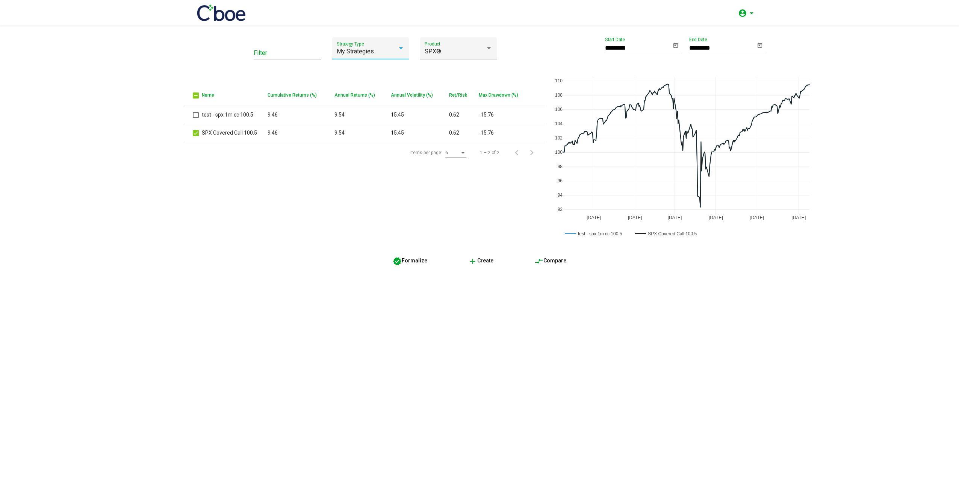
click at [397, 50] on div at bounding box center [400, 48] width 7 height 7
drag, startPoint x: 413, startPoint y: 206, endPoint x: 512, endPoint y: 260, distance: 113.3
click at [413, 207] on div at bounding box center [479, 247] width 959 height 494
drag, startPoint x: 289, startPoint y: 137, endPoint x: 246, endPoint y: 176, distance: 57.7
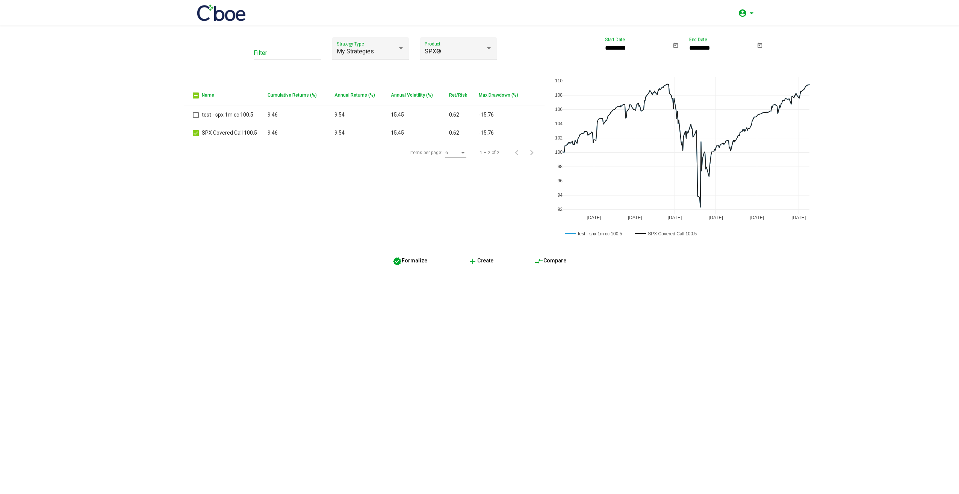
click at [246, 176] on div "Filter My Strategies Strategy Type SPX® Product Name Cumulative Returns (%) Ann…" at bounding box center [364, 139] width 346 height 205
click at [322, 207] on div "Filter My Strategies Strategy Type SPX® Product Name Cumulative Returns (%) Ann…" at bounding box center [364, 139] width 346 height 205
click at [680, 47] on span "Open calendar" at bounding box center [676, 45] width 9 height 9
click at [250, 239] on div at bounding box center [479, 247] width 959 height 494
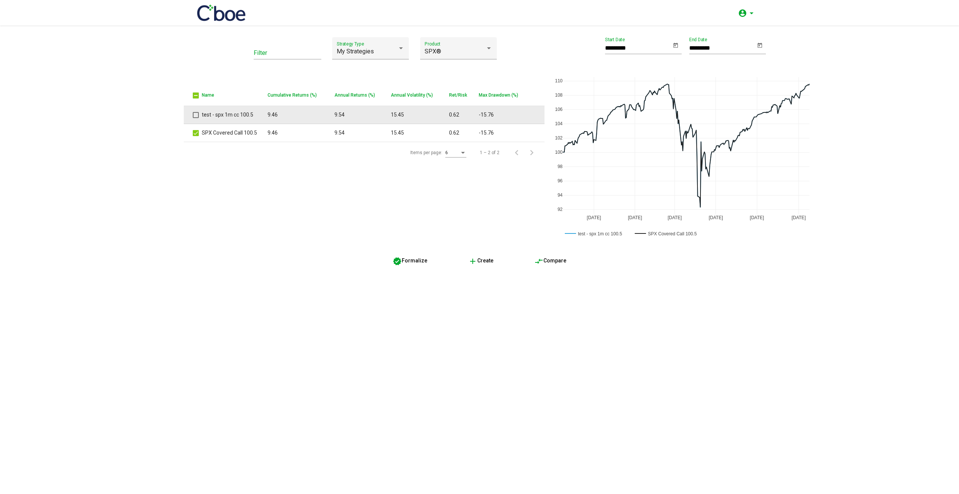
click at [195, 114] on span at bounding box center [196, 115] width 6 height 6
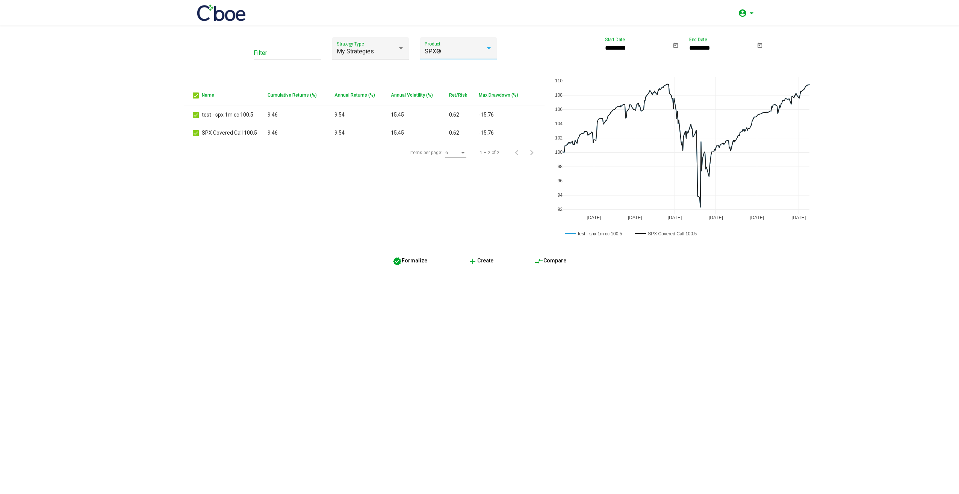
click at [485, 52] on div "SPX®" at bounding box center [455, 51] width 61 height 7
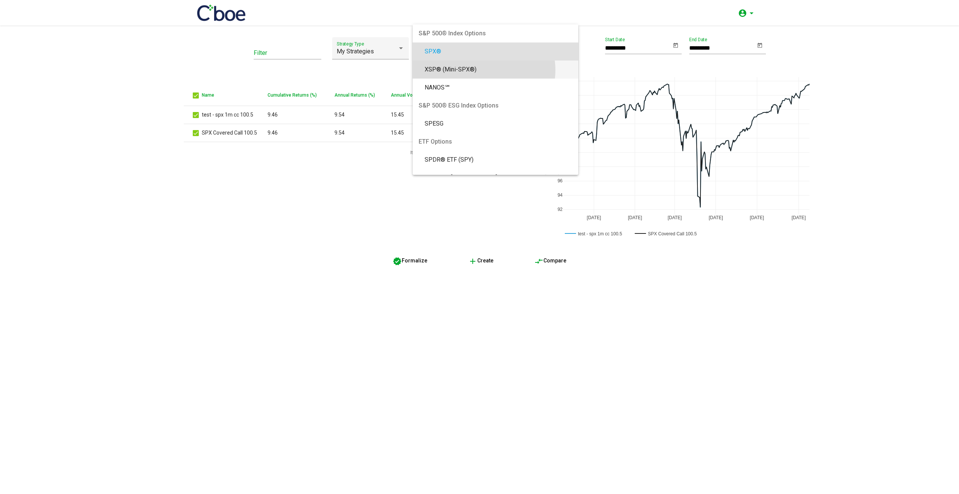
click at [483, 70] on span "XSP® (Mini-SPX®)" at bounding box center [499, 69] width 148 height 18
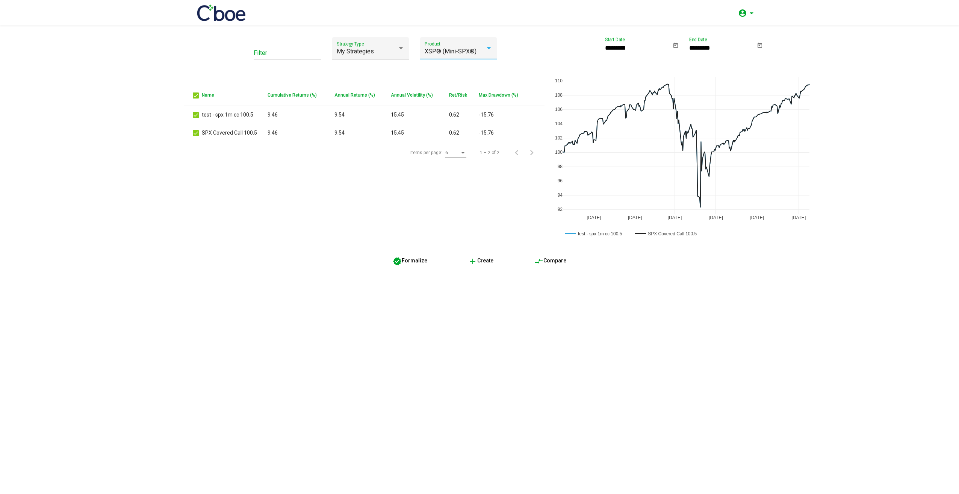
click at [479, 50] on div "XSP® (Mini-SPX®)" at bounding box center [455, 51] width 61 height 7
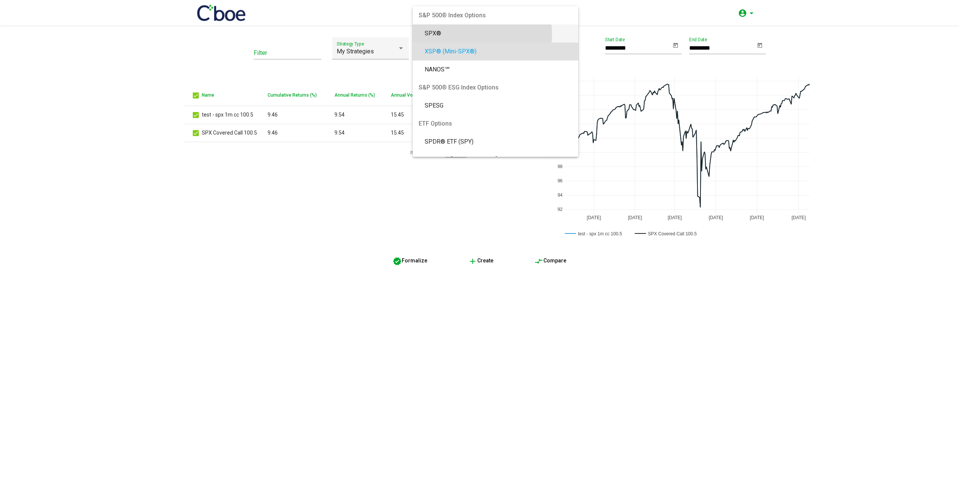
click at [468, 34] on span "SPX®" at bounding box center [499, 33] width 148 height 18
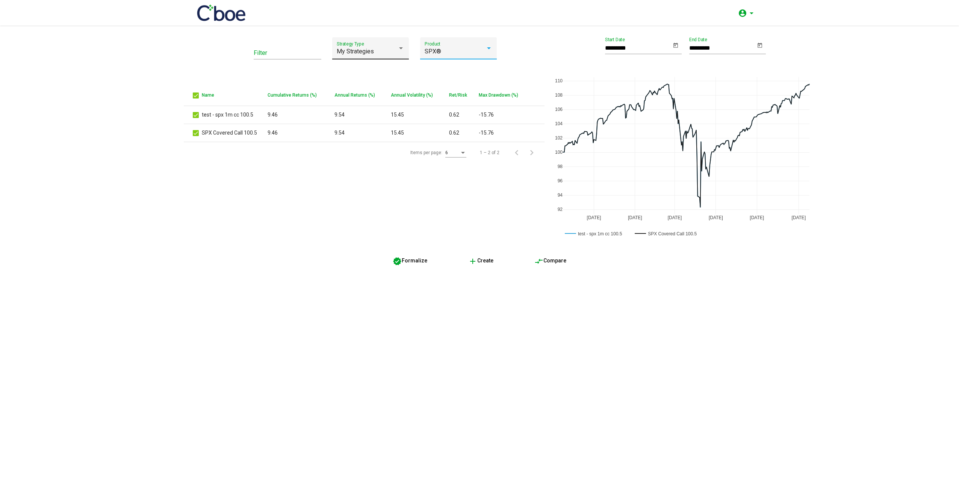
click at [373, 49] on span "My Strategies" at bounding box center [355, 51] width 37 height 7
click at [381, 69] on span "Covered Call" at bounding box center [371, 69] width 68 height 18
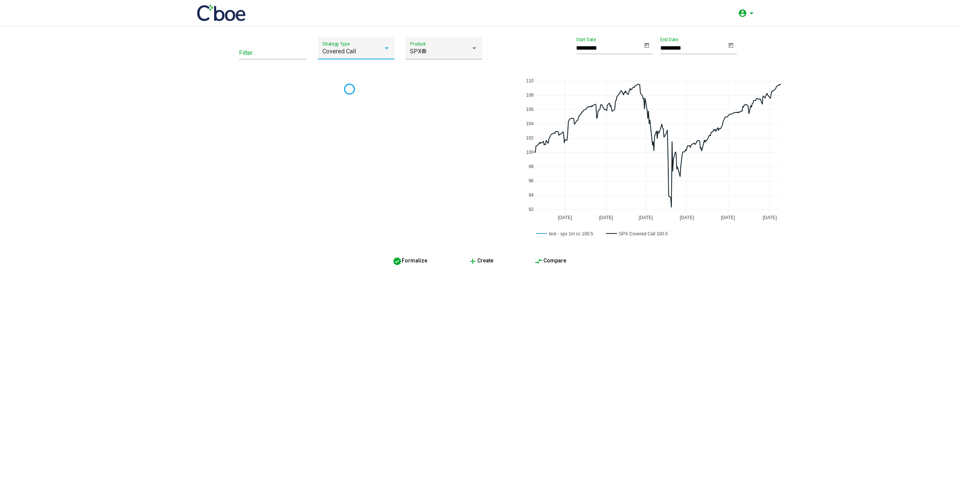
type input "*********"
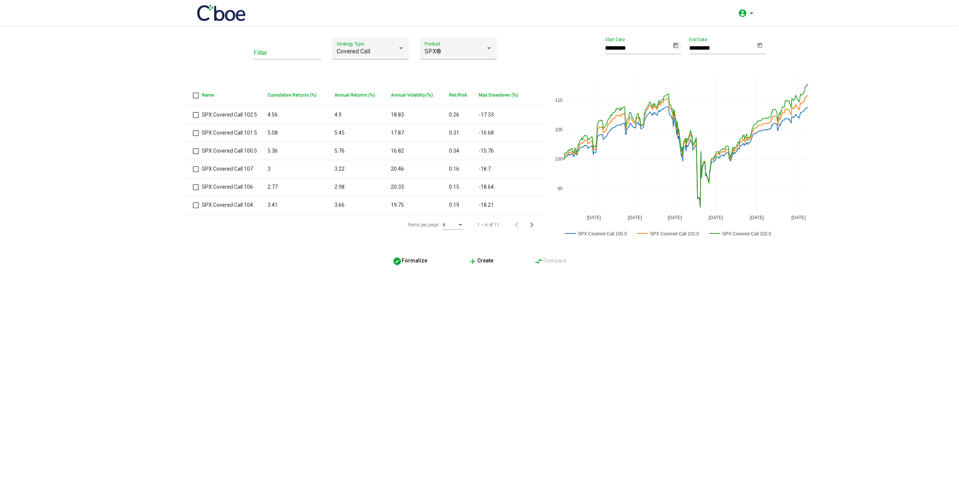
click at [673, 43] on icon "Open calendar" at bounding box center [675, 45] width 6 height 9
click at [634, 69] on icon "Choose month and year" at bounding box center [632, 70] width 4 height 2
click at [620, 95] on div "2016" at bounding box center [621, 93] width 24 height 14
click at [644, 116] on td "JUN" at bounding box center [647, 123] width 26 height 15
click at [662, 131] on div "15" at bounding box center [661, 133] width 14 height 14
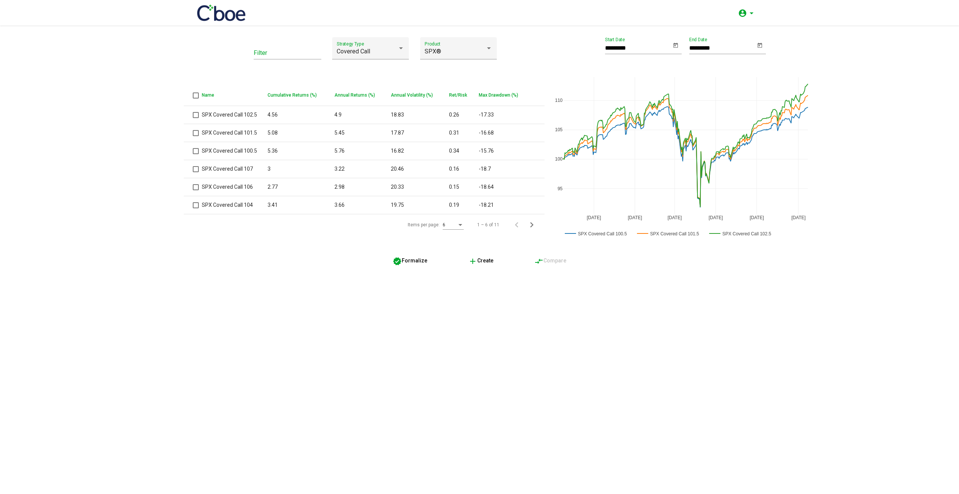
drag, startPoint x: 858, startPoint y: 47, endPoint x: 879, endPoint y: 162, distance: 116.6
click at [858, 48] on as-cboe-whitelabel "Filter Covered Call Strategy Type SPX® Product Name Cumulative Returns (%) Annu…" at bounding box center [479, 152] width 959 height 230
click at [396, 53] on div "Covered Call" at bounding box center [367, 51] width 61 height 7
click at [371, 86] on span "Butterfly" at bounding box center [371, 88] width 68 height 18
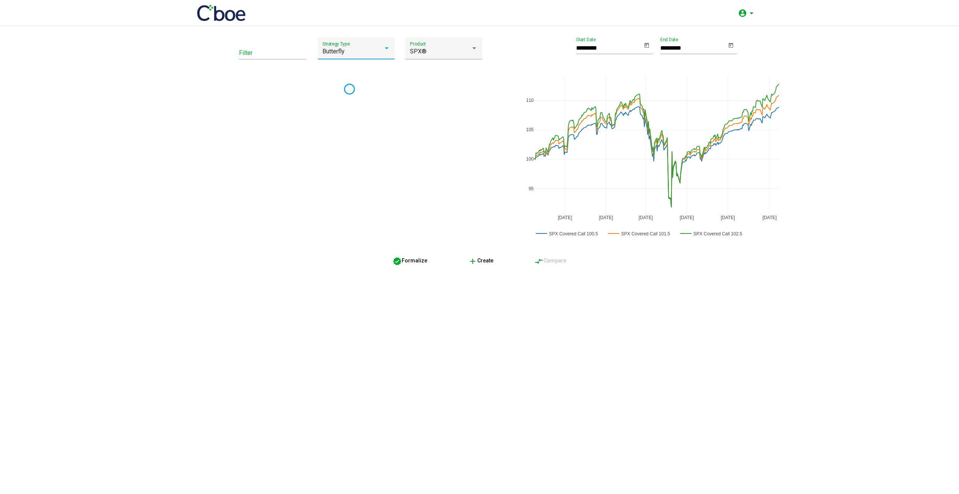
type input "*********"
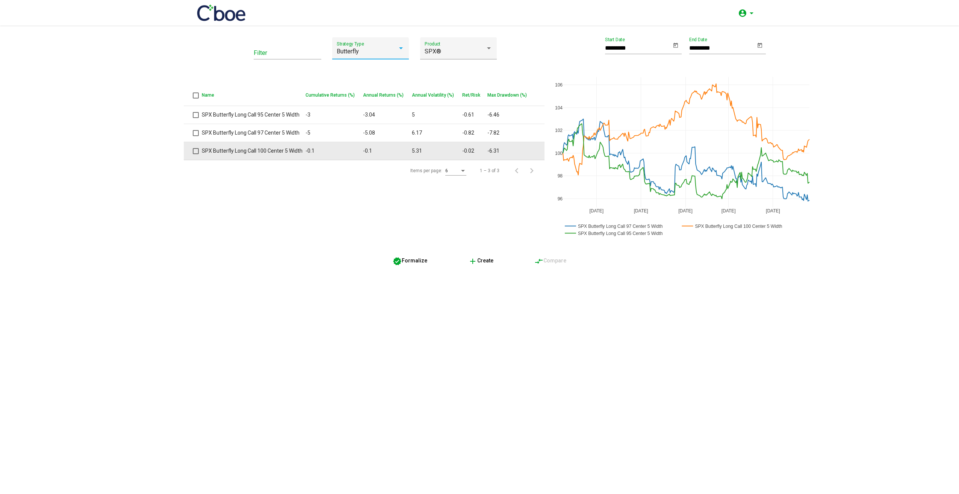
click at [264, 153] on td "SPX Butterfly Long Call 100 Center 5 Width" at bounding box center [254, 151] width 104 height 18
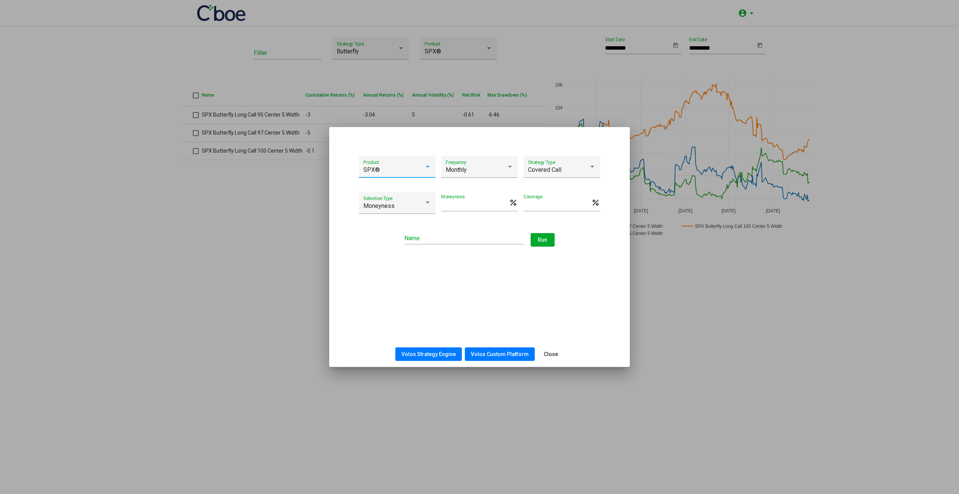
type input "**********"
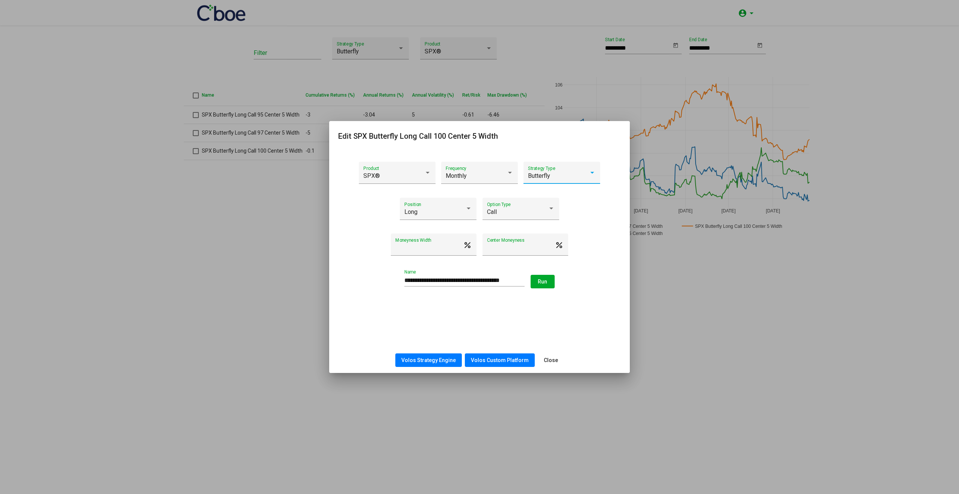
click at [588, 173] on div "Butterfly" at bounding box center [558, 175] width 61 height 7
click at [615, 180] on div at bounding box center [479, 247] width 959 height 494
click at [551, 357] on span "Close" at bounding box center [551, 360] width 14 height 6
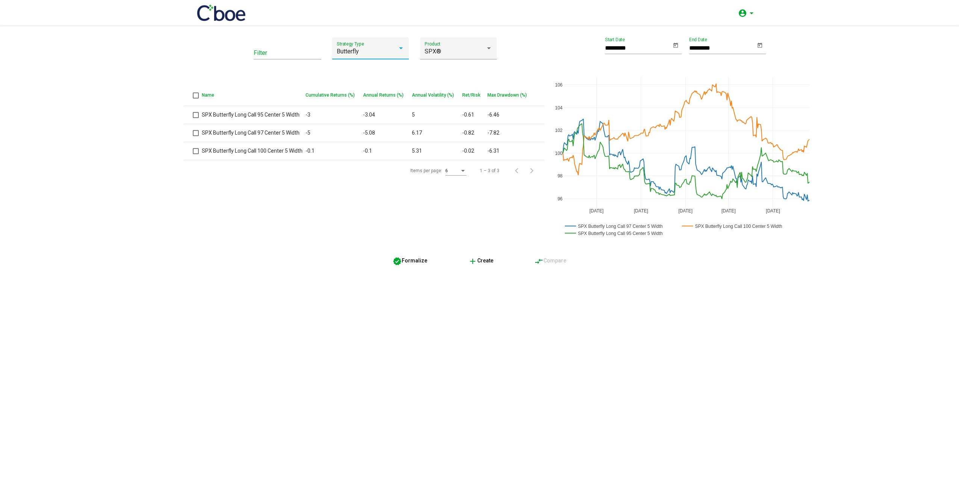
click at [377, 53] on div "Butterfly" at bounding box center [367, 51] width 61 height 7
click at [381, 34] on span "My Strategies" at bounding box center [371, 30] width 68 height 18
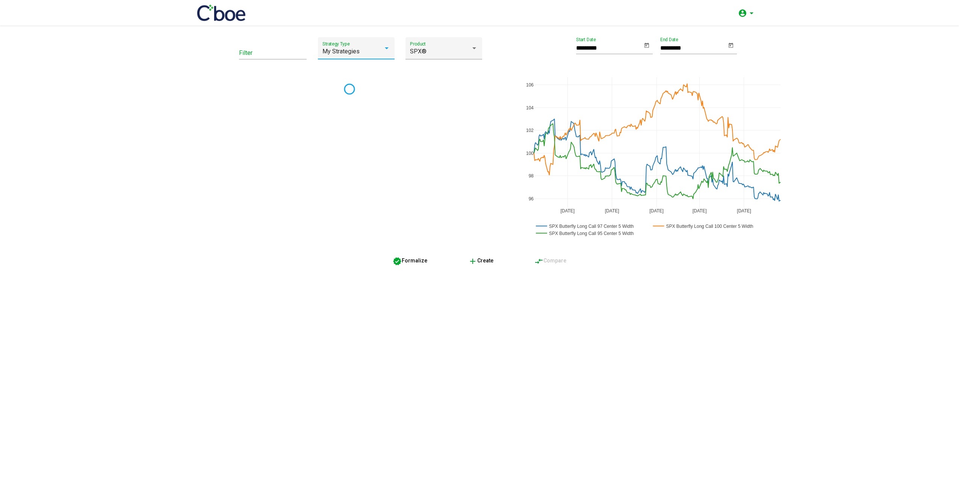
type input "*********"
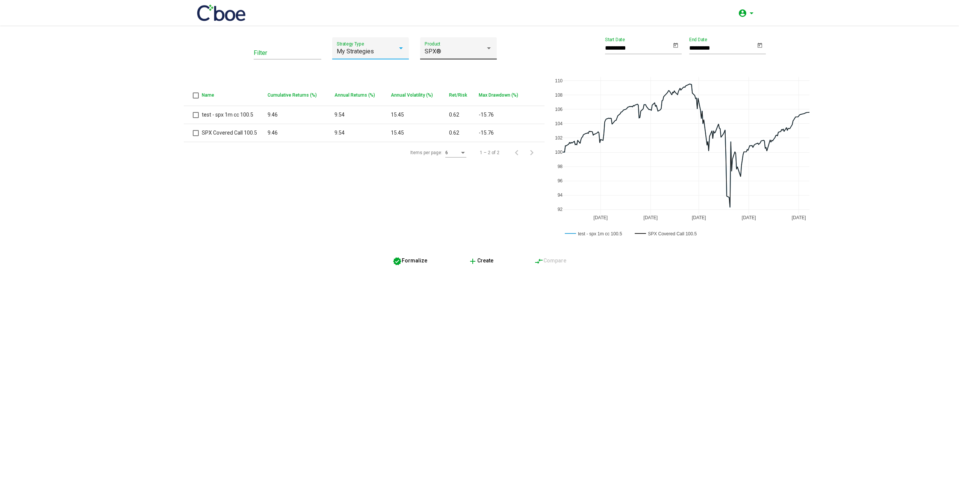
click at [470, 45] on div "SPX® Product" at bounding box center [459, 51] width 68 height 18
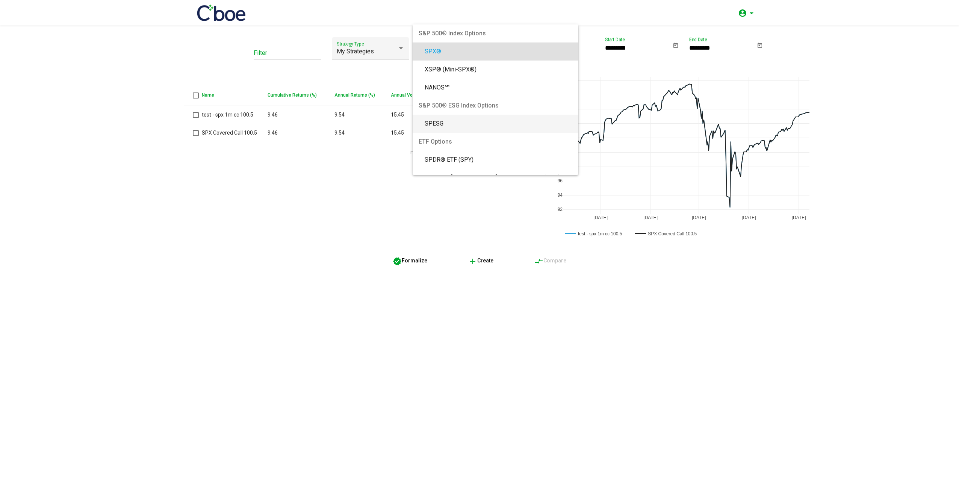
scroll to position [75, 0]
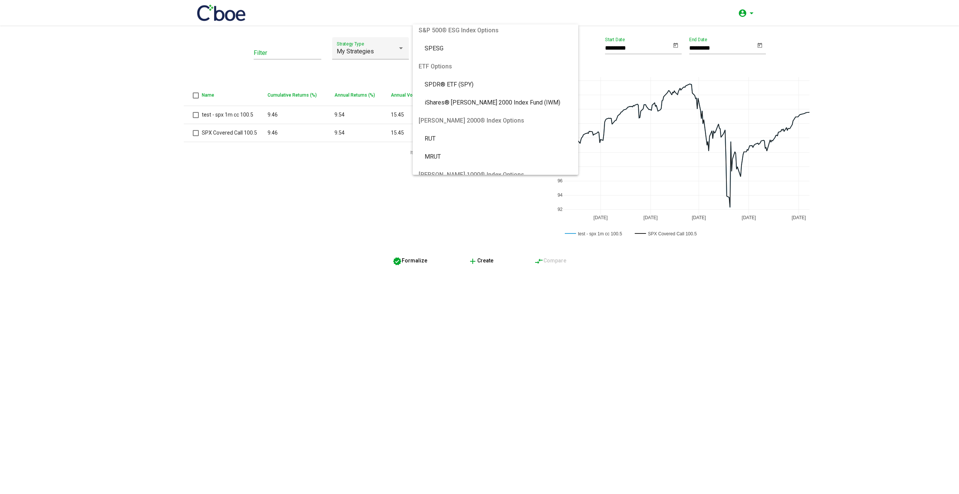
click at [268, 244] on div at bounding box center [479, 247] width 959 height 494
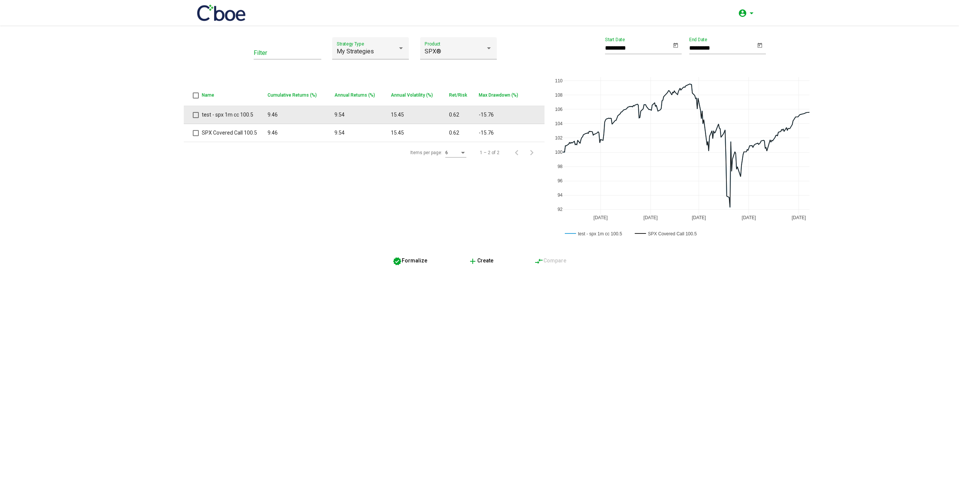
click at [236, 113] on td "test - spx 1m cc 100.5" at bounding box center [235, 115] width 66 height 18
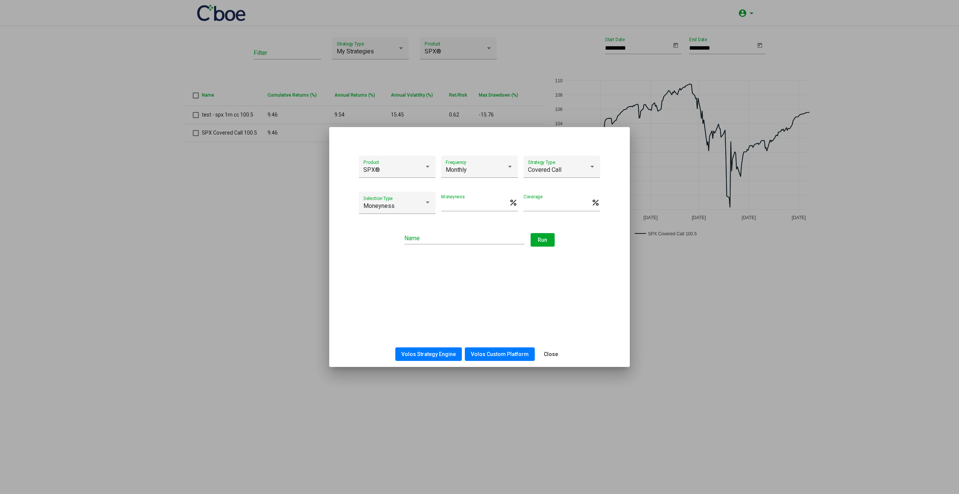
type input "*****"
type input "**********"
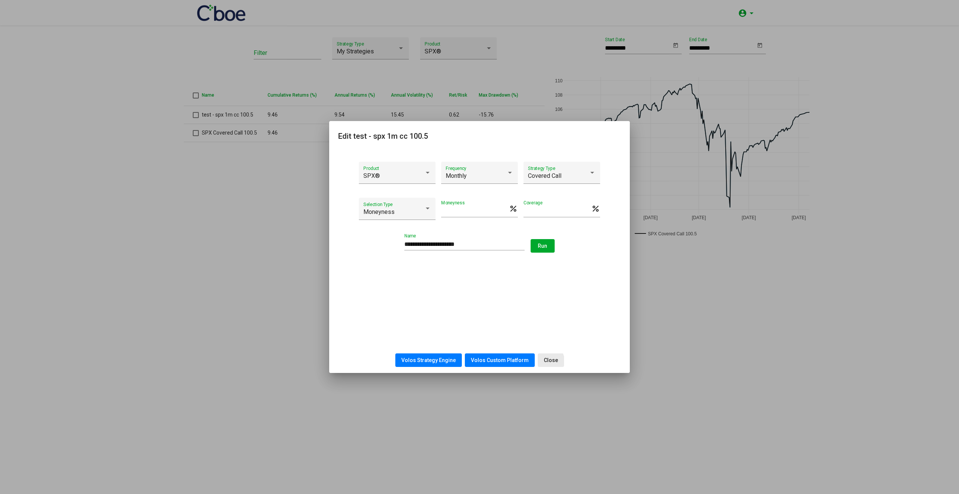
click at [544, 361] on span "Close" at bounding box center [551, 360] width 14 height 6
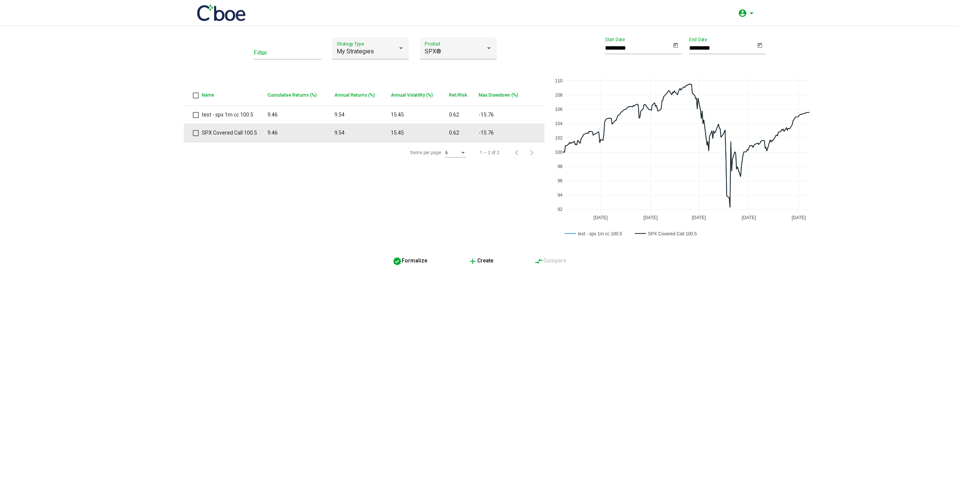
click at [224, 133] on td "SPX Covered Call 100.5" at bounding box center [235, 133] width 66 height 18
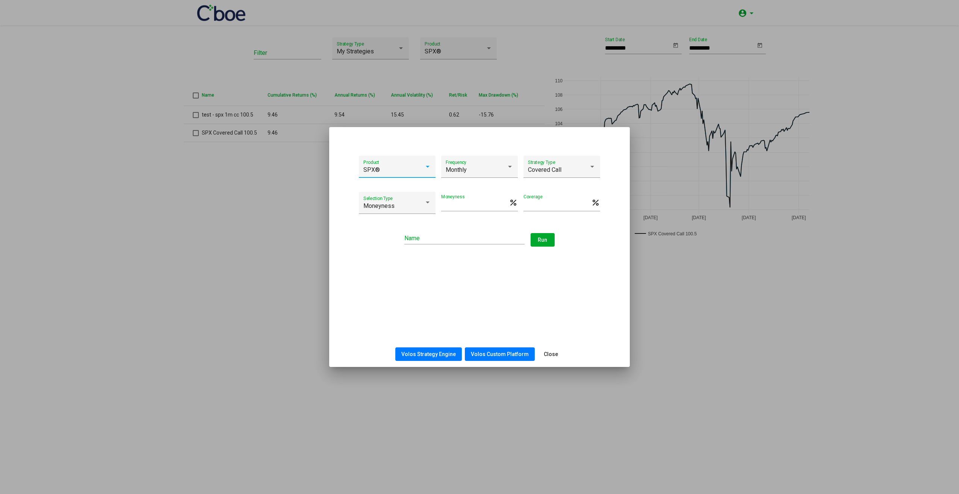
type input "*****"
type input "**********"
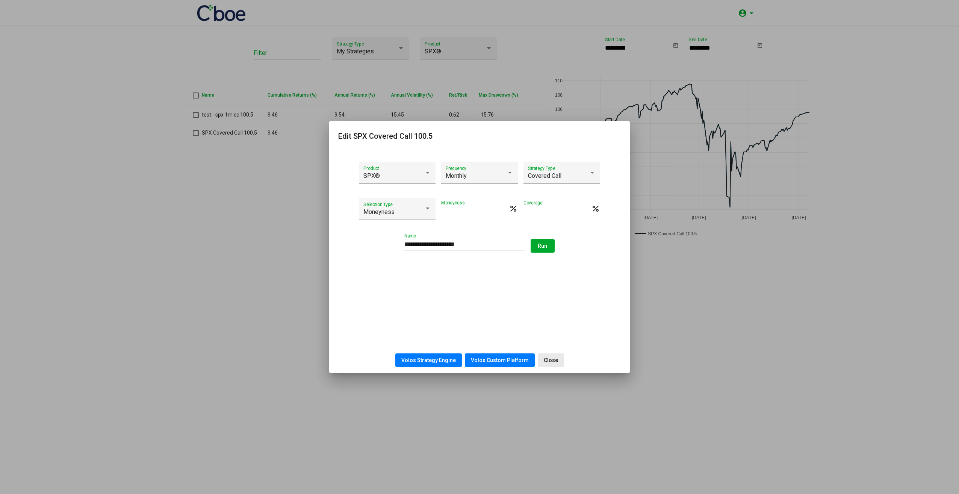
click at [557, 359] on button "Close" at bounding box center [551, 360] width 26 height 14
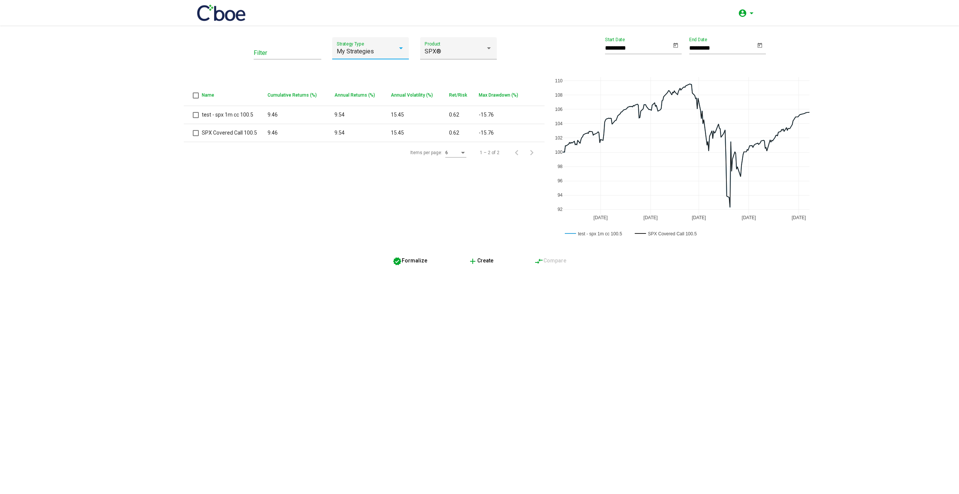
click at [376, 51] on div "My Strategies" at bounding box center [367, 51] width 61 height 7
click at [269, 201] on div at bounding box center [479, 247] width 959 height 494
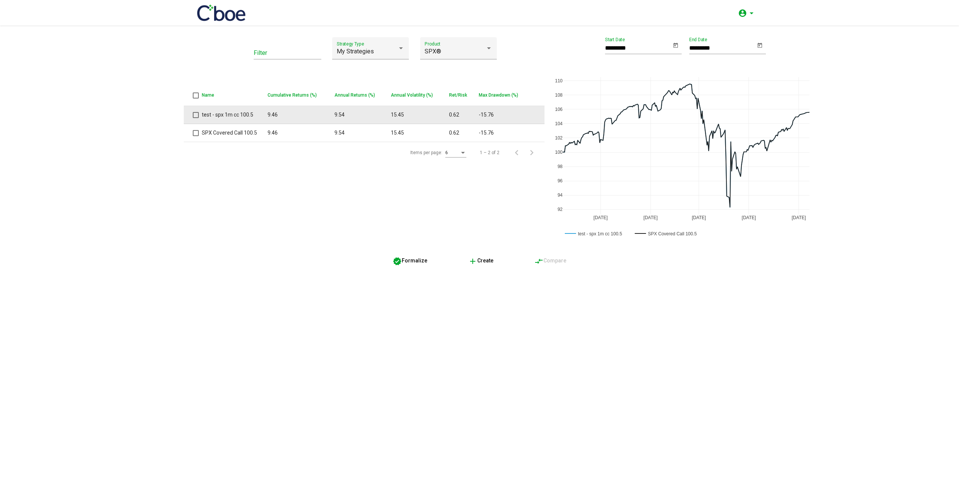
click at [243, 117] on td "test - spx 1m cc 100.5" at bounding box center [235, 115] width 66 height 18
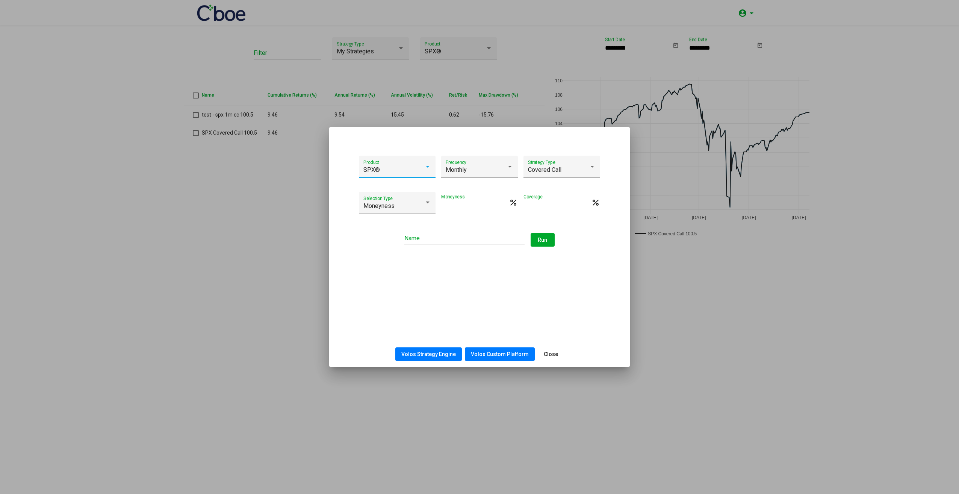
type input "*****"
type input "**********"
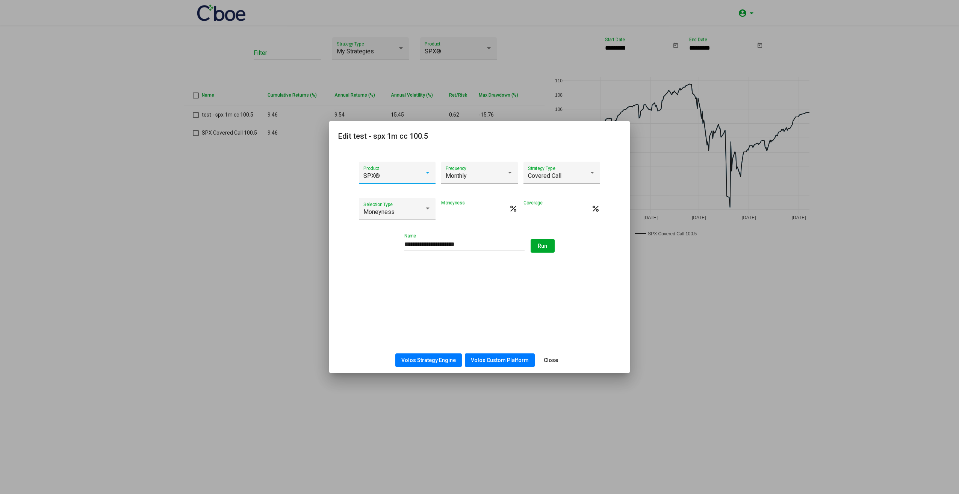
click at [489, 244] on input "**********" at bounding box center [464, 244] width 120 height 7
click at [261, 314] on div at bounding box center [479, 247] width 959 height 494
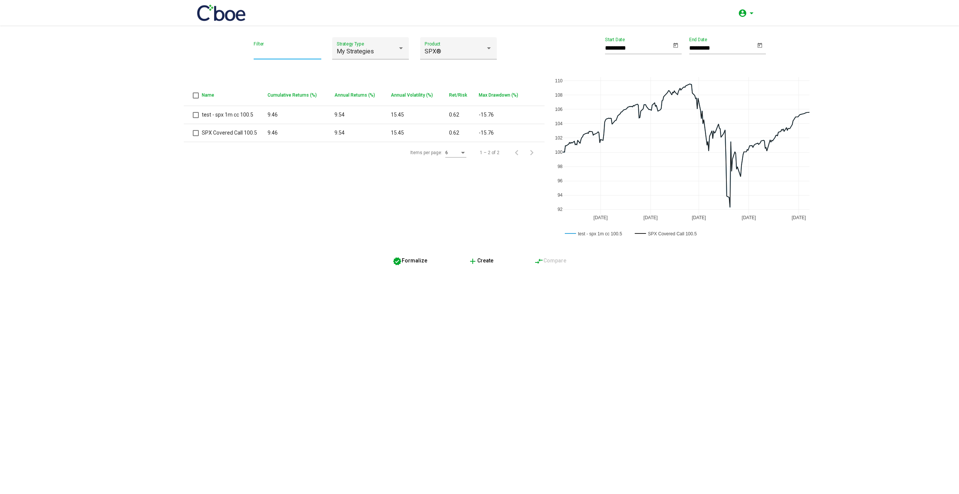
click at [285, 50] on input "Filter" at bounding box center [288, 53] width 68 height 7
click at [342, 56] on div "My Strategies Strategy Type" at bounding box center [371, 51] width 68 height 18
click at [360, 31] on span "All" at bounding box center [371, 33] width 68 height 18
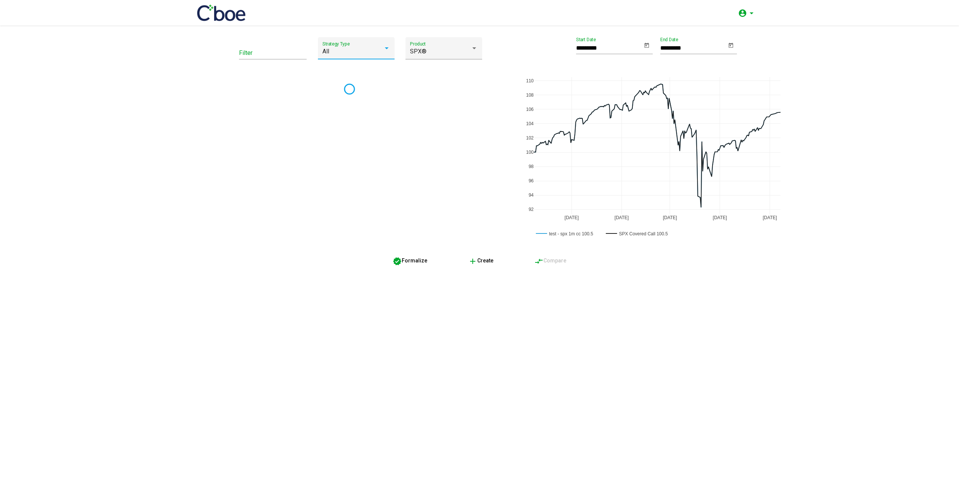
type input "*********"
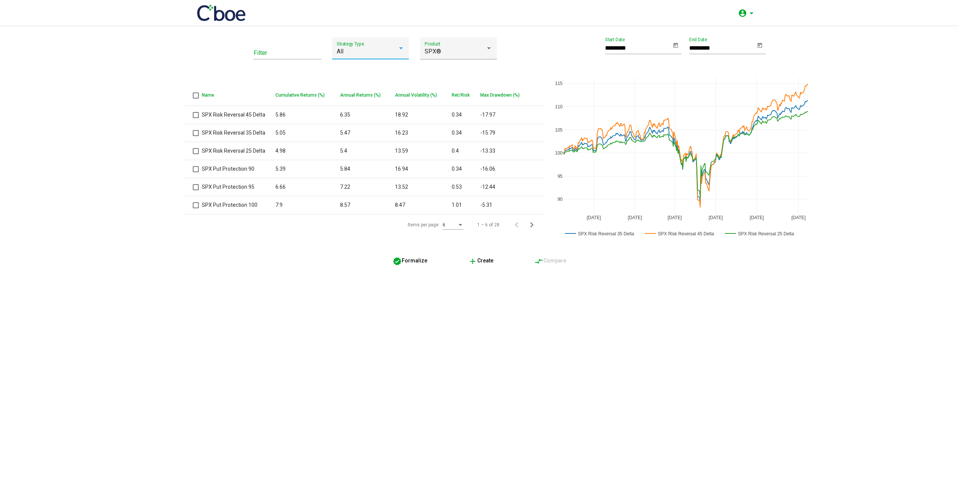
click at [371, 49] on div "All" at bounding box center [367, 51] width 61 height 7
click at [317, 314] on div at bounding box center [479, 247] width 959 height 494
click at [389, 45] on div "All Strategy Type" at bounding box center [371, 51] width 68 height 18
click at [373, 91] on span "Covered Call" at bounding box center [371, 88] width 68 height 18
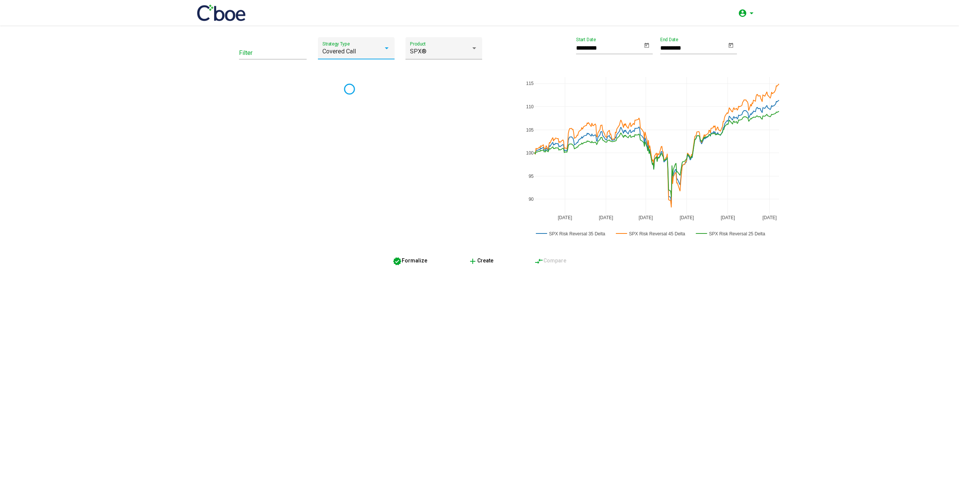
type input "*********"
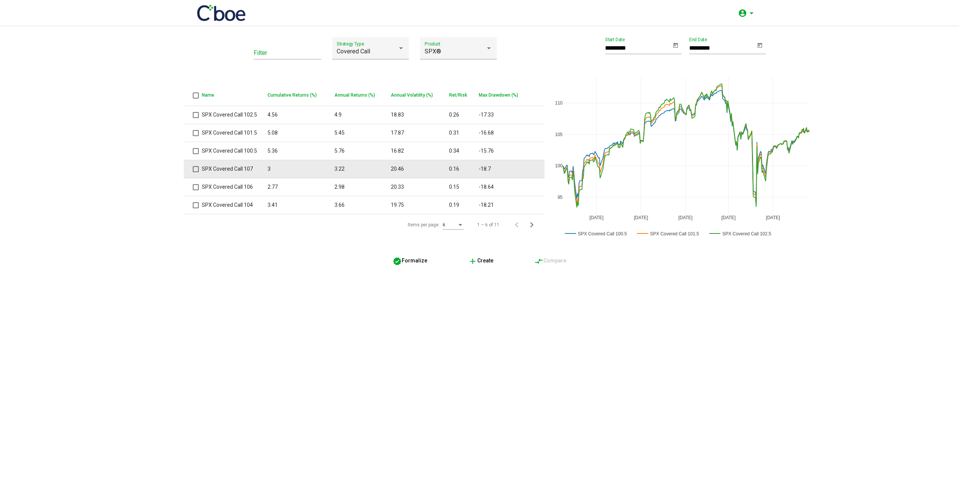
click at [245, 168] on td "SPX Covered Call 107" at bounding box center [235, 169] width 66 height 18
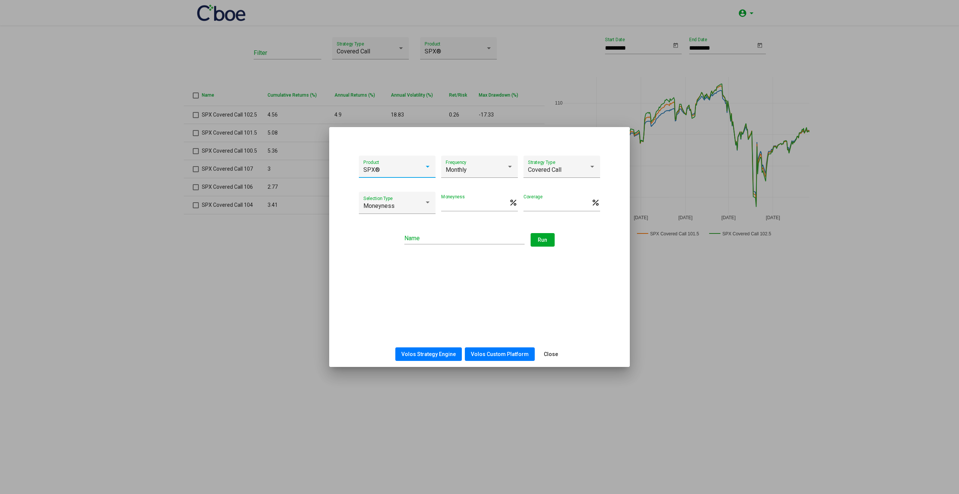
type input "***"
type input "**********"
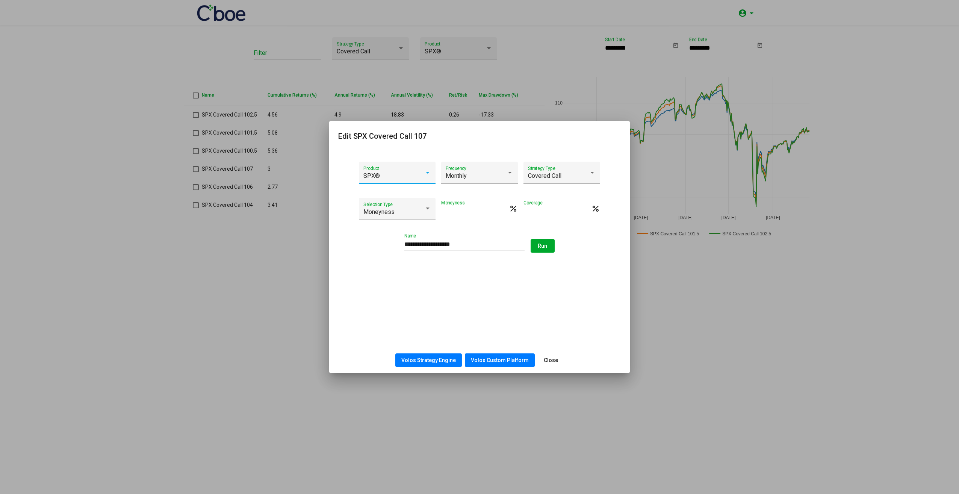
drag, startPoint x: 208, startPoint y: 315, endPoint x: 245, endPoint y: 315, distance: 36.4
click at [210, 315] on div at bounding box center [479, 247] width 959 height 494
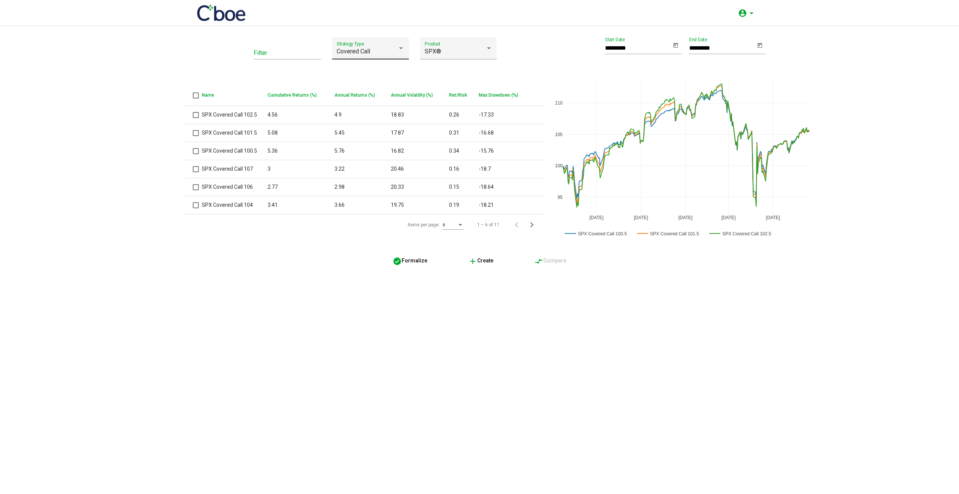
click at [388, 47] on div "Covered Call Strategy Type" at bounding box center [371, 51] width 68 height 18
click at [137, 229] on div at bounding box center [479, 247] width 959 height 494
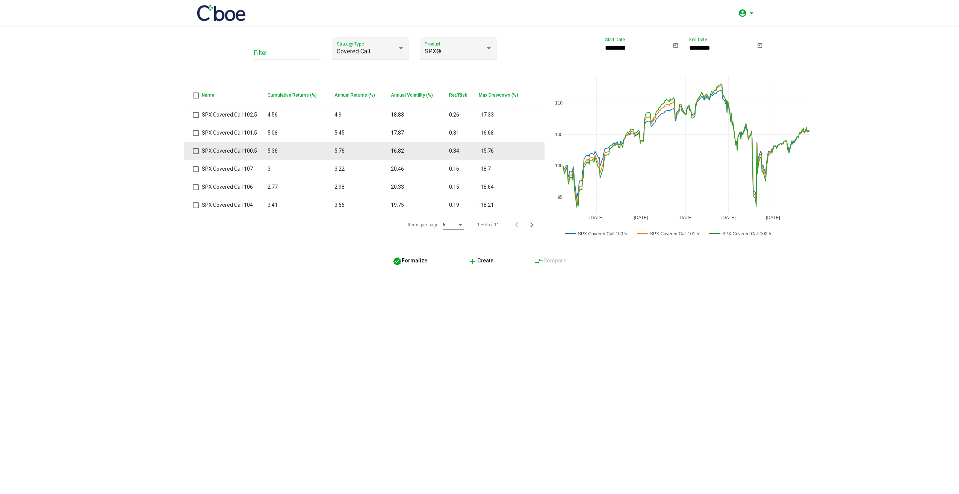
click at [197, 153] on span at bounding box center [196, 151] width 6 height 6
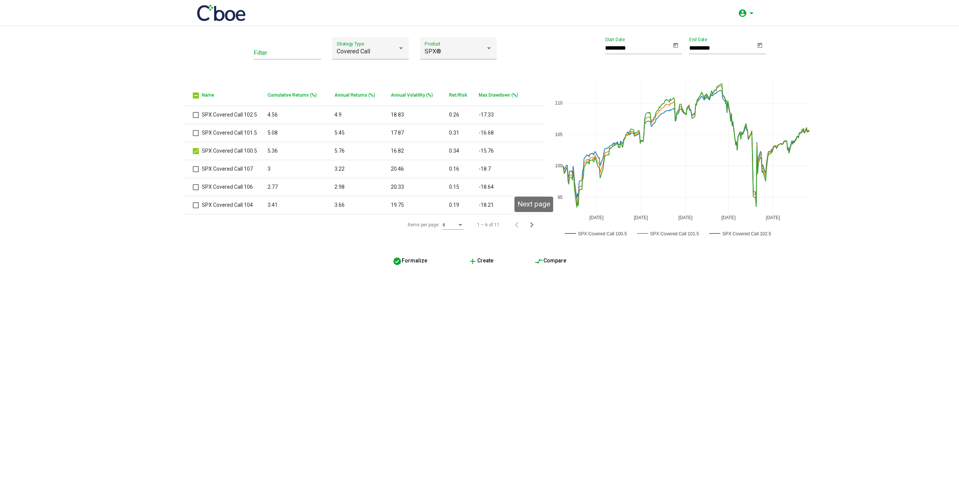
click at [532, 226] on icon "Next page" at bounding box center [531, 224] width 11 height 11
click at [521, 206] on icon "Previous page" at bounding box center [516, 206] width 11 height 11
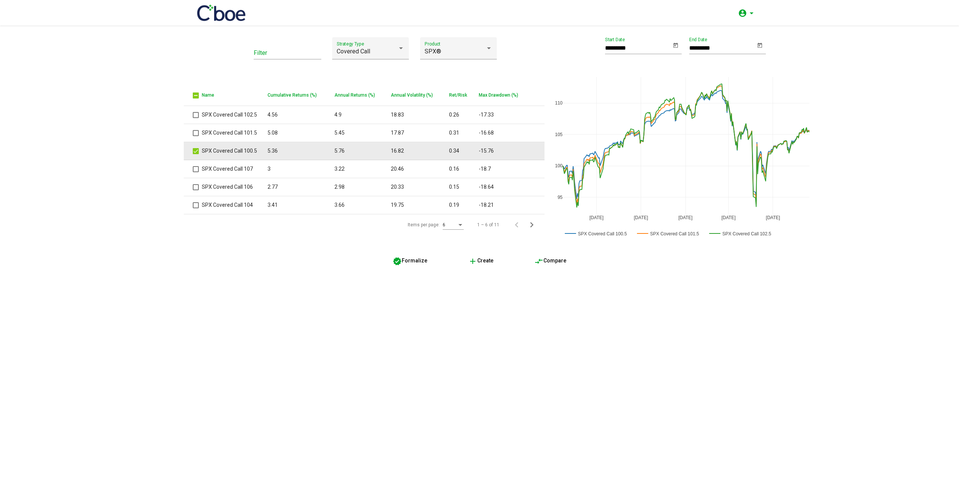
click at [196, 153] on span at bounding box center [196, 151] width 6 height 6
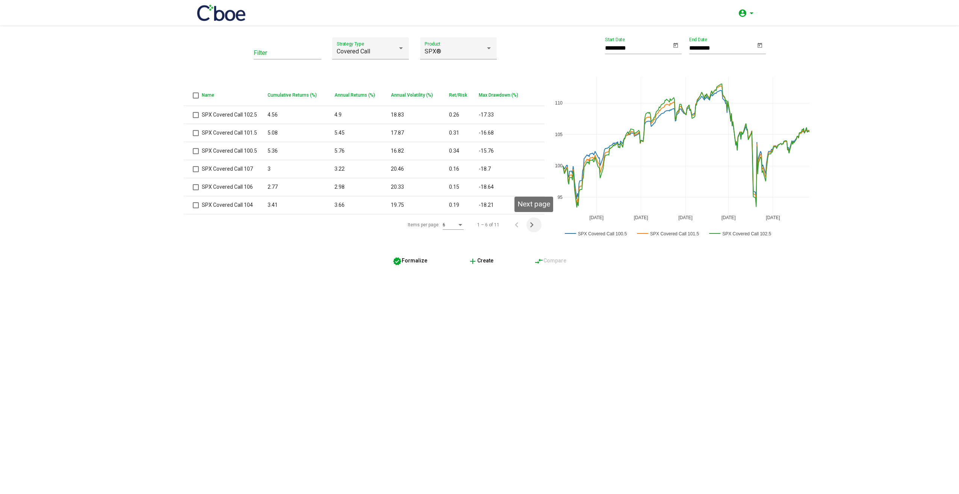
click at [532, 222] on icon "Next page" at bounding box center [531, 224] width 11 height 11
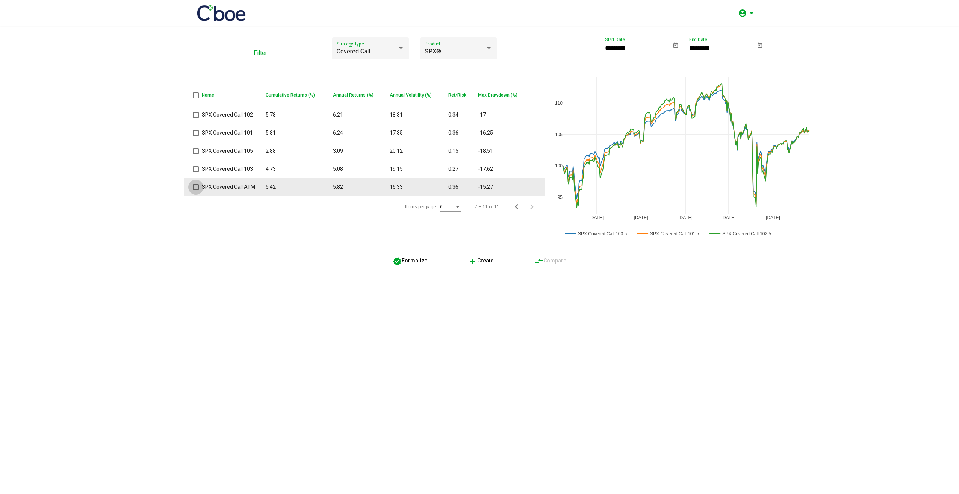
click at [196, 190] on span at bounding box center [196, 187] width 6 height 6
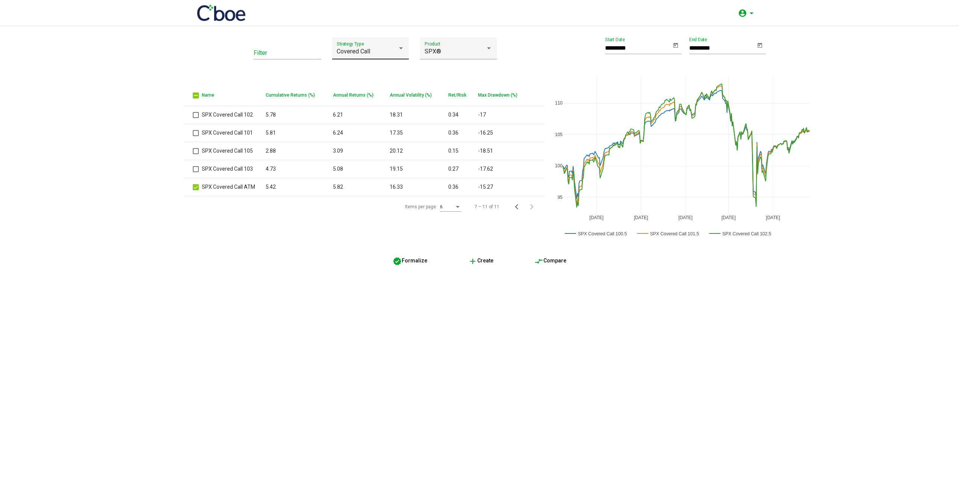
click at [393, 51] on div "Covered Call" at bounding box center [367, 51] width 61 height 7
click at [374, 128] on span "Collar" at bounding box center [371, 124] width 68 height 18
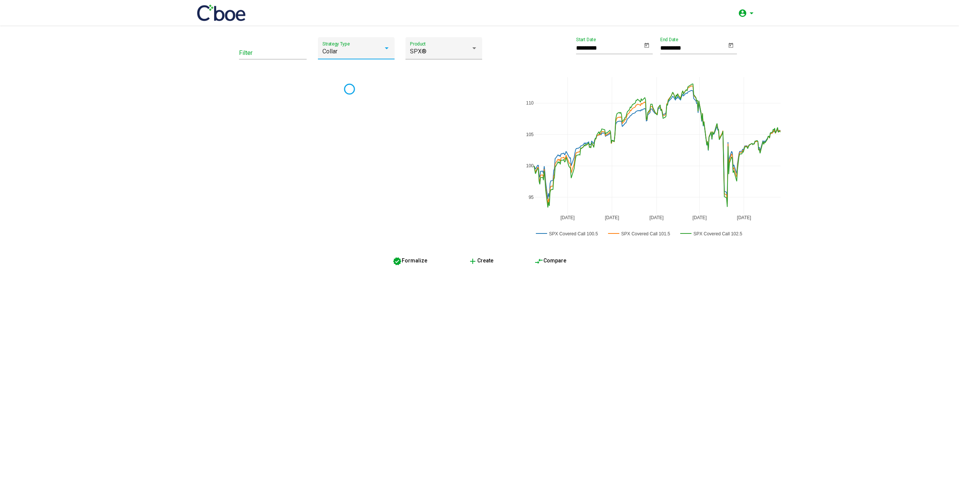
type input "*********"
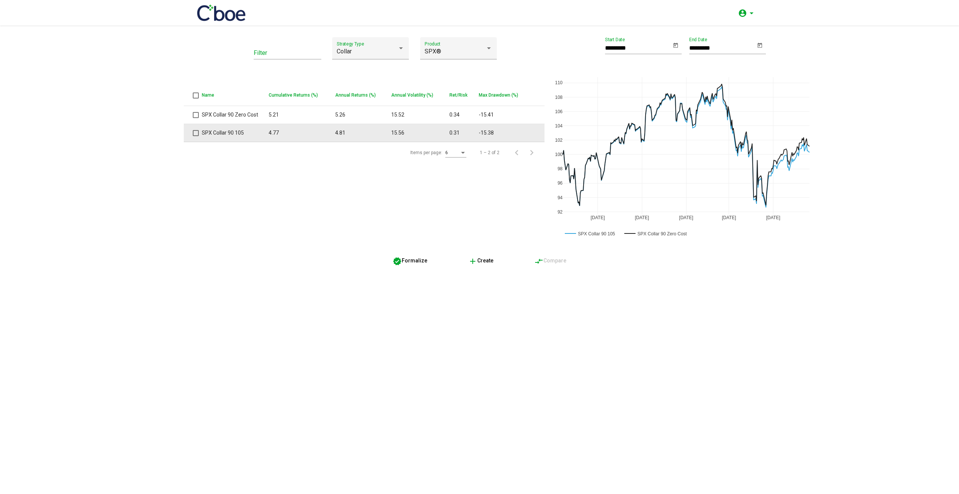
click at [192, 133] on td at bounding box center [193, 133] width 18 height 18
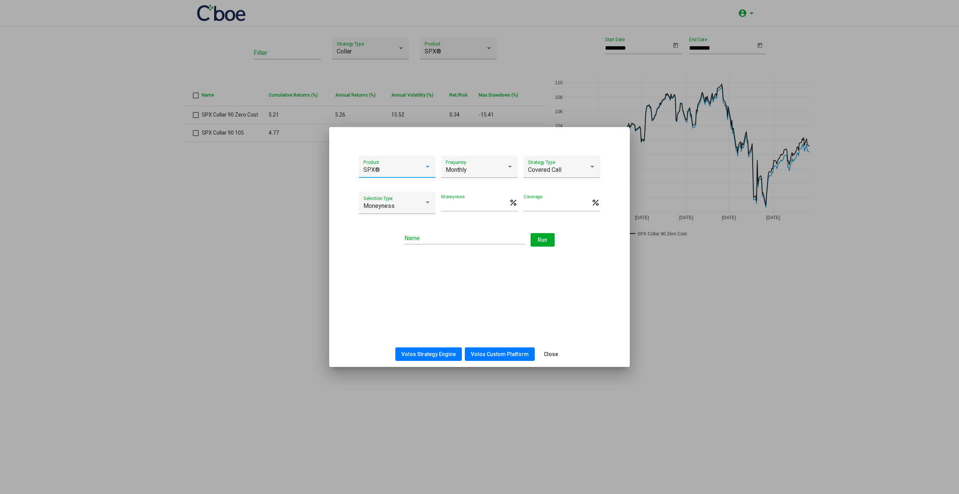
type input "**********"
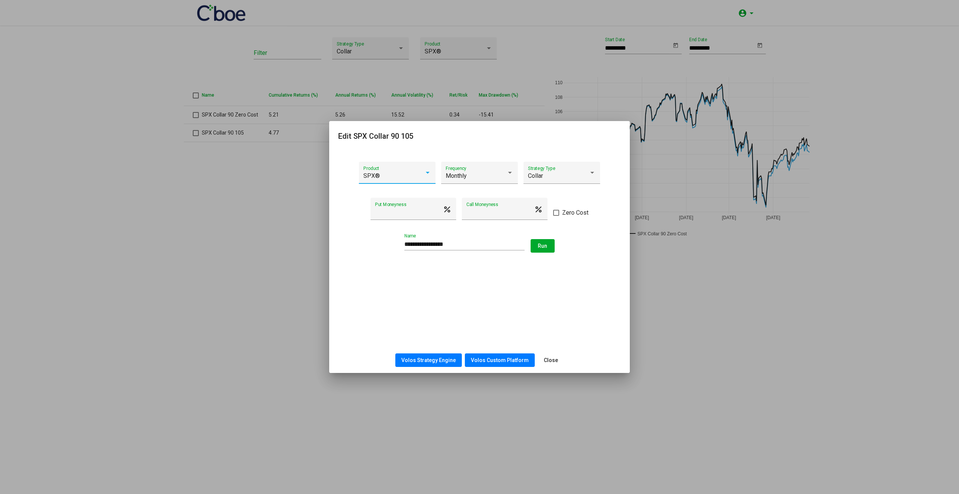
click at [553, 360] on span "Close" at bounding box center [551, 360] width 14 height 6
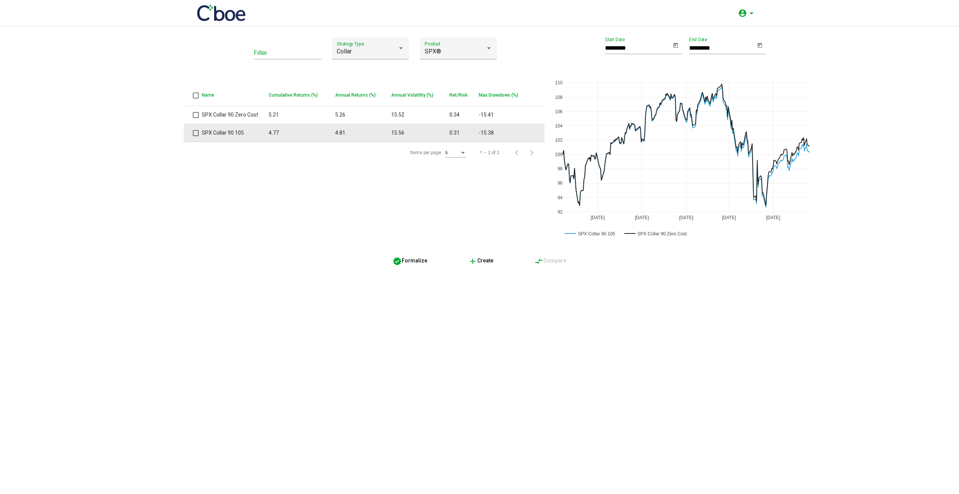
click at [196, 134] on span at bounding box center [196, 133] width 6 height 6
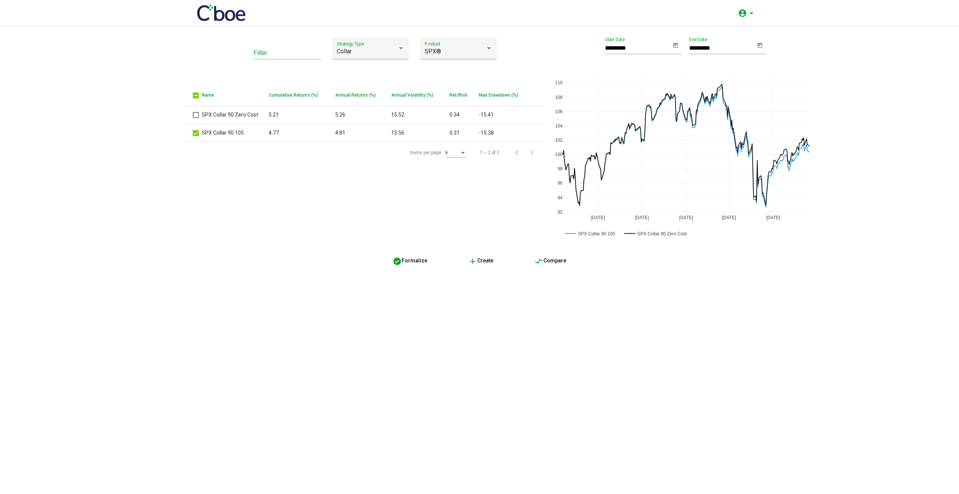
click at [559, 259] on span "compare_arrows Compare" at bounding box center [550, 260] width 32 height 6
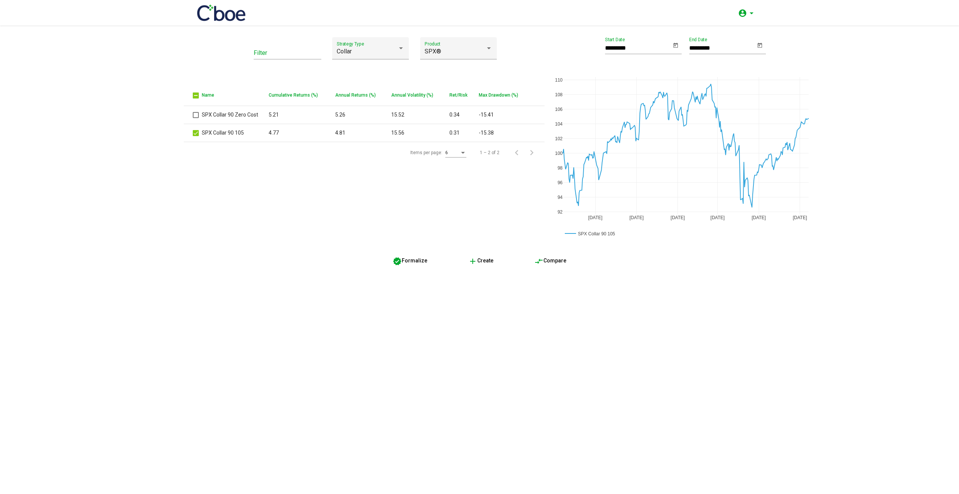
click at [554, 262] on span "compare_arrows Compare" at bounding box center [550, 260] width 32 height 6
click at [390, 53] on div "Collar" at bounding box center [367, 51] width 61 height 7
click at [354, 62] on span "All" at bounding box center [371, 57] width 68 height 18
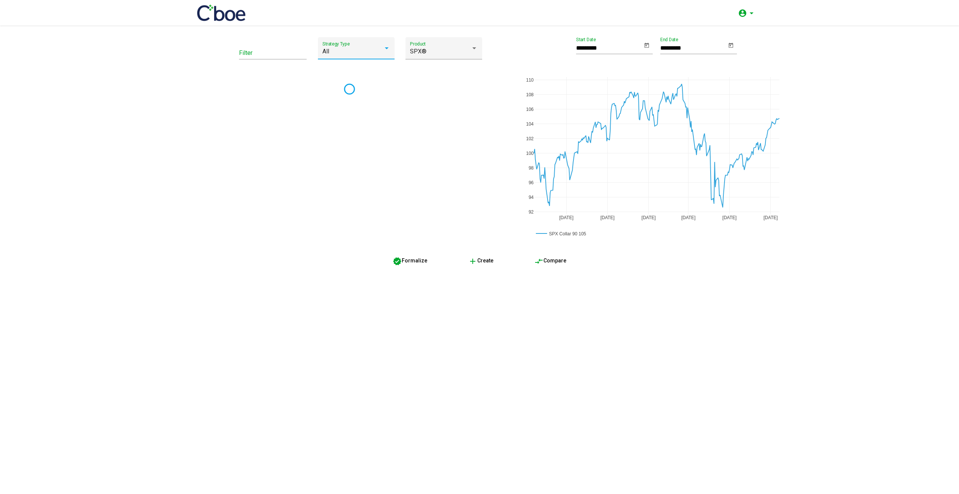
type input "*********"
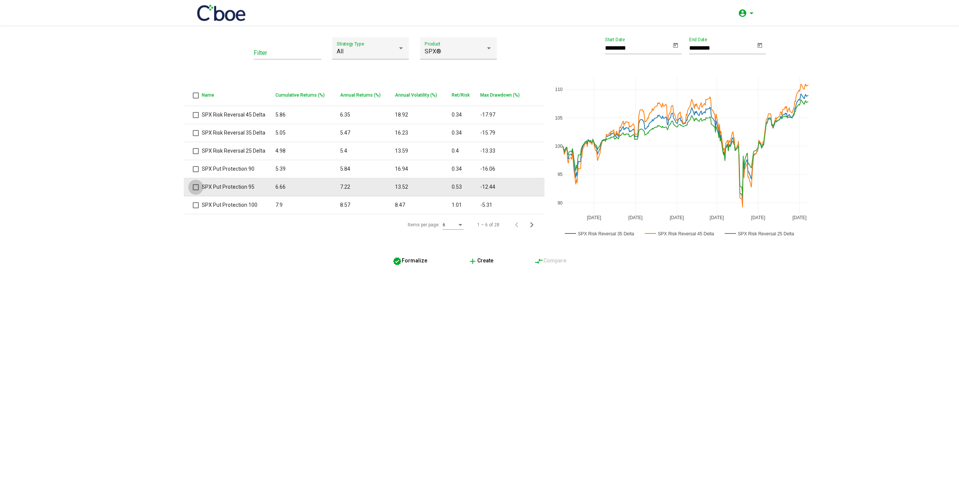
click at [195, 186] on span at bounding box center [196, 187] width 6 height 6
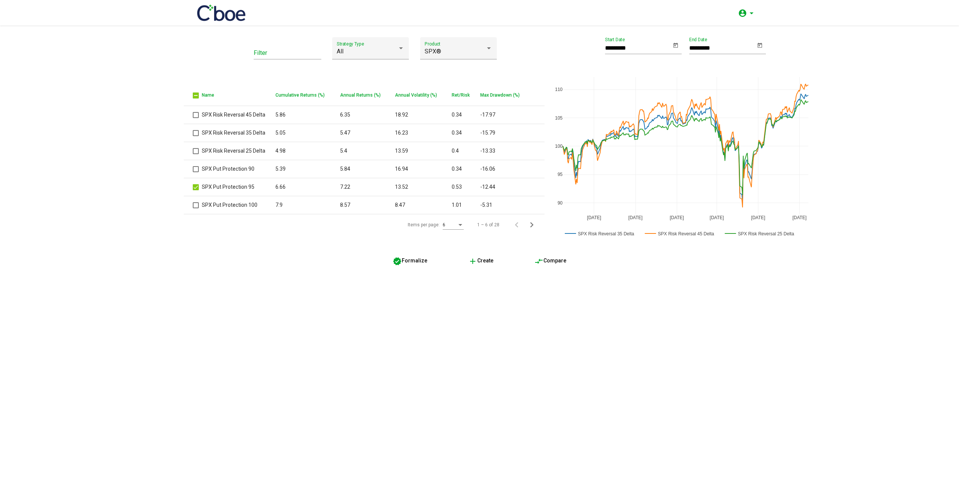
click at [451, 222] on div "6" at bounding box center [453, 223] width 21 height 13
click at [454, 293] on span "100" at bounding box center [453, 293] width 21 height 14
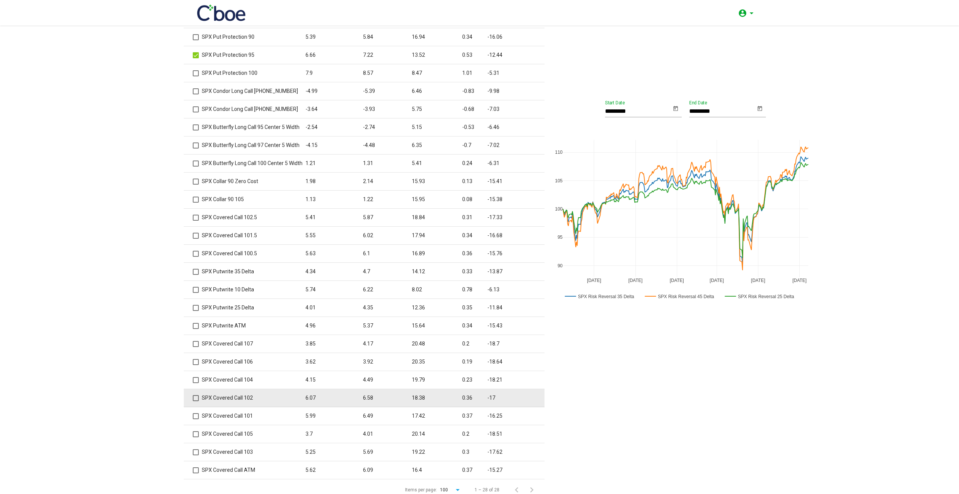
scroll to position [118, 0]
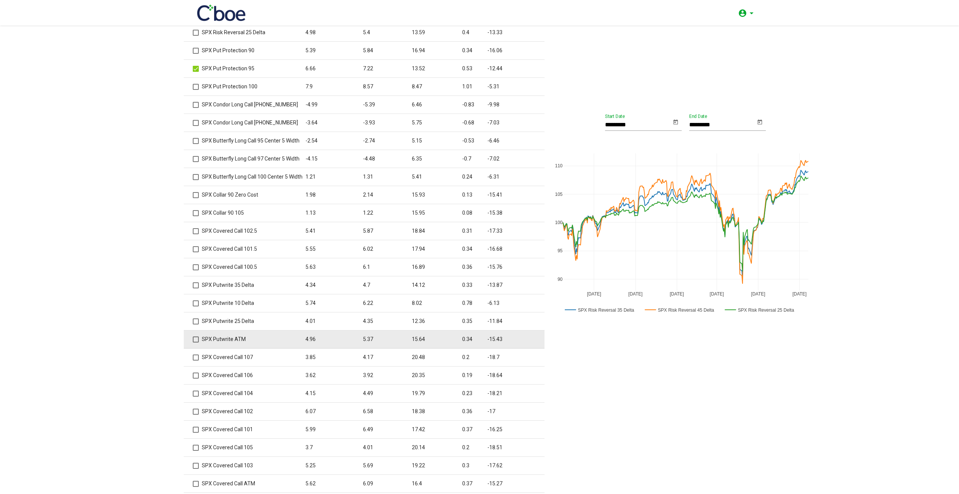
click at [193, 340] on span at bounding box center [196, 339] width 6 height 6
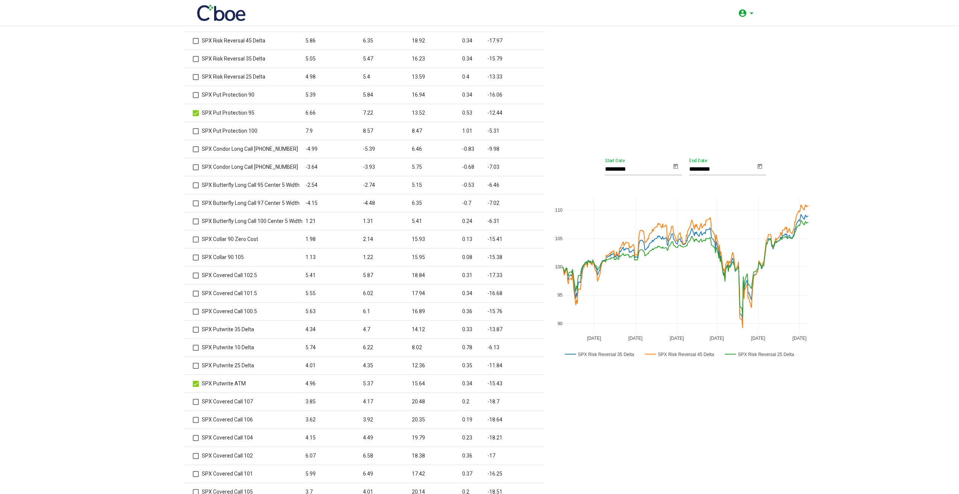
scroll to position [6, 0]
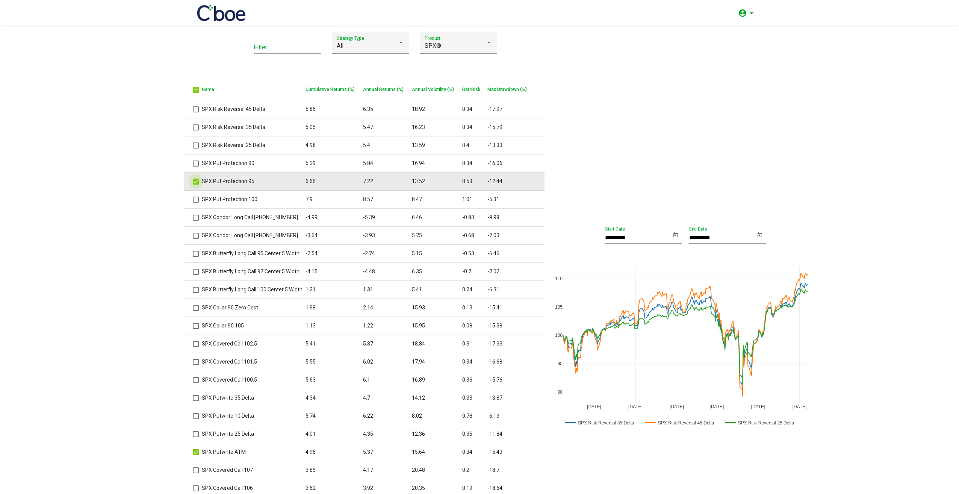
click at [193, 180] on span at bounding box center [196, 181] width 6 height 6
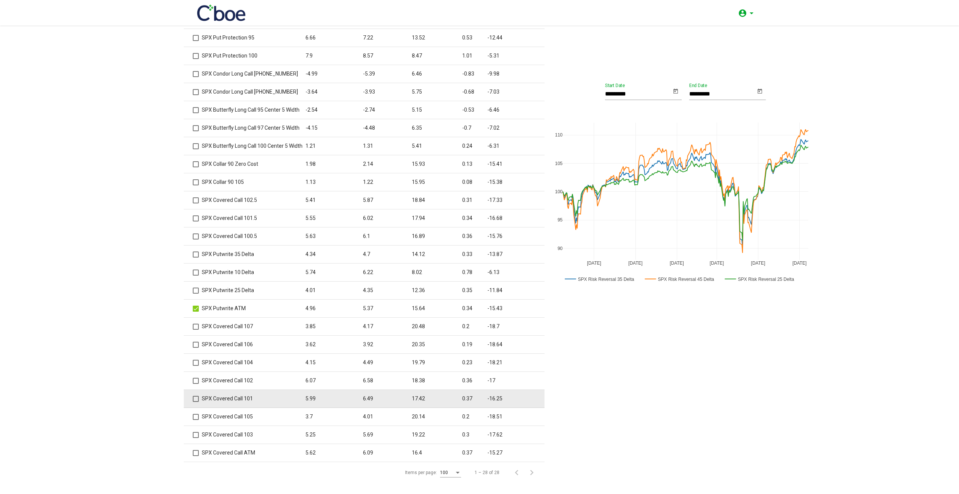
scroll to position [156, 0]
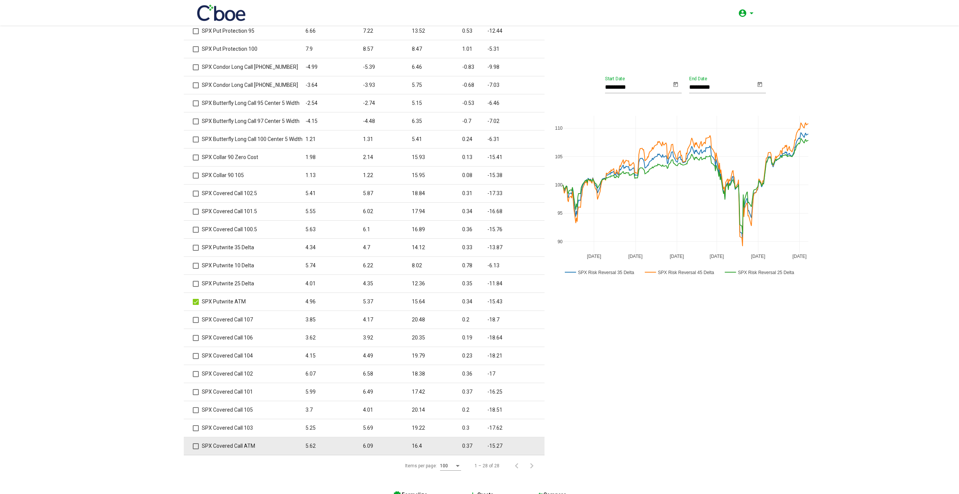
click at [194, 446] on span at bounding box center [196, 446] width 6 height 6
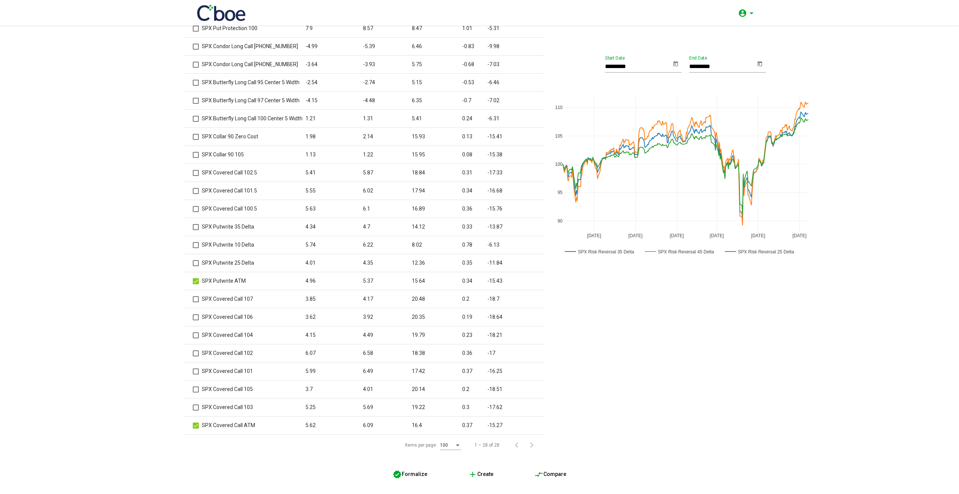
scroll to position [193, 0]
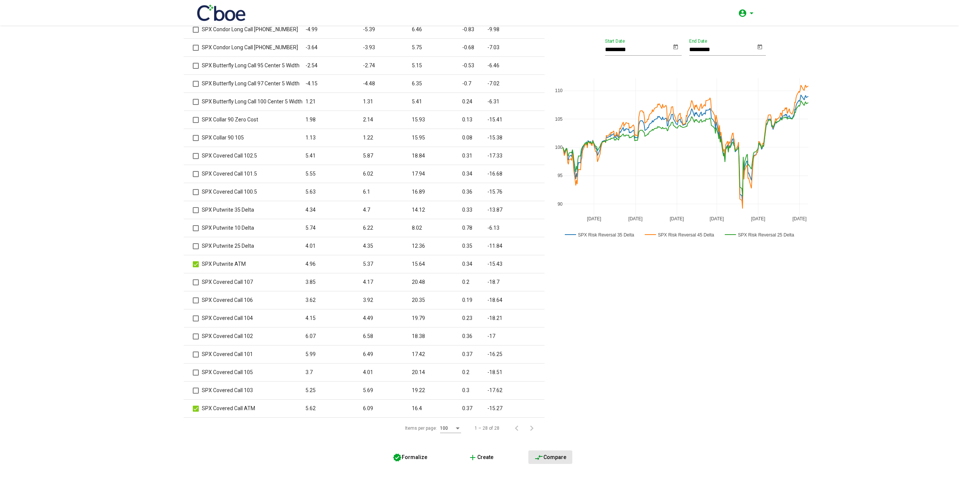
click at [557, 458] on span "compare_arrows Compare" at bounding box center [550, 457] width 32 height 6
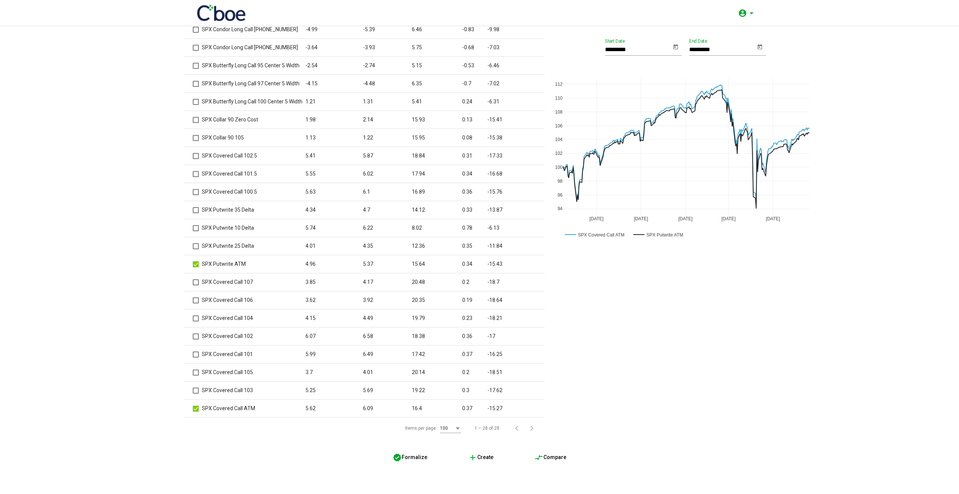
click at [674, 44] on icon "Open calendar" at bounding box center [675, 46] width 6 height 9
click at [631, 74] on span "JUL 2024" at bounding box center [620, 71] width 21 height 6
click at [619, 95] on div "2016" at bounding box center [618, 95] width 24 height 14
click at [644, 121] on div "JUN" at bounding box center [645, 125] width 24 height 14
click at [640, 147] on div "21" at bounding box center [643, 149] width 14 height 14
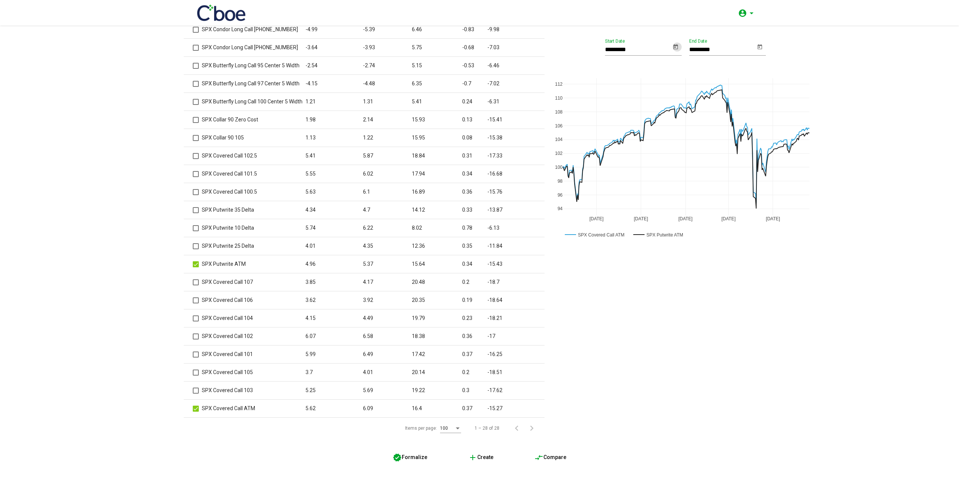
drag, startPoint x: 702, startPoint y: 367, endPoint x: 671, endPoint y: 422, distance: 62.8
click at [701, 369] on div "********* Start Date ********* End Date Sep 2024 Nov 2024 Jan 2025 Mar 2025 May…" at bounding box center [681, 141] width 231 height 595
click at [563, 462] on button "compare_arrows Compare" at bounding box center [550, 457] width 44 height 14
click at [547, 462] on button "compare_arrows Compare" at bounding box center [550, 457] width 44 height 14
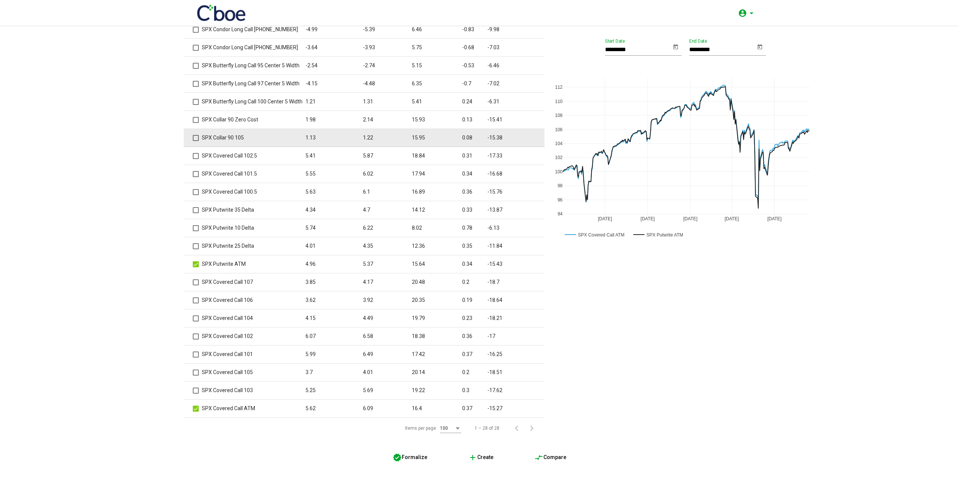
click at [193, 141] on mat-checkbox at bounding box center [196, 138] width 6 height 8
click at [193, 139] on span at bounding box center [196, 138] width 6 height 6
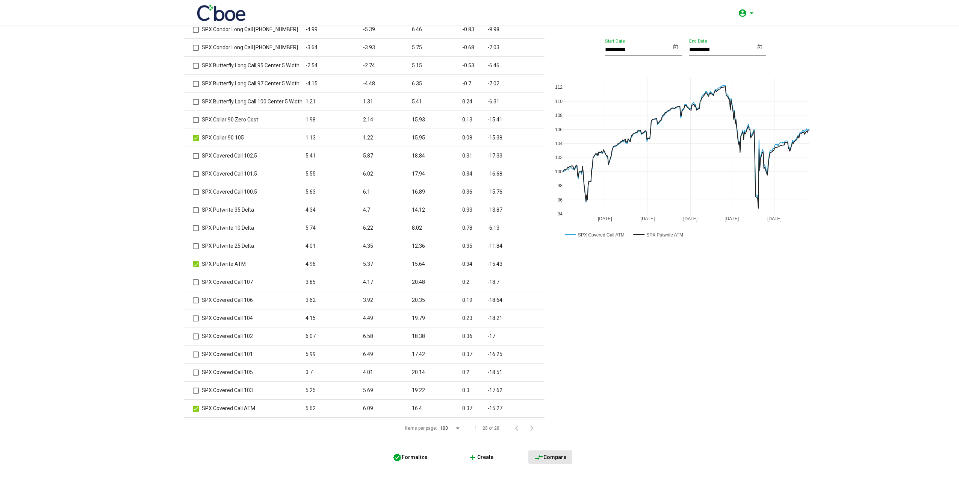
click at [550, 453] on button "compare_arrows Compare" at bounding box center [550, 457] width 44 height 14
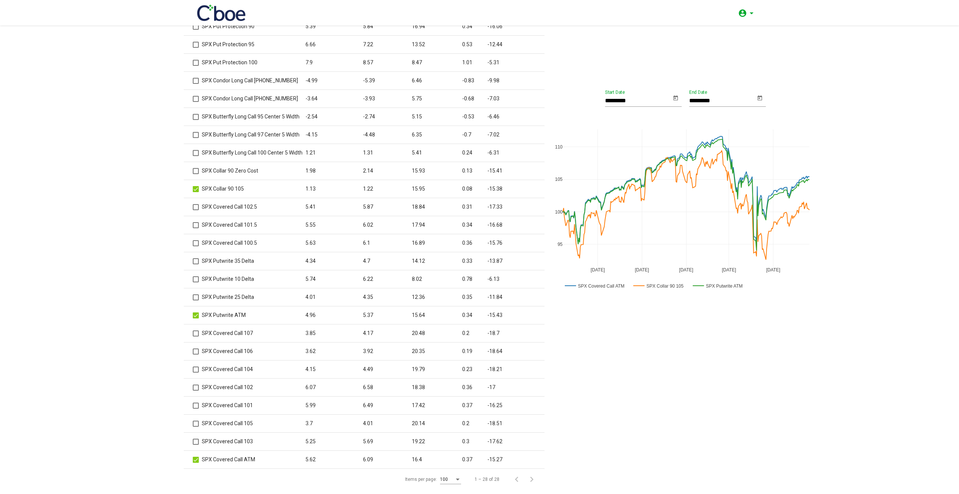
scroll to position [0, 0]
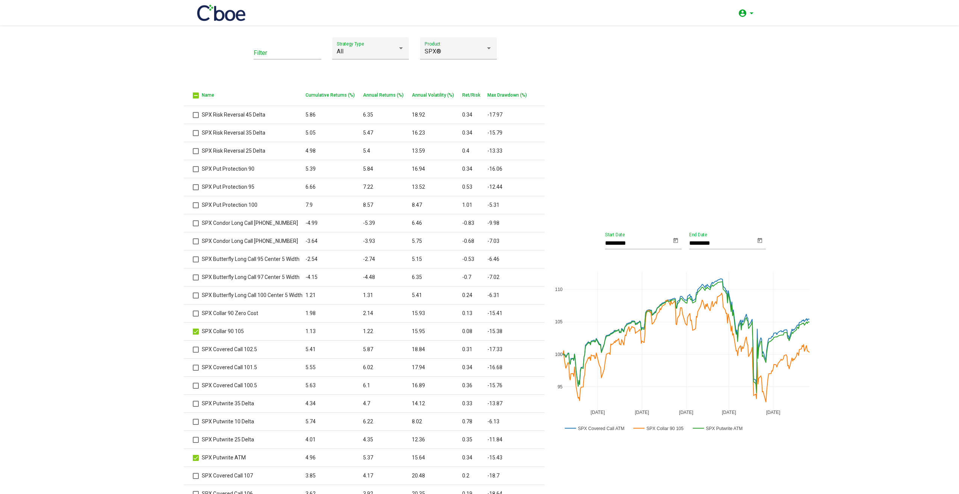
click at [673, 242] on icon "Open calendar" at bounding box center [675, 240] width 6 height 9
click at [637, 265] on button "JUN 2016" at bounding box center [620, 264] width 33 height 15
click at [620, 317] on div "2024" at bounding box center [618, 318] width 24 height 14
click at [639, 318] on div "JUN" at bounding box center [645, 318] width 24 height 14
click at [667, 333] on td "13" at bounding box center [672, 327] width 15 height 15
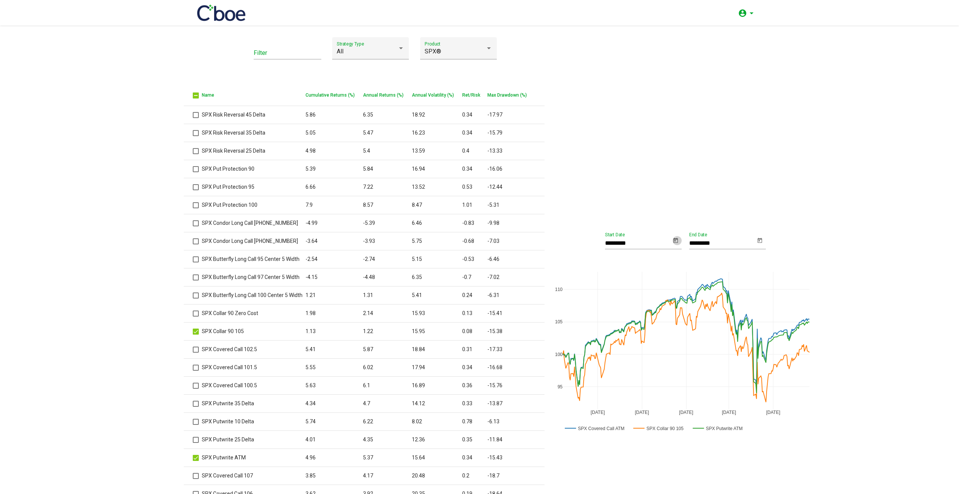
click at [673, 239] on icon "Open calendar" at bounding box center [675, 239] width 5 height 5
click at [637, 263] on button "JUN 2024" at bounding box center [620, 264] width 33 height 15
click at [621, 316] on div "2024" at bounding box center [618, 318] width 24 height 14
click at [698, 320] on div "AUG" at bounding box center [697, 318] width 24 height 14
click at [654, 341] on div "21" at bounding box center [658, 342] width 14 height 14
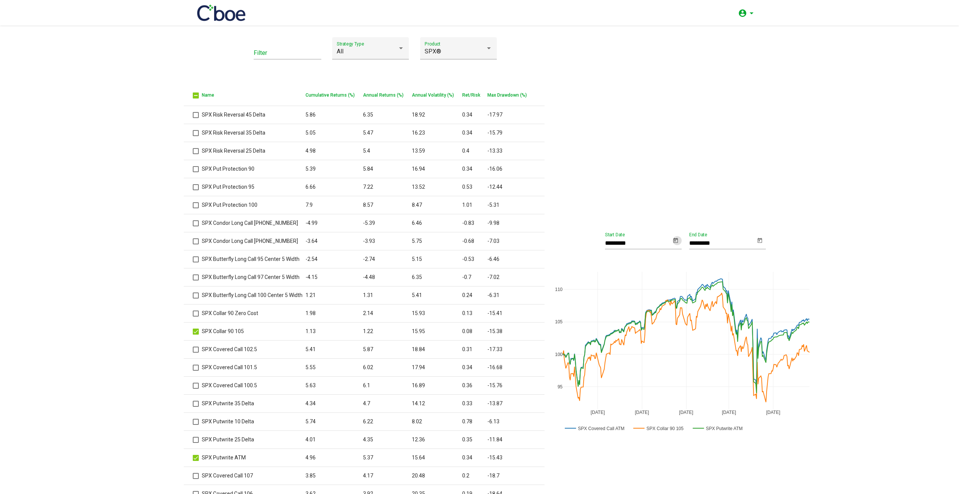
drag, startPoint x: 862, startPoint y: 304, endPoint x: 866, endPoint y: 314, distance: 11.0
click at [863, 304] on as-cboe-whitelabel "Filter All Strategy Type SPX® Product Name Cumulative Returns (%) Annual Return…" at bounding box center [479, 347] width 959 height 620
click at [402, 54] on div "All Strategy Type" at bounding box center [370, 48] width 77 height 22
click at [363, 105] on span "Putwrite" at bounding box center [368, 106] width 68 height 18
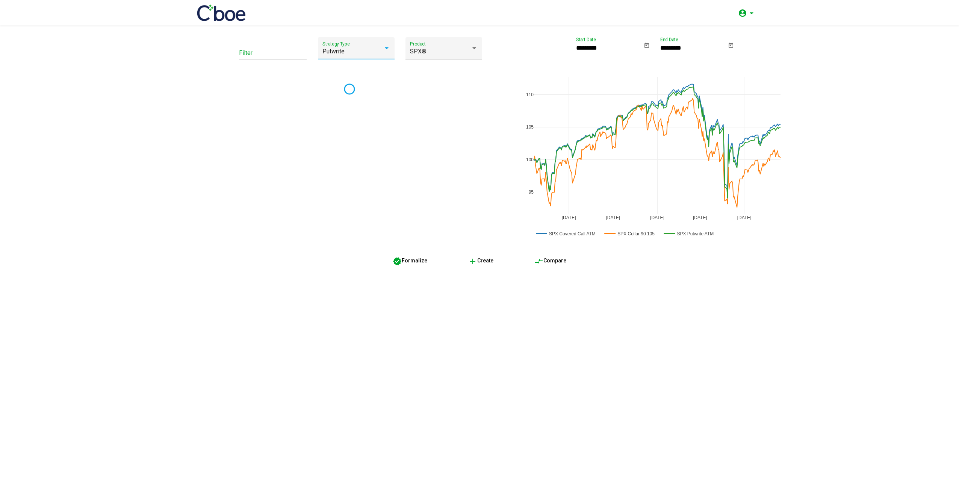
type input "********"
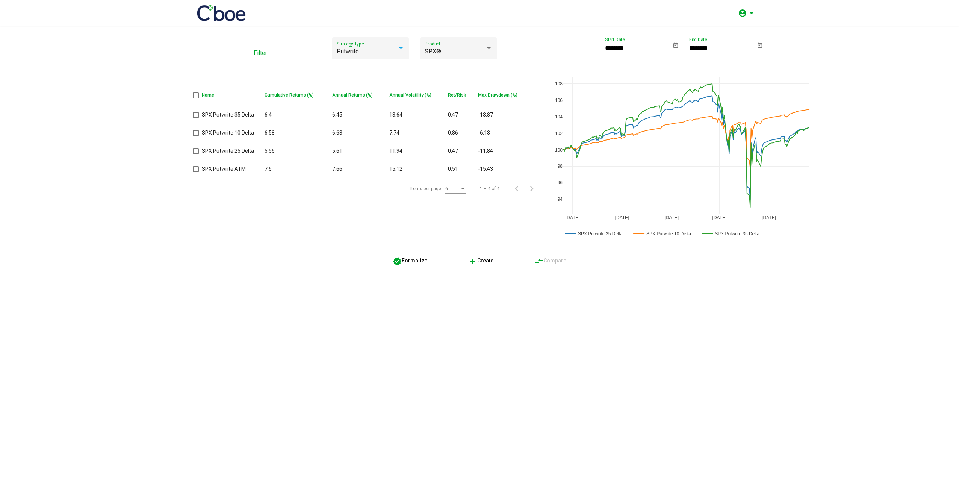
click at [486, 257] on span "add Create" at bounding box center [480, 260] width 25 height 6
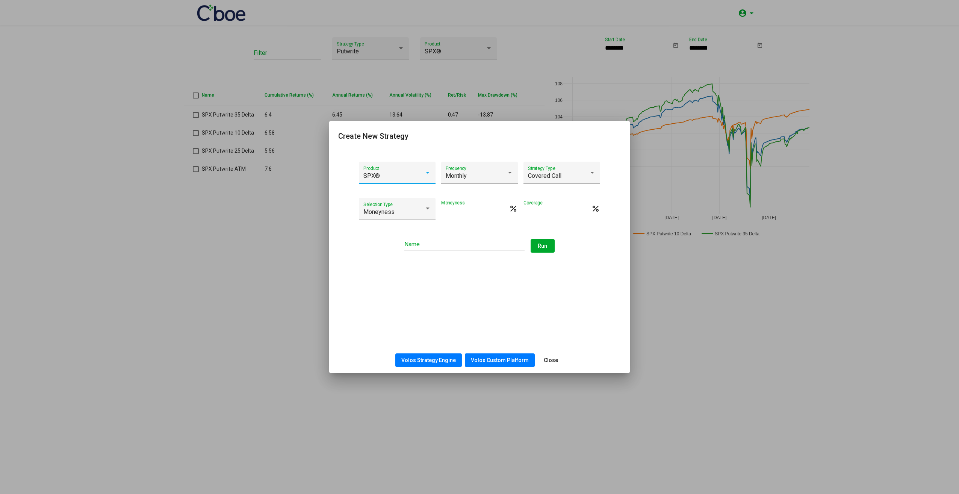
click at [426, 174] on div at bounding box center [427, 172] width 7 height 7
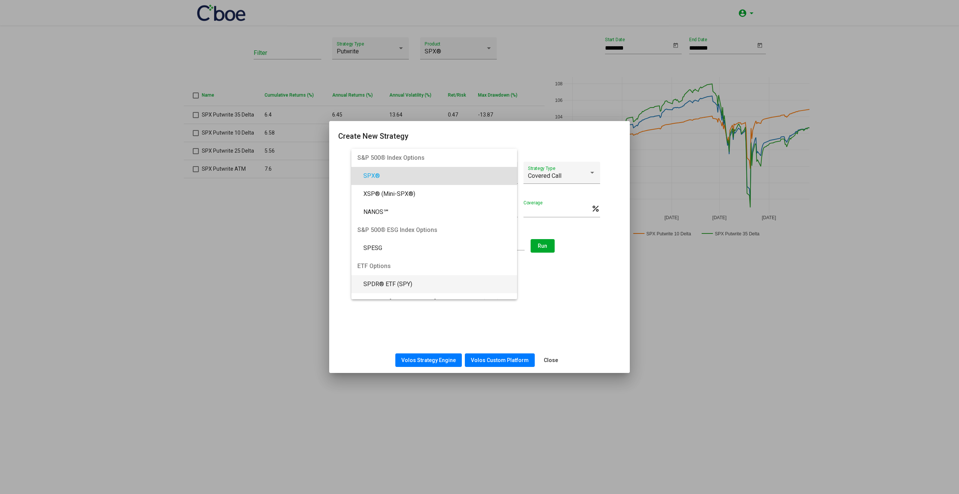
click at [397, 283] on span "SPDR® ETF (SPY)" at bounding box center [437, 284] width 148 height 18
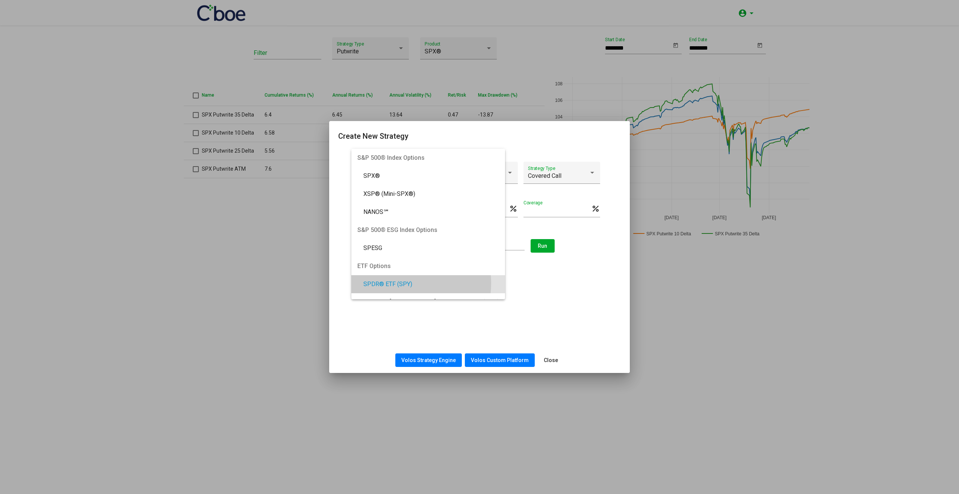
scroll to position [48, 0]
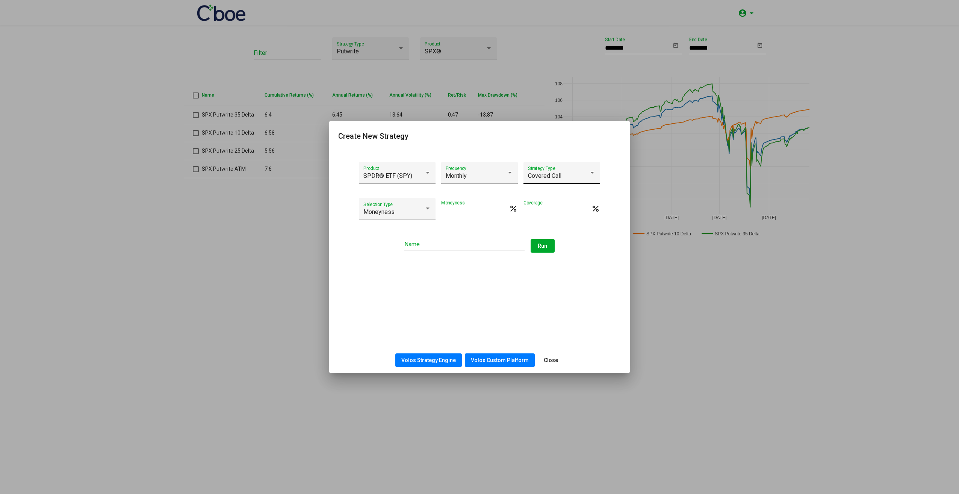
click at [582, 169] on div "Covered Call Strategy Type" at bounding box center [562, 175] width 68 height 18
click at [588, 317] on div at bounding box center [479, 247] width 959 height 494
click at [554, 361] on span "Close" at bounding box center [551, 360] width 14 height 6
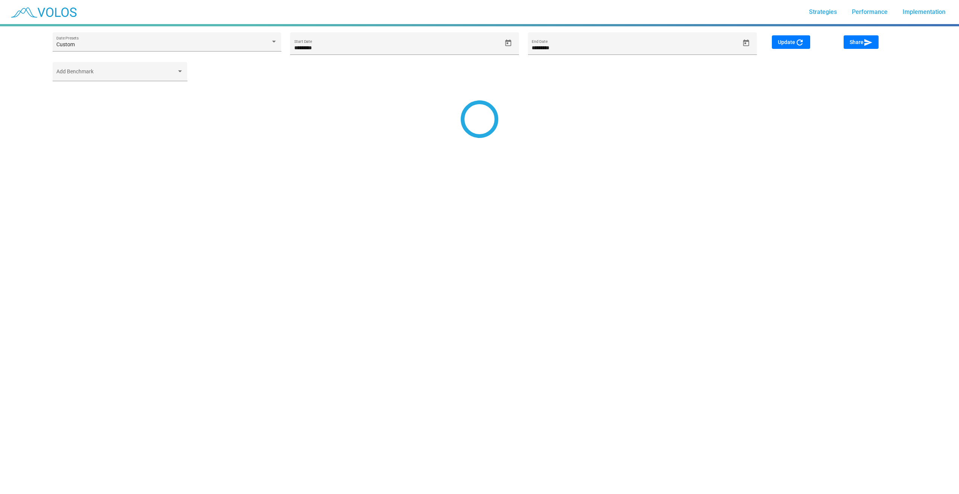
type input "*********"
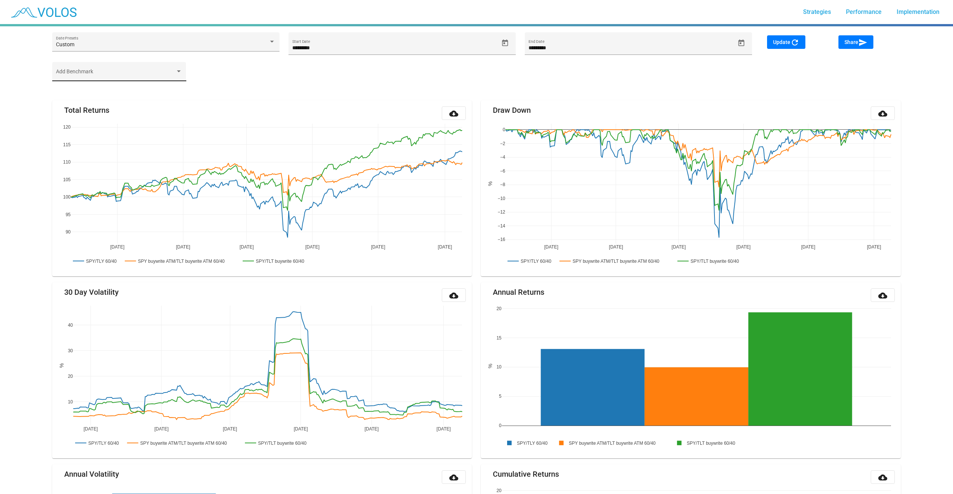
click at [109, 69] on div "Add Benchmark" at bounding box center [119, 73] width 126 height 15
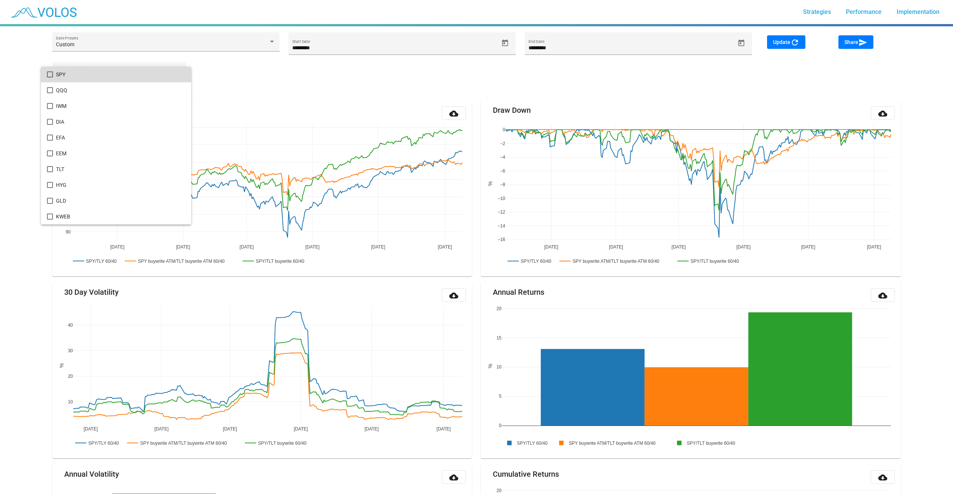
click at [50, 77] on mat-pseudo-checkbox at bounding box center [50, 74] width 6 height 6
click at [273, 79] on div at bounding box center [476, 247] width 953 height 494
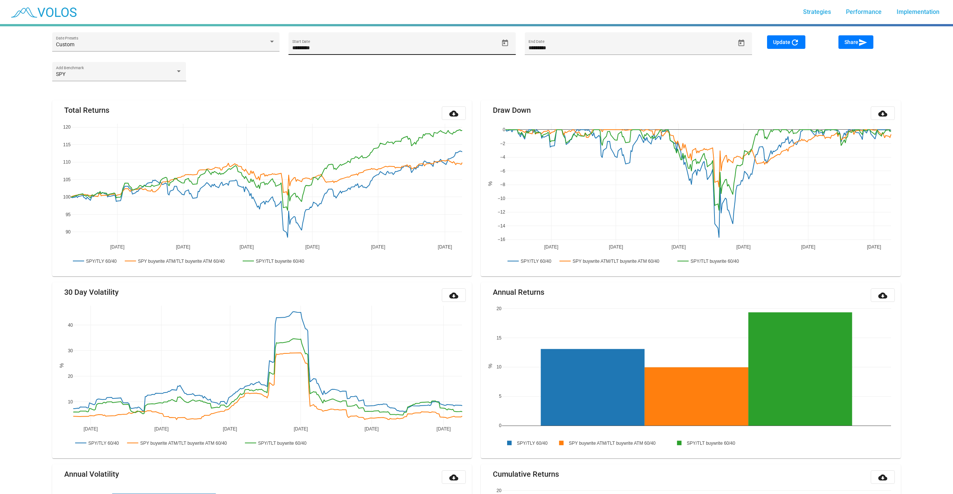
click at [504, 41] on icon "Open calendar" at bounding box center [505, 42] width 6 height 7
drag, startPoint x: 321, startPoint y: 71, endPoint x: 322, endPoint y: 78, distance: 6.9
click at [318, 71] on span "[DATE]" at bounding box center [306, 71] width 21 height 6
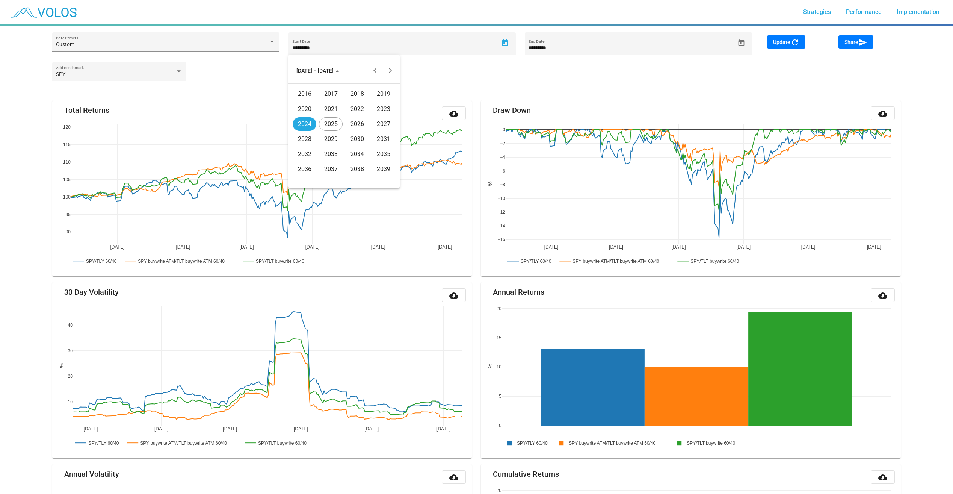
click at [307, 89] on div "2016" at bounding box center [305, 94] width 24 height 14
click at [335, 124] on div "JUN" at bounding box center [331, 124] width 24 height 14
click at [356, 122] on div "9" at bounding box center [359, 120] width 14 height 14
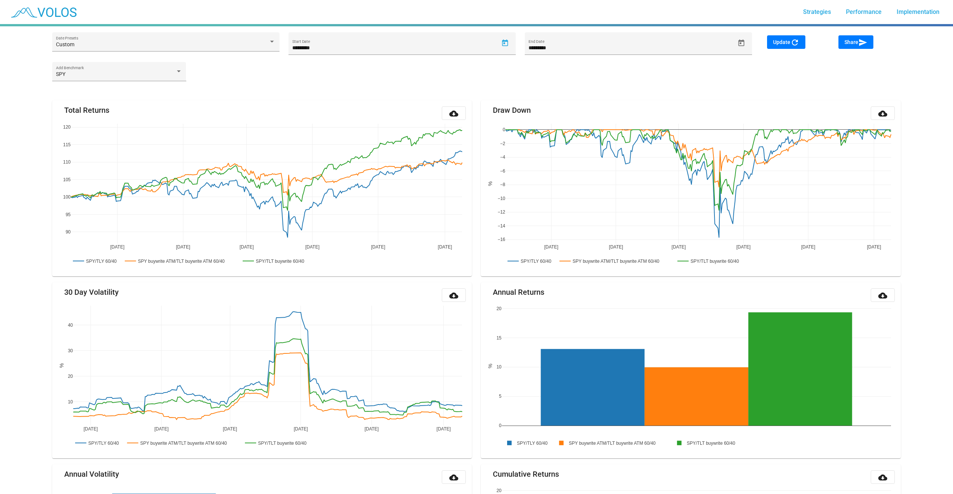
type input "********"
click at [798, 45] on mat-icon "refresh" at bounding box center [794, 42] width 9 height 9
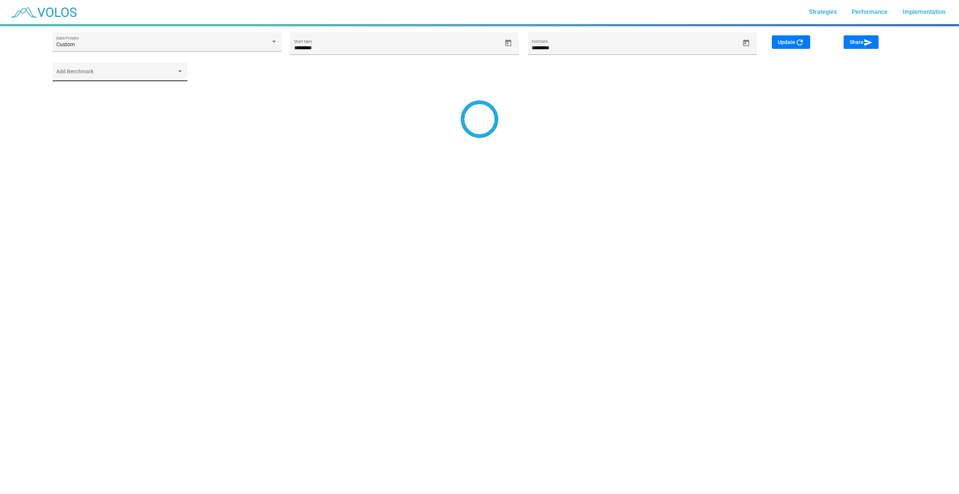
type input "*********"
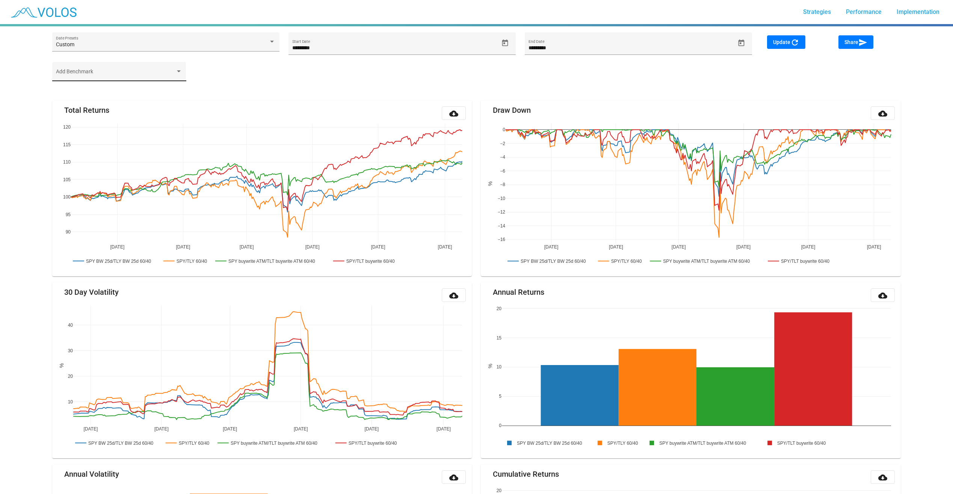
click at [162, 73] on span at bounding box center [115, 74] width 119 height 6
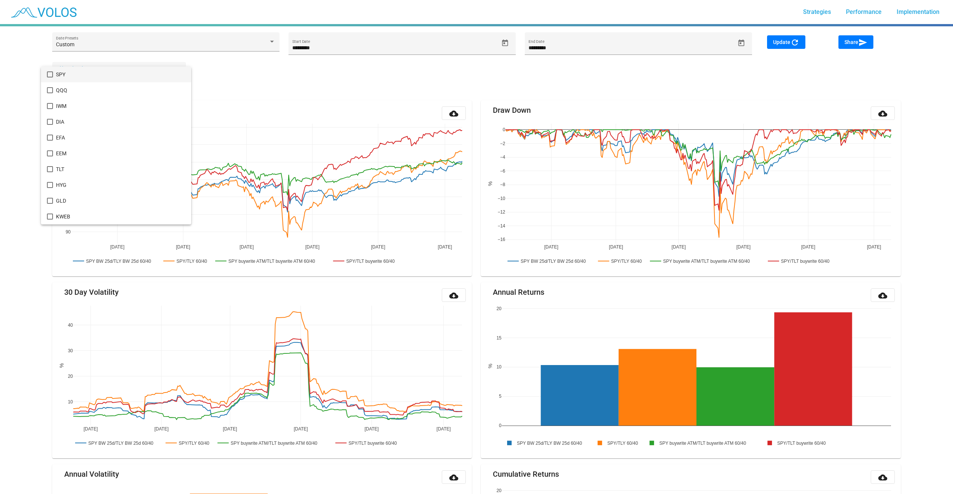
click at [48, 73] on mat-pseudo-checkbox at bounding box center [50, 74] width 6 height 6
click at [242, 75] on div at bounding box center [476, 247] width 953 height 494
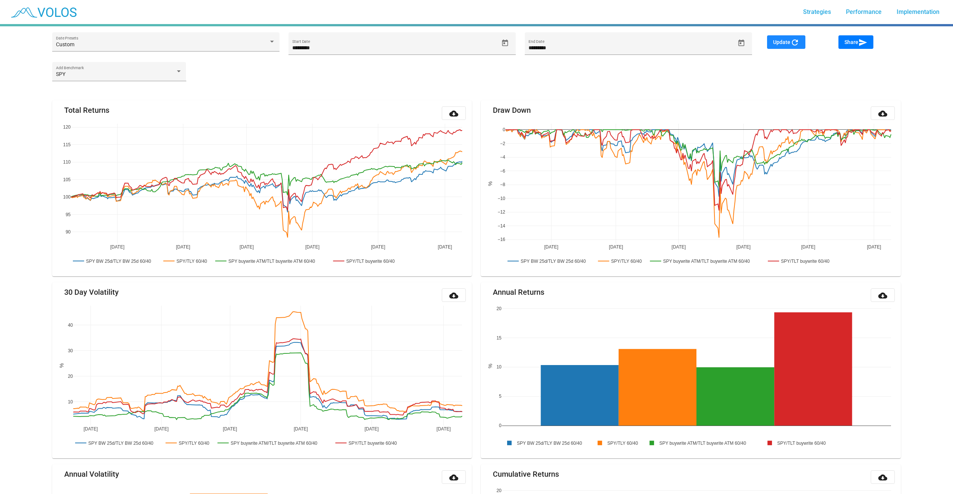
click at [790, 42] on span "Update refresh" at bounding box center [786, 42] width 26 height 6
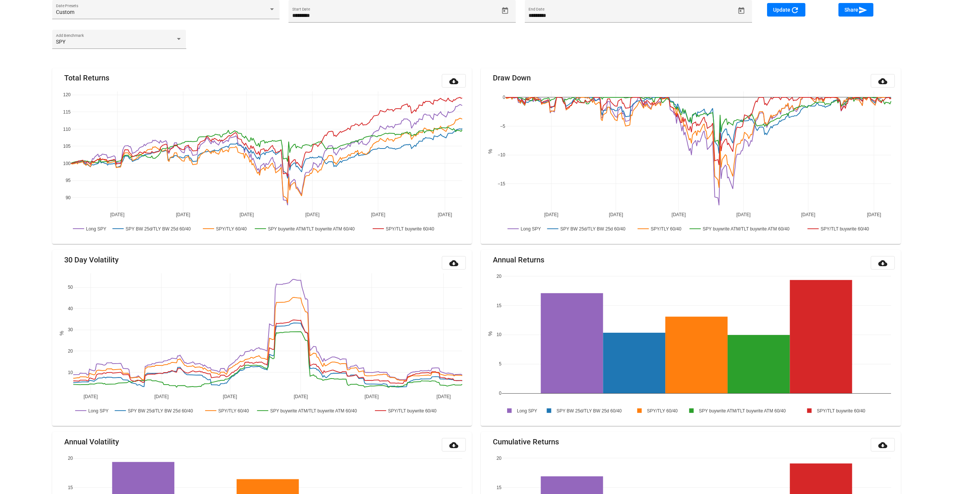
scroll to position [13, 0]
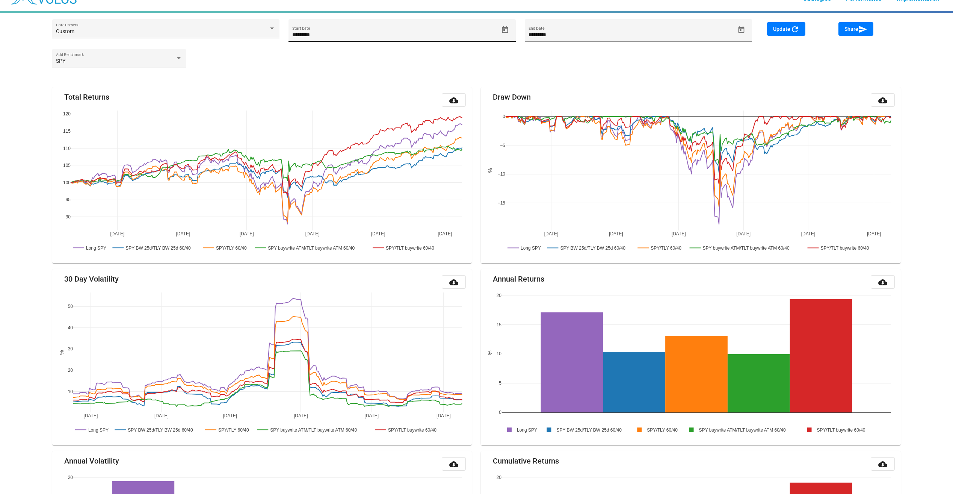
click at [505, 28] on icon "Open calendar" at bounding box center [505, 29] width 6 height 7
drag, startPoint x: 511, startPoint y: 63, endPoint x: 516, endPoint y: 73, distance: 11.8
click at [511, 63] on div at bounding box center [476, 247] width 953 height 494
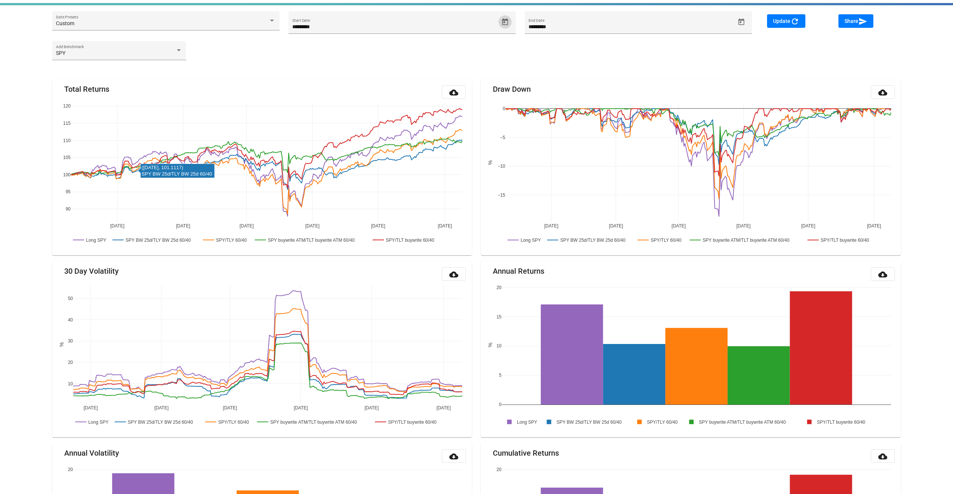
scroll to position [0, 0]
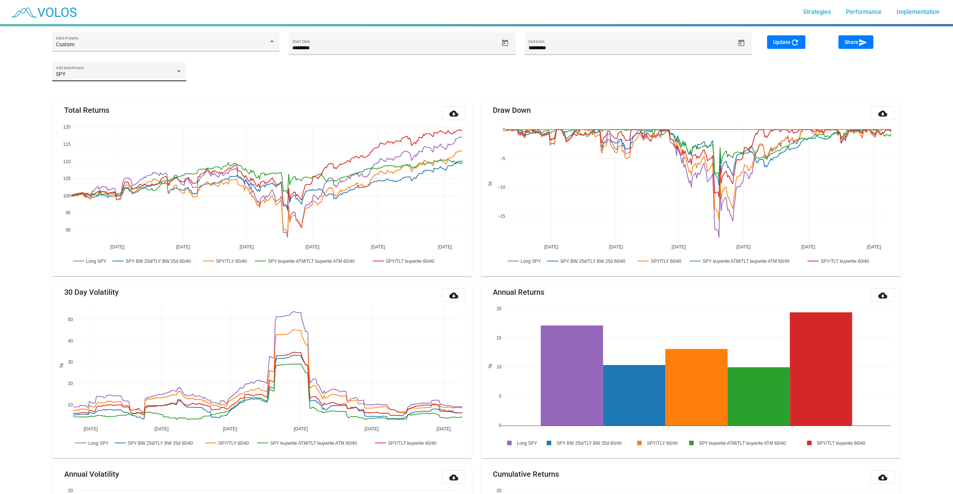
click at [153, 66] on div "SPY Add Benchmark" at bounding box center [119, 73] width 126 height 15
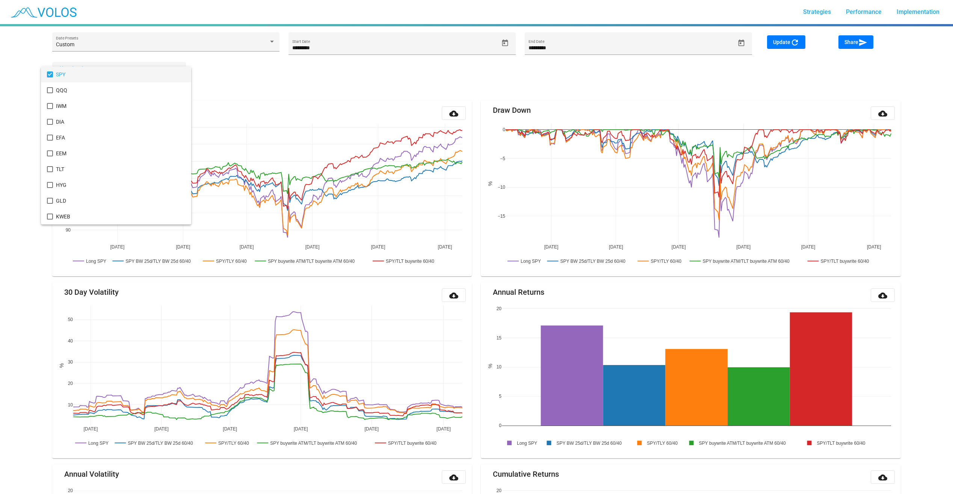
click at [50, 76] on mat-pseudo-checkbox at bounding box center [50, 74] width 6 height 6
drag, startPoint x: 328, startPoint y: 85, endPoint x: 336, endPoint y: 85, distance: 7.9
click at [329, 85] on div at bounding box center [476, 247] width 953 height 494
click at [771, 43] on button "Update refresh" at bounding box center [786, 42] width 38 height 14
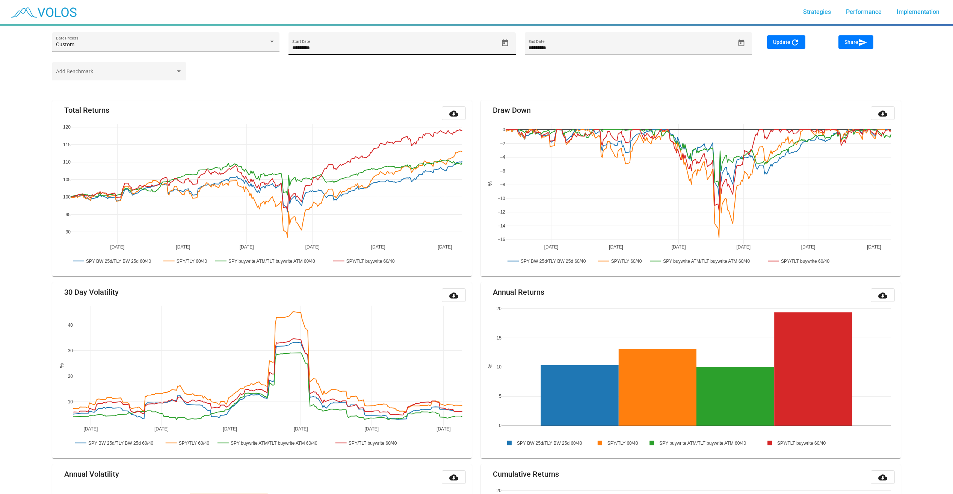
click at [363, 48] on input "*********" at bounding box center [395, 48] width 206 height 6
click at [504, 44] on icon "Open calendar" at bounding box center [505, 43] width 8 height 8
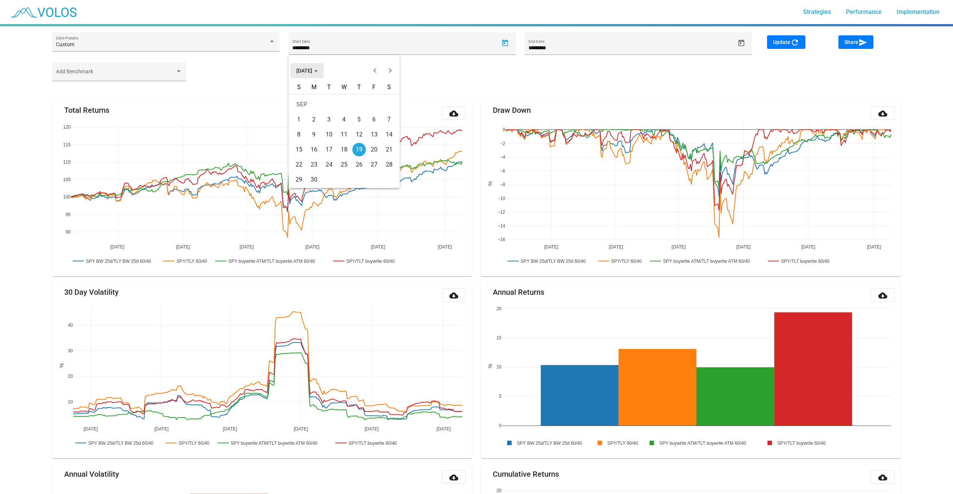
click at [314, 73] on span "[DATE]" at bounding box center [306, 71] width 21 height 6
click at [309, 95] on div "2016" at bounding box center [305, 94] width 24 height 14
click at [337, 119] on div "JUN" at bounding box center [331, 124] width 24 height 14
drag, startPoint x: 447, startPoint y: 73, endPoint x: 481, endPoint y: 73, distance: 34.2
click at [453, 73] on div at bounding box center [476, 247] width 953 height 494
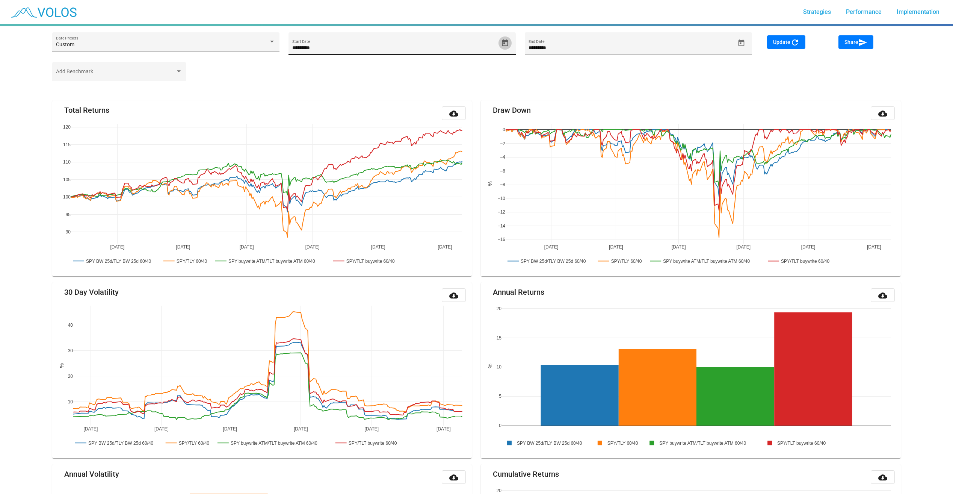
click at [511, 39] on span "Open calendar" at bounding box center [505, 43] width 13 height 8
click at [298, 62] on div "SEP 2024" at bounding box center [344, 66] width 111 height 23
click at [304, 73] on span "SEP 2024" at bounding box center [306, 71] width 21 height 6
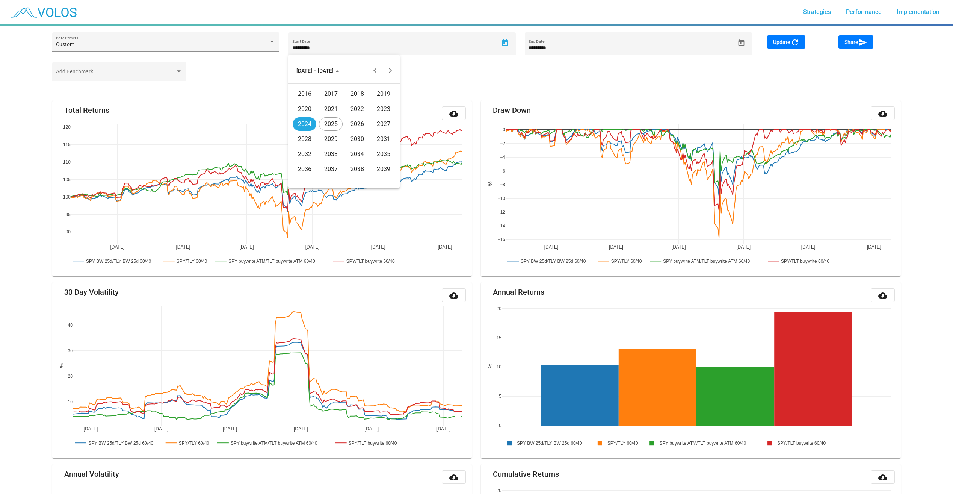
click at [304, 94] on div "2016" at bounding box center [305, 94] width 24 height 14
click at [335, 121] on div "JUN" at bounding box center [331, 124] width 24 height 14
click at [350, 121] on div "8" at bounding box center [344, 120] width 14 height 14
type input "********"
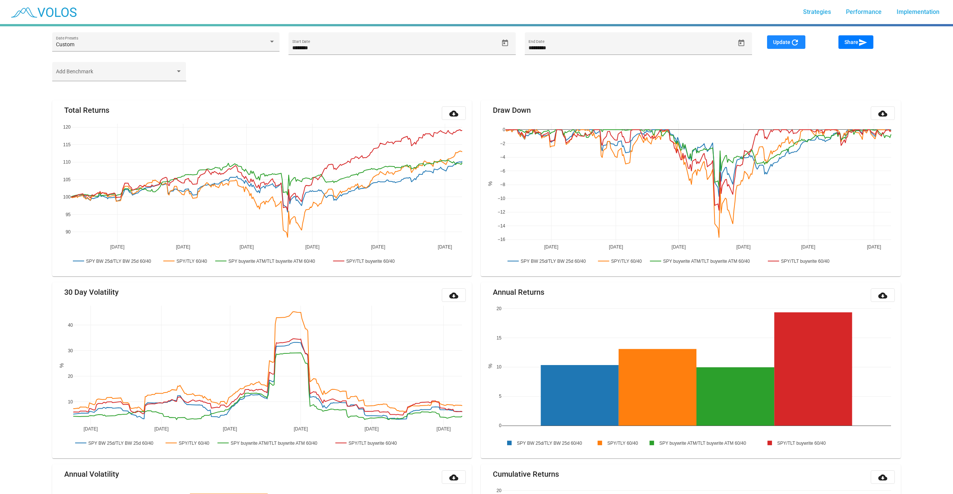
click at [784, 45] on button "Update refresh" at bounding box center [786, 42] width 38 height 14
